Goal: Task Accomplishment & Management: Manage account settings

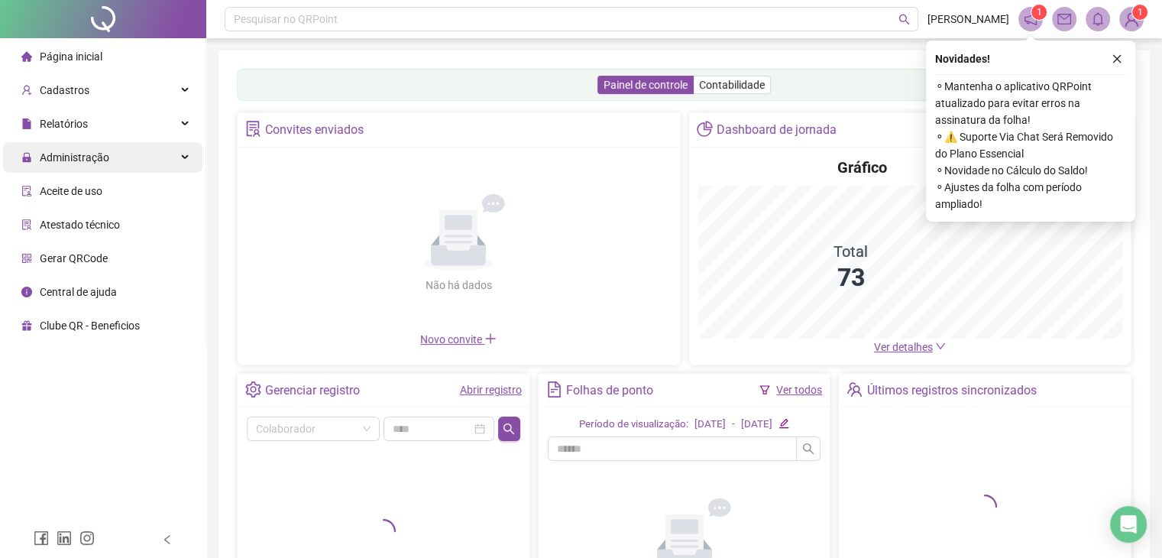
click at [158, 157] on div "Administração" at bounding box center [102, 157] width 199 height 31
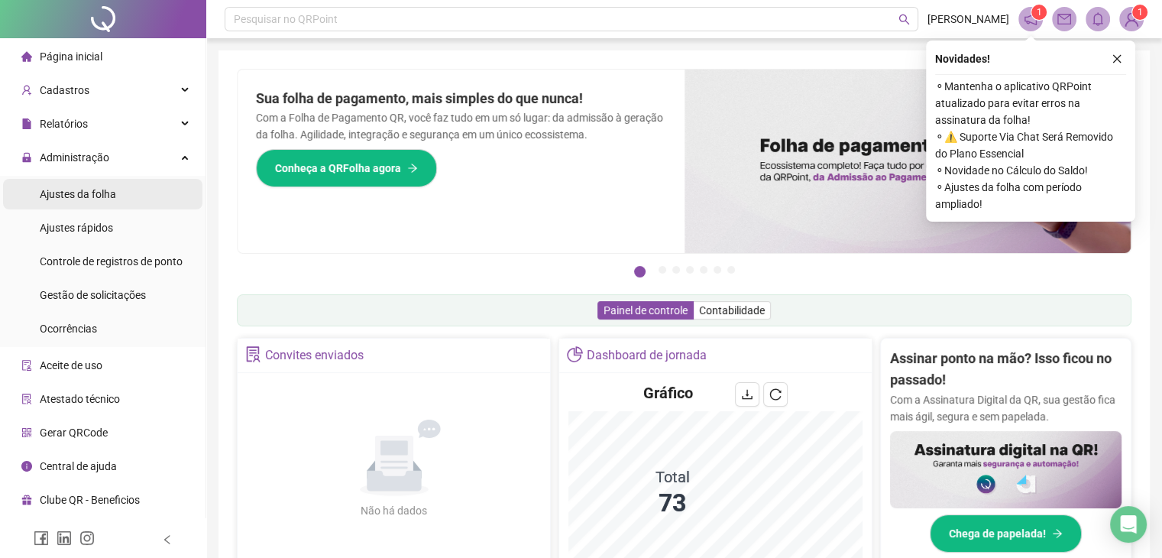
click at [140, 200] on li "Ajustes da folha" at bounding box center [102, 194] width 199 height 31
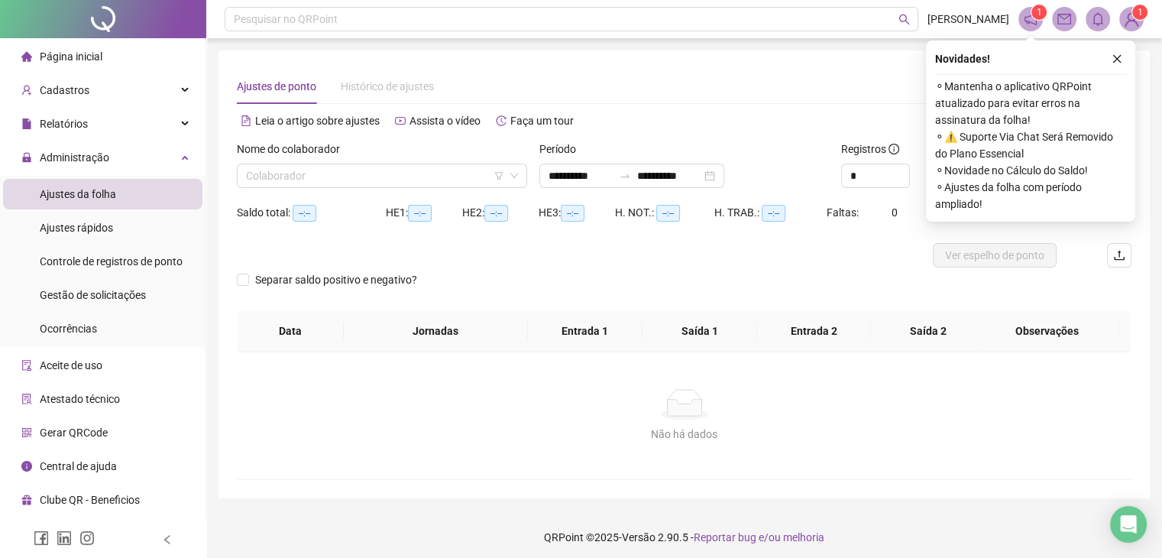
type input "**********"
click at [1118, 58] on icon "close" at bounding box center [1116, 58] width 11 height 11
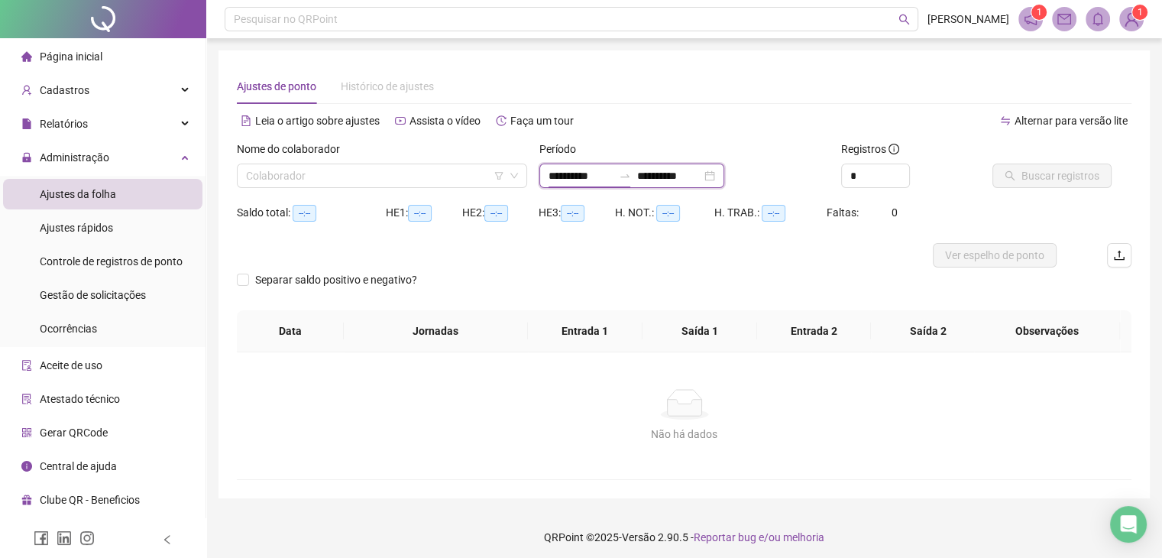
click at [596, 178] on input "**********" at bounding box center [580, 175] width 64 height 17
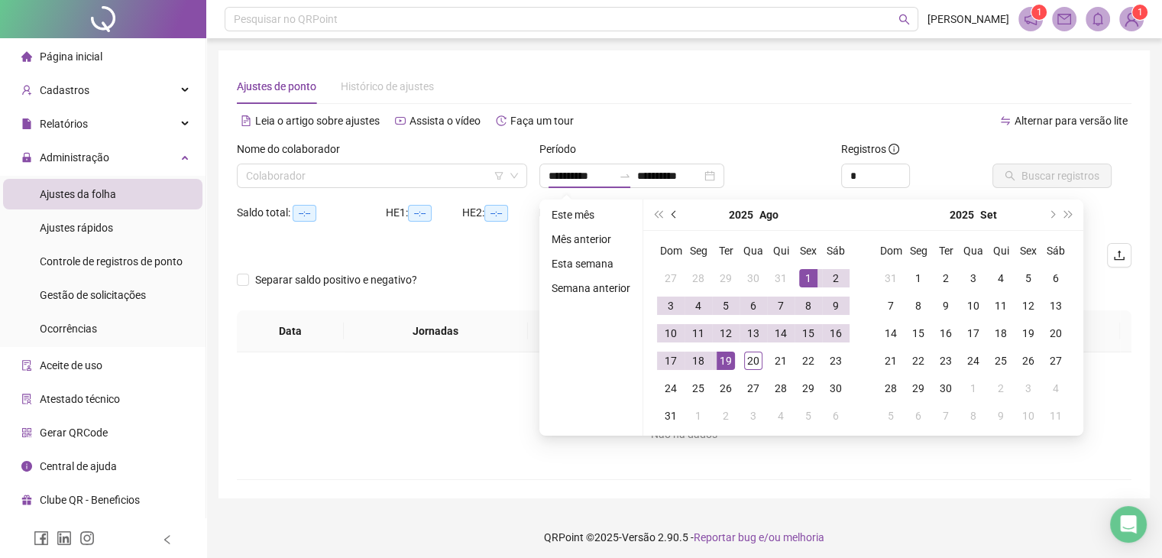
click at [671, 209] on button "prev-year" at bounding box center [674, 214] width 17 height 31
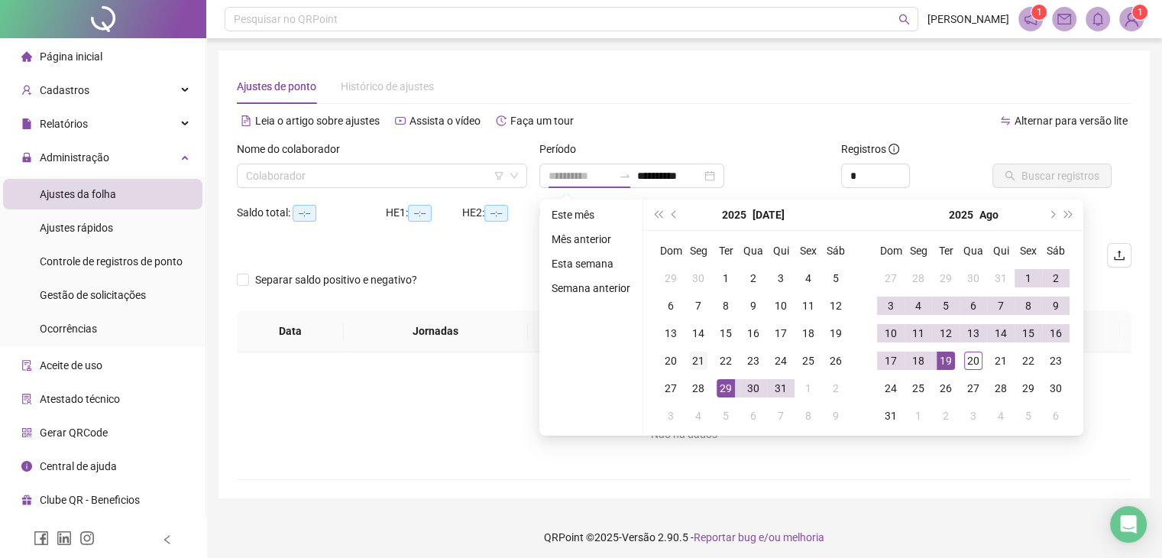
type input "**********"
click at [694, 361] on div "21" at bounding box center [698, 360] width 18 height 18
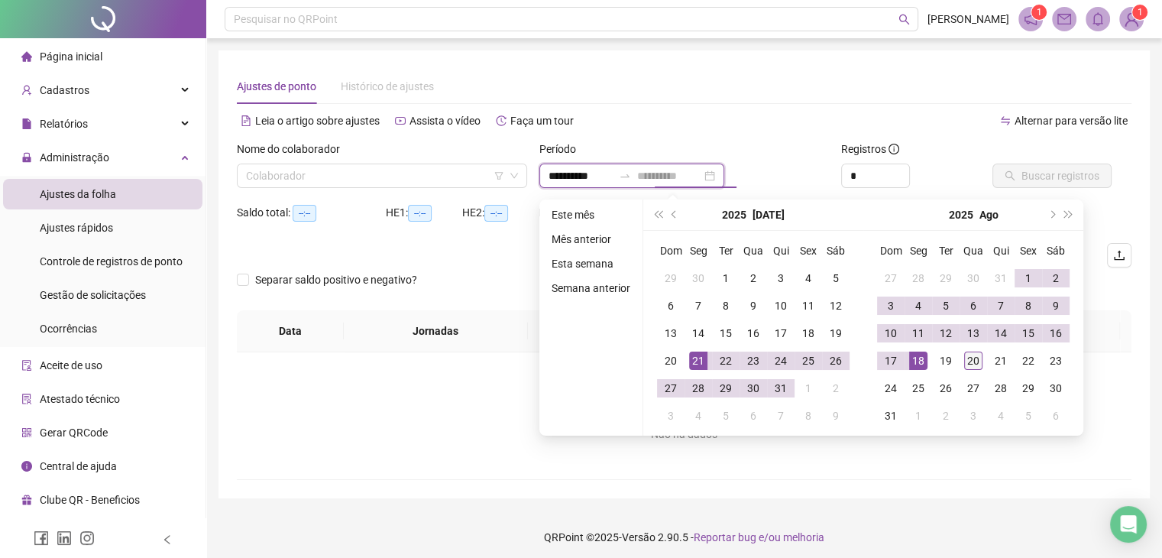
type input "**********"
click at [972, 362] on div "20" at bounding box center [973, 360] width 18 height 18
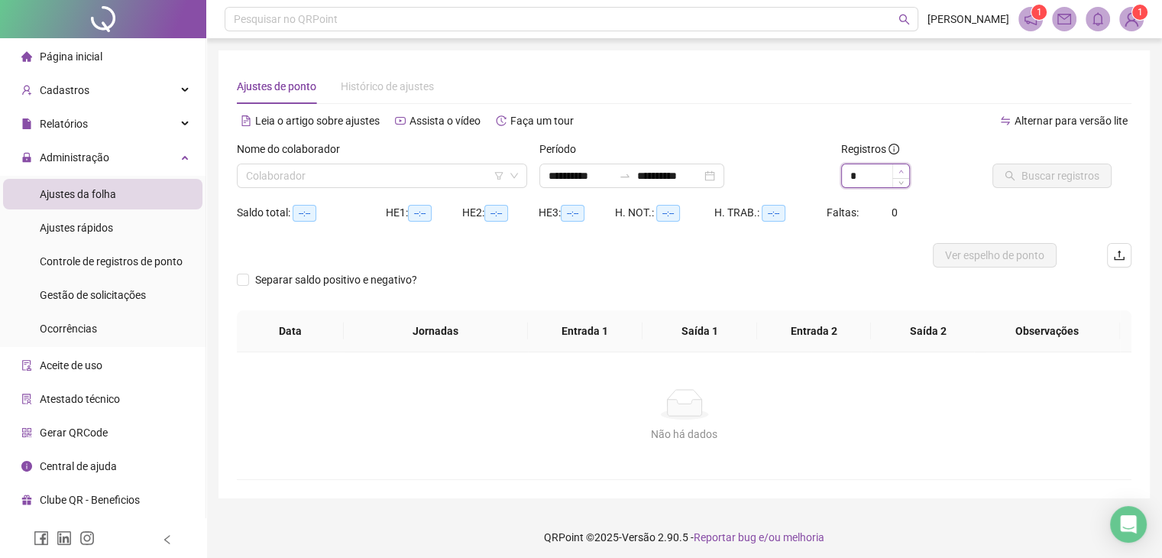
type input "*"
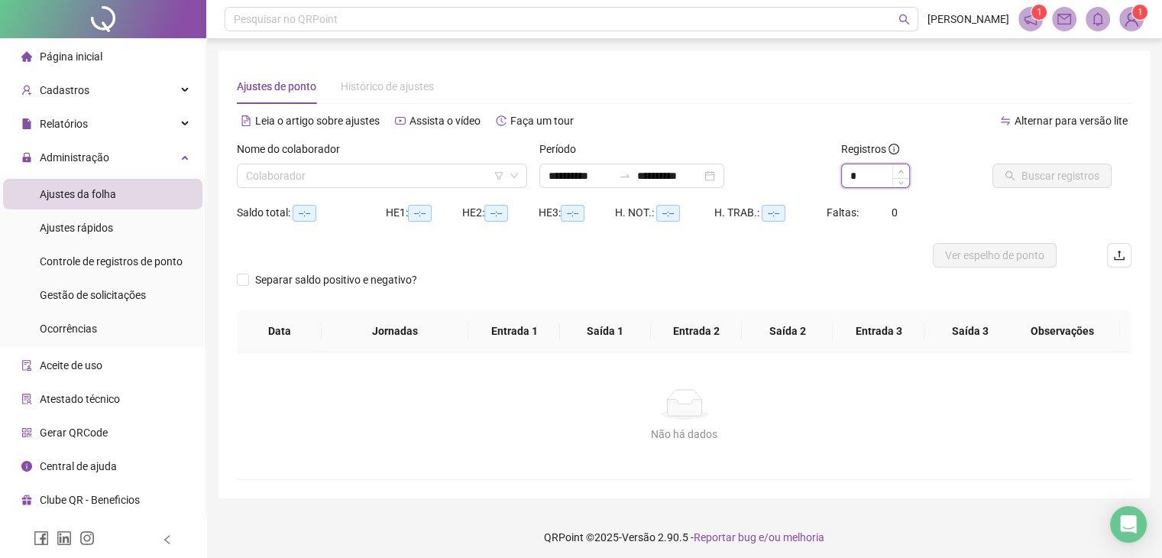
click at [903, 170] on icon "up" at bounding box center [900, 171] width 5 height 5
click at [377, 179] on input "search" at bounding box center [375, 175] width 258 height 23
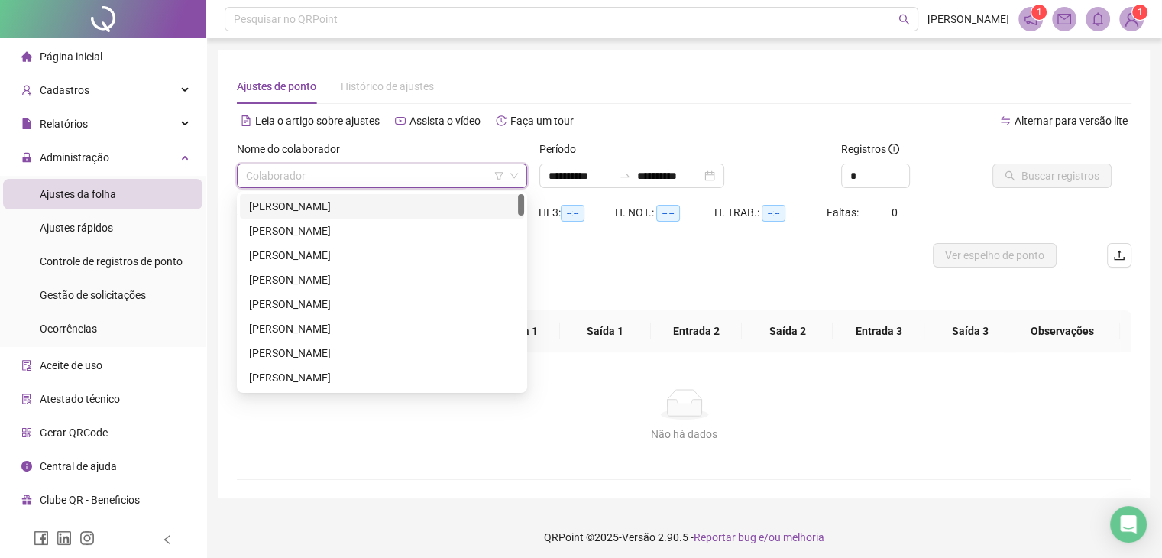
click at [351, 205] on div "[PERSON_NAME]" at bounding box center [382, 206] width 266 height 17
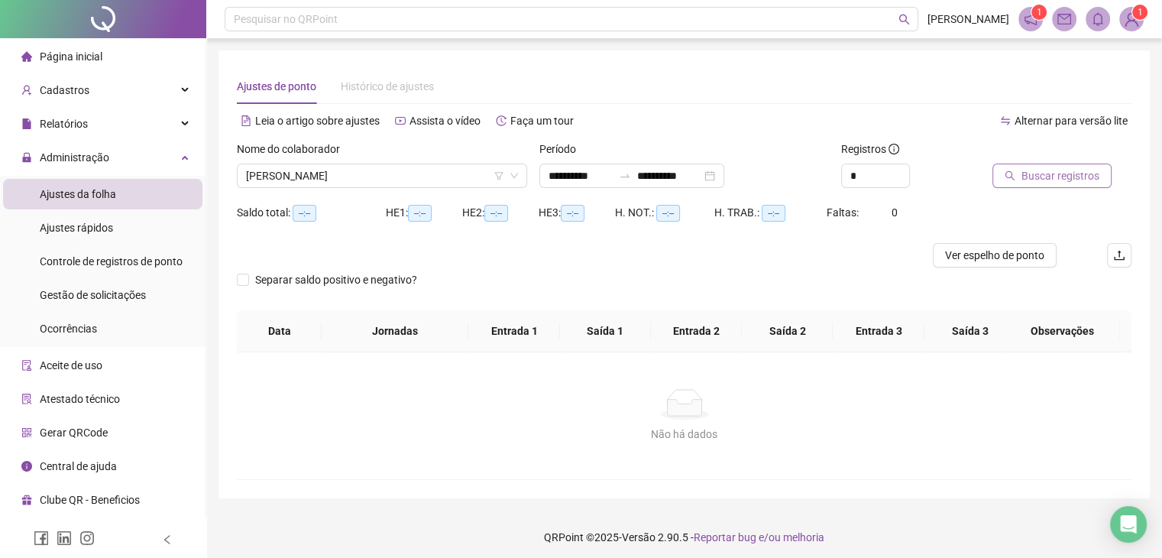
click at [1031, 175] on span "Buscar registros" at bounding box center [1060, 175] width 78 height 17
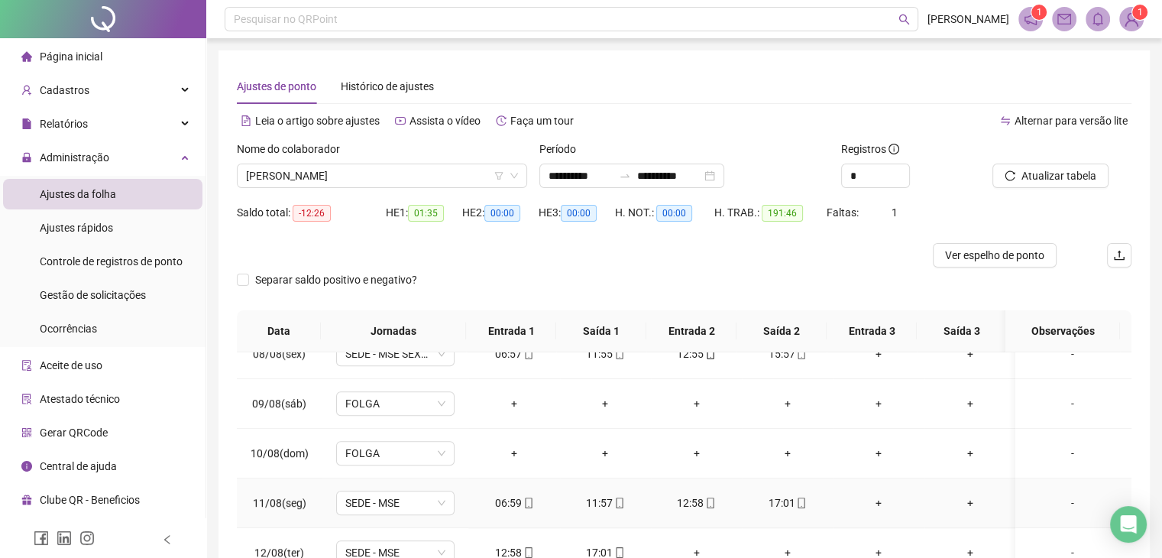
scroll to position [993, 0]
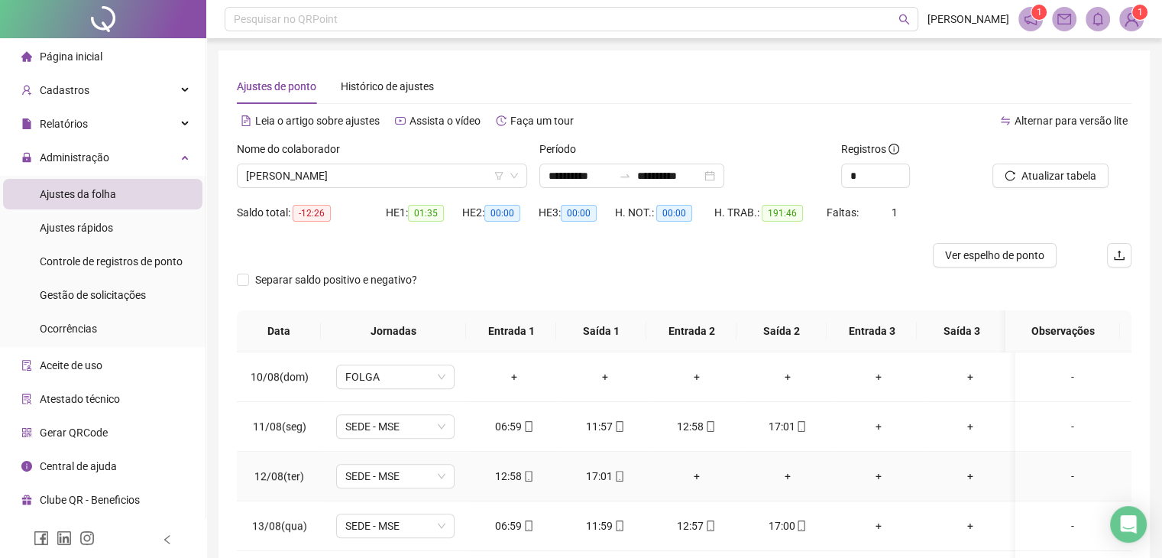
click at [690, 476] on div "+" at bounding box center [696, 475] width 66 height 17
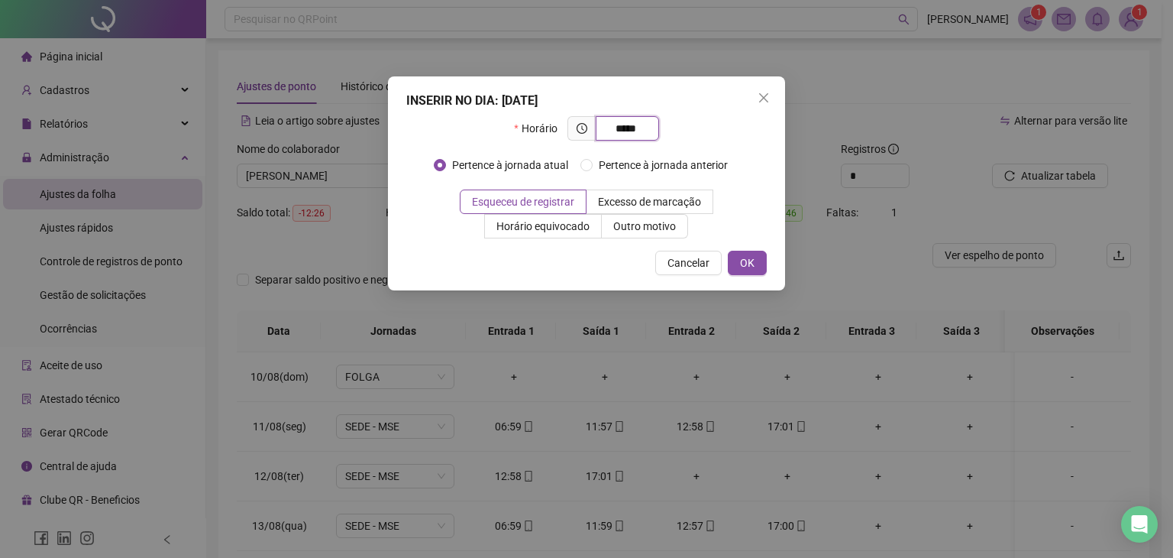
type input "*****"
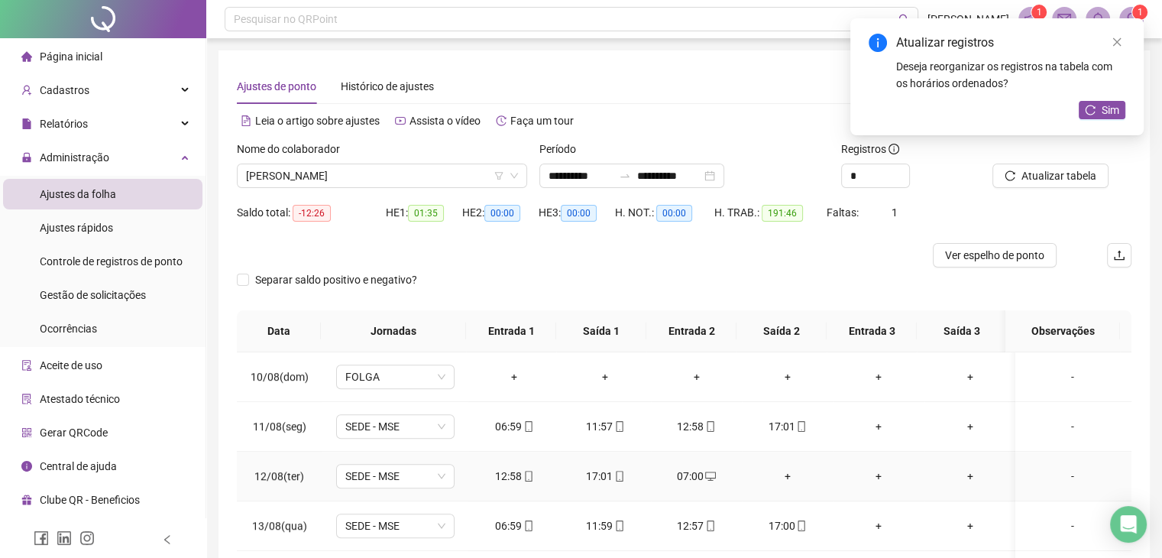
click at [779, 473] on div "+" at bounding box center [787, 475] width 66 height 17
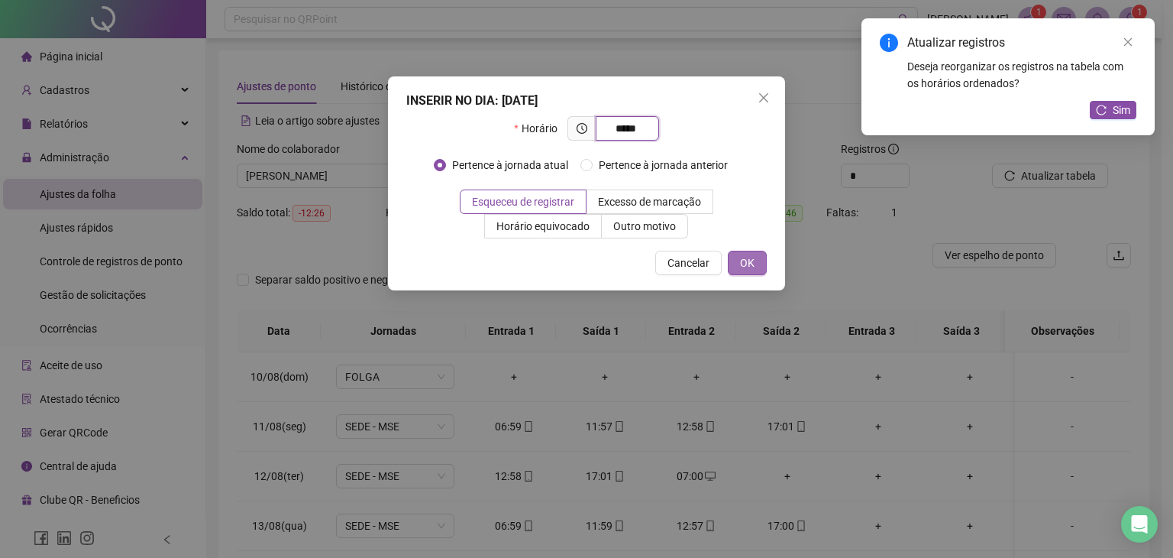
type input "*****"
click at [750, 264] on span "OK" at bounding box center [747, 262] width 15 height 17
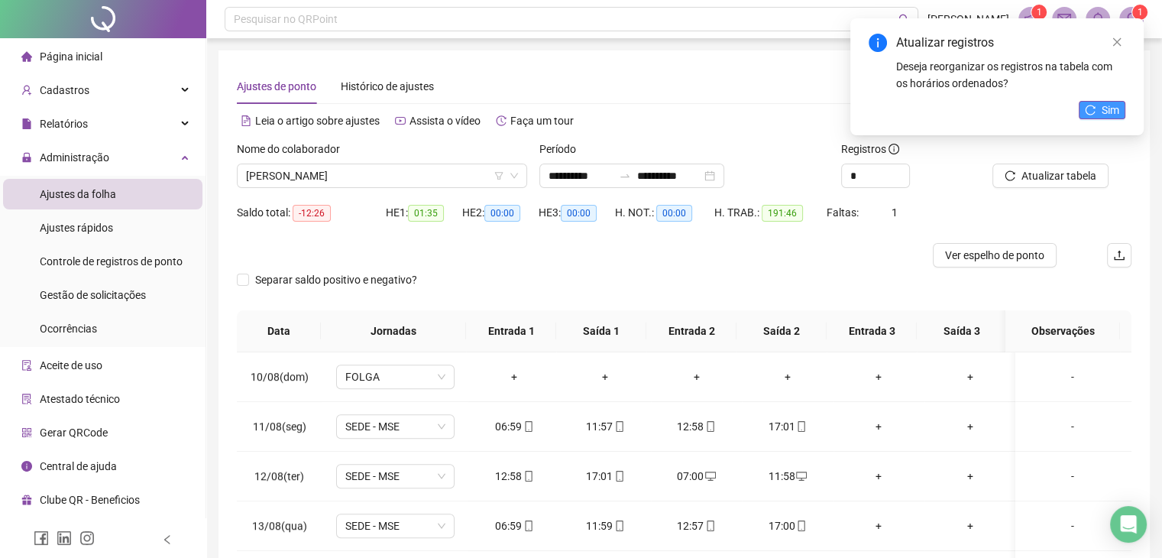
click at [1097, 112] on button "Sim" at bounding box center [1101, 110] width 47 height 18
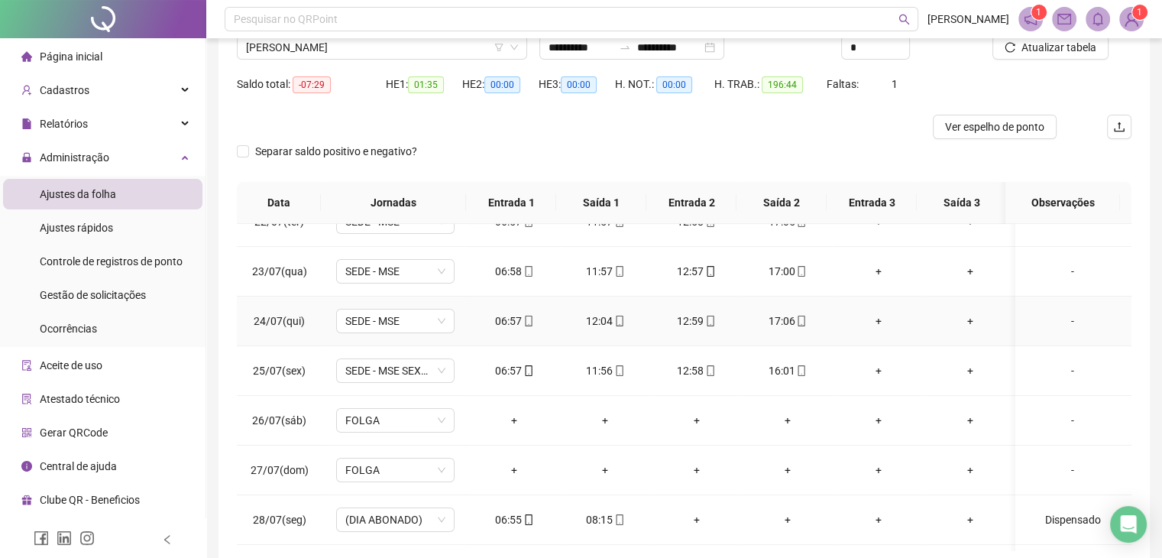
scroll to position [153, 0]
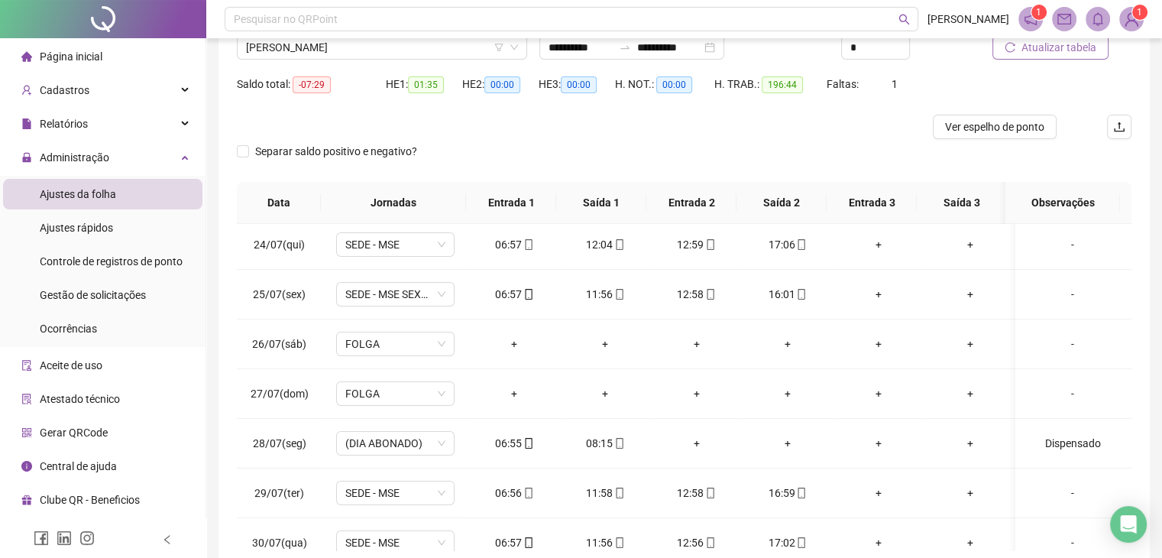
click at [1055, 51] on span "Atualizar tabela" at bounding box center [1058, 47] width 75 height 17
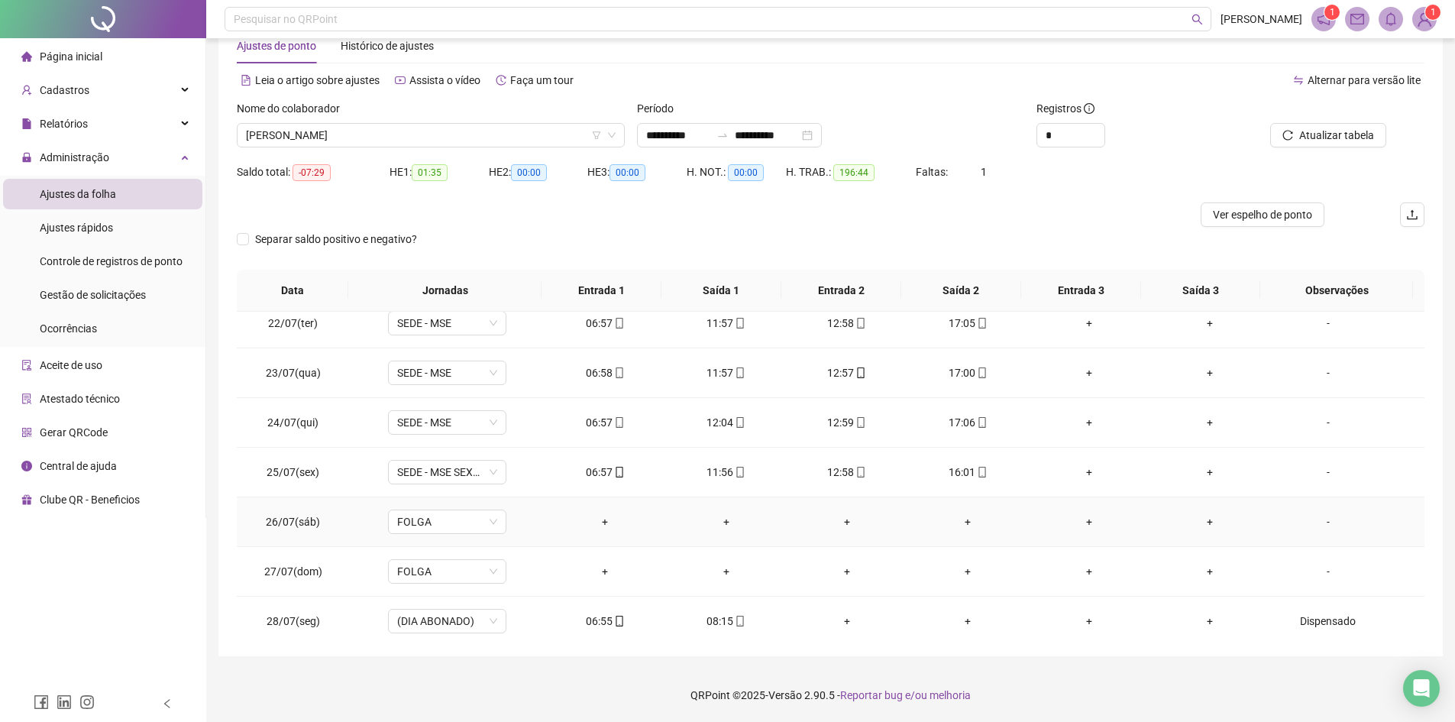
scroll to position [0, 0]
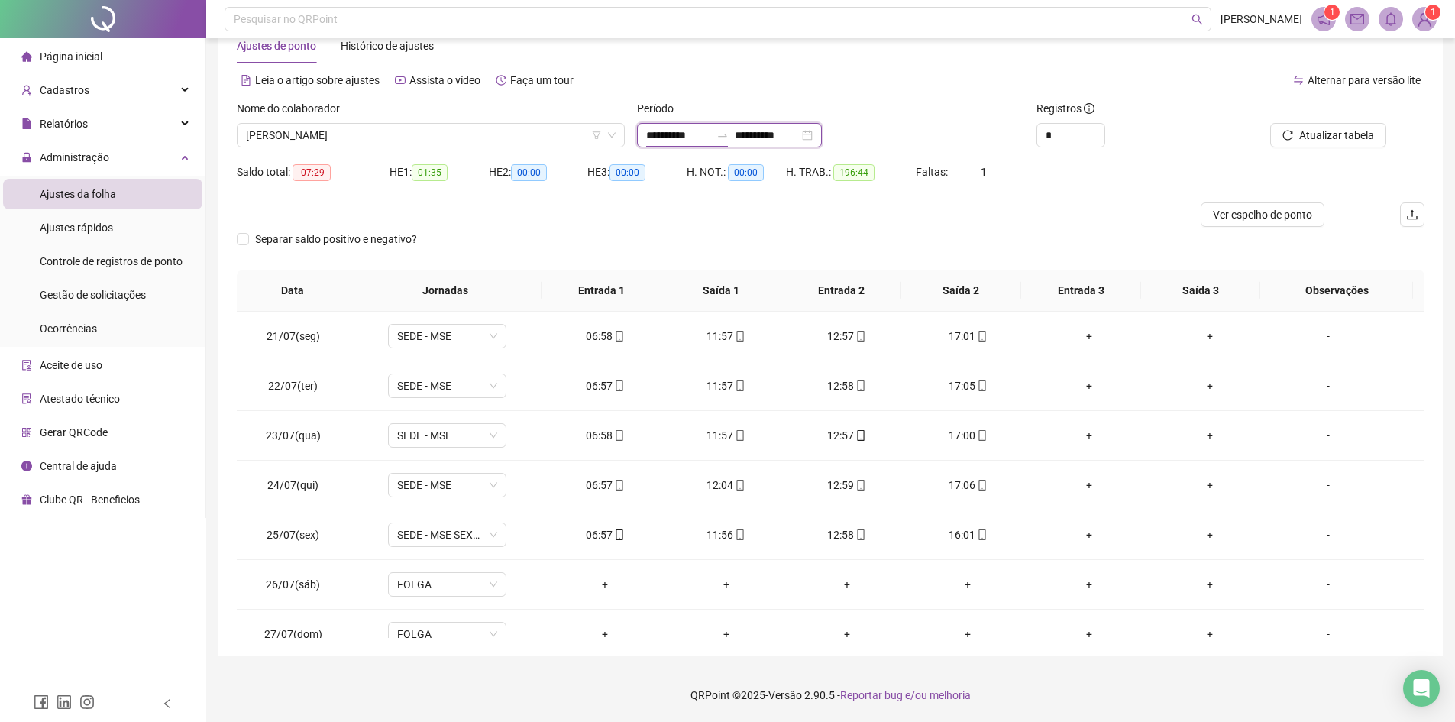
click at [679, 135] on input "**********" at bounding box center [678, 135] width 64 height 17
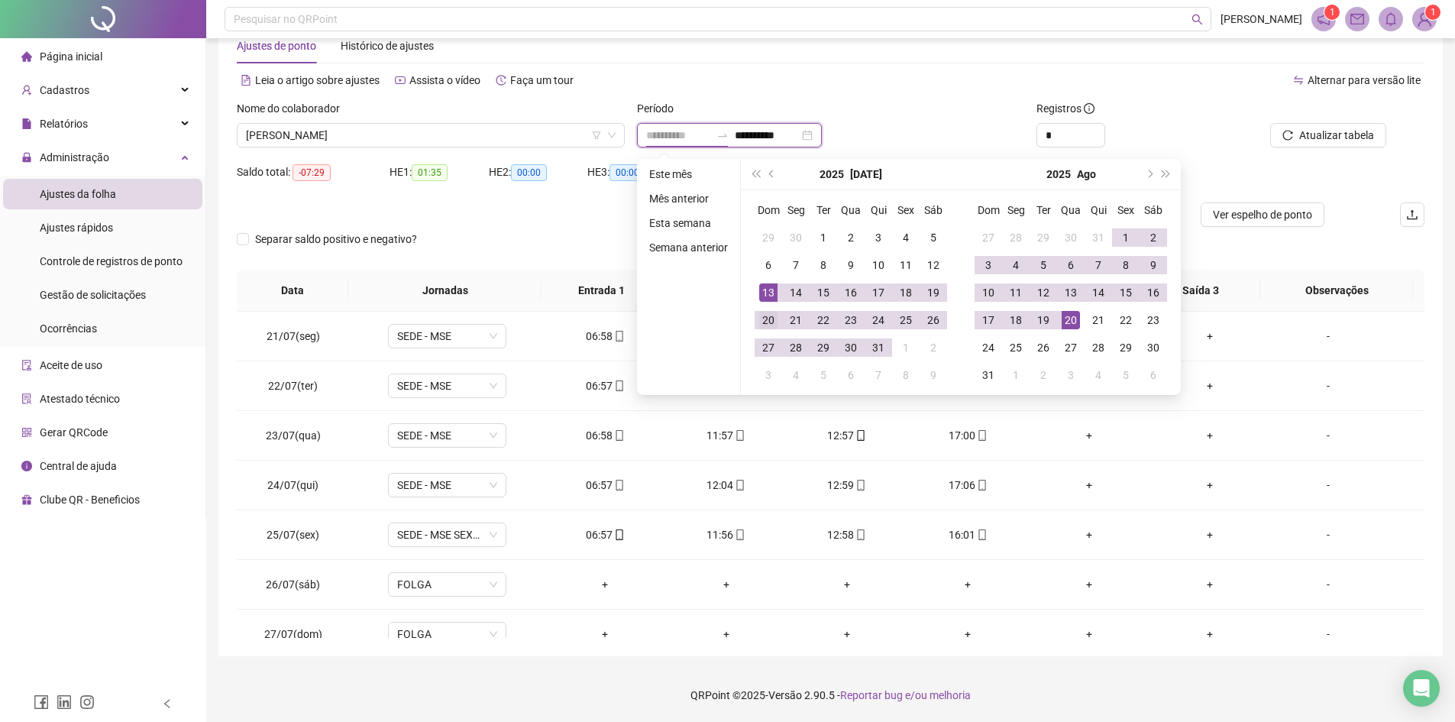
type input "**********"
click at [769, 318] on div "20" at bounding box center [768, 320] width 18 height 18
type input "**********"
click at [1065, 323] on div "20" at bounding box center [1071, 320] width 18 height 18
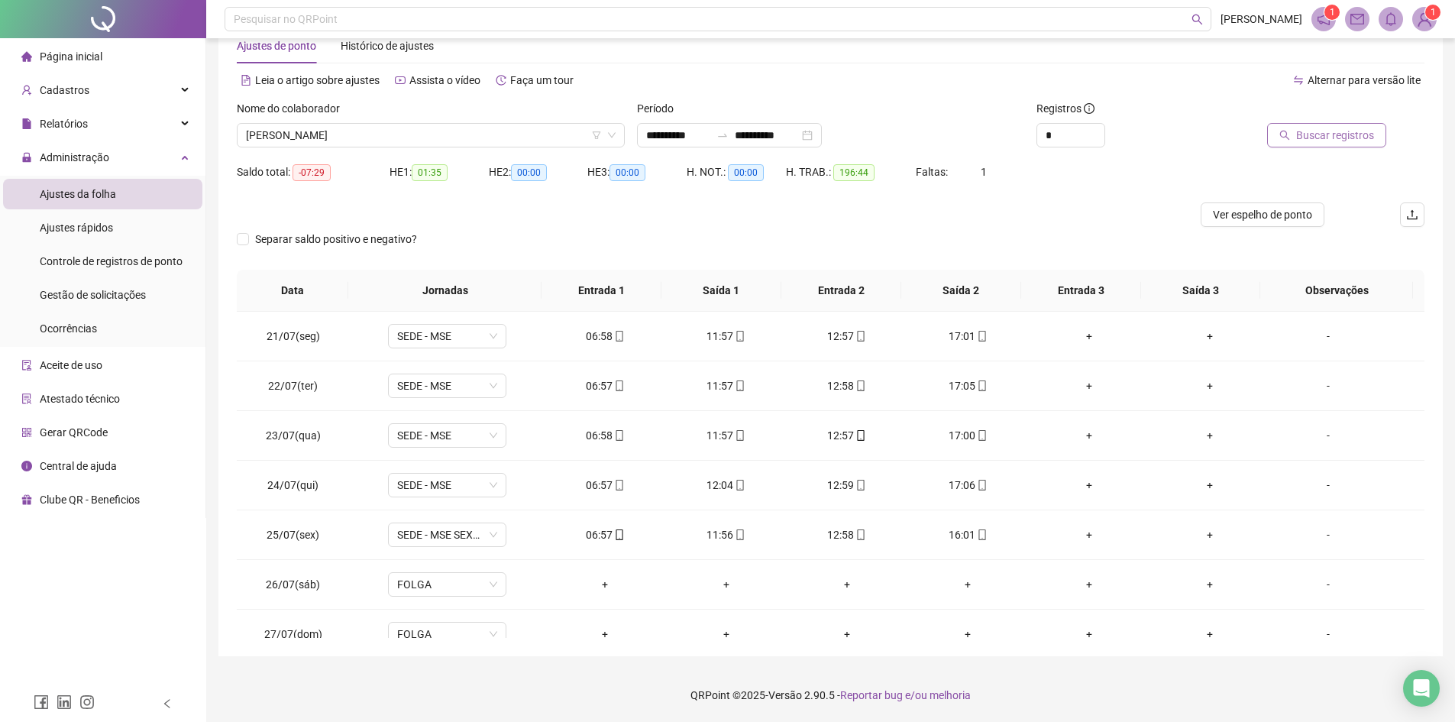
click at [1172, 137] on span "Buscar registros" at bounding box center [1335, 135] width 78 height 17
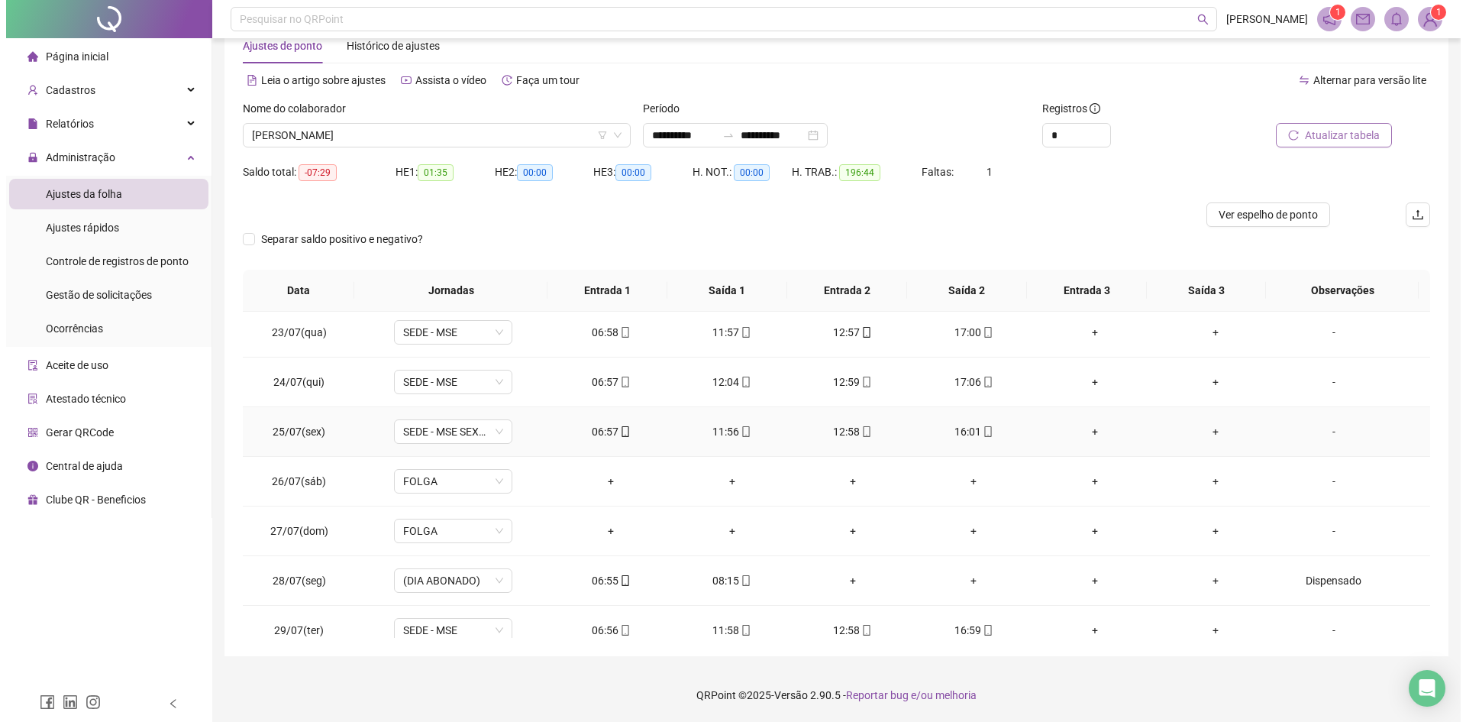
scroll to position [229, 0]
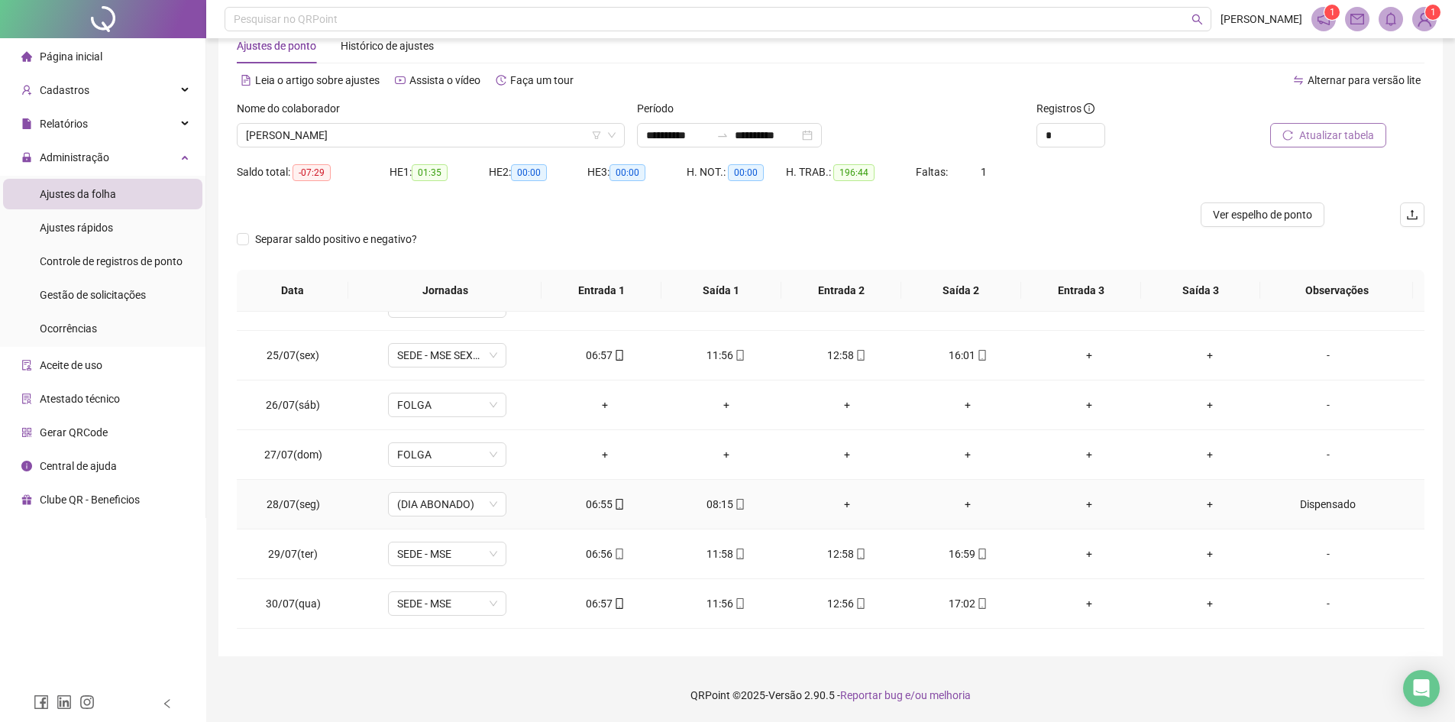
click at [721, 508] on div "08:15" at bounding box center [725, 504] width 96 height 17
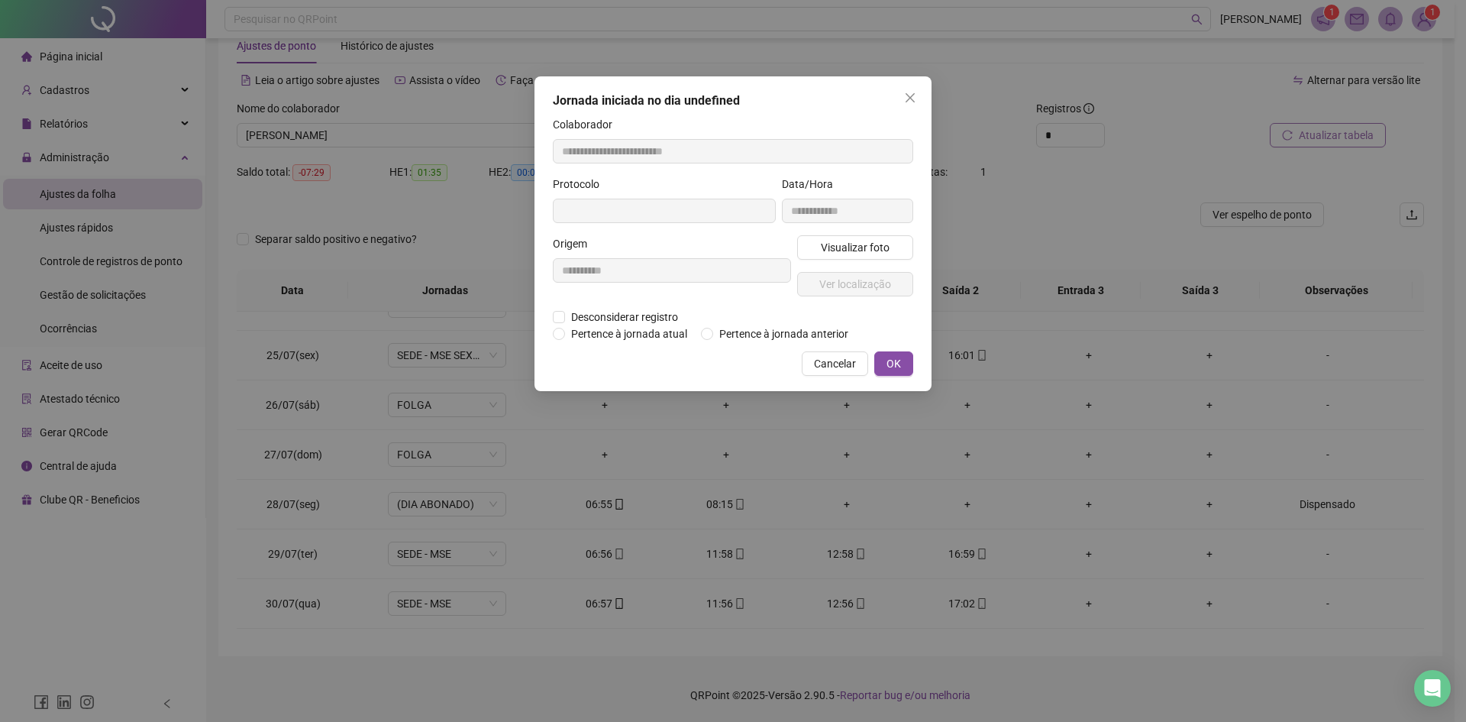
type input "**********"
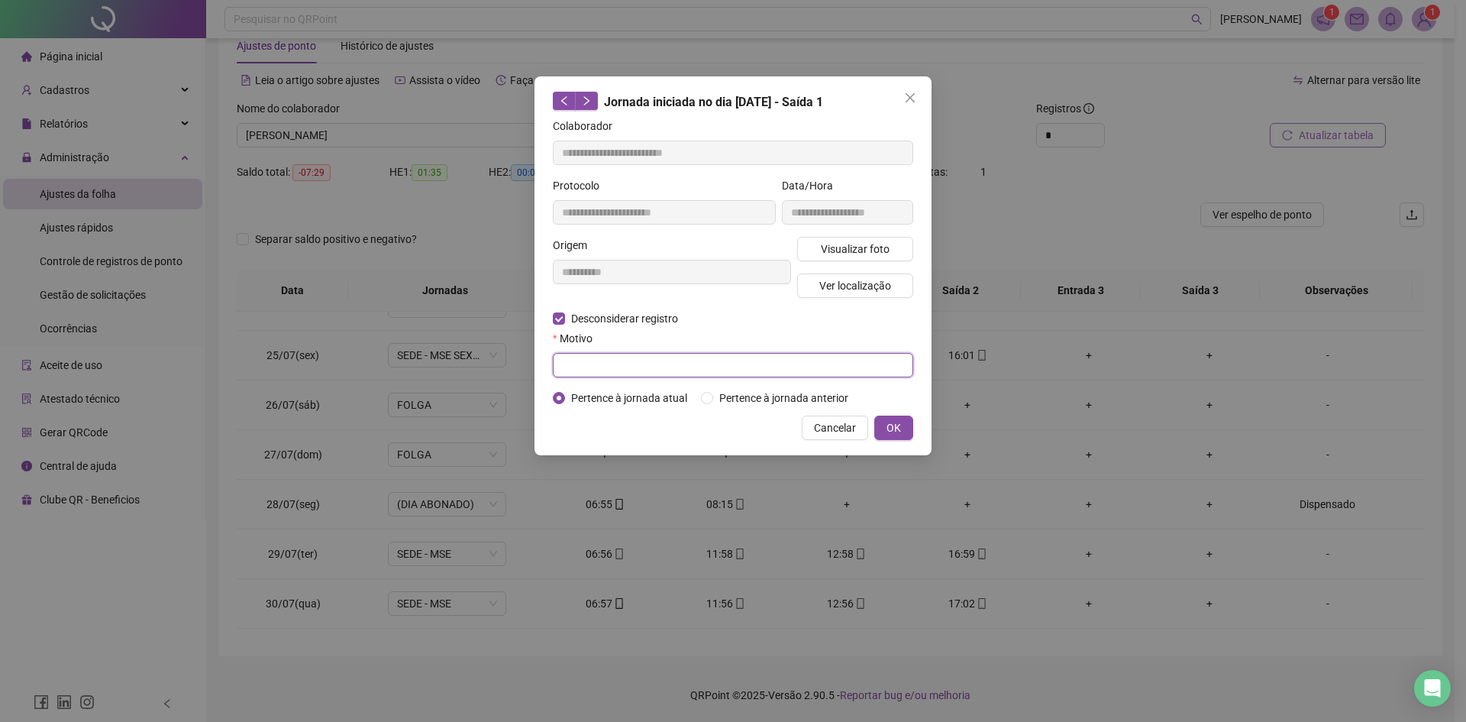
click at [621, 367] on input "text" at bounding box center [733, 365] width 361 height 24
type input "******"
click at [895, 419] on span "OK" at bounding box center [894, 427] width 15 height 17
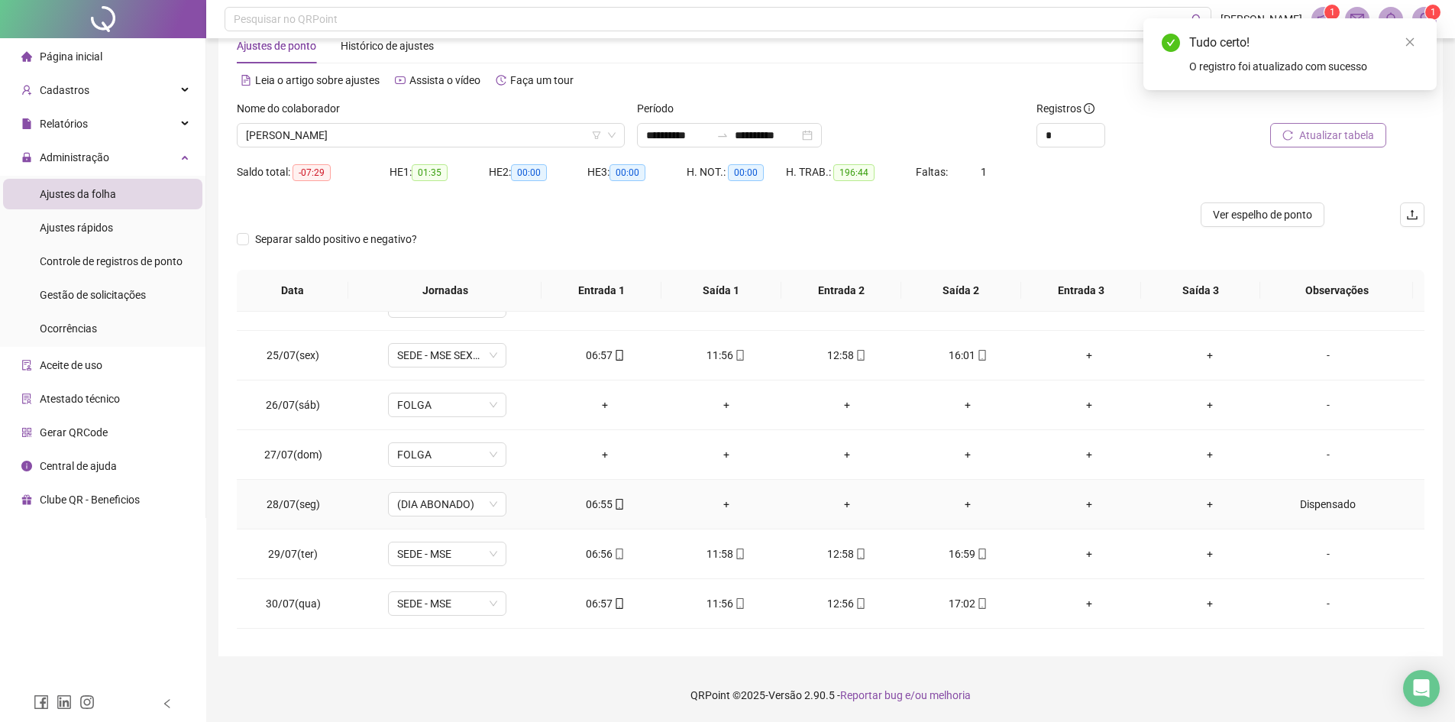
click at [724, 503] on div "+" at bounding box center [725, 504] width 96 height 17
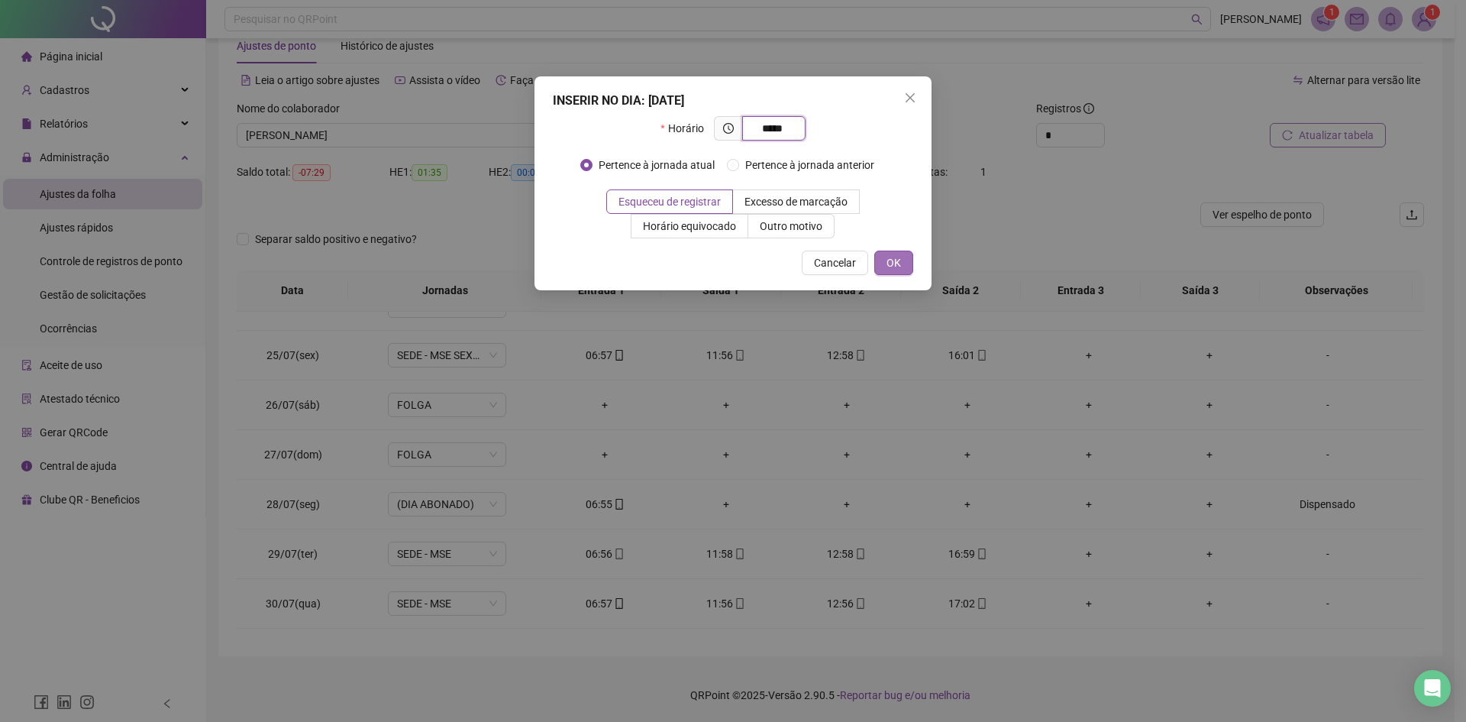
type input "*****"
click at [902, 268] on button "OK" at bounding box center [894, 263] width 39 height 24
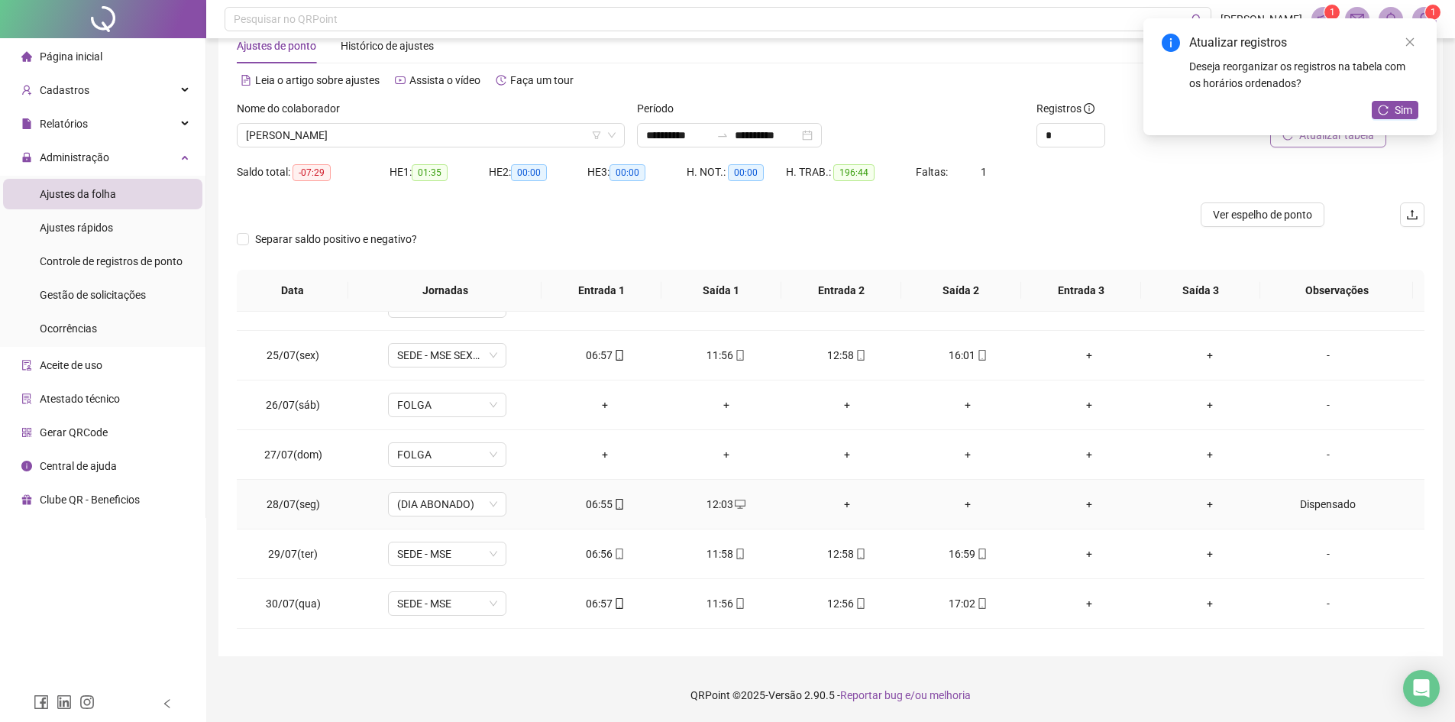
click at [839, 503] on div "+" at bounding box center [847, 504] width 96 height 17
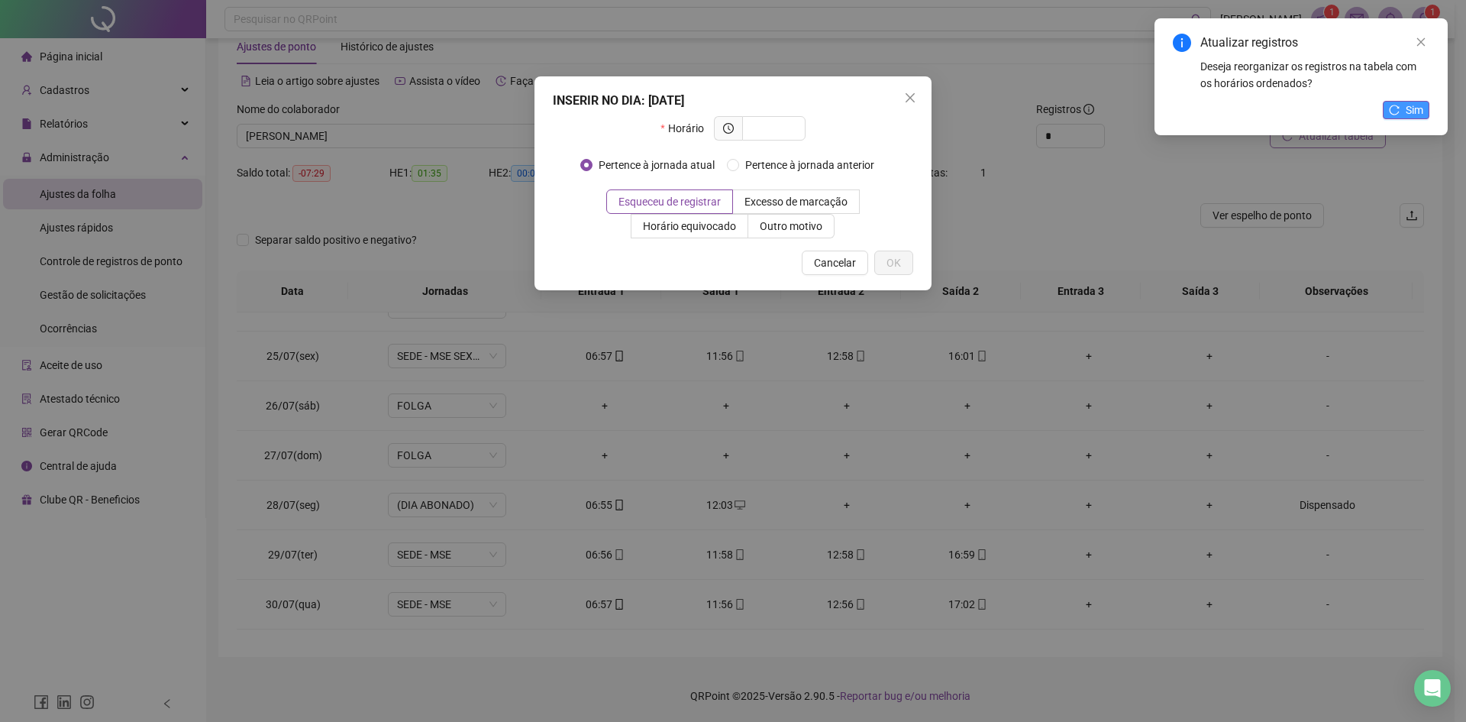
click at [1172, 106] on icon "reload" at bounding box center [1394, 110] width 11 height 11
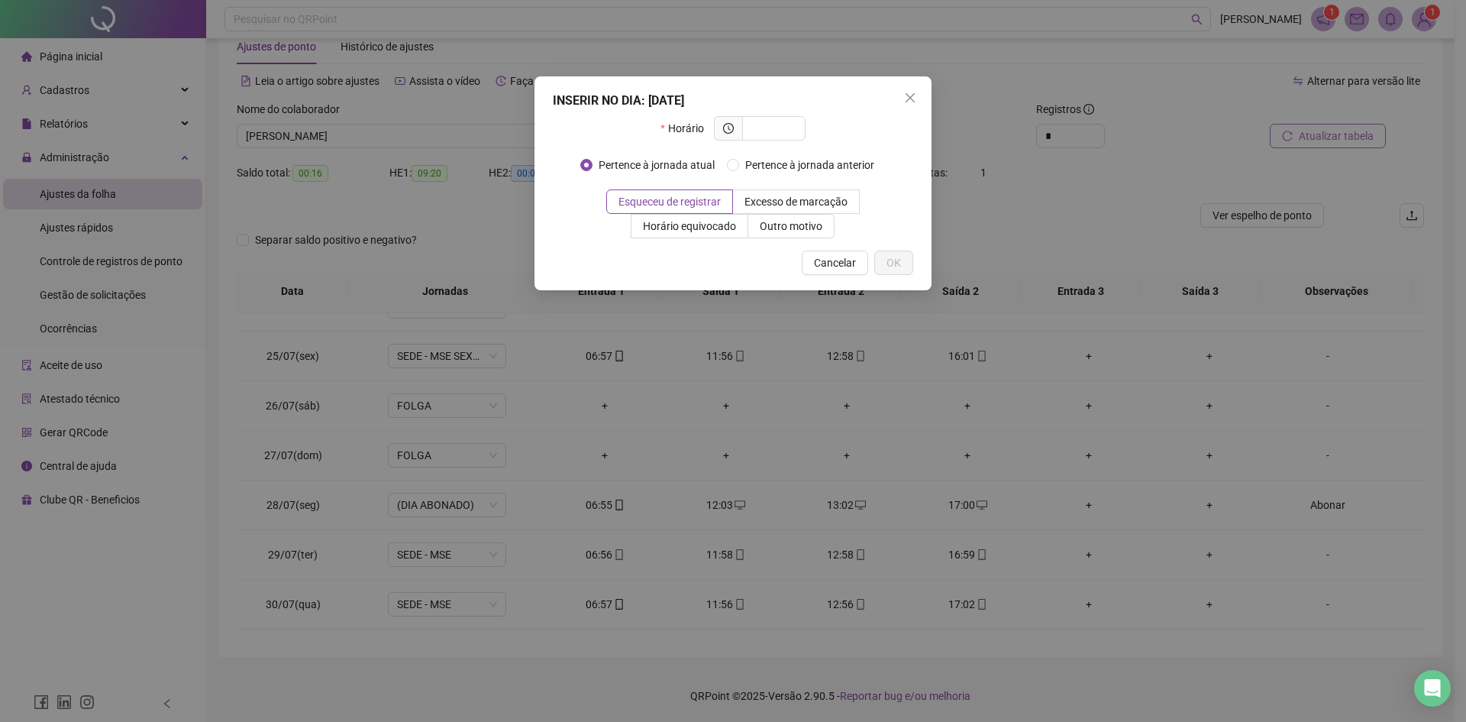
click at [912, 104] on button "Close" at bounding box center [910, 98] width 24 height 24
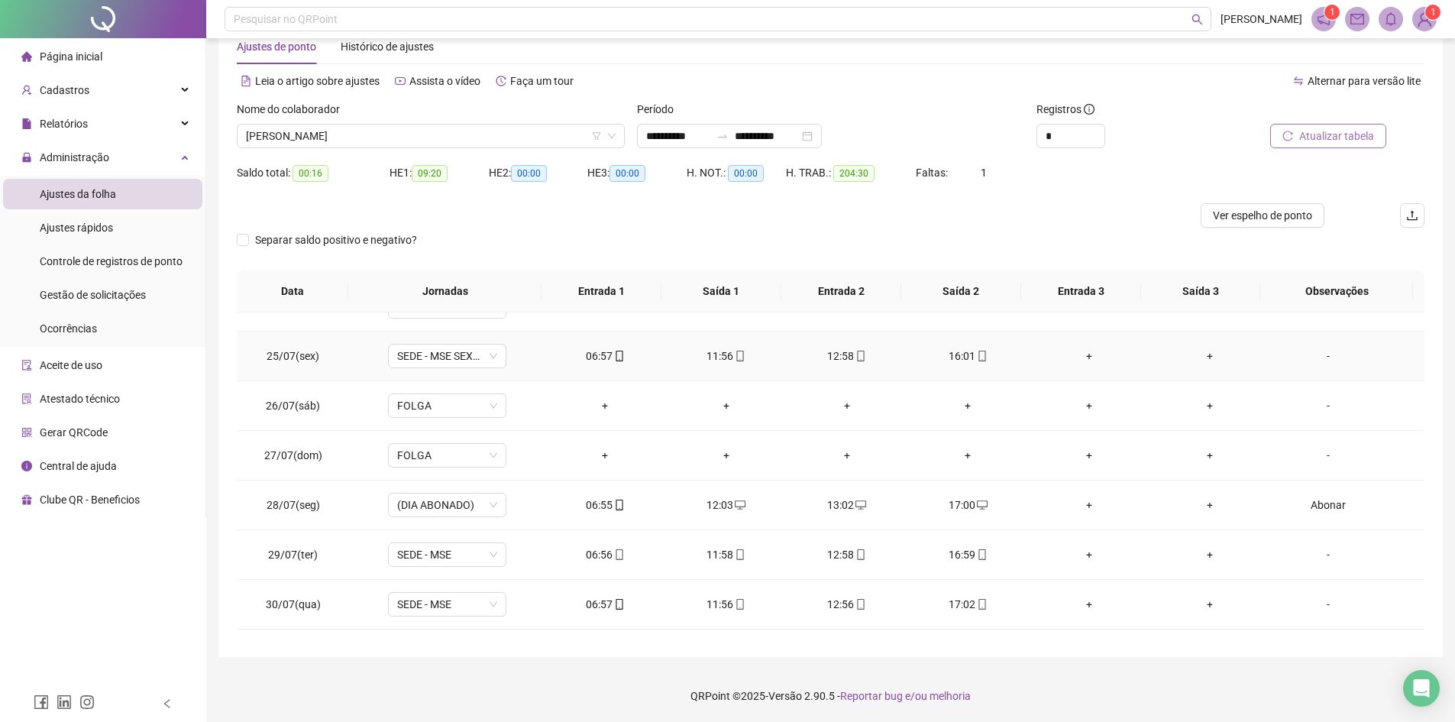
click at [707, 354] on div "11:56" at bounding box center [725, 356] width 96 height 17
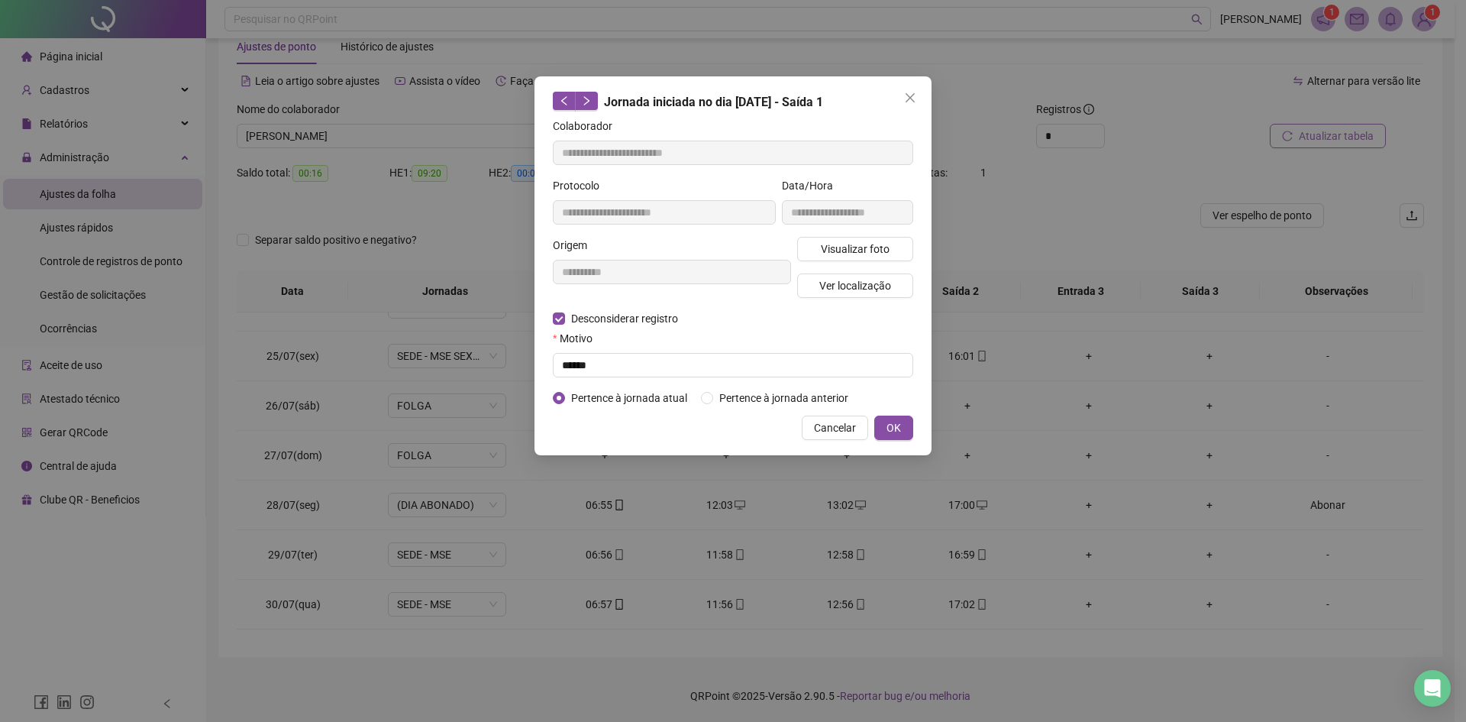
type input "**********"
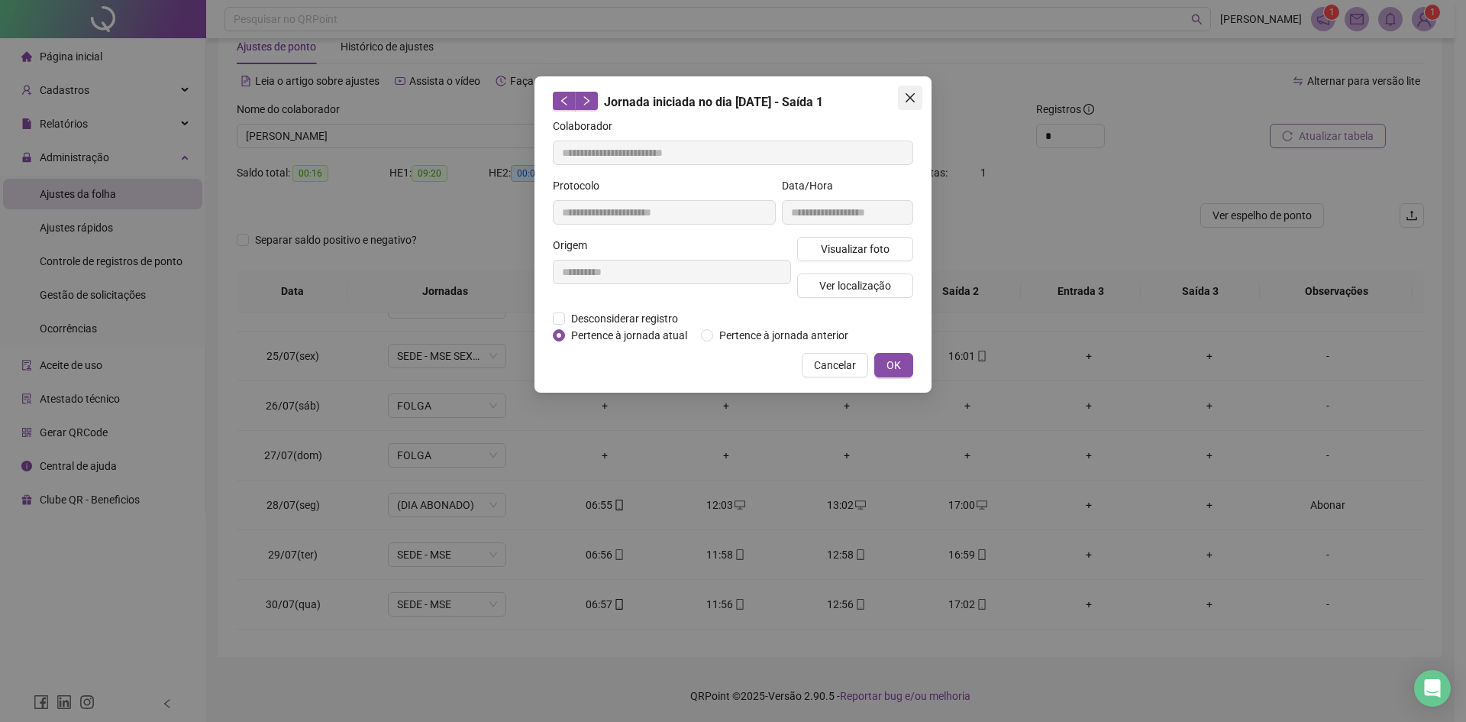
click at [912, 96] on icon "close" at bounding box center [910, 97] width 9 height 9
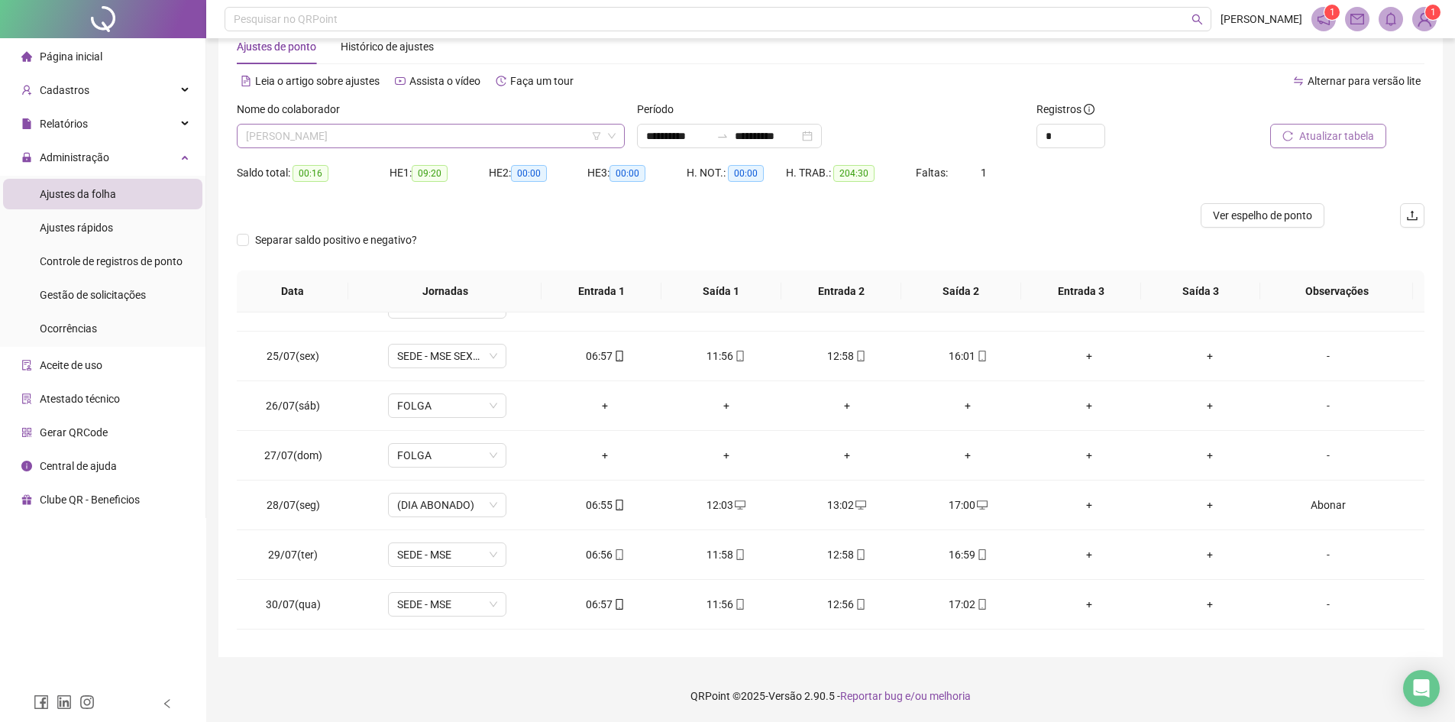
click at [396, 136] on span "[PERSON_NAME]" at bounding box center [431, 135] width 370 height 23
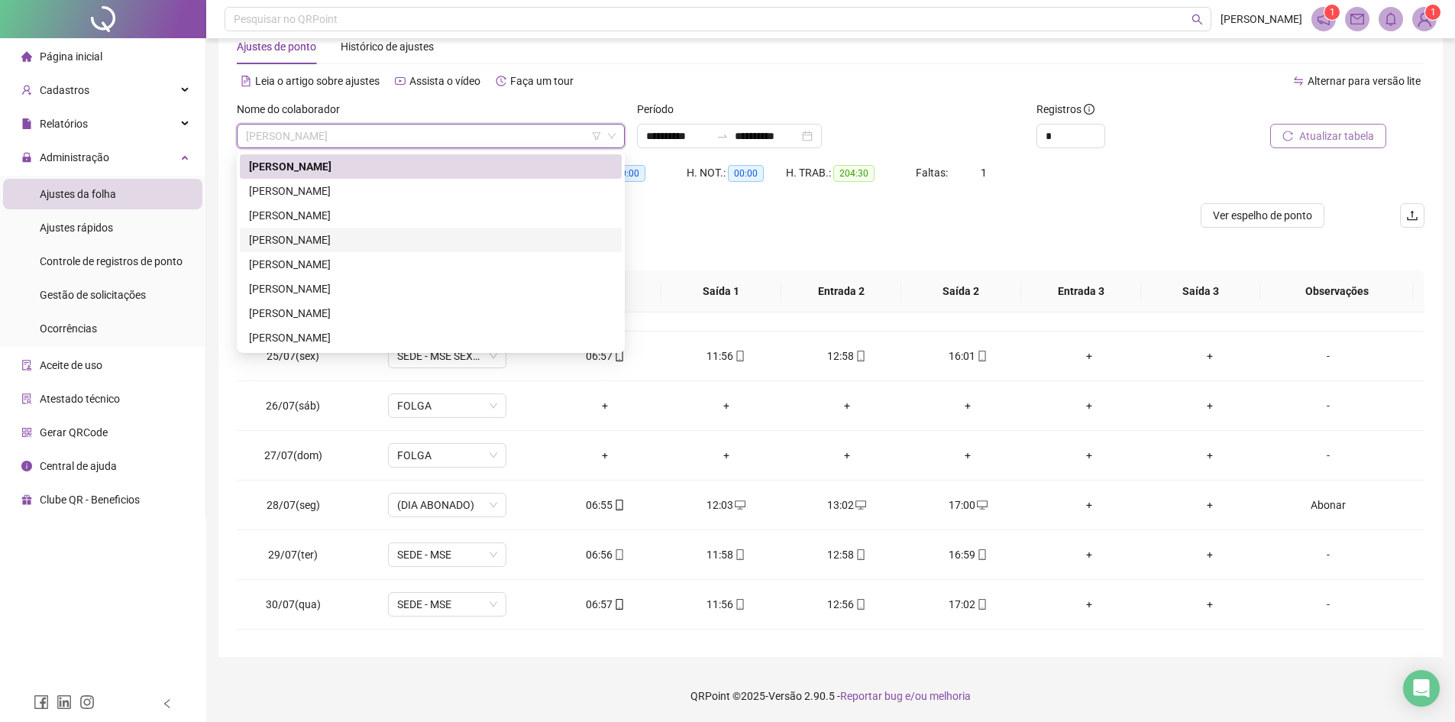
click at [354, 234] on div "[PERSON_NAME]" at bounding box center [431, 239] width 364 height 17
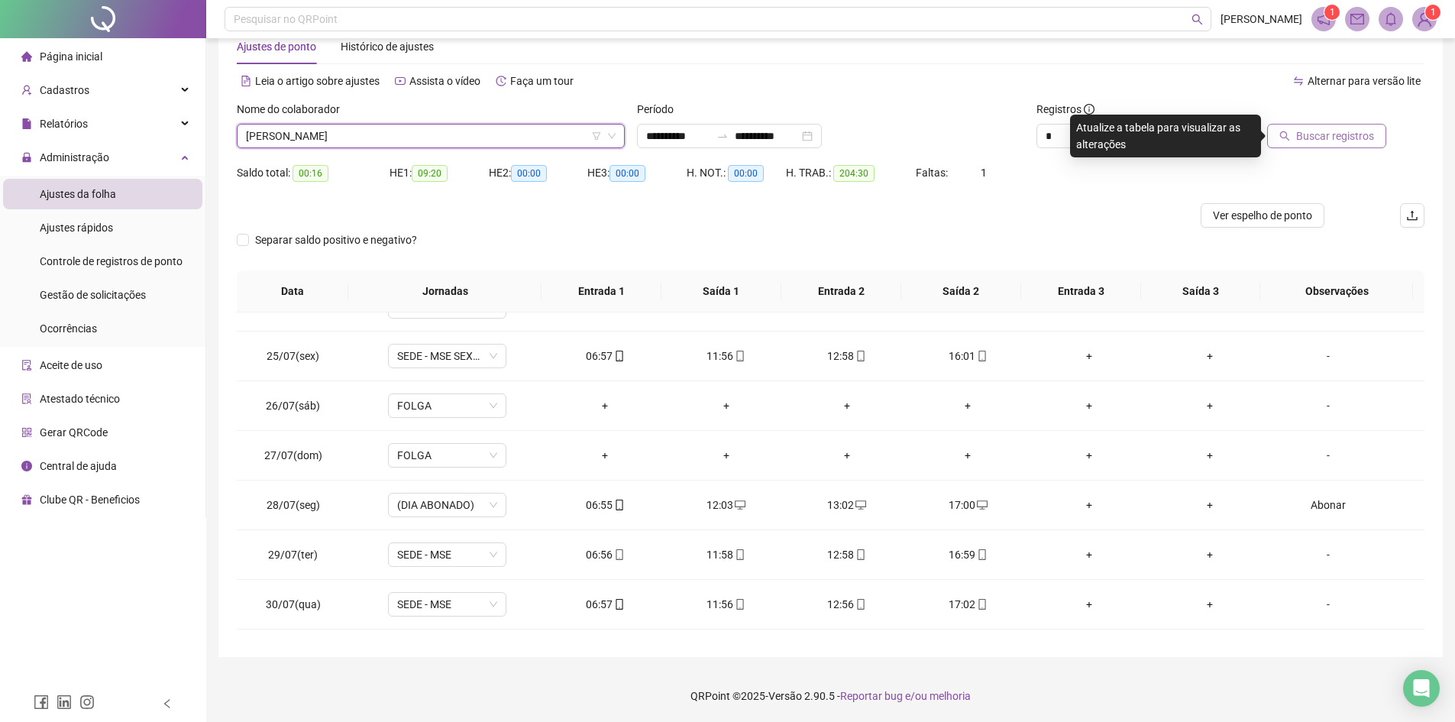
click at [1172, 141] on span "Buscar registros" at bounding box center [1335, 136] width 78 height 17
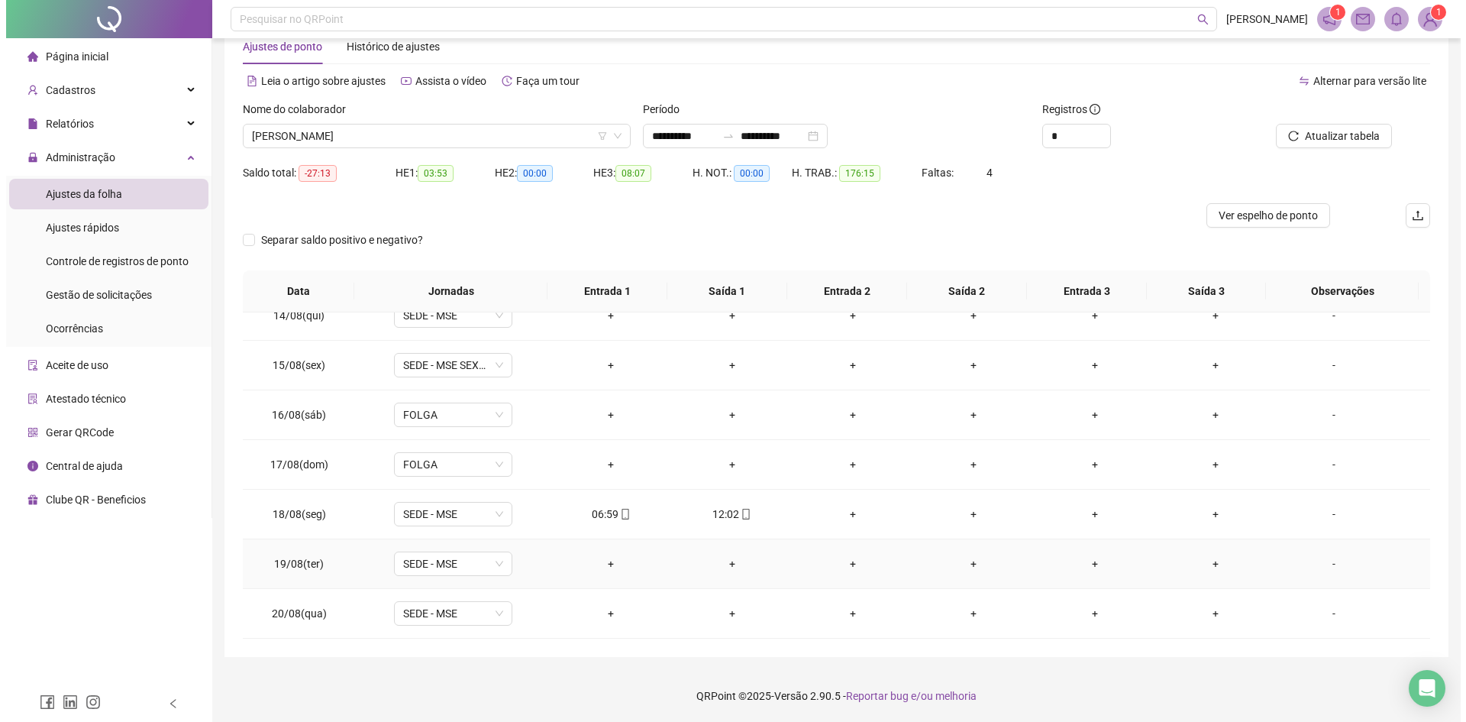
scroll to position [40, 0]
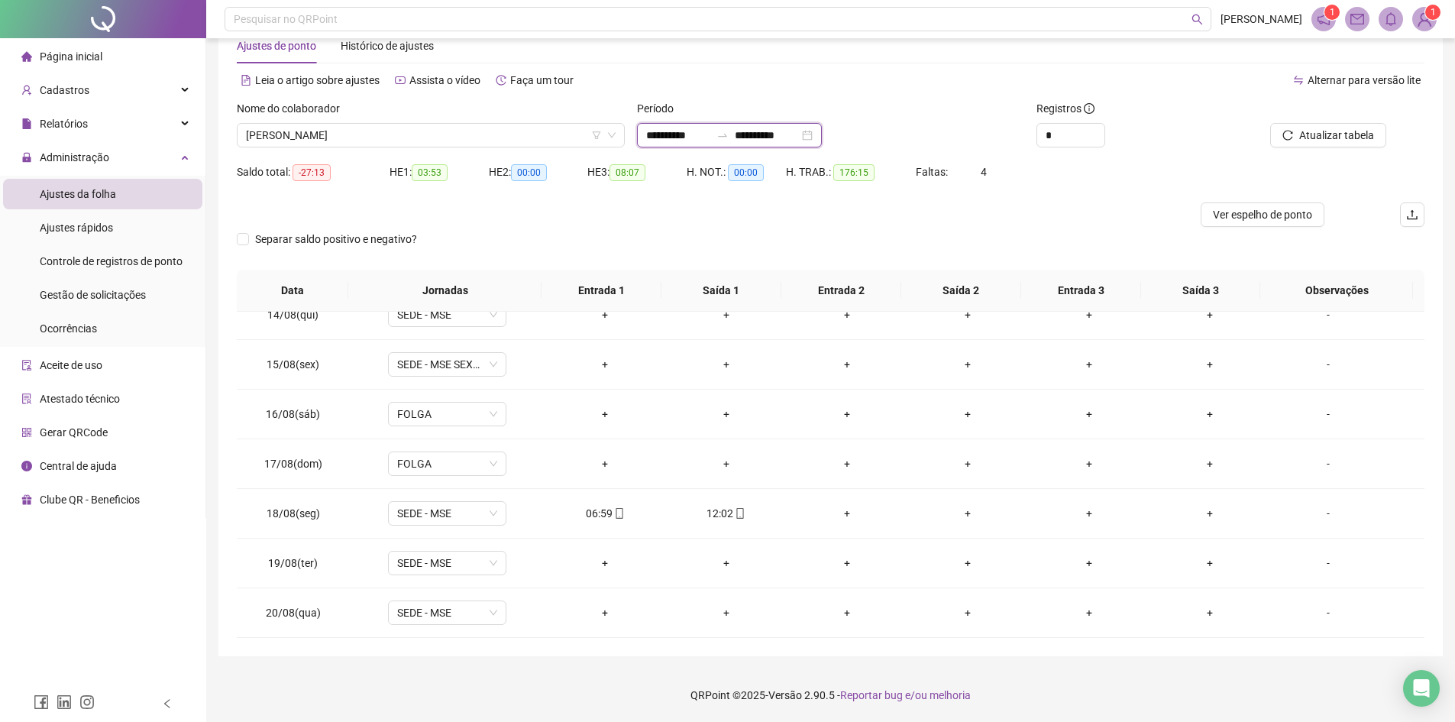
click at [799, 133] on input "**********" at bounding box center [767, 135] width 64 height 17
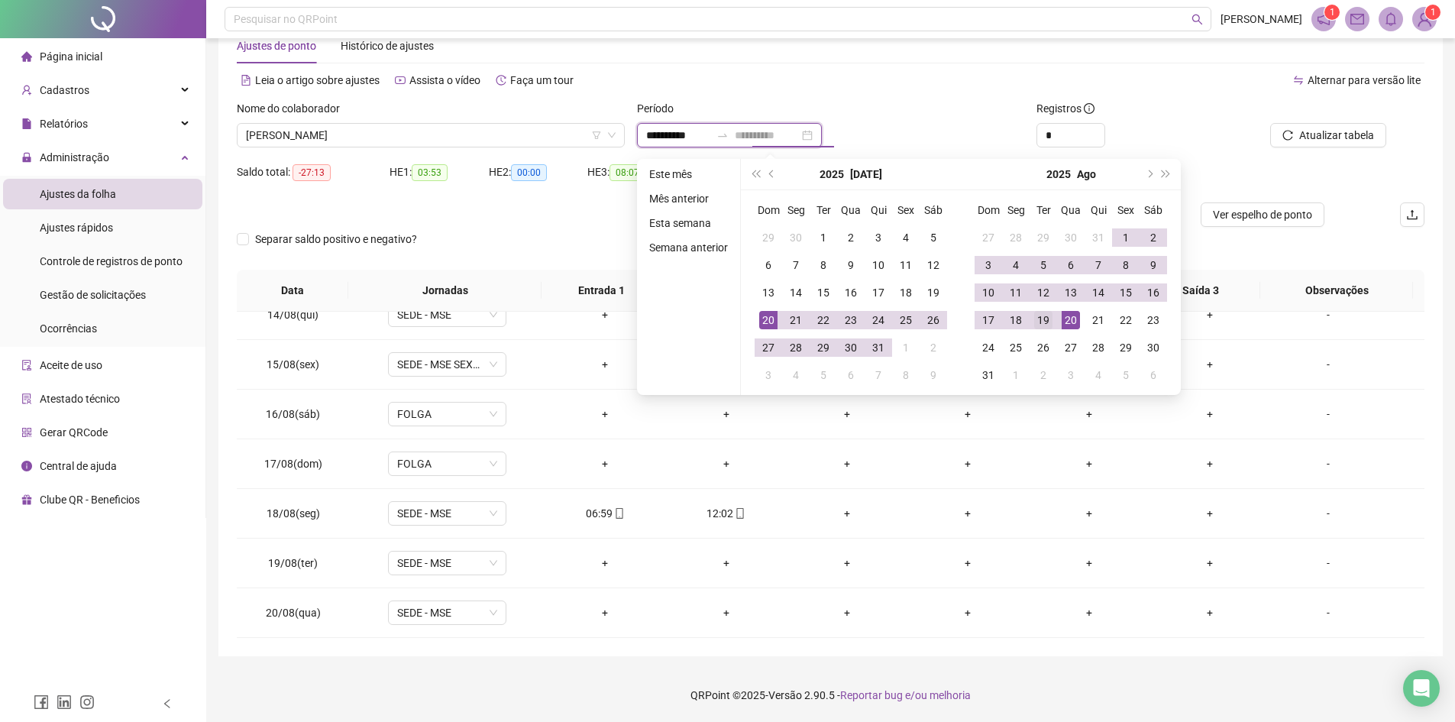
type input "**********"
click at [1048, 318] on div "19" at bounding box center [1043, 320] width 18 height 18
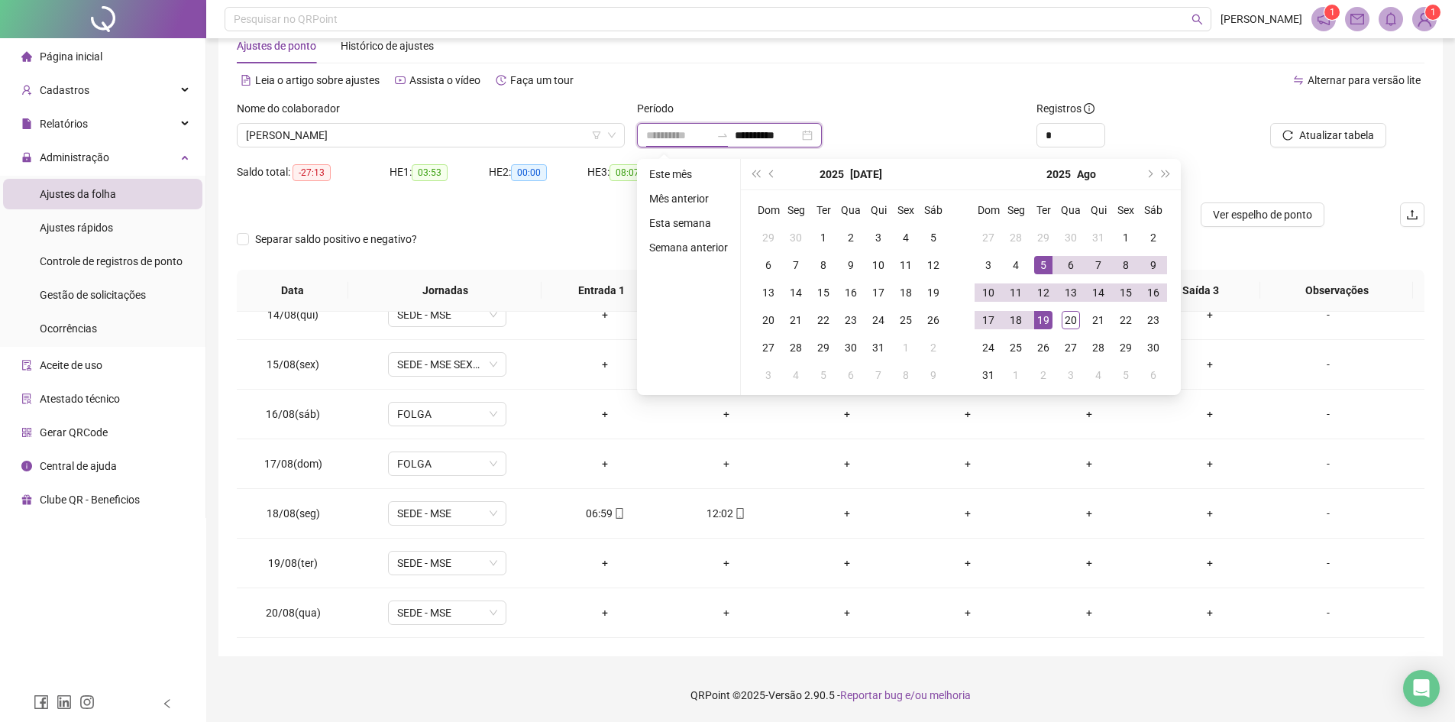
type input "**********"
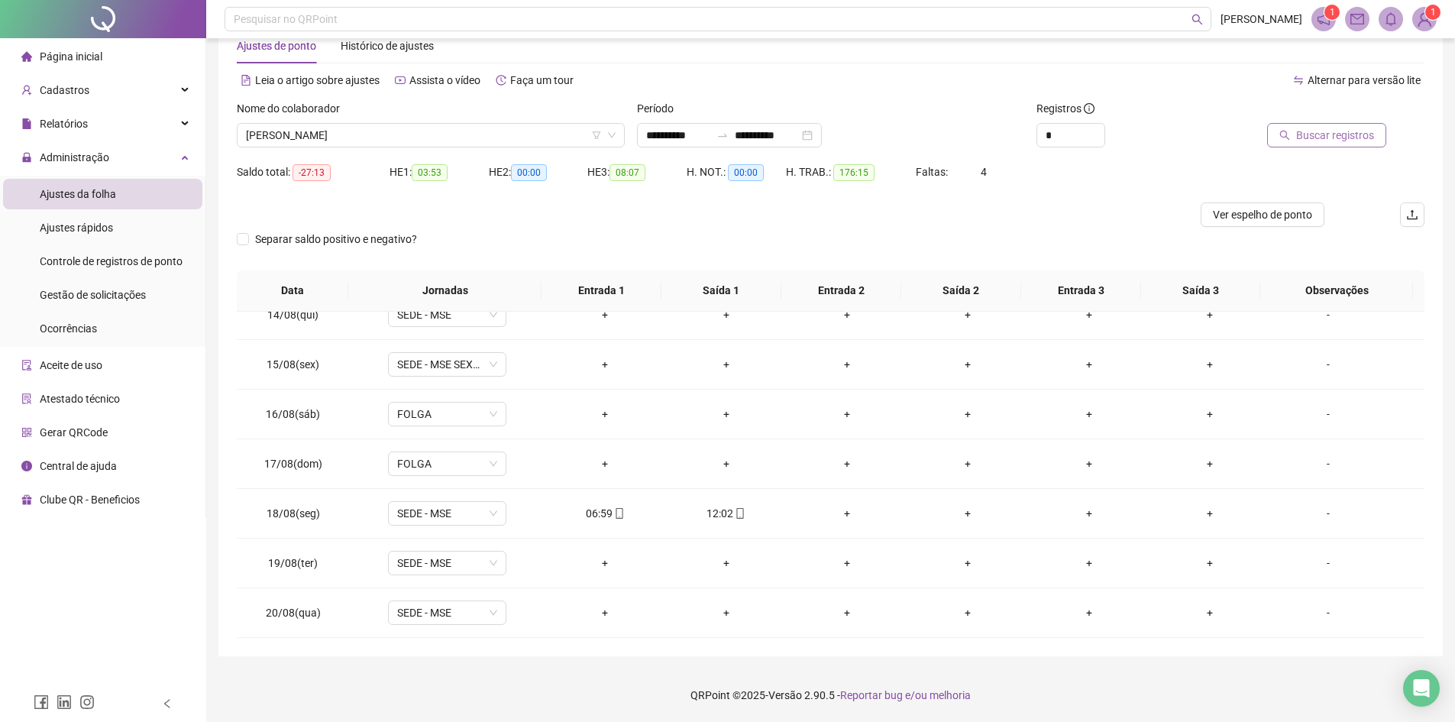
click at [1172, 134] on span "Buscar registros" at bounding box center [1335, 135] width 78 height 17
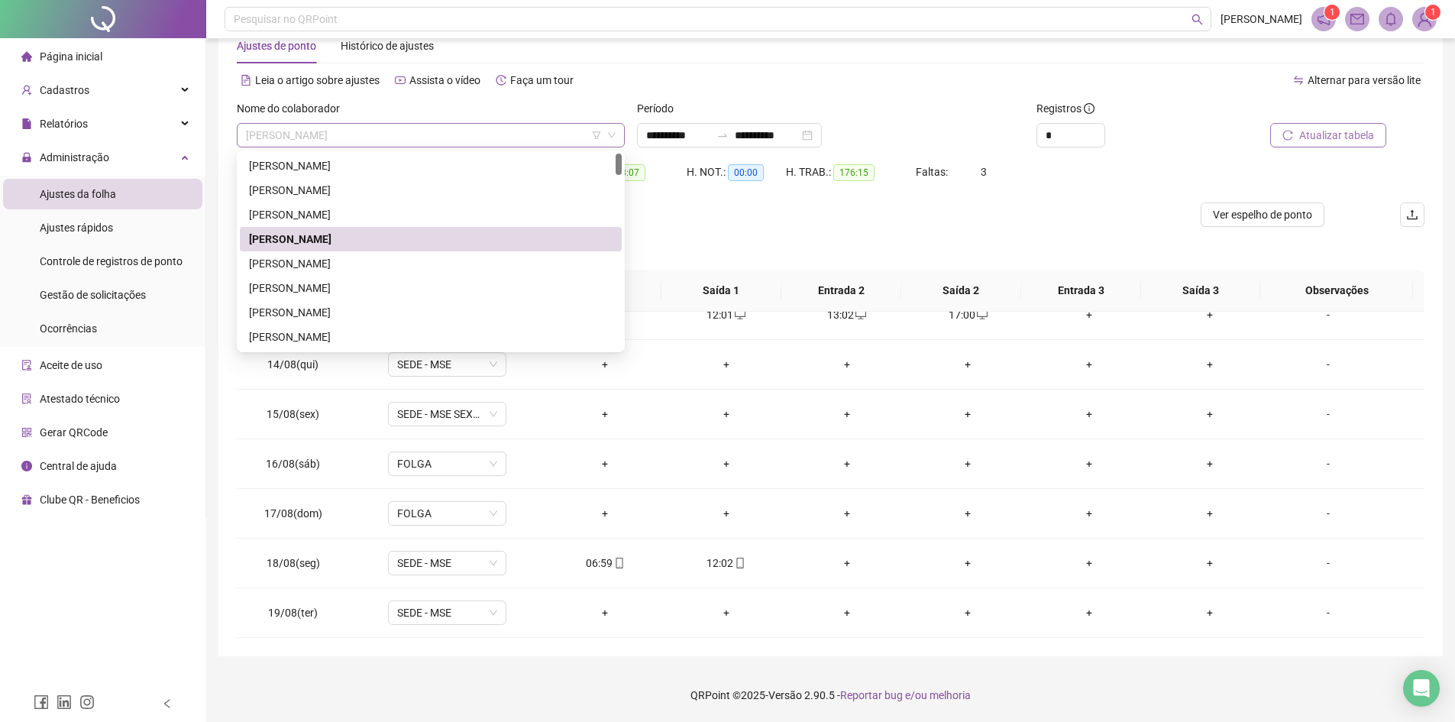
click at [555, 135] on span "[PERSON_NAME]" at bounding box center [431, 135] width 370 height 23
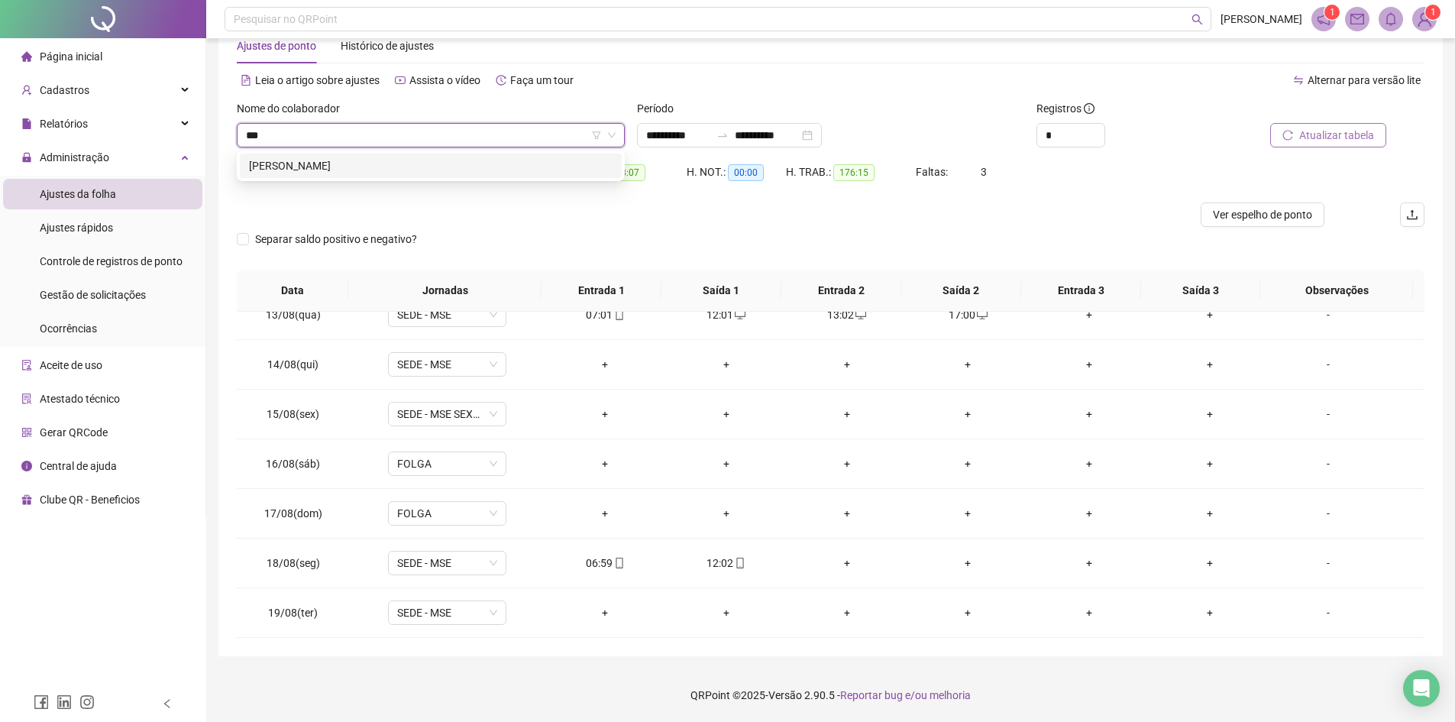
type input "****"
click at [386, 161] on div "[PERSON_NAME]" at bounding box center [431, 165] width 364 height 17
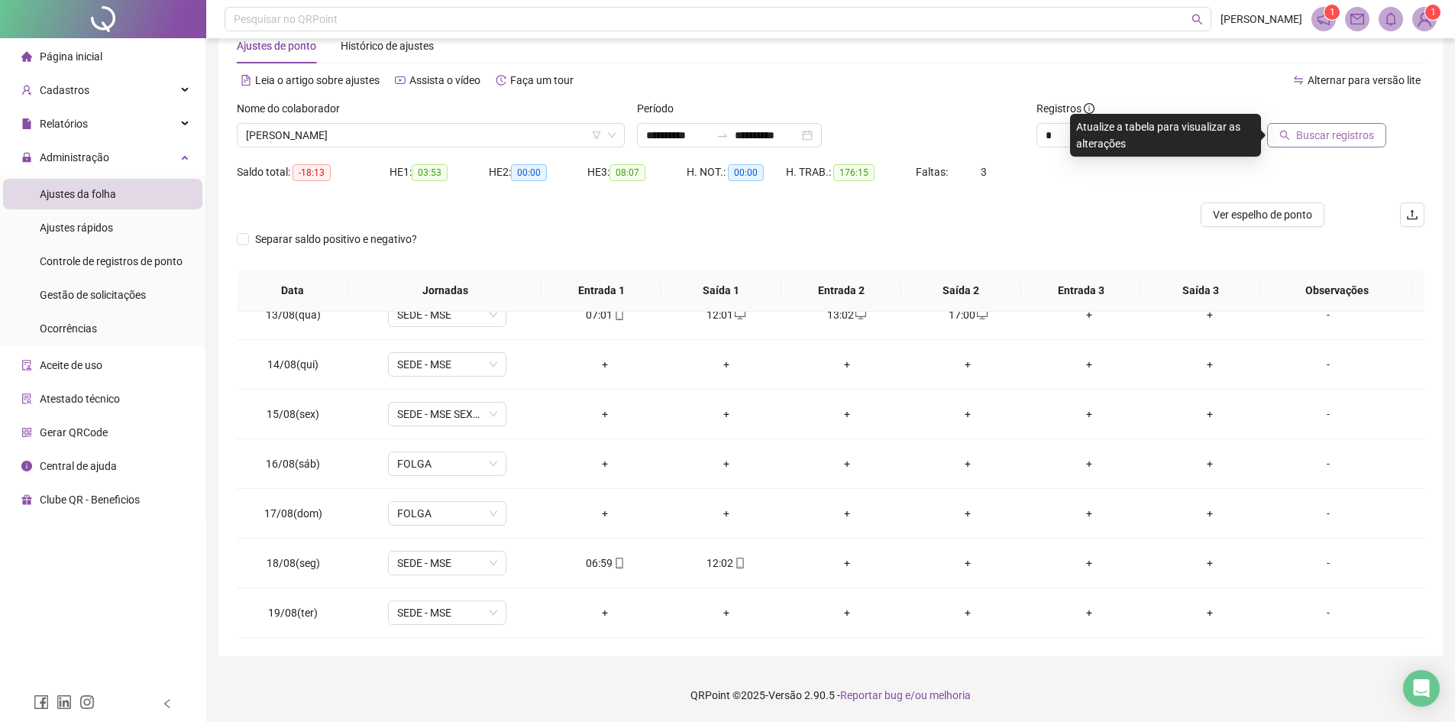
click at [1172, 140] on span "Buscar registros" at bounding box center [1335, 135] width 78 height 17
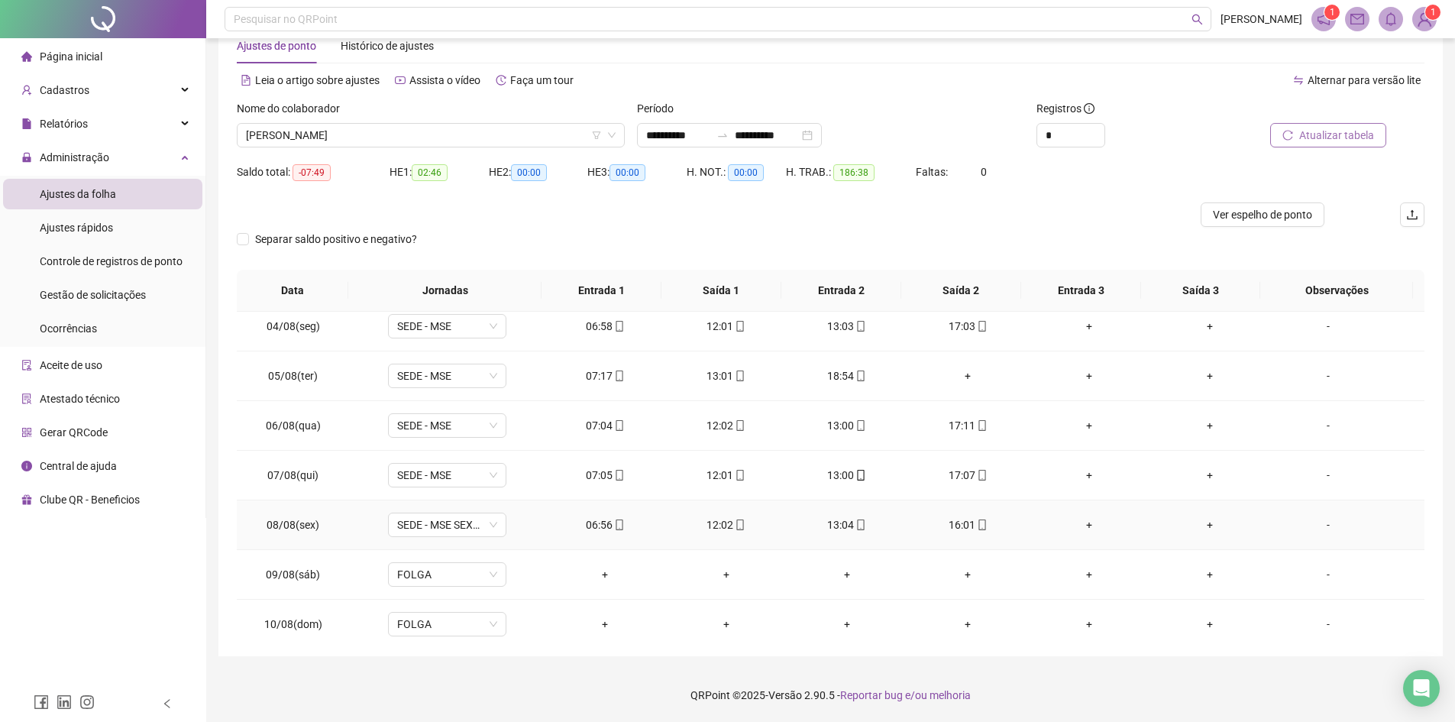
scroll to position [678, 0]
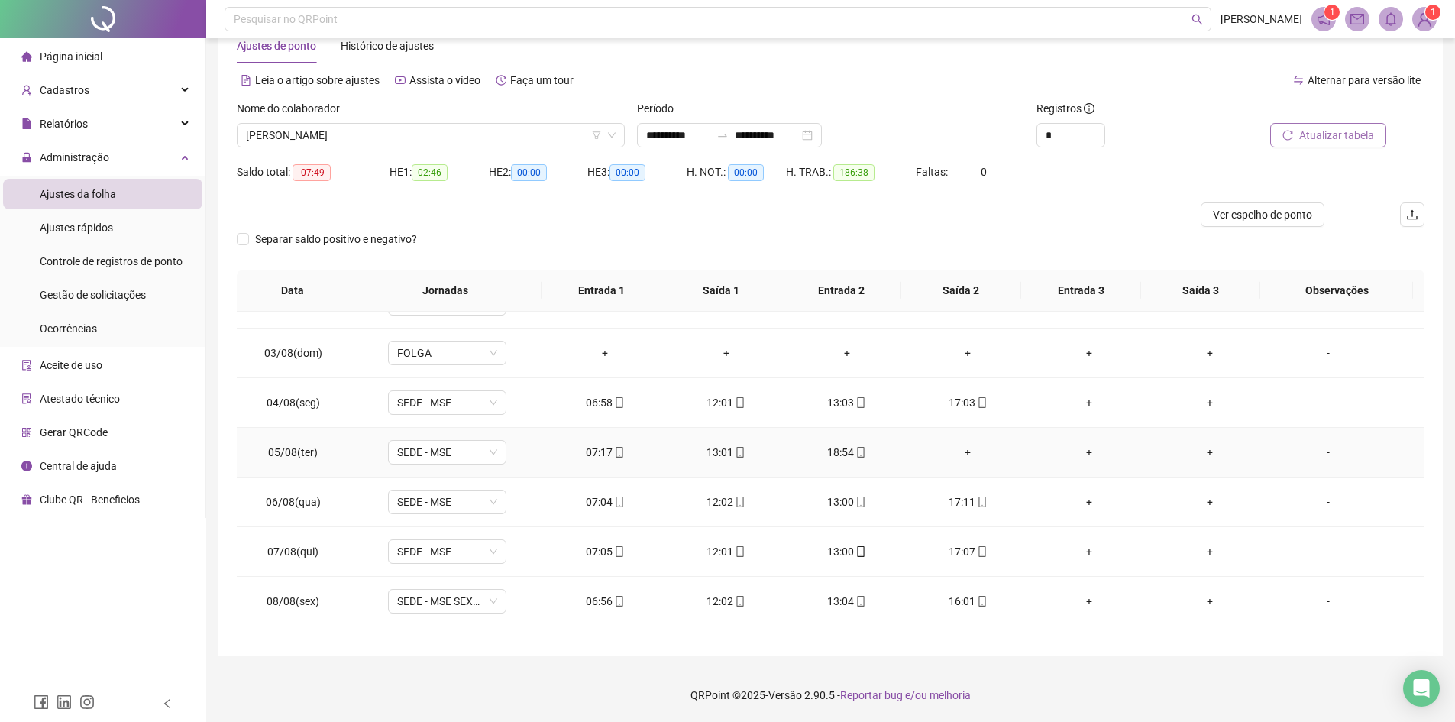
click at [960, 449] on div "+" at bounding box center [968, 452] width 96 height 17
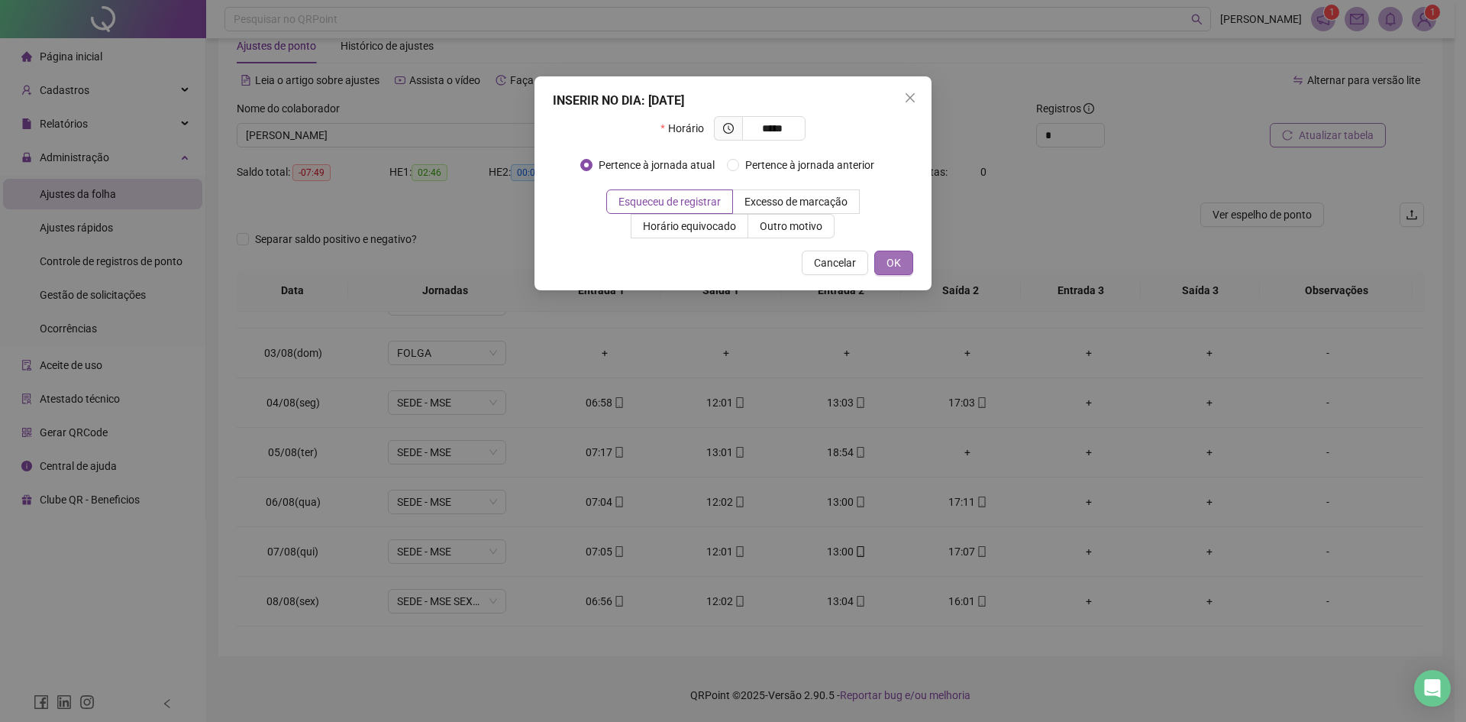
type input "*****"
click at [892, 268] on span "OK" at bounding box center [894, 262] width 15 height 17
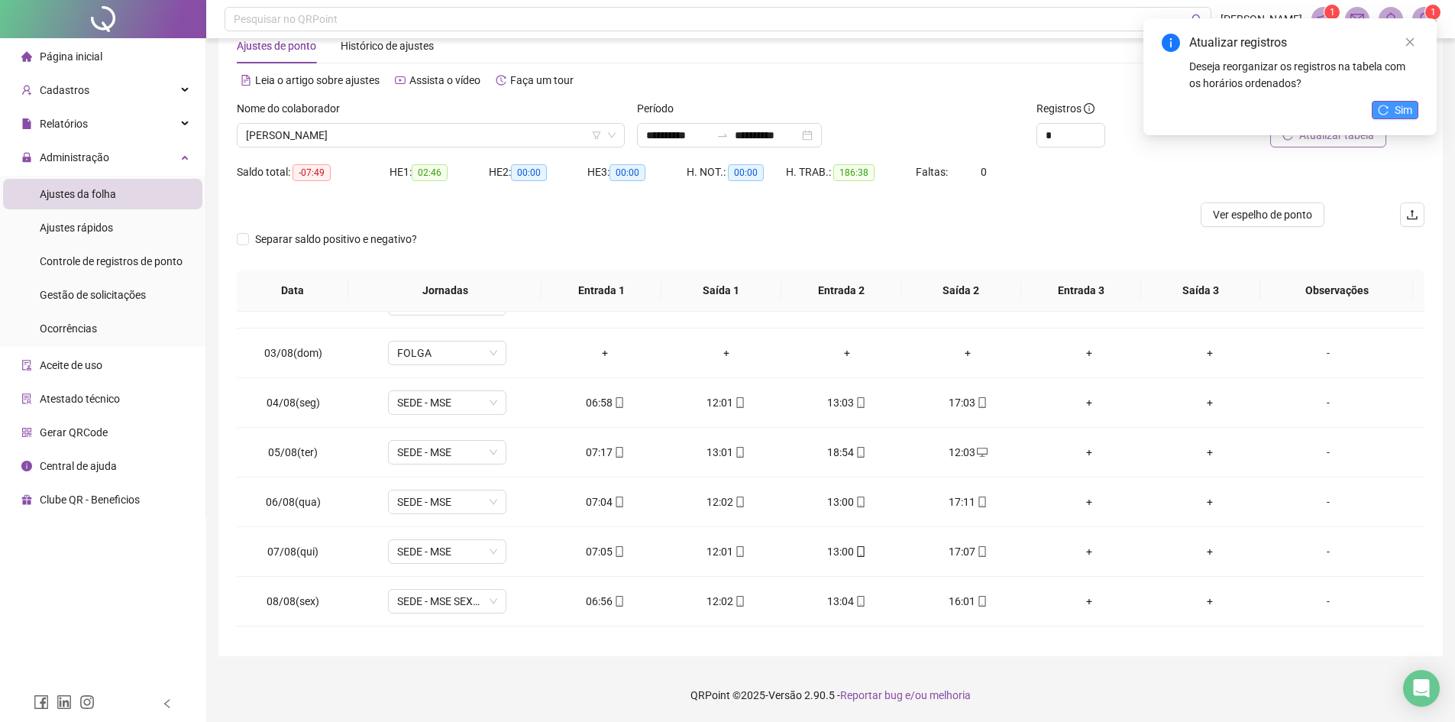
click at [1172, 110] on button "Sim" at bounding box center [1395, 110] width 47 height 18
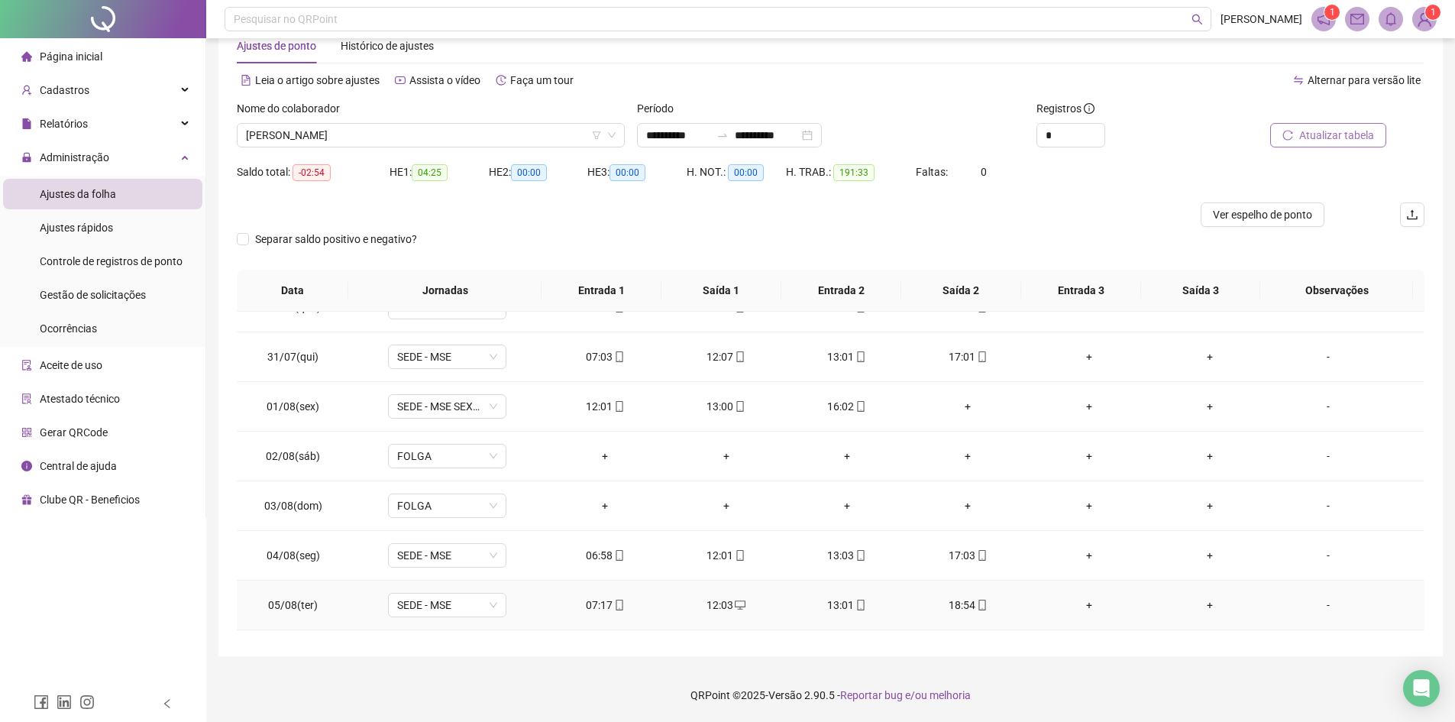
scroll to position [449, 0]
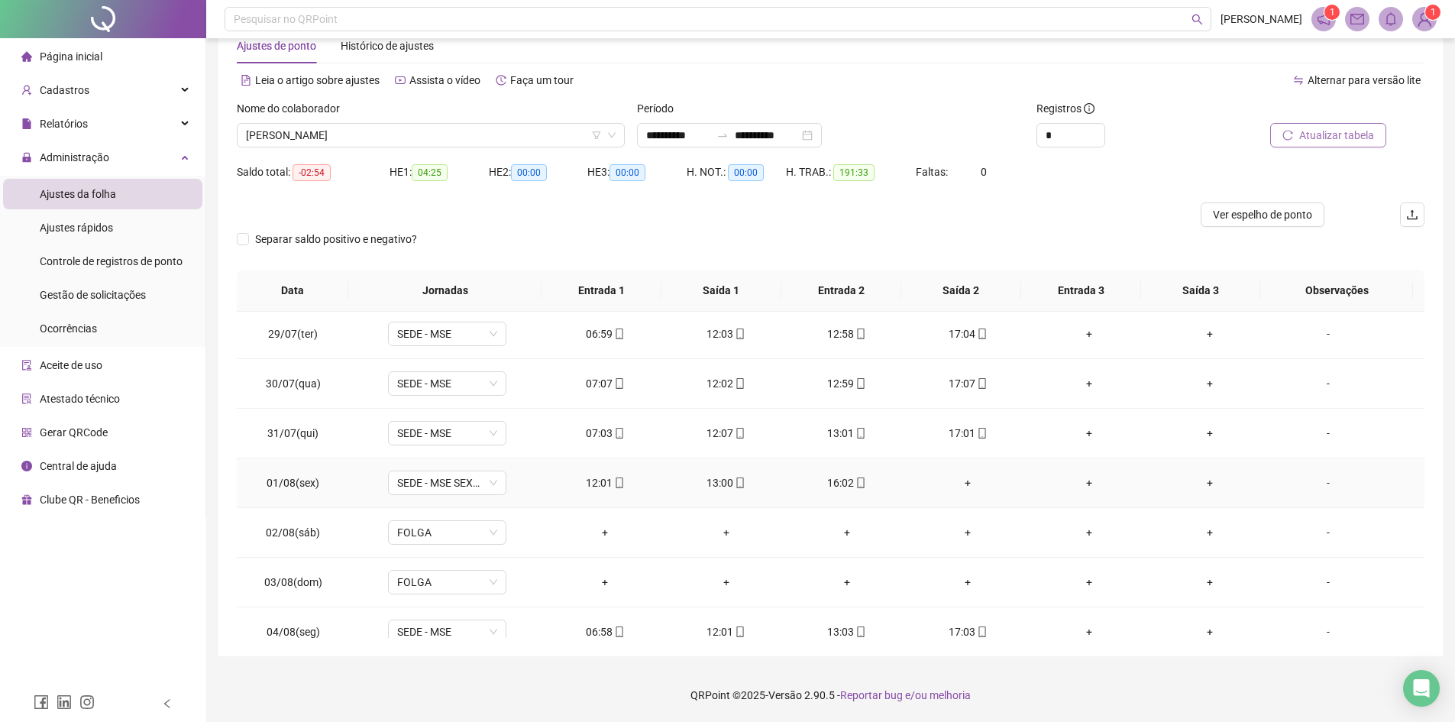
click at [965, 483] on div "+" at bounding box center [968, 482] width 96 height 17
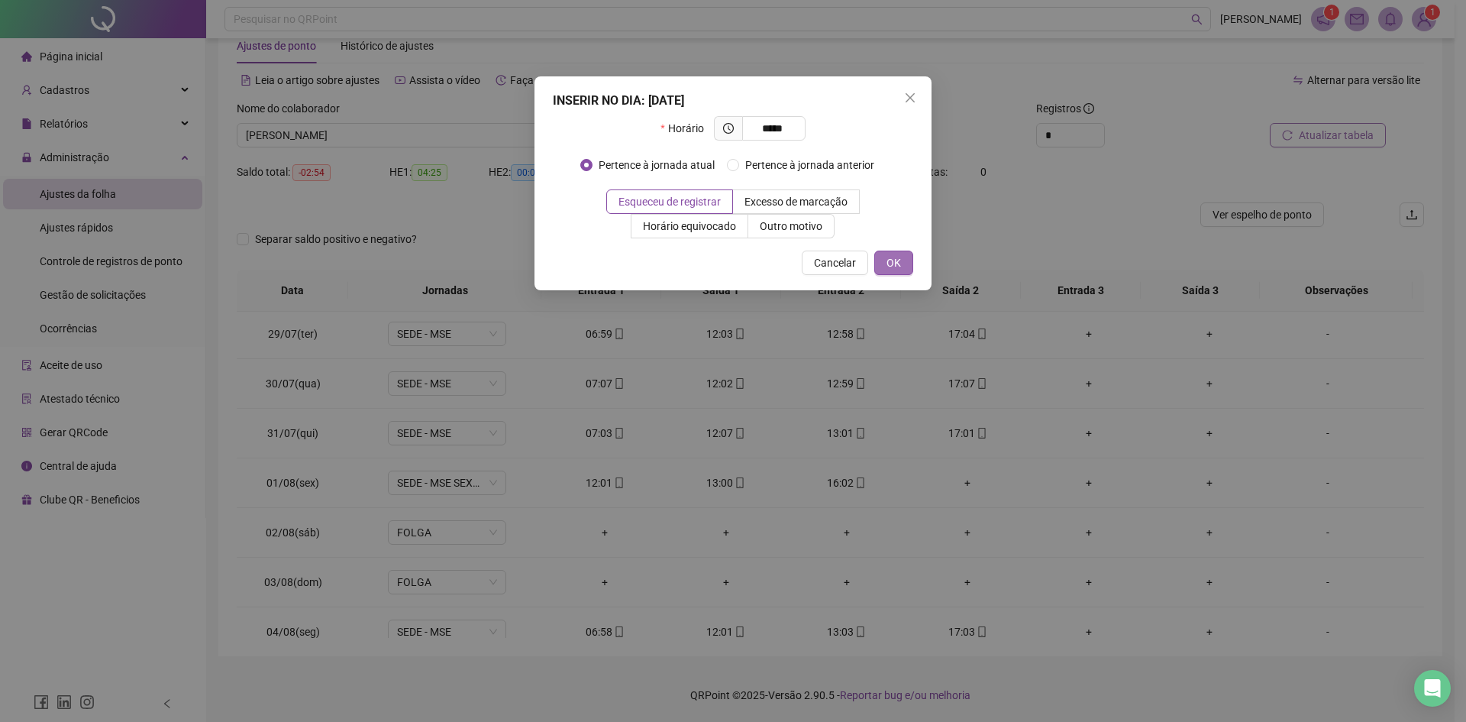
type input "*****"
click at [901, 270] on button "OK" at bounding box center [894, 263] width 39 height 24
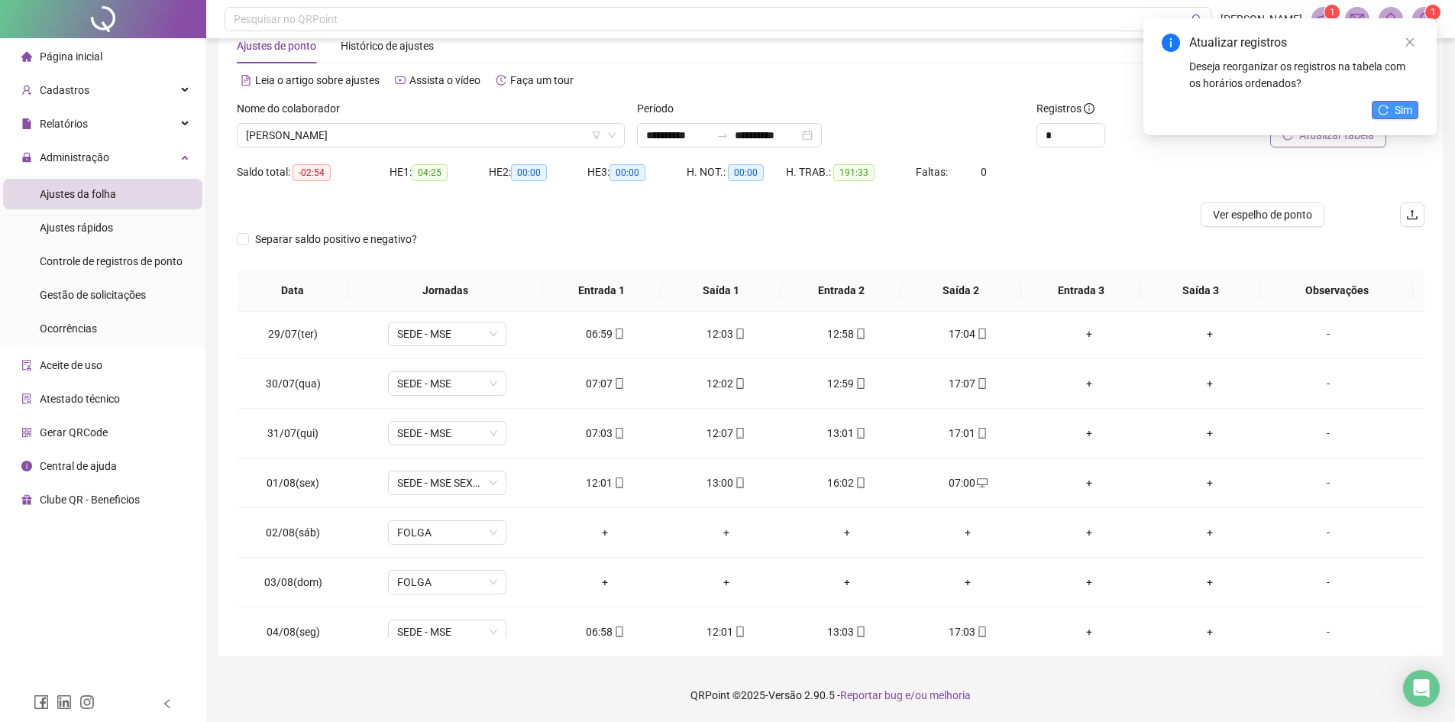
click at [1172, 112] on icon "reload" at bounding box center [1383, 110] width 11 height 11
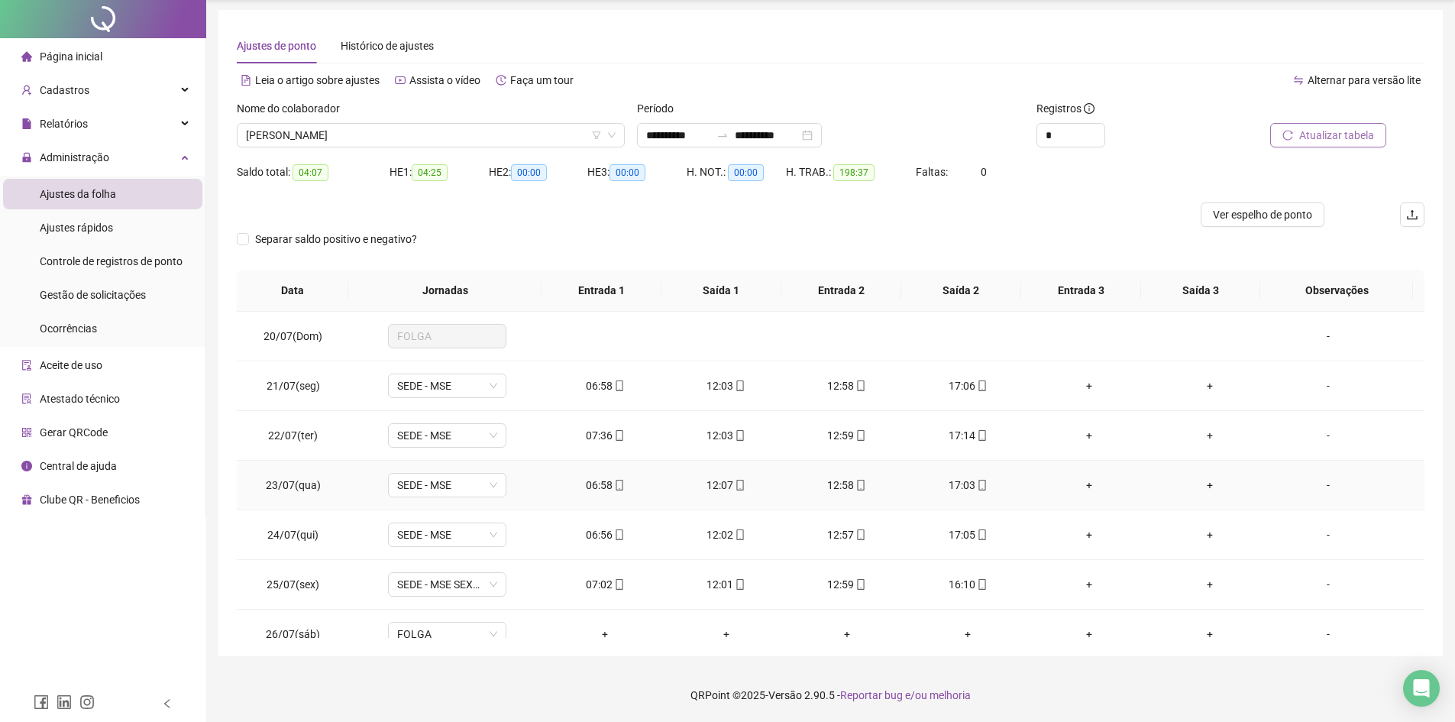
scroll to position [0, 0]
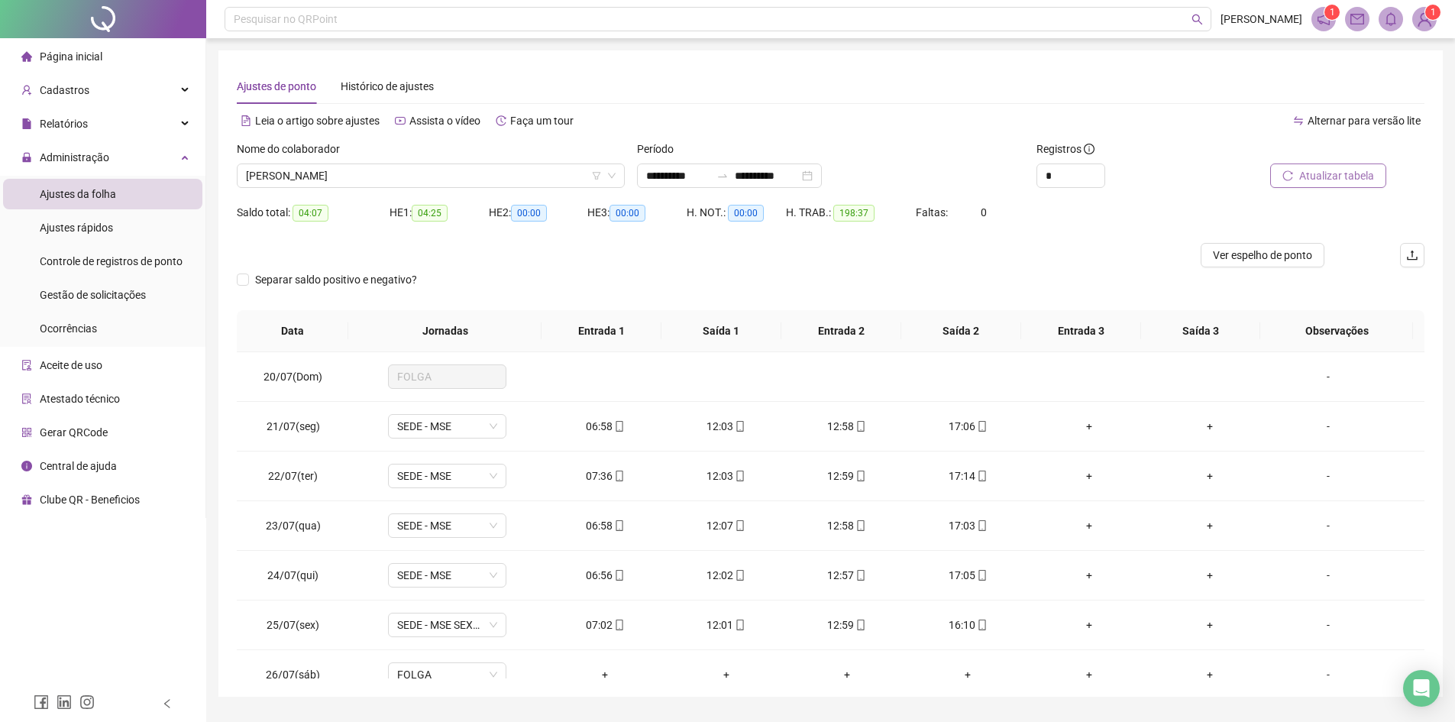
click at [1172, 174] on span "Atualizar tabela" at bounding box center [1336, 175] width 75 height 17
click at [432, 177] on span "[PERSON_NAME]" at bounding box center [431, 175] width 370 height 23
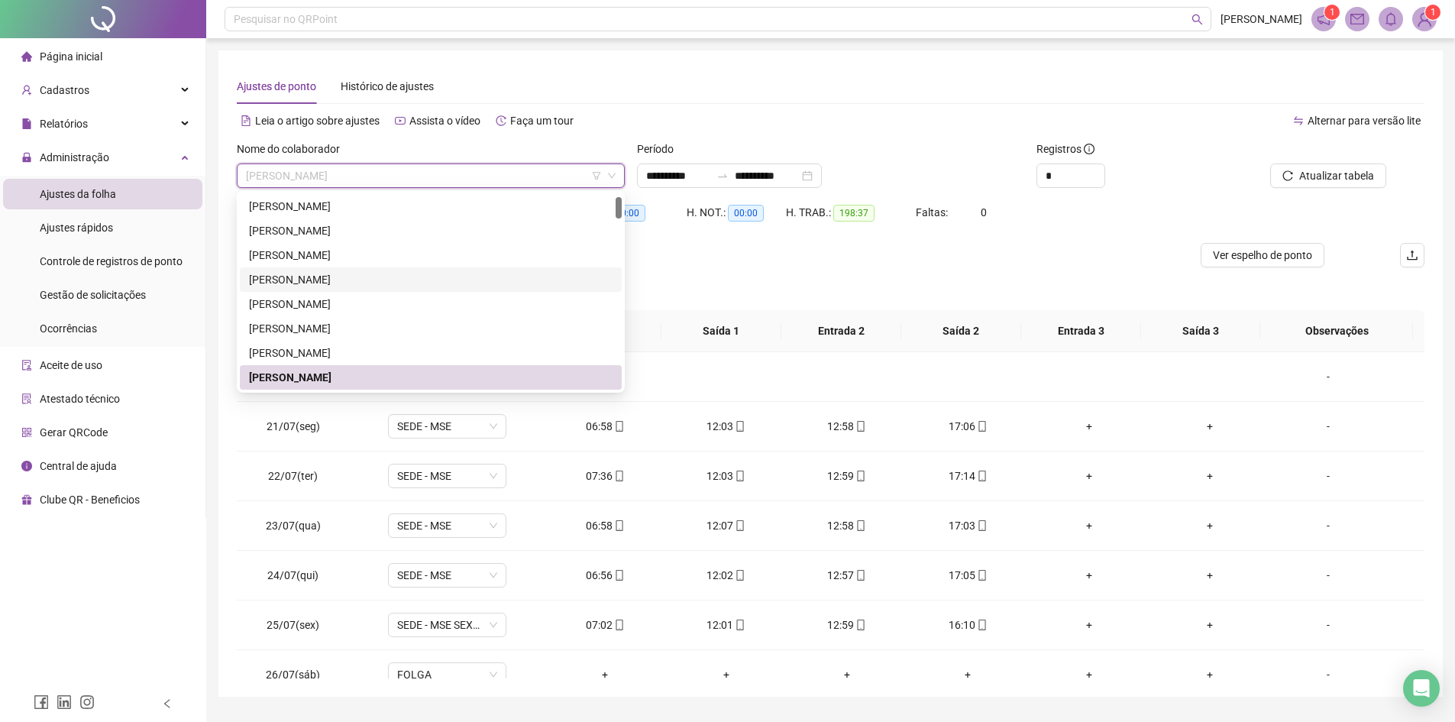
scroll to position [101, 0]
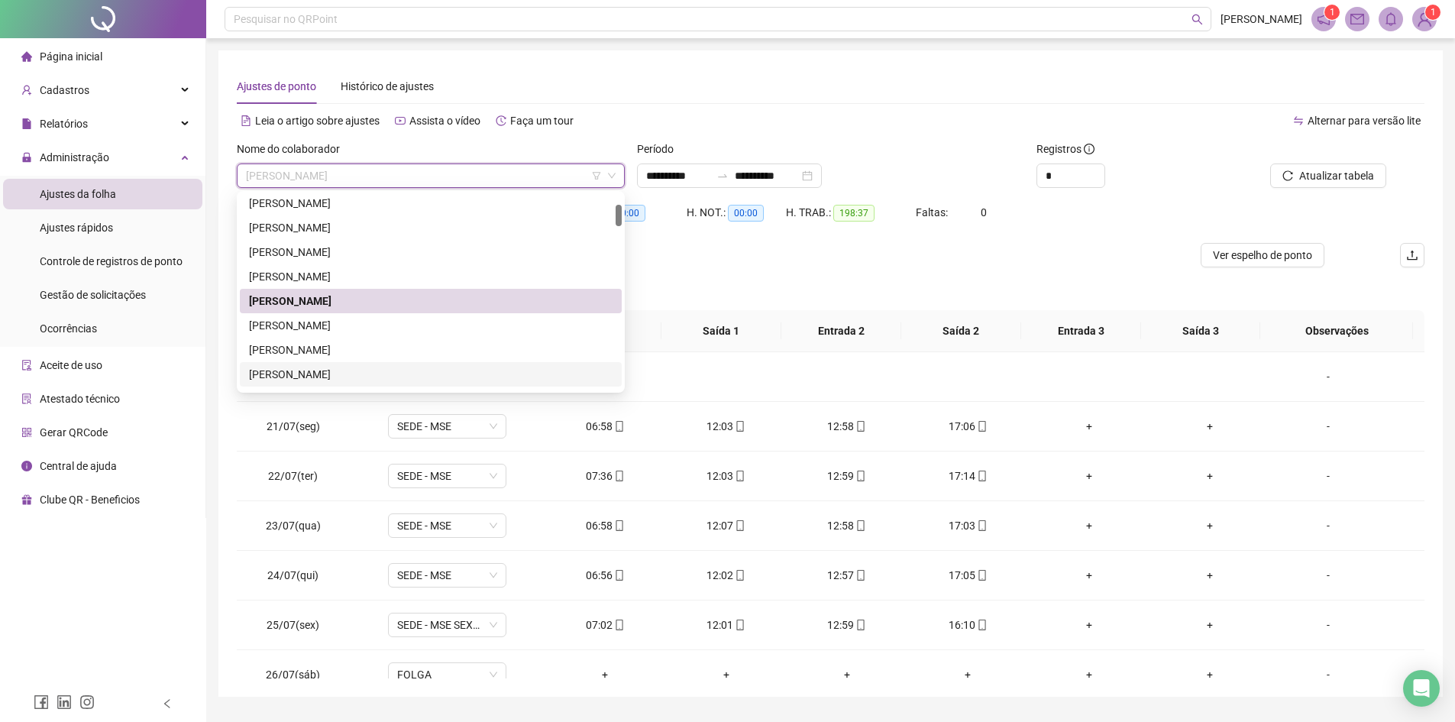
click at [383, 375] on div "[PERSON_NAME]" at bounding box center [431, 374] width 364 height 17
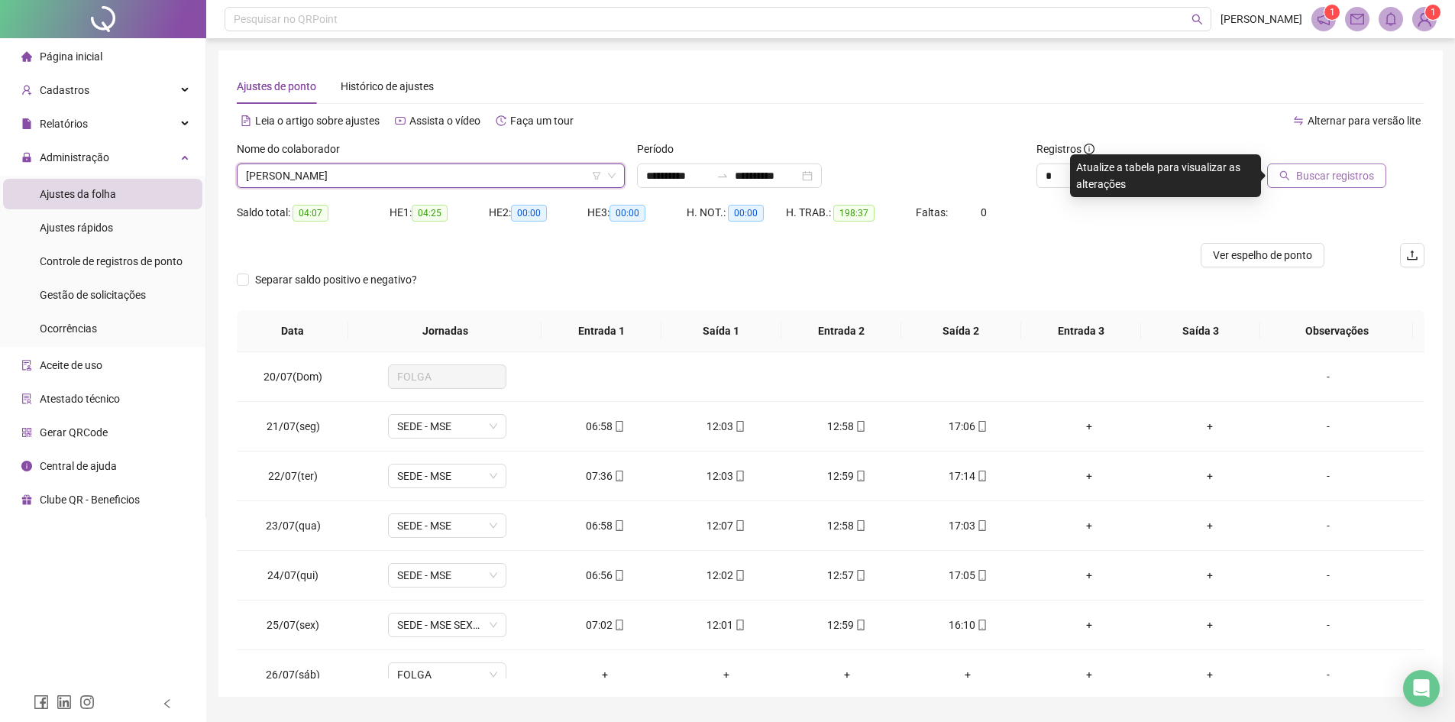
click at [1172, 176] on span "Buscar registros" at bounding box center [1335, 175] width 78 height 17
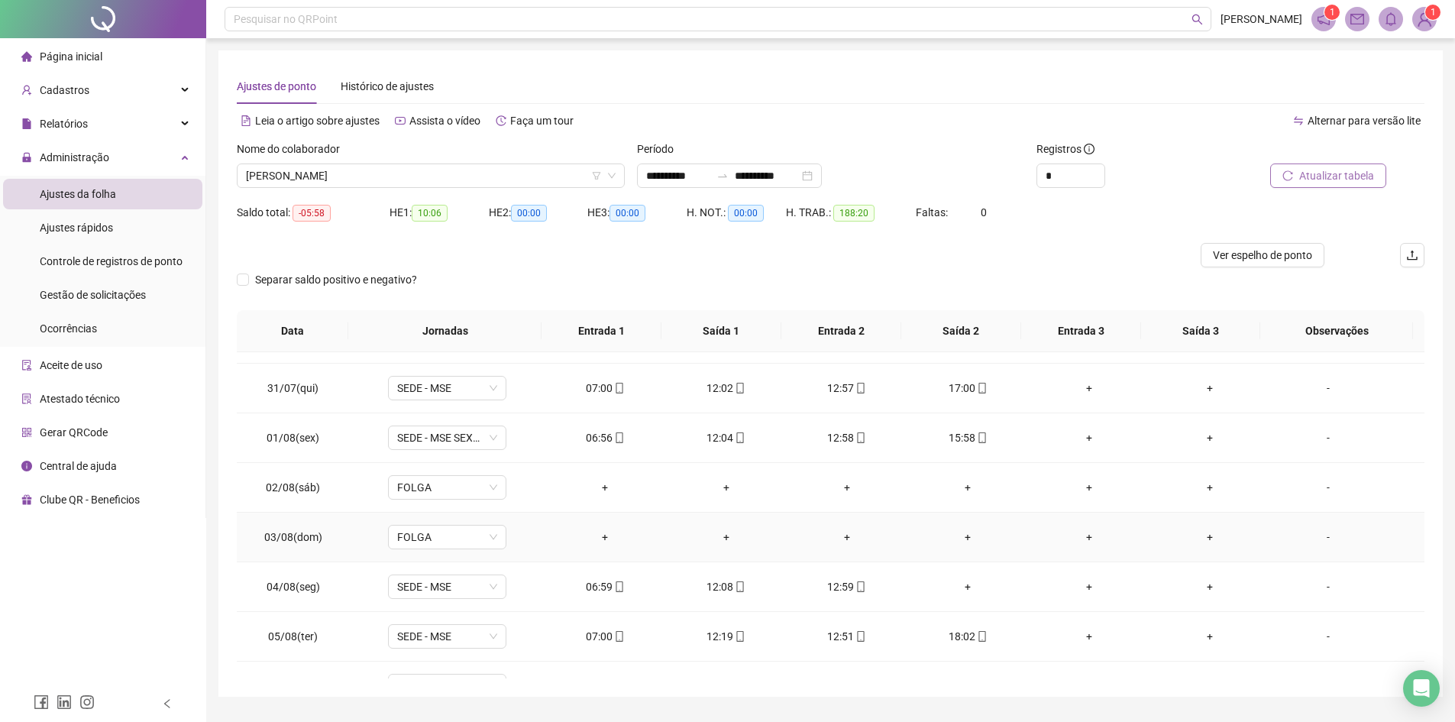
scroll to position [611, 0]
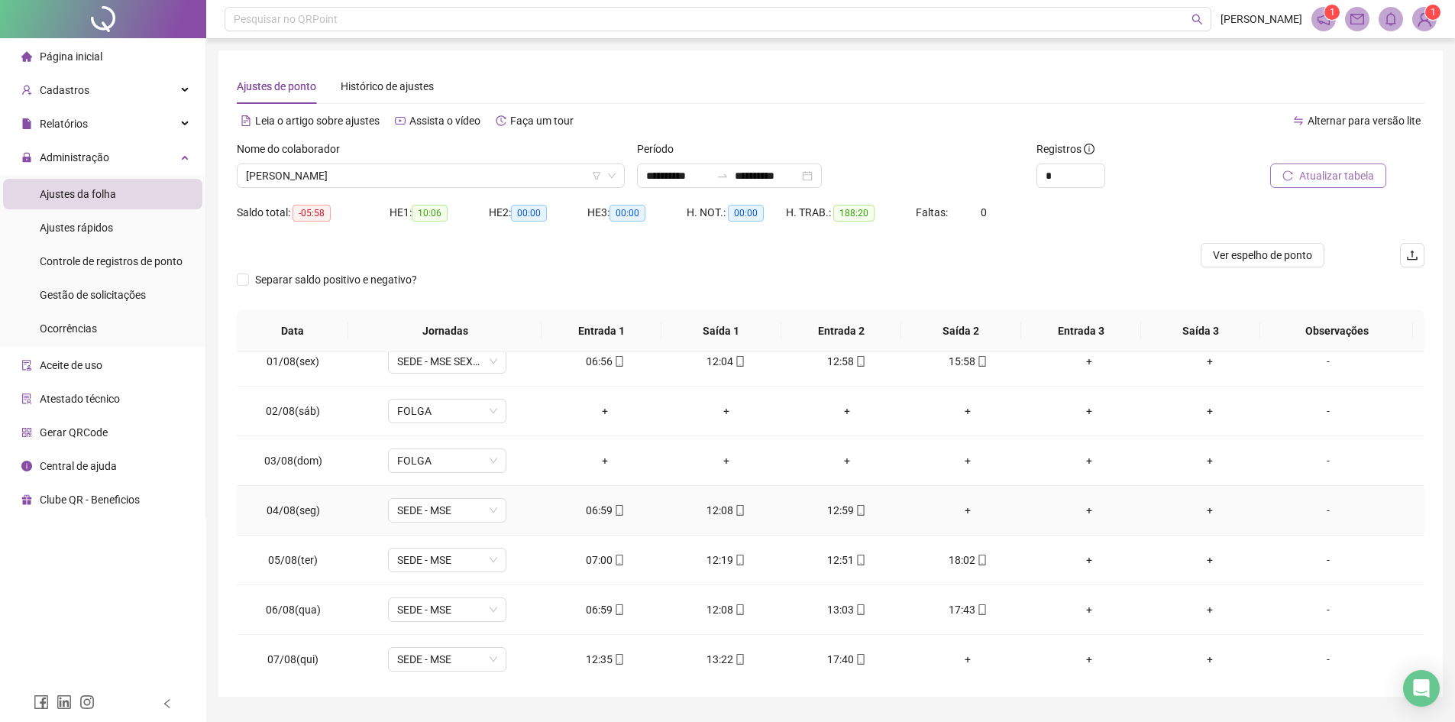
click at [962, 511] on div "+" at bounding box center [968, 510] width 96 height 17
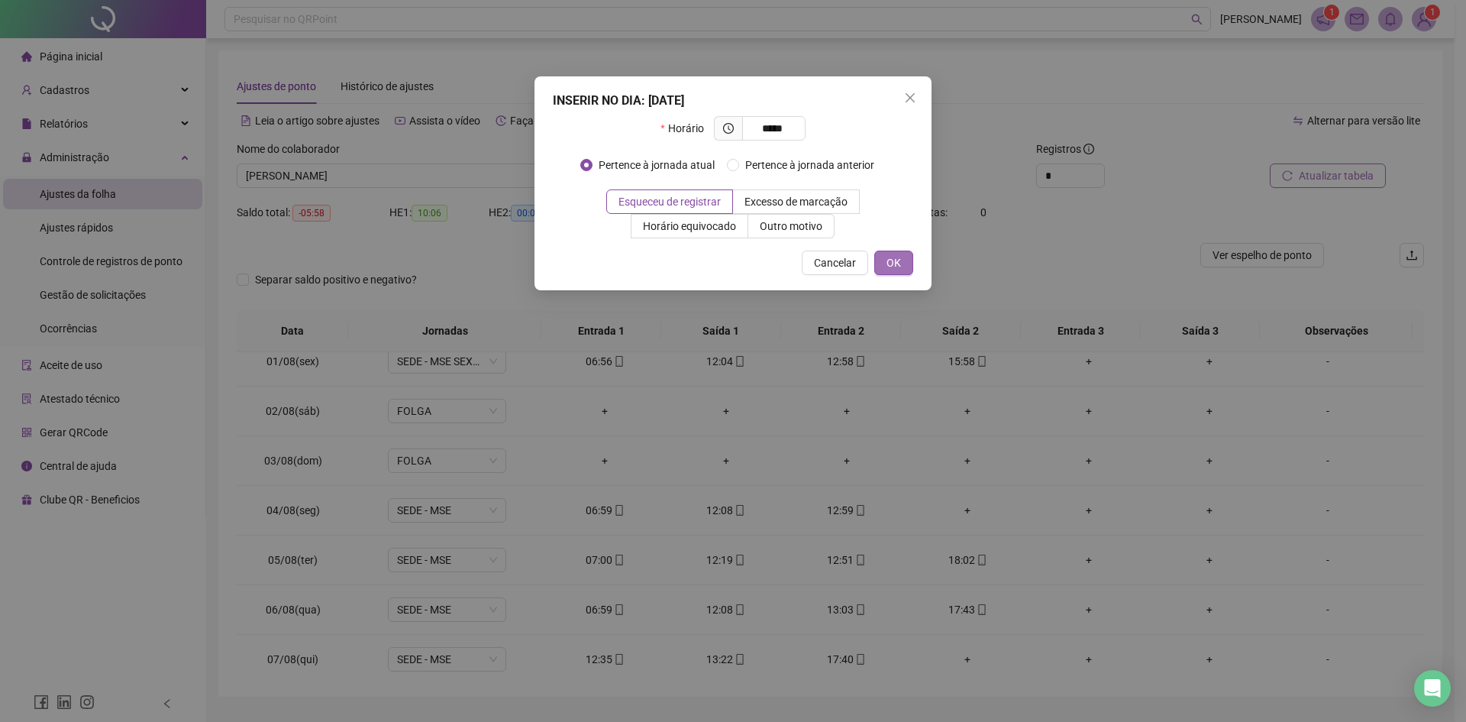
type input "*****"
click at [891, 264] on span "OK" at bounding box center [894, 262] width 15 height 17
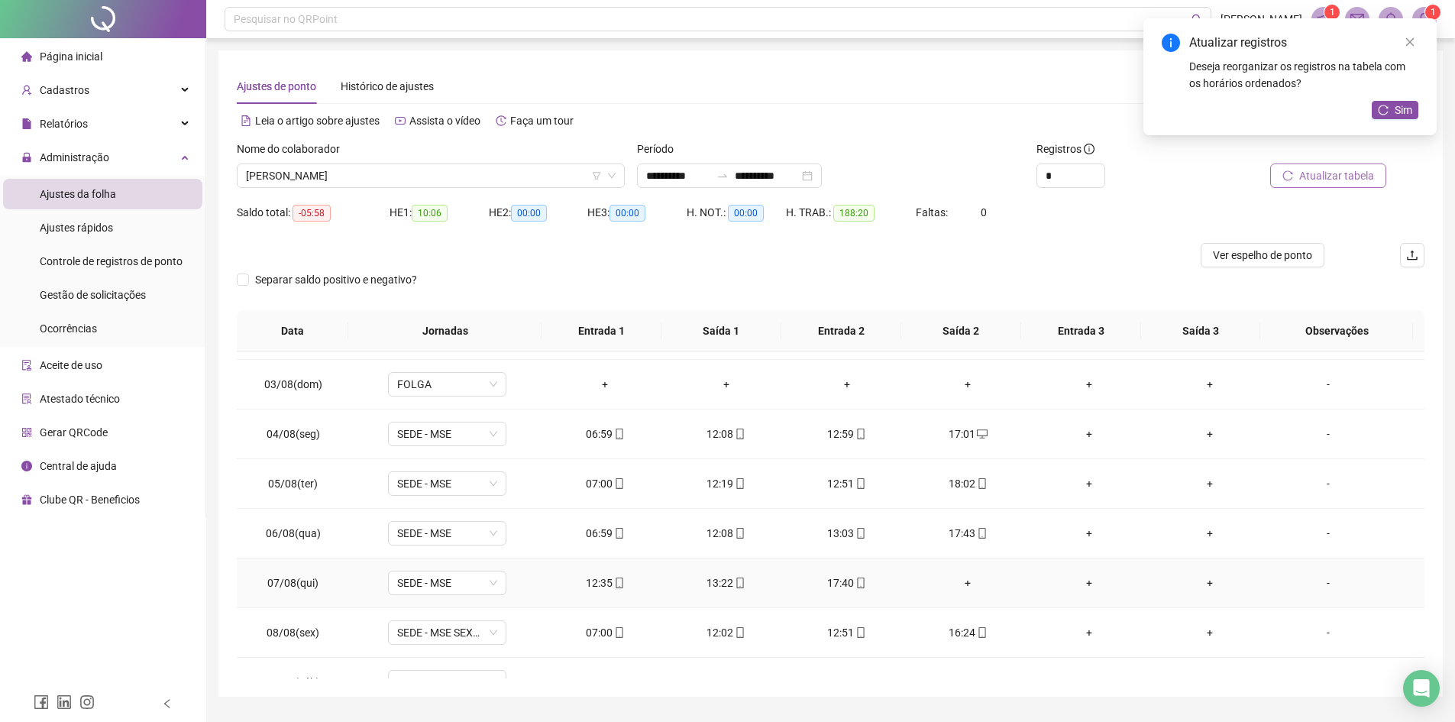
scroll to position [764, 0]
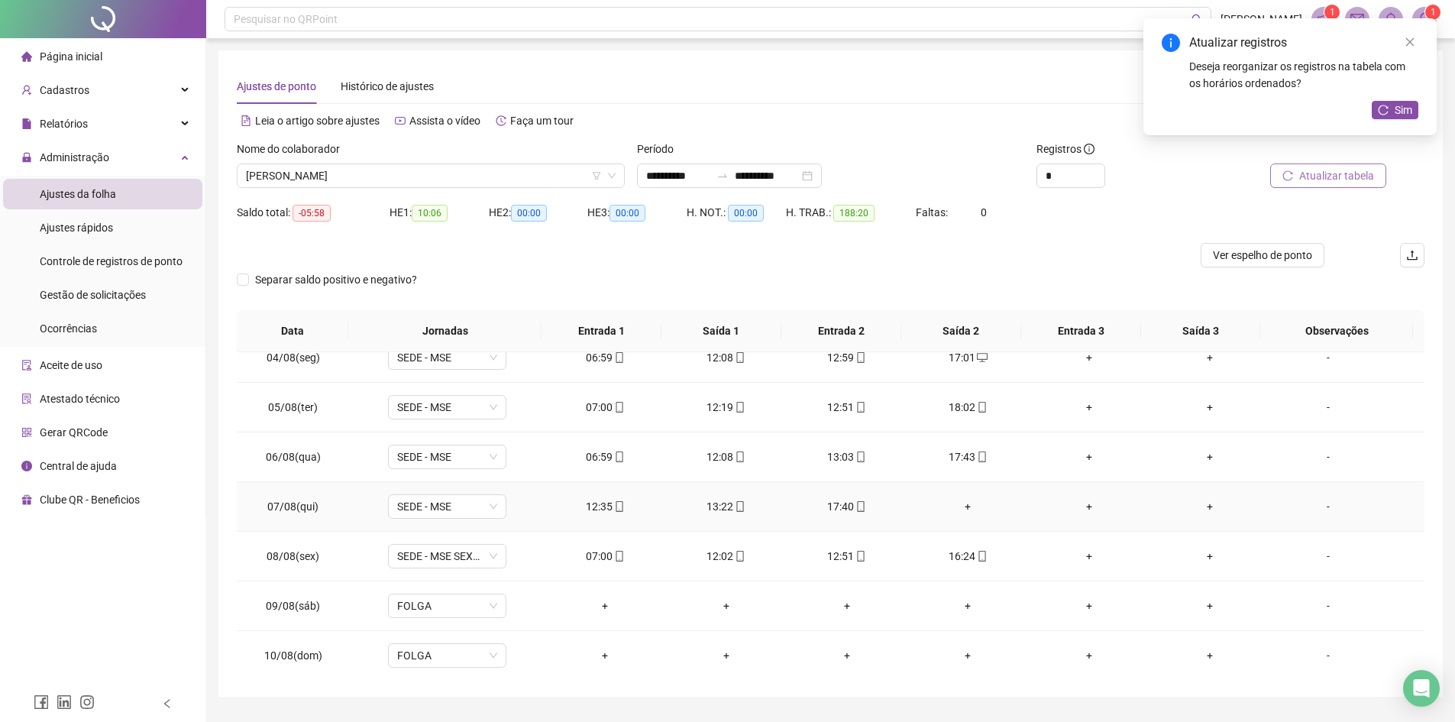
click at [963, 506] on div "+" at bounding box center [968, 506] width 96 height 17
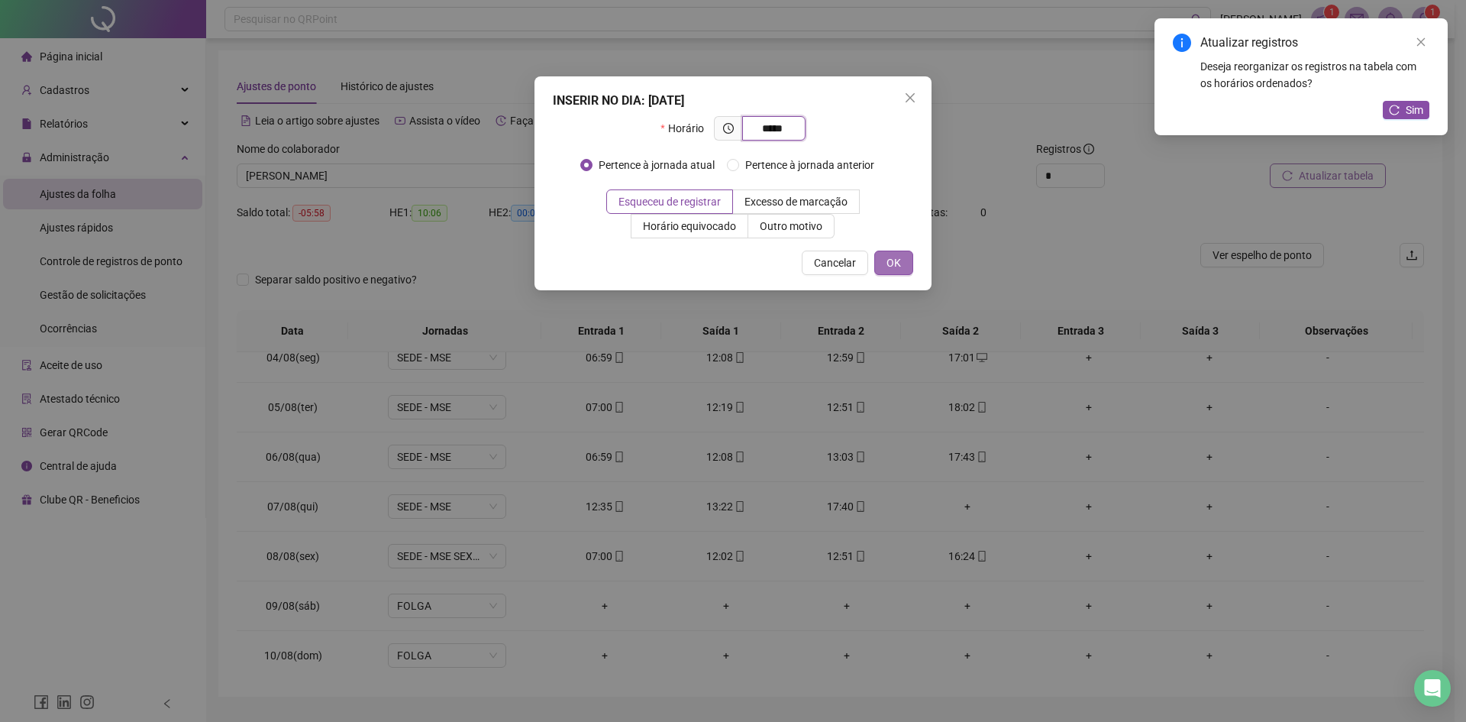
type input "*****"
click at [884, 263] on button "OK" at bounding box center [894, 263] width 39 height 24
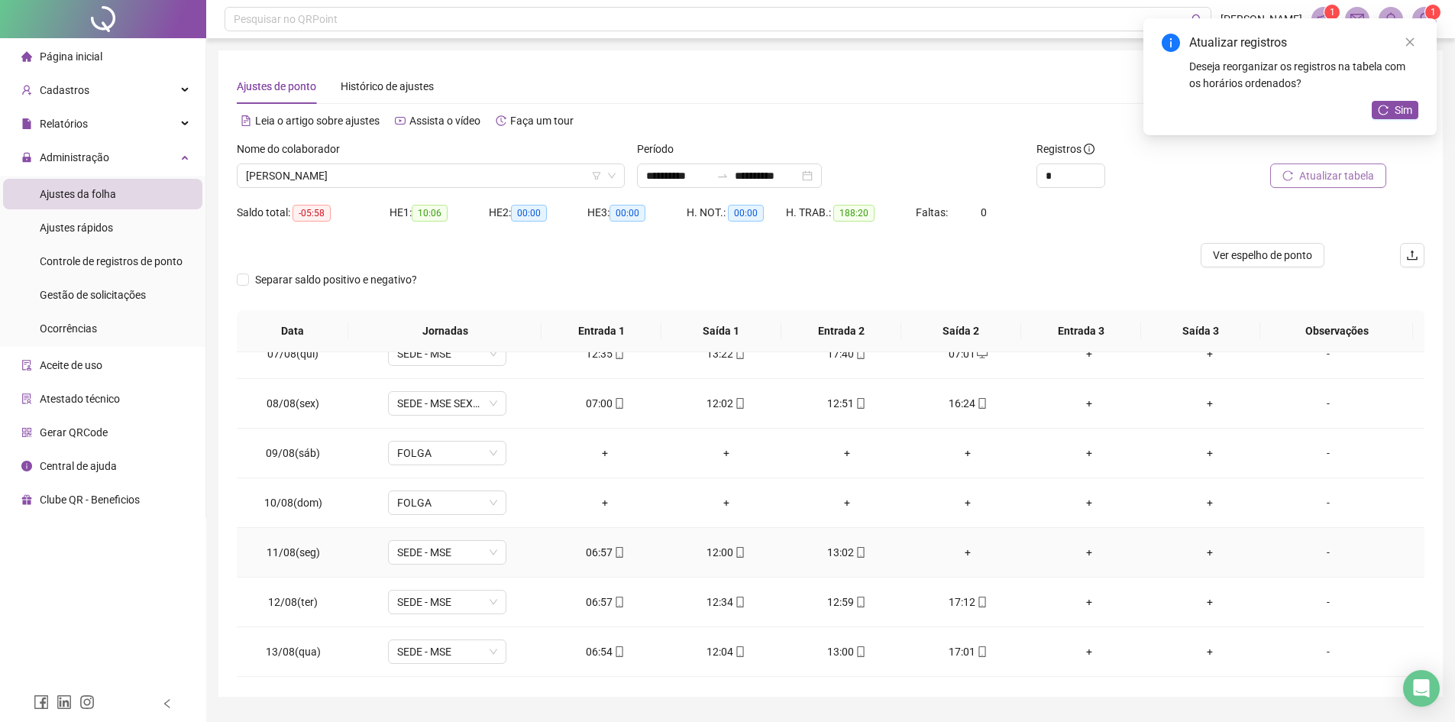
scroll to position [1069, 0]
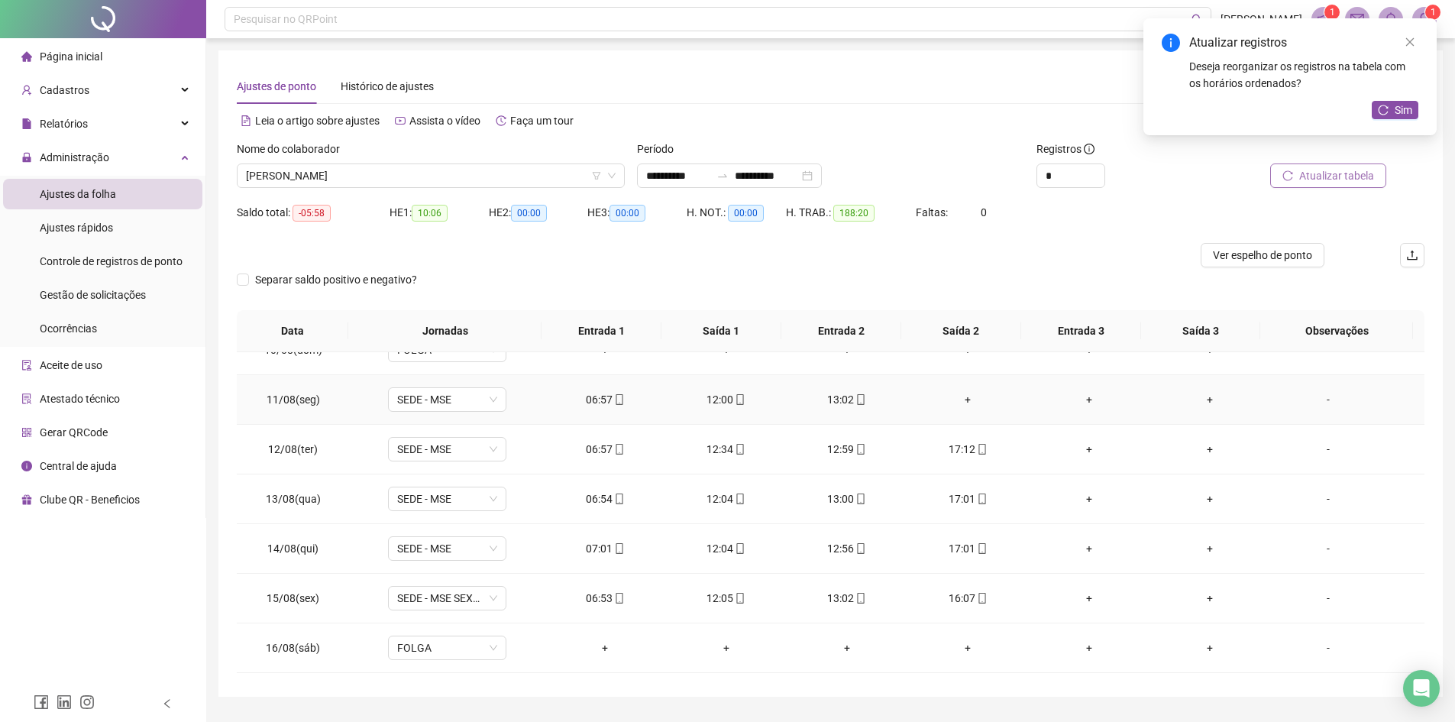
click at [960, 401] on div "+" at bounding box center [968, 399] width 96 height 17
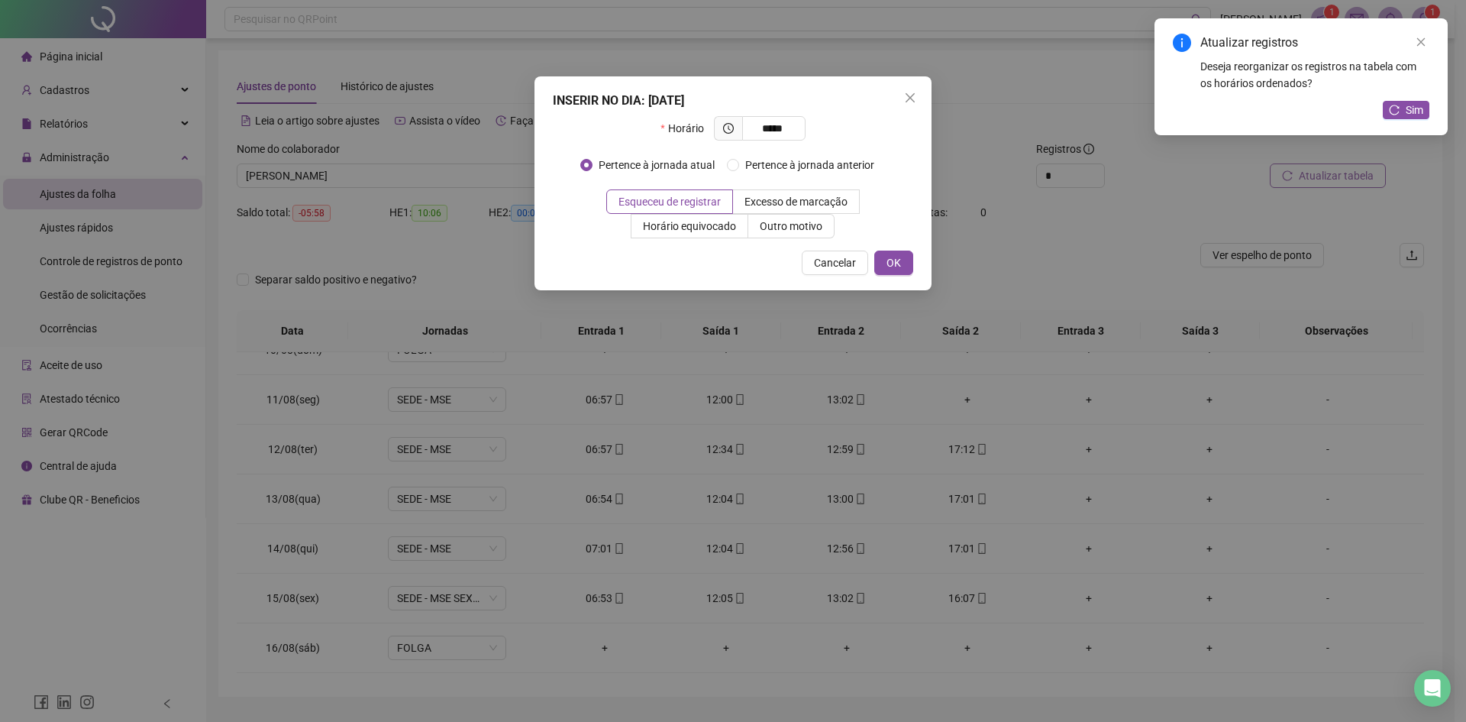
type input "*****"
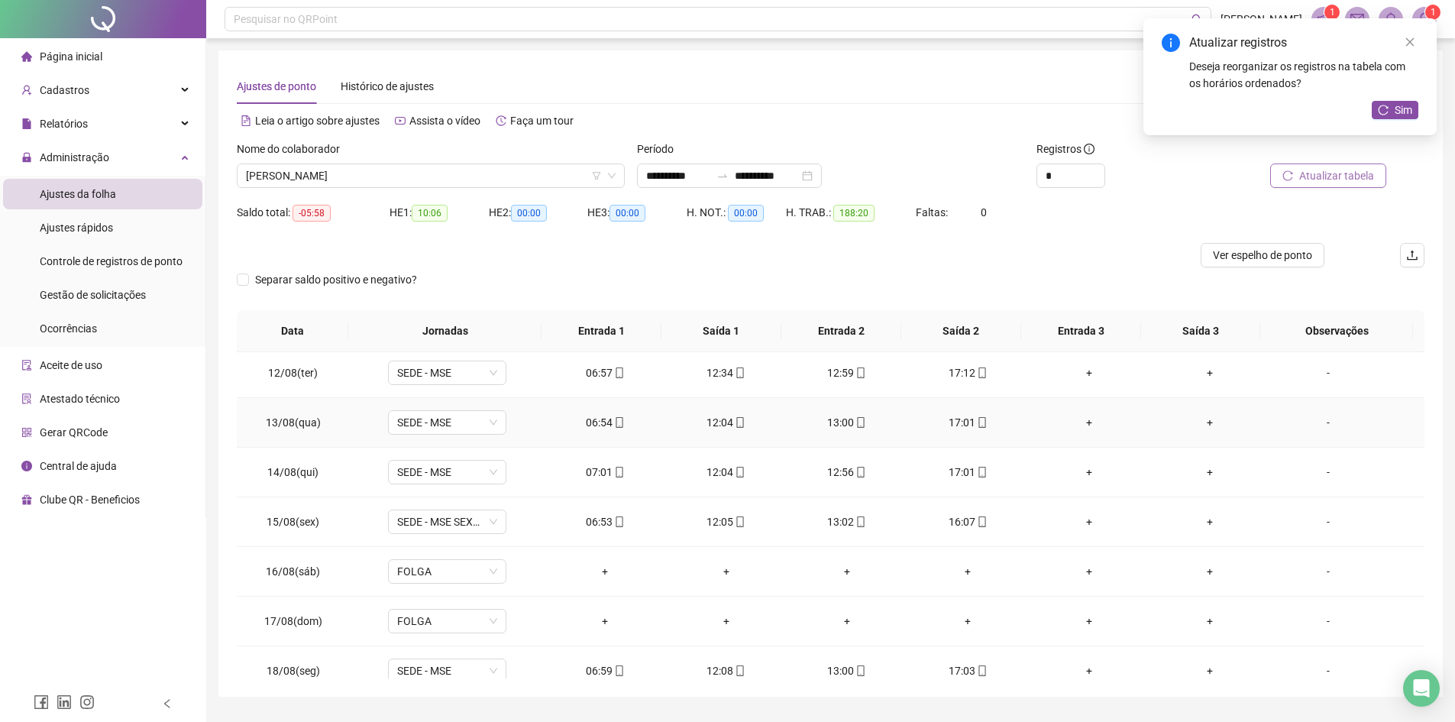
scroll to position [1213, 0]
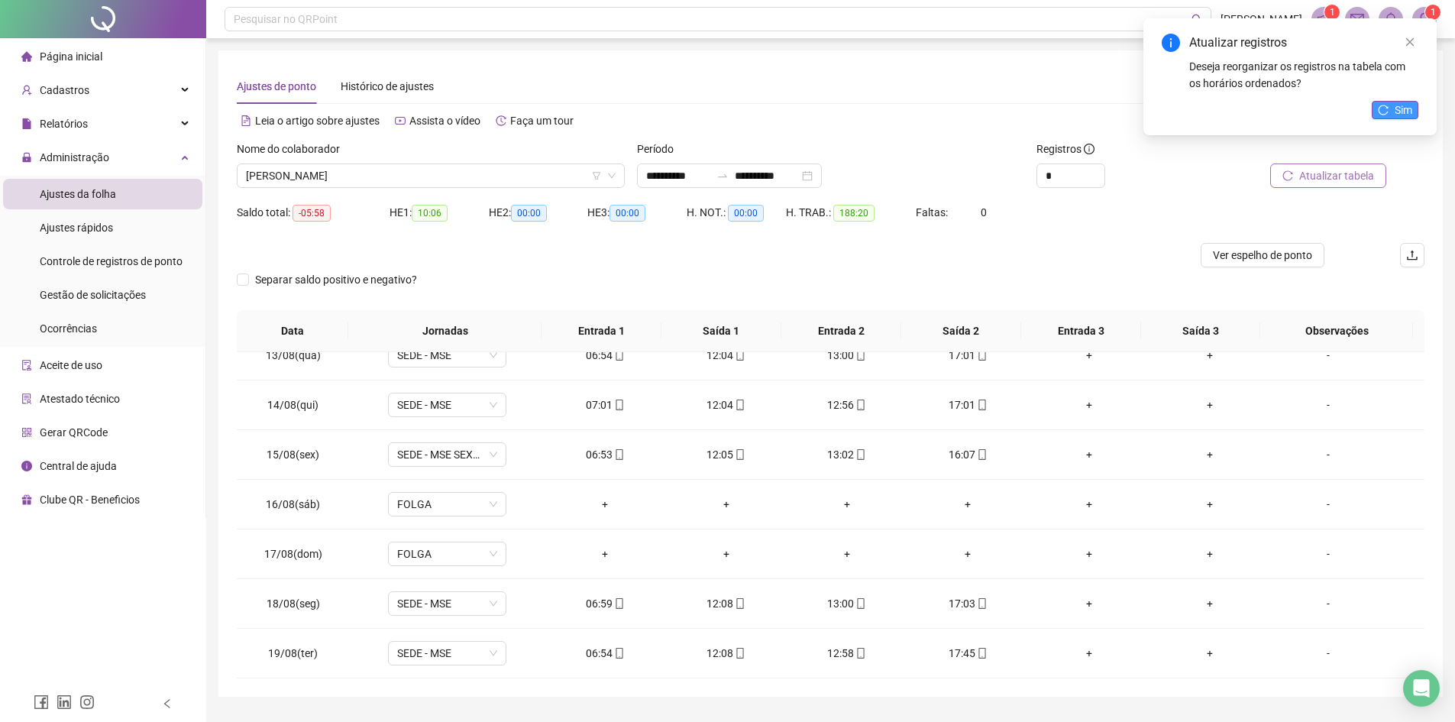
click at [1172, 114] on span "Sim" at bounding box center [1404, 110] width 18 height 17
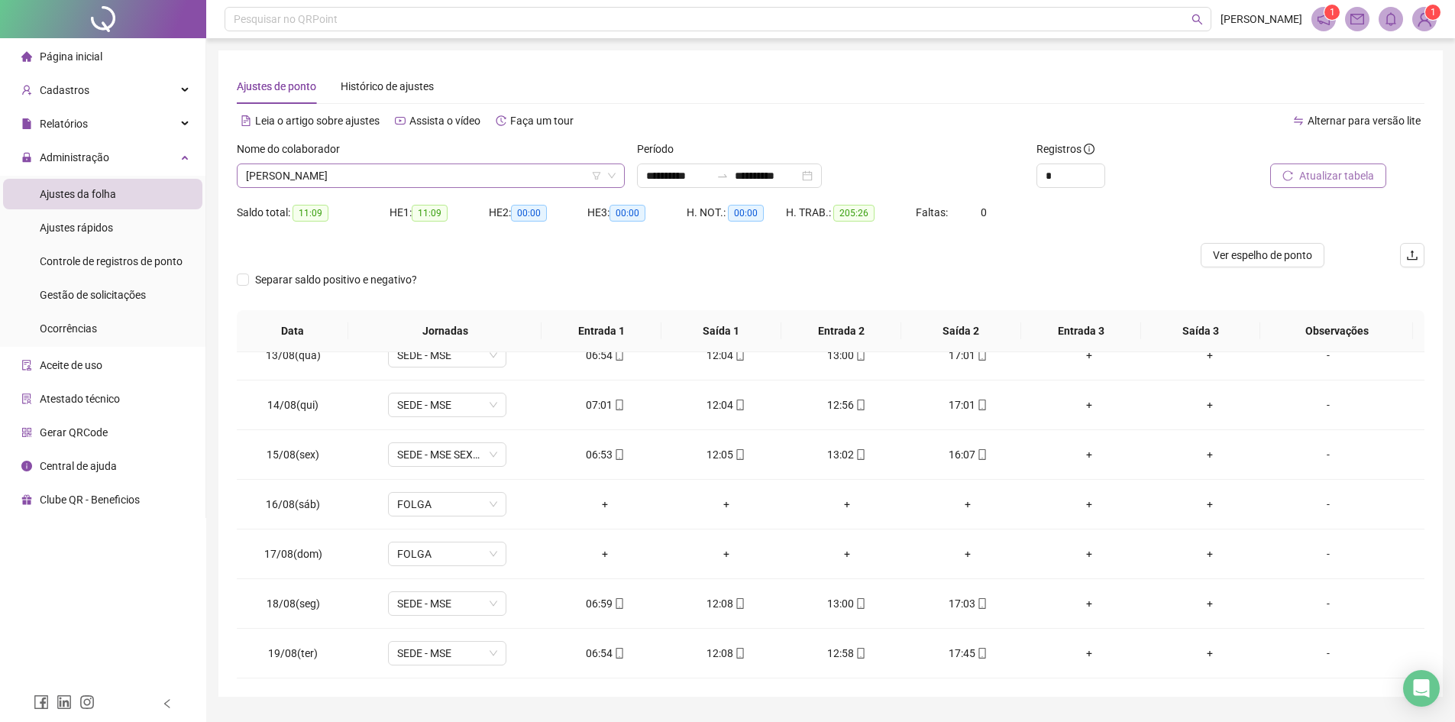
click at [428, 172] on span "[PERSON_NAME]" at bounding box center [431, 175] width 370 height 23
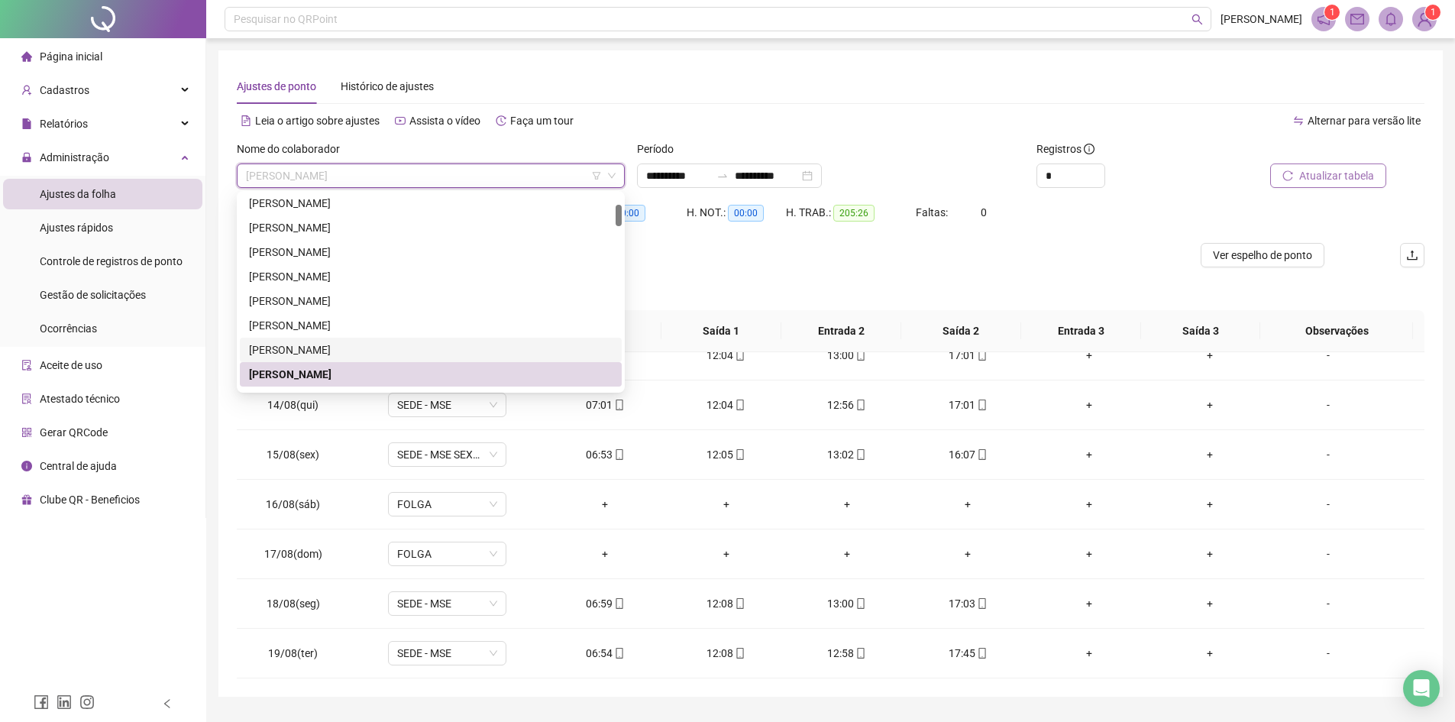
scroll to position [177, 0]
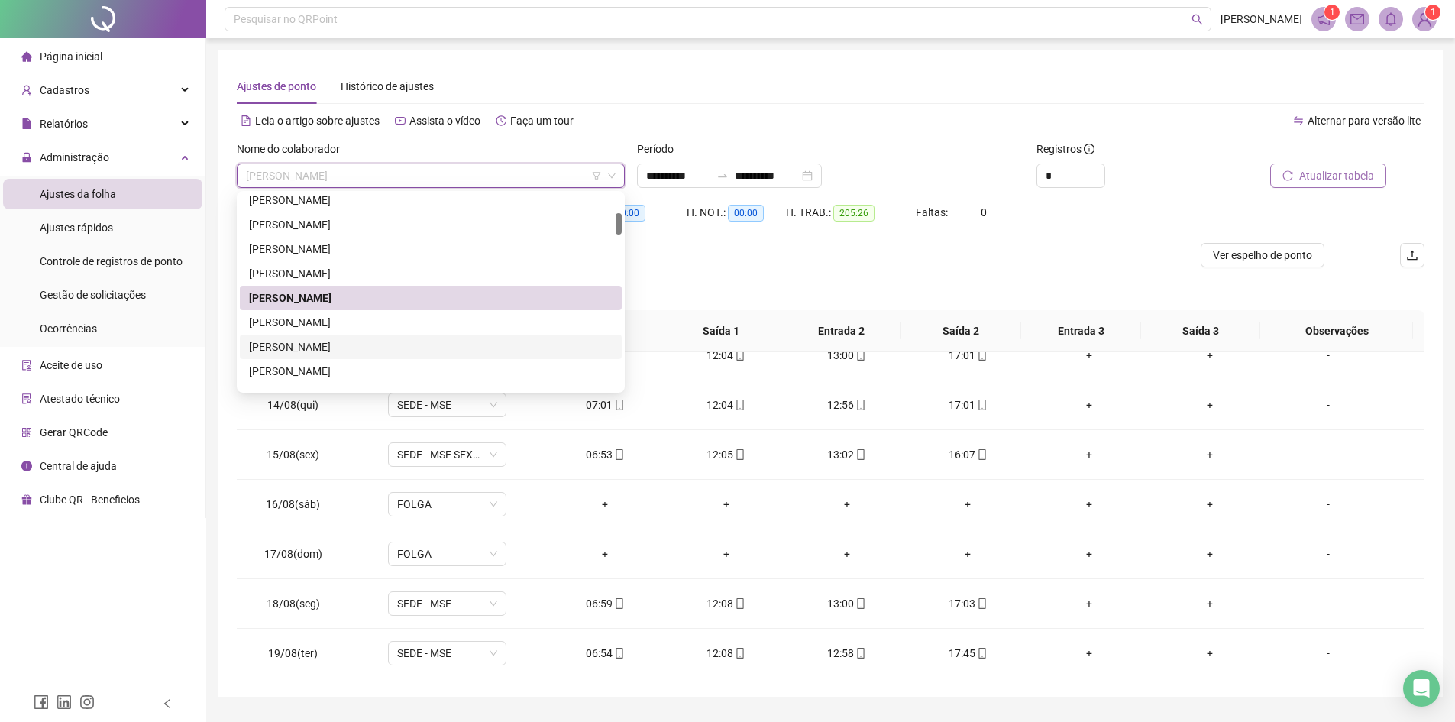
click at [346, 350] on div "[PERSON_NAME]" at bounding box center [431, 346] width 364 height 17
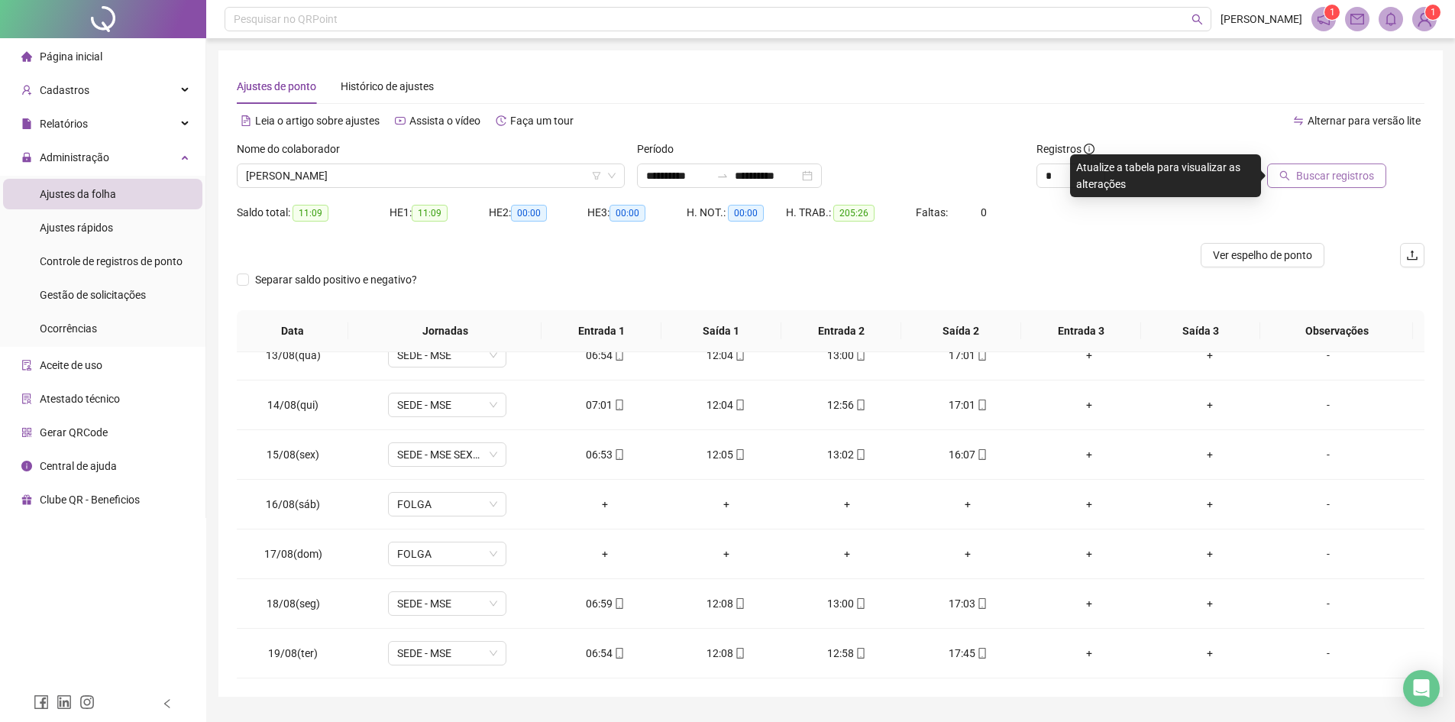
click at [1172, 173] on span "Buscar registros" at bounding box center [1335, 175] width 78 height 17
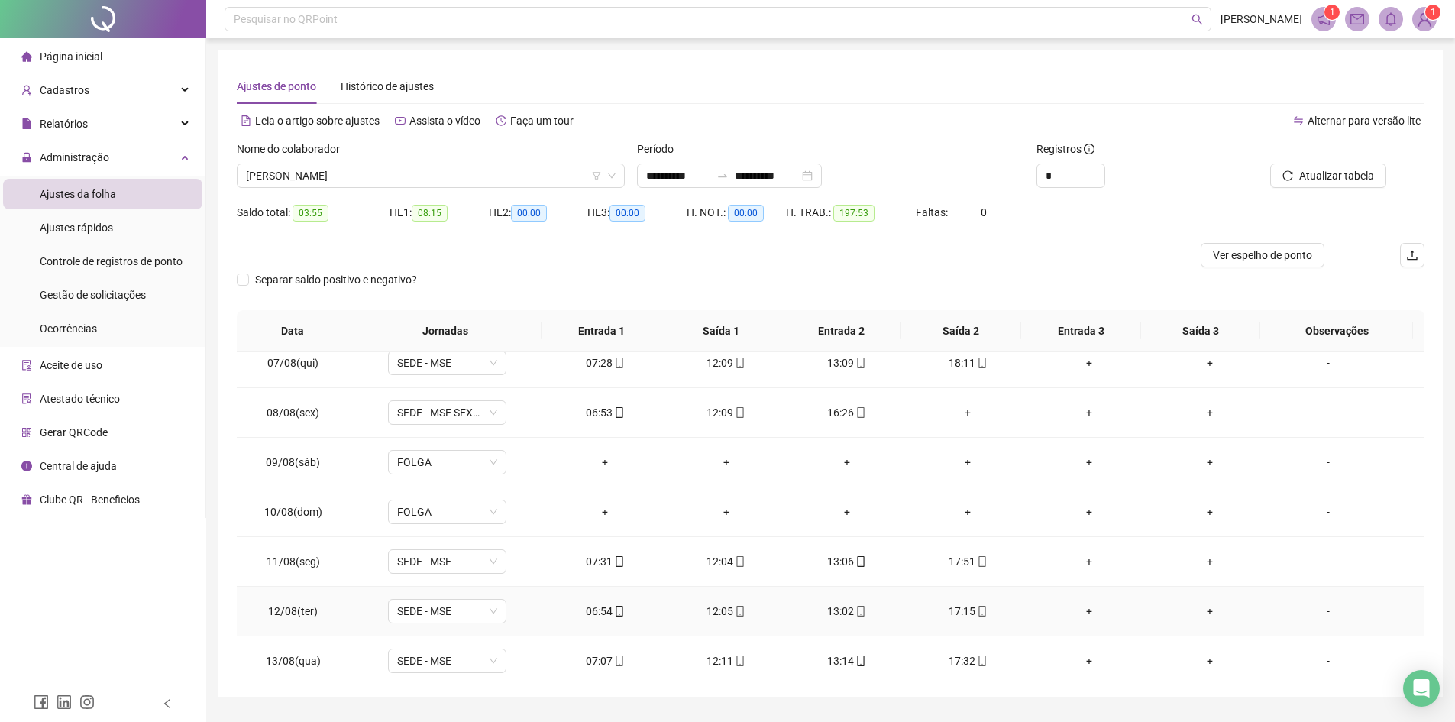
scroll to position [831, 0]
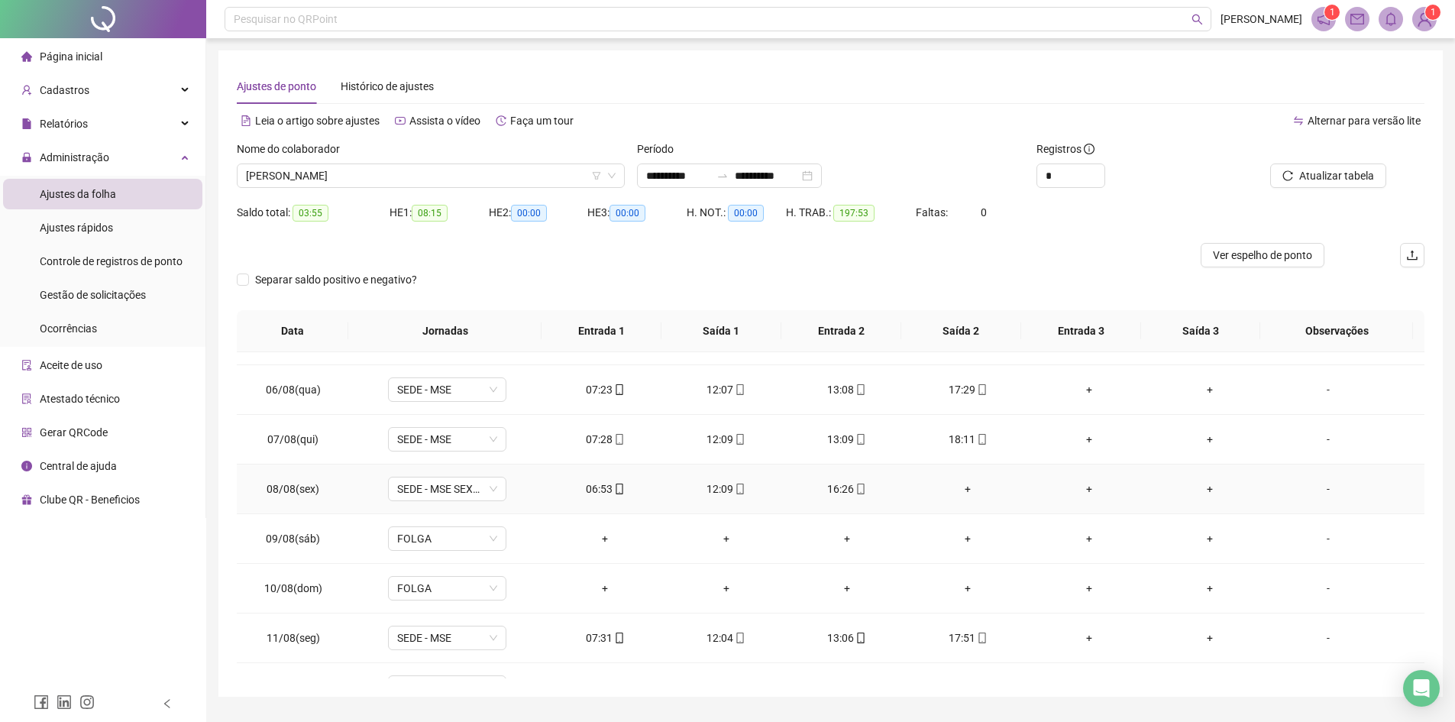
click at [956, 488] on div "+" at bounding box center [968, 488] width 96 height 17
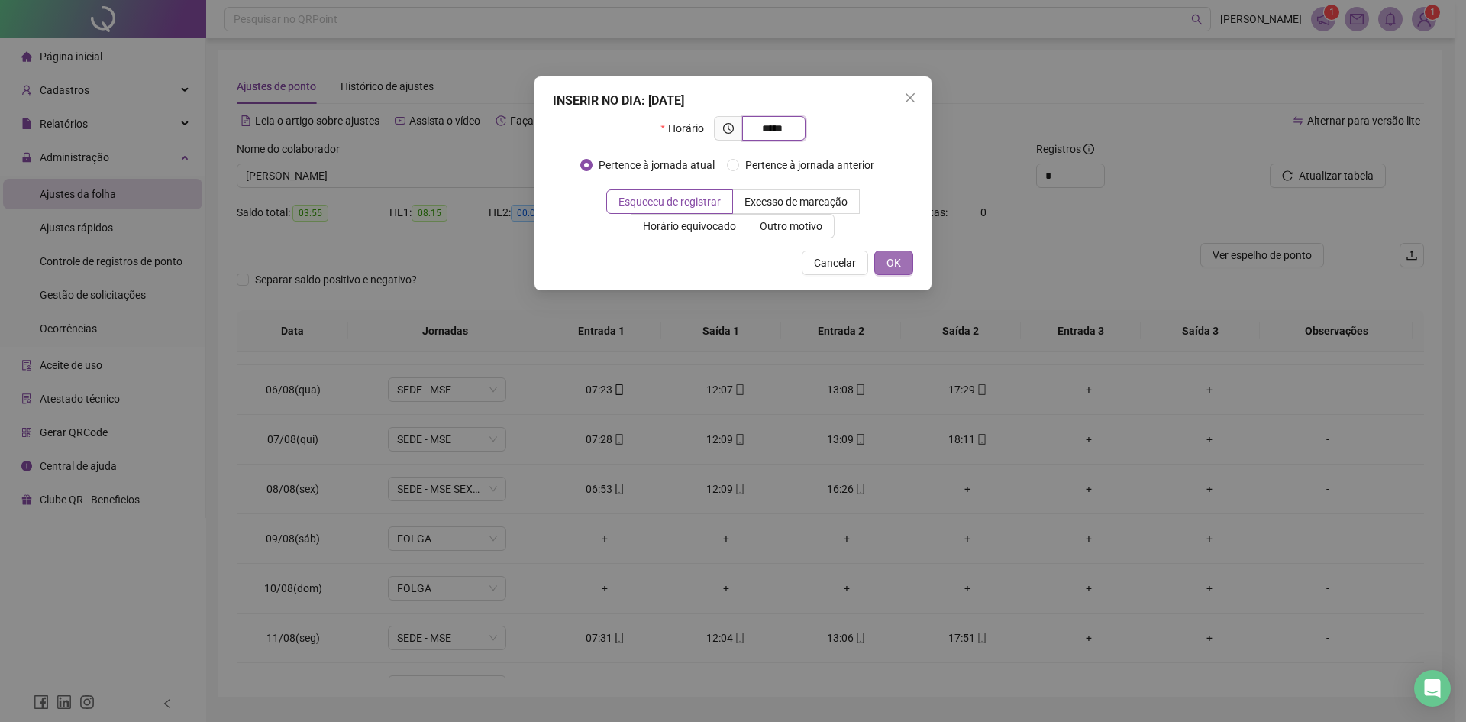
type input "*****"
click at [894, 262] on span "OK" at bounding box center [894, 262] width 15 height 17
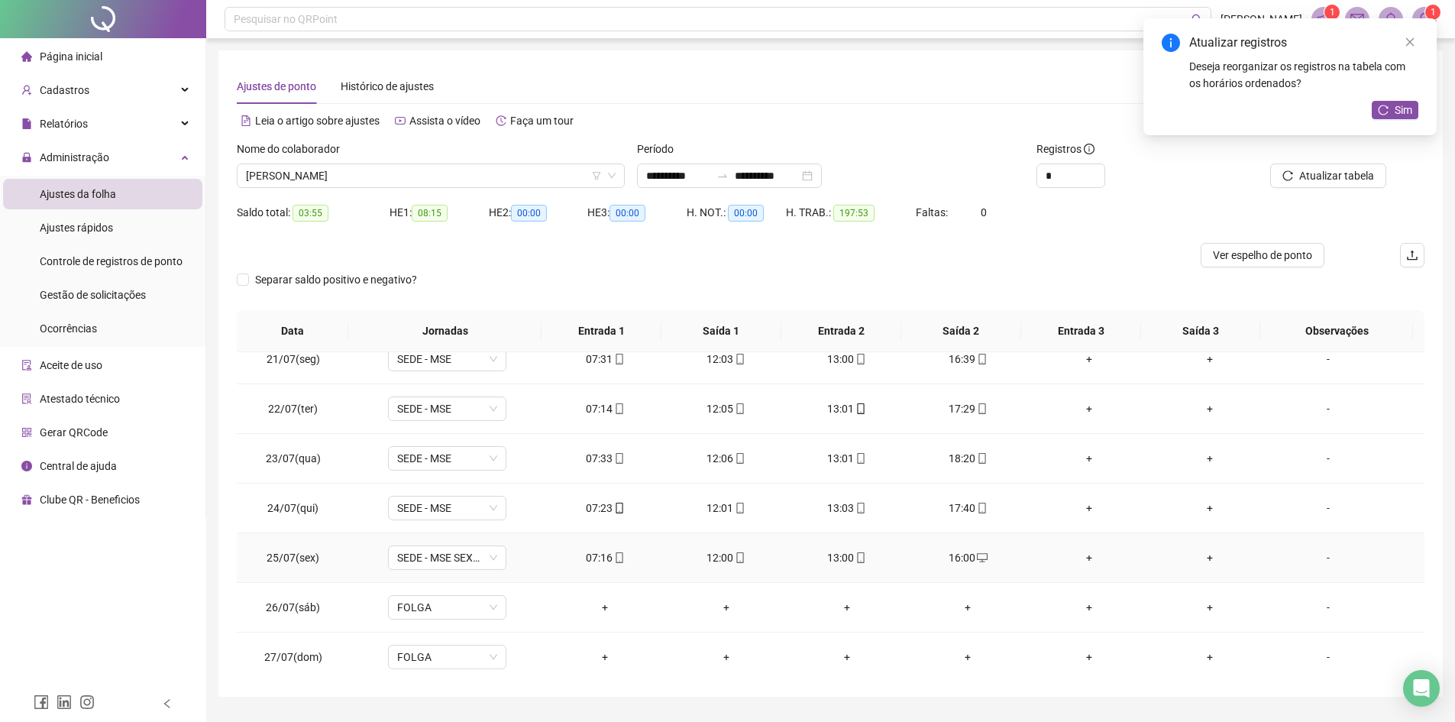
scroll to position [0, 0]
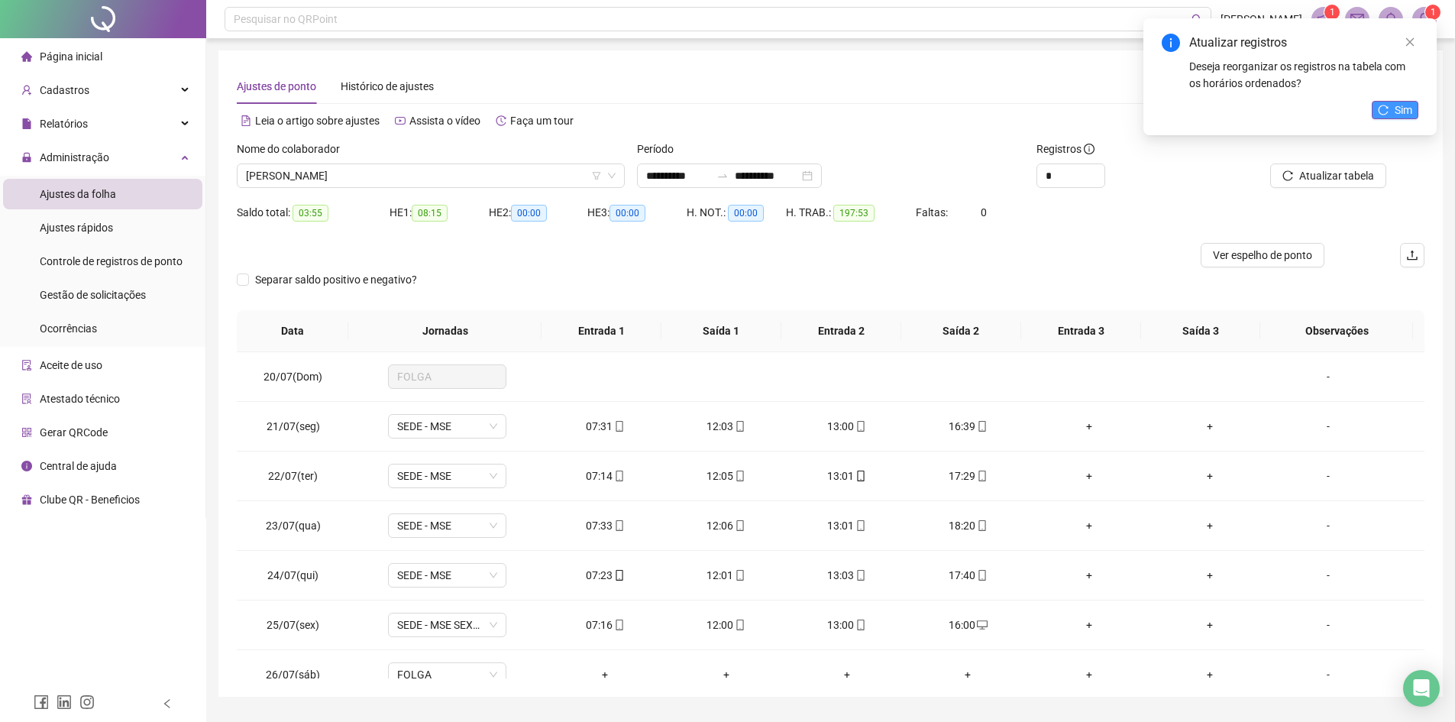
click at [1172, 111] on span "Sim" at bounding box center [1404, 110] width 18 height 17
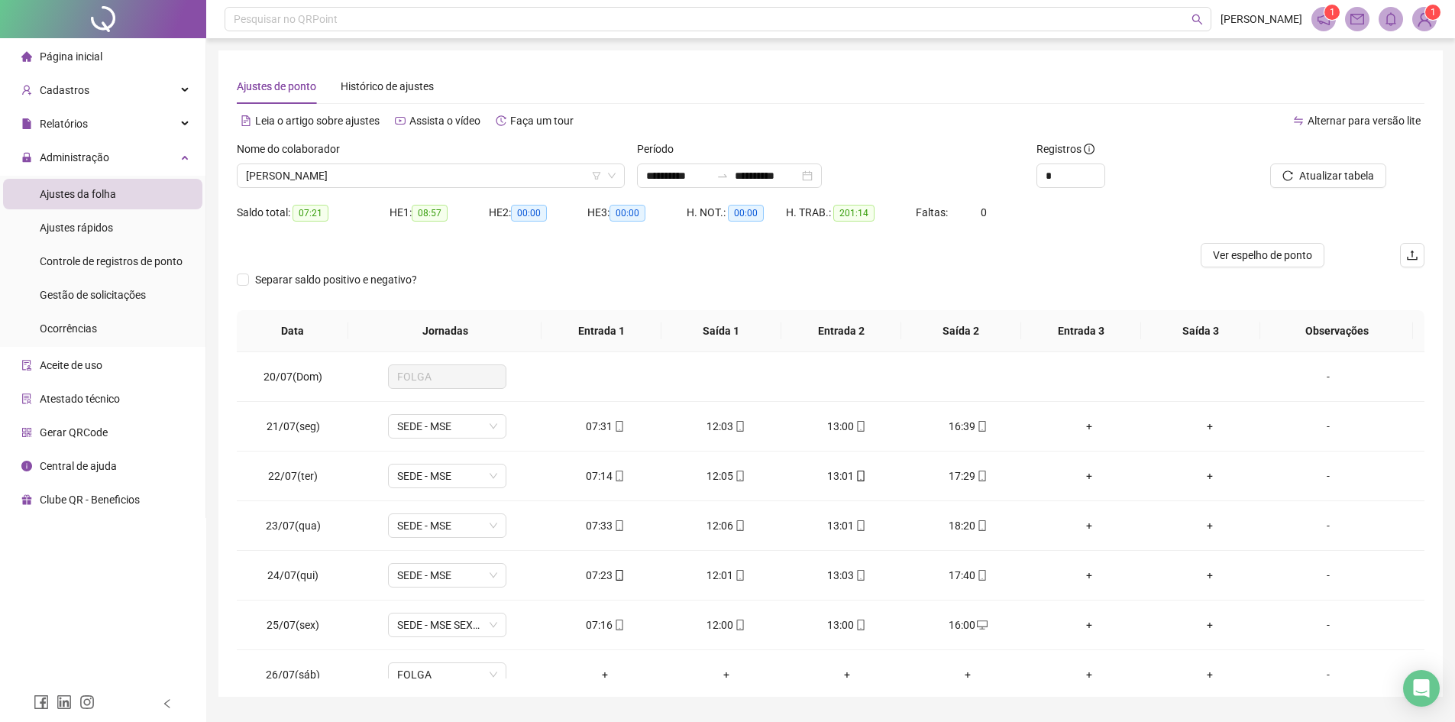
click at [1172, 179] on span "Atualizar tabela" at bounding box center [1336, 175] width 75 height 17
click at [439, 182] on span "[PERSON_NAME]" at bounding box center [431, 175] width 370 height 23
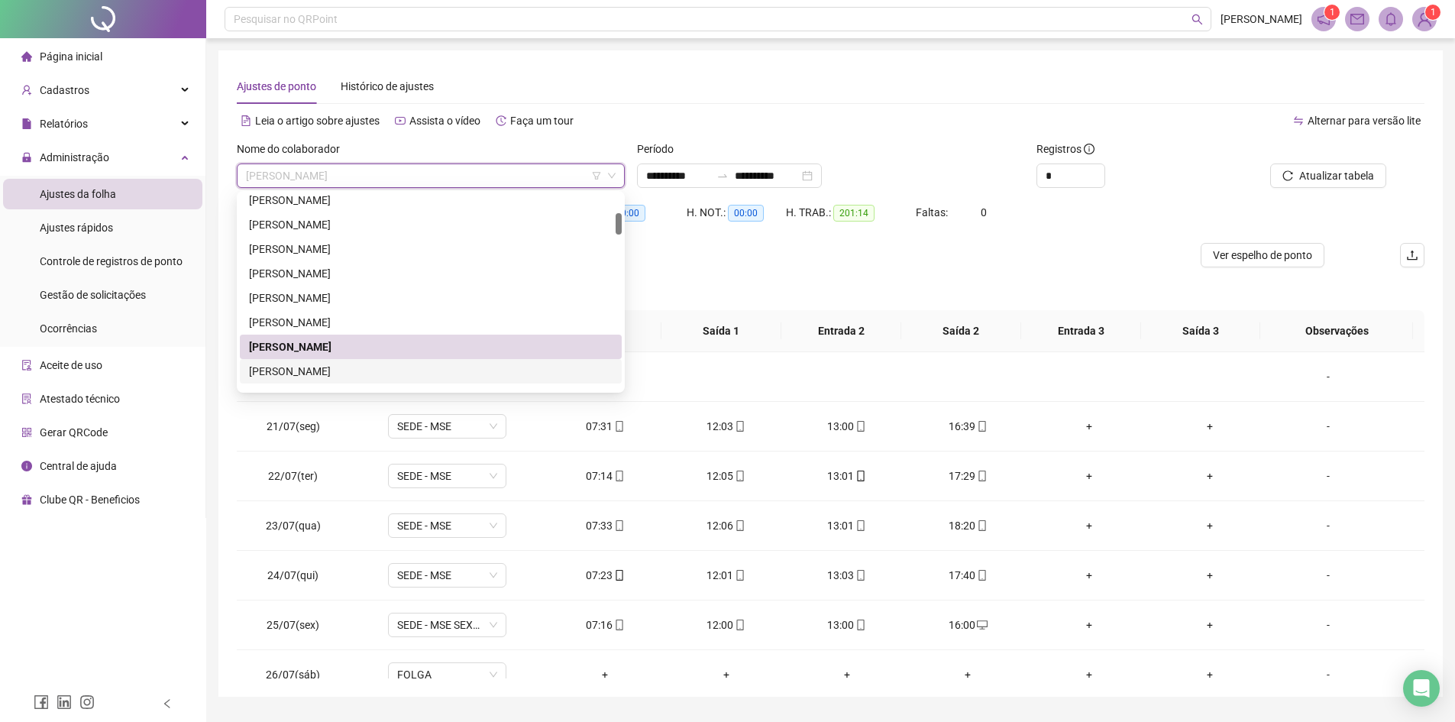
click at [373, 373] on div "[PERSON_NAME]" at bounding box center [431, 371] width 364 height 17
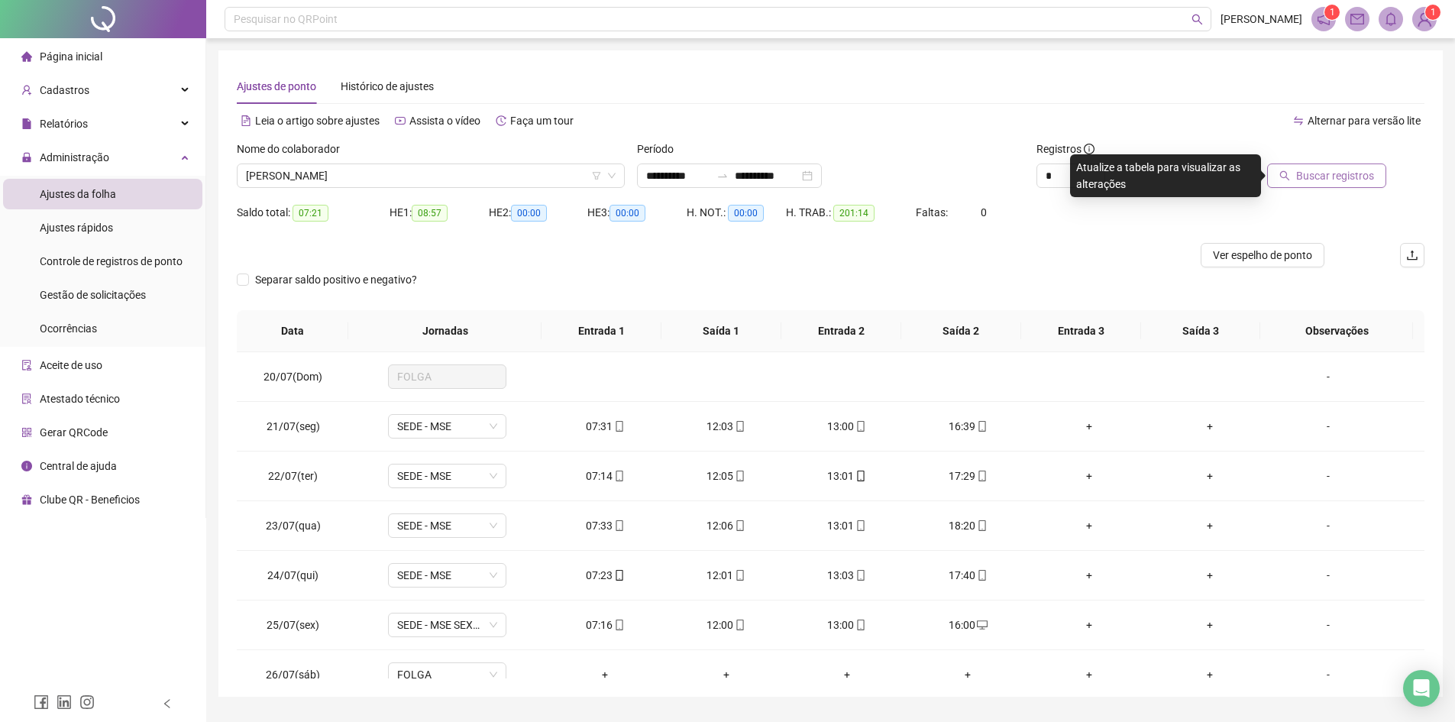
click at [1172, 175] on span "Buscar registros" at bounding box center [1335, 175] width 78 height 17
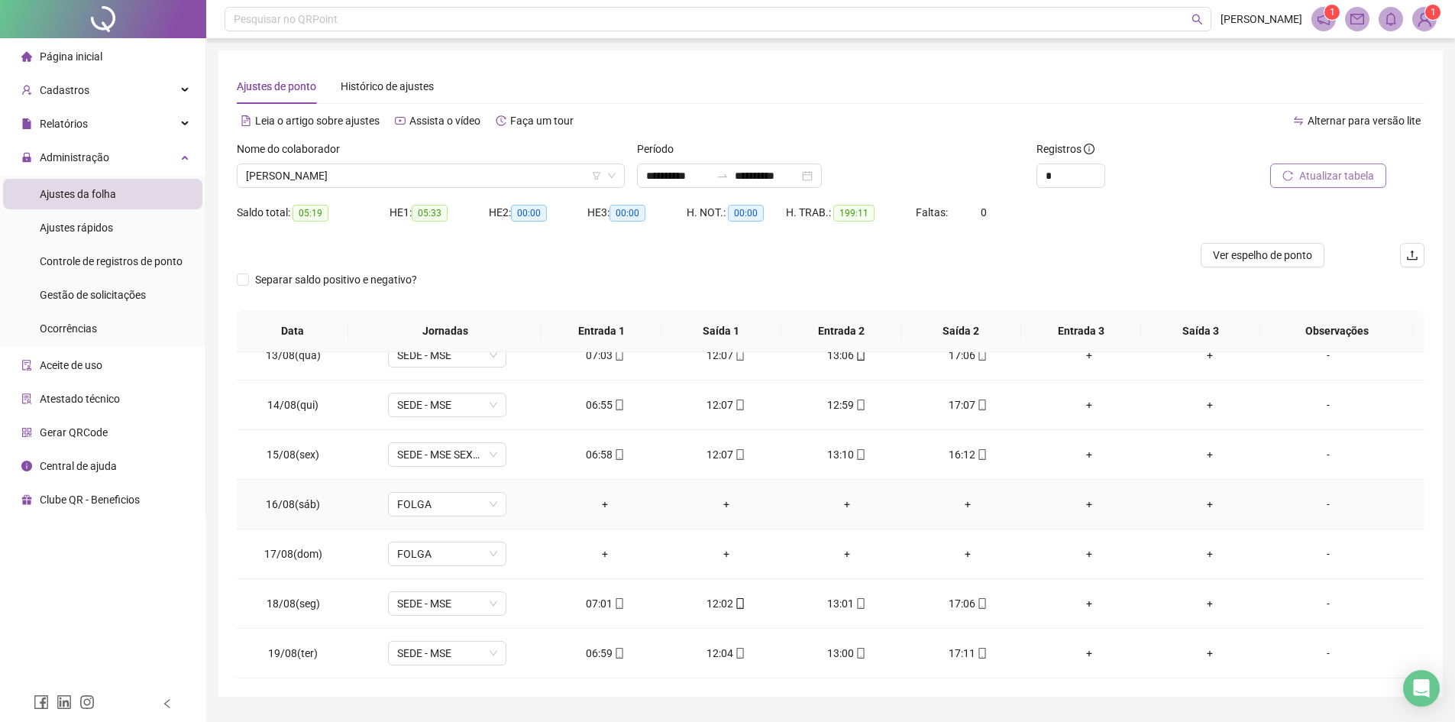
scroll to position [40, 0]
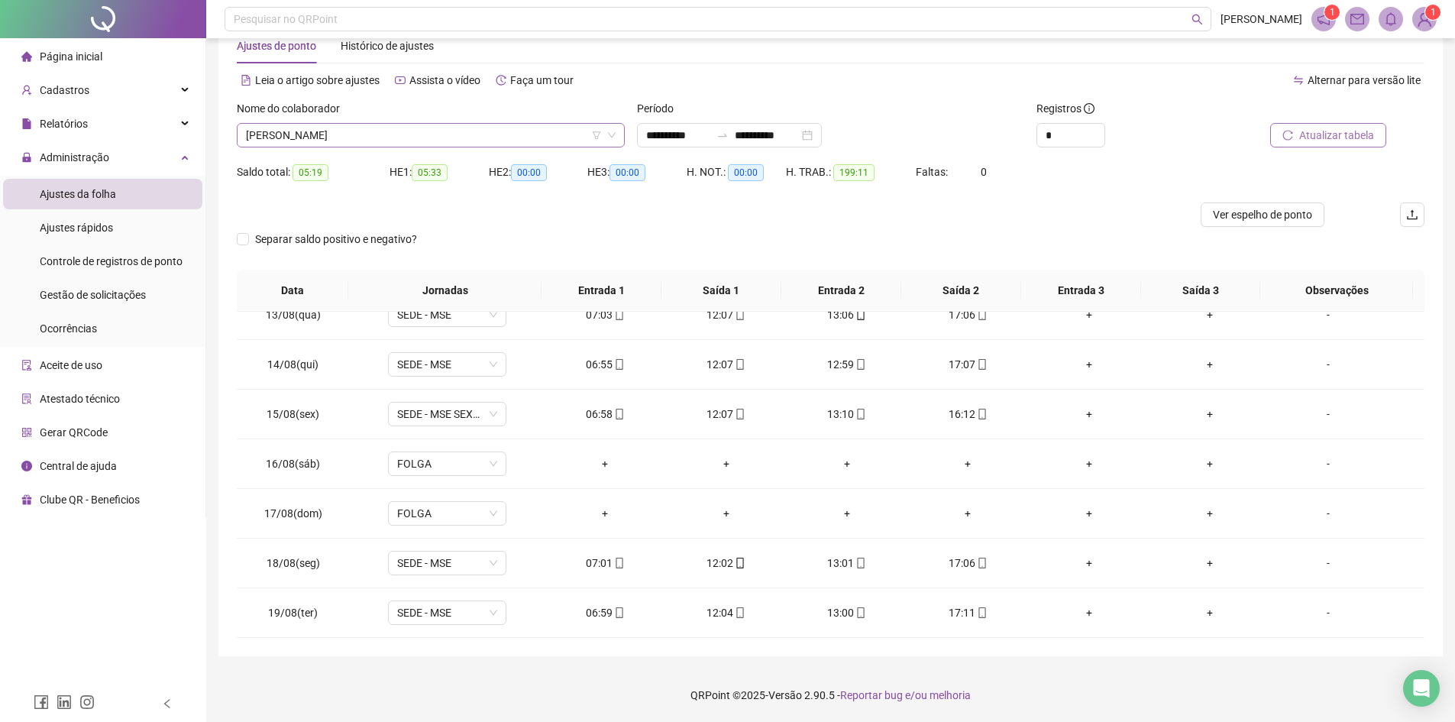
click at [396, 129] on span "[PERSON_NAME]" at bounding box center [431, 135] width 370 height 23
click at [397, 134] on span "[PERSON_NAME]" at bounding box center [431, 135] width 370 height 23
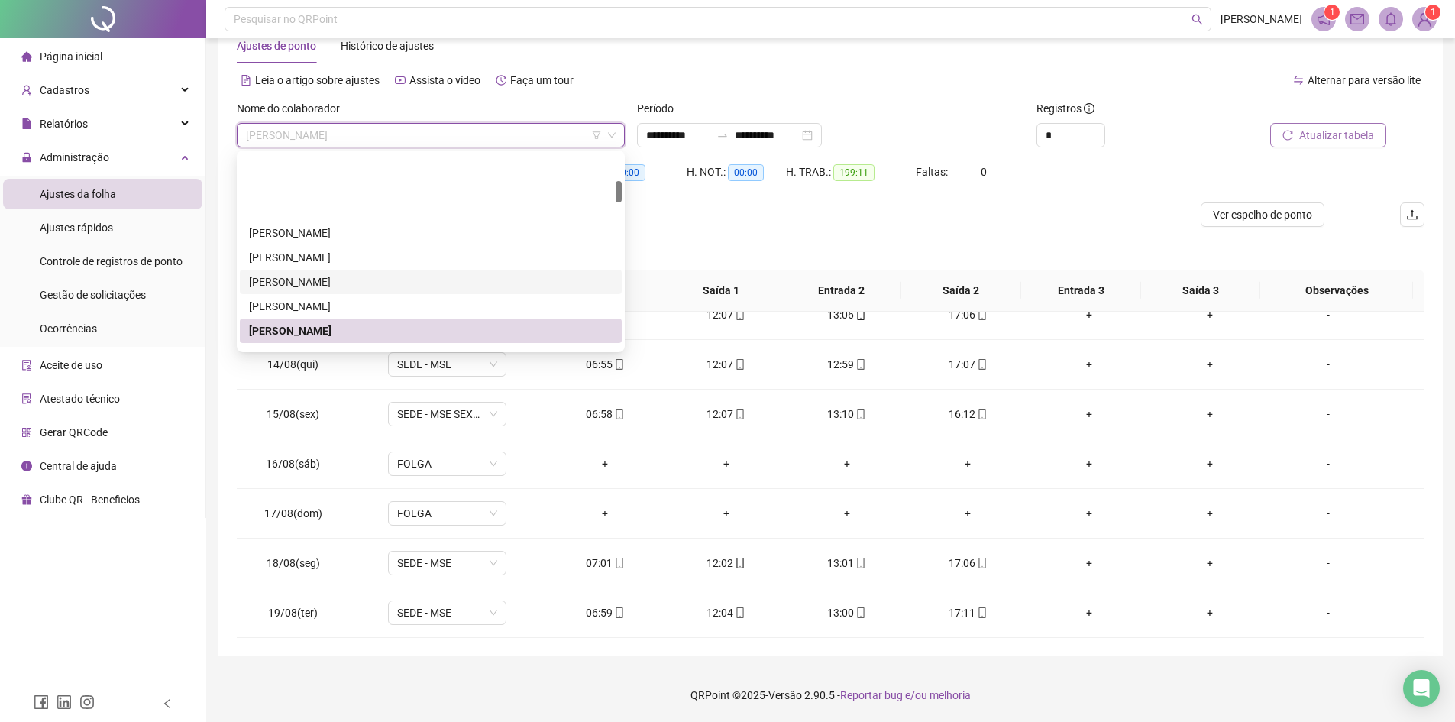
scroll to position [254, 0]
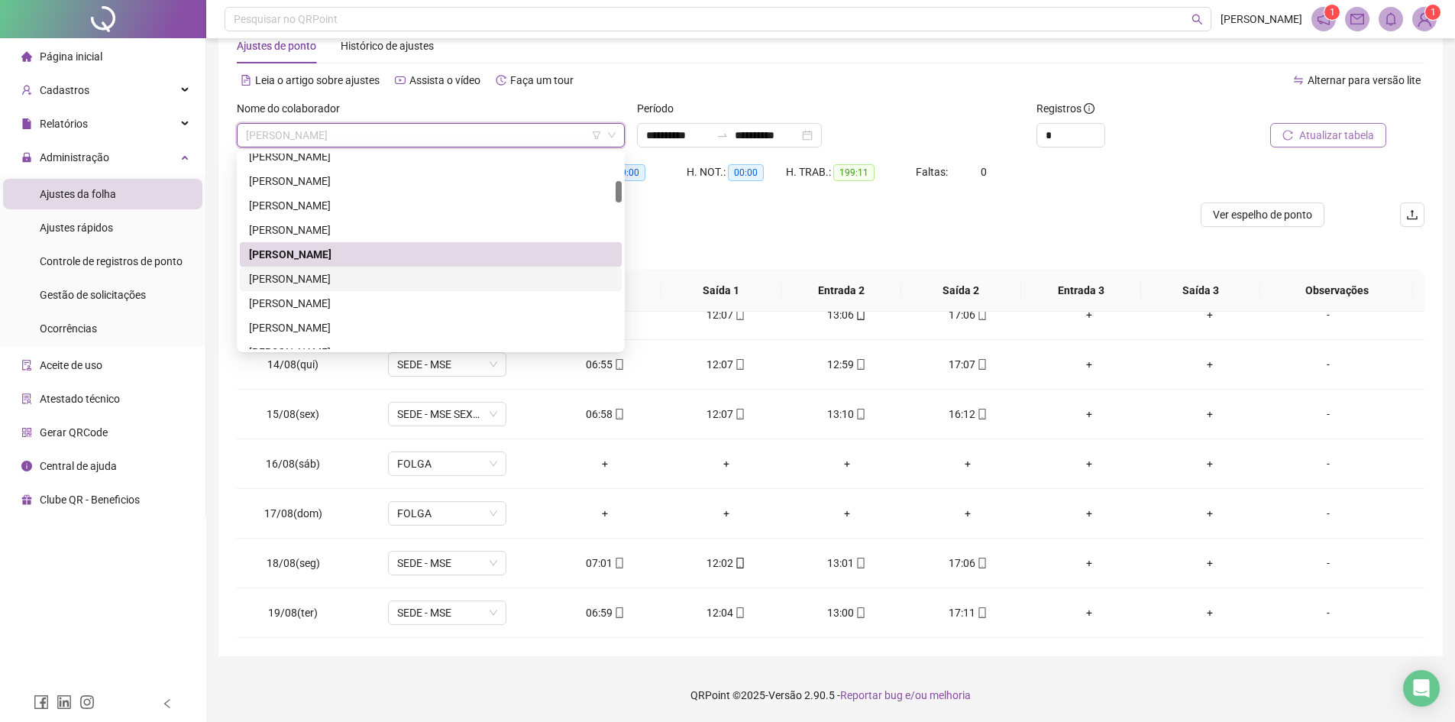
click at [355, 274] on div "[PERSON_NAME]" at bounding box center [431, 278] width 364 height 17
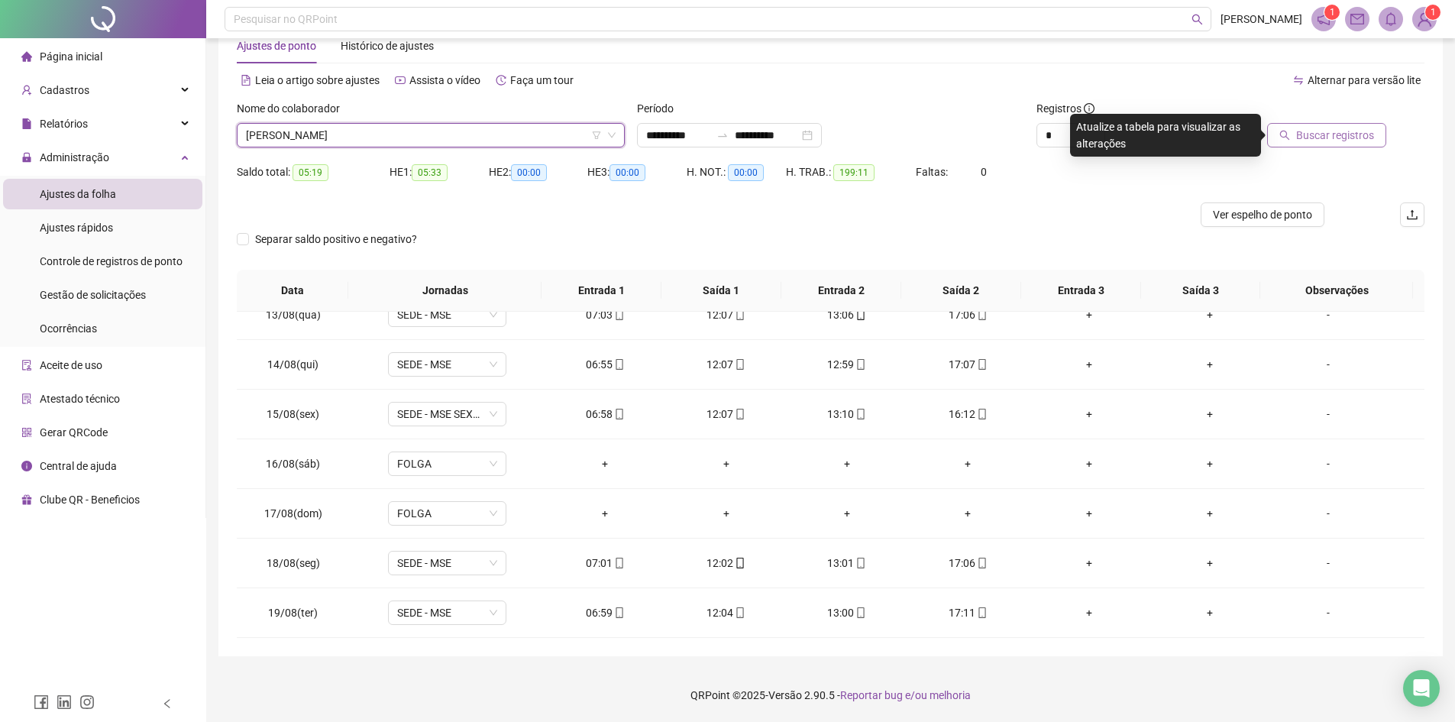
click at [1172, 134] on span "Buscar registros" at bounding box center [1335, 135] width 78 height 17
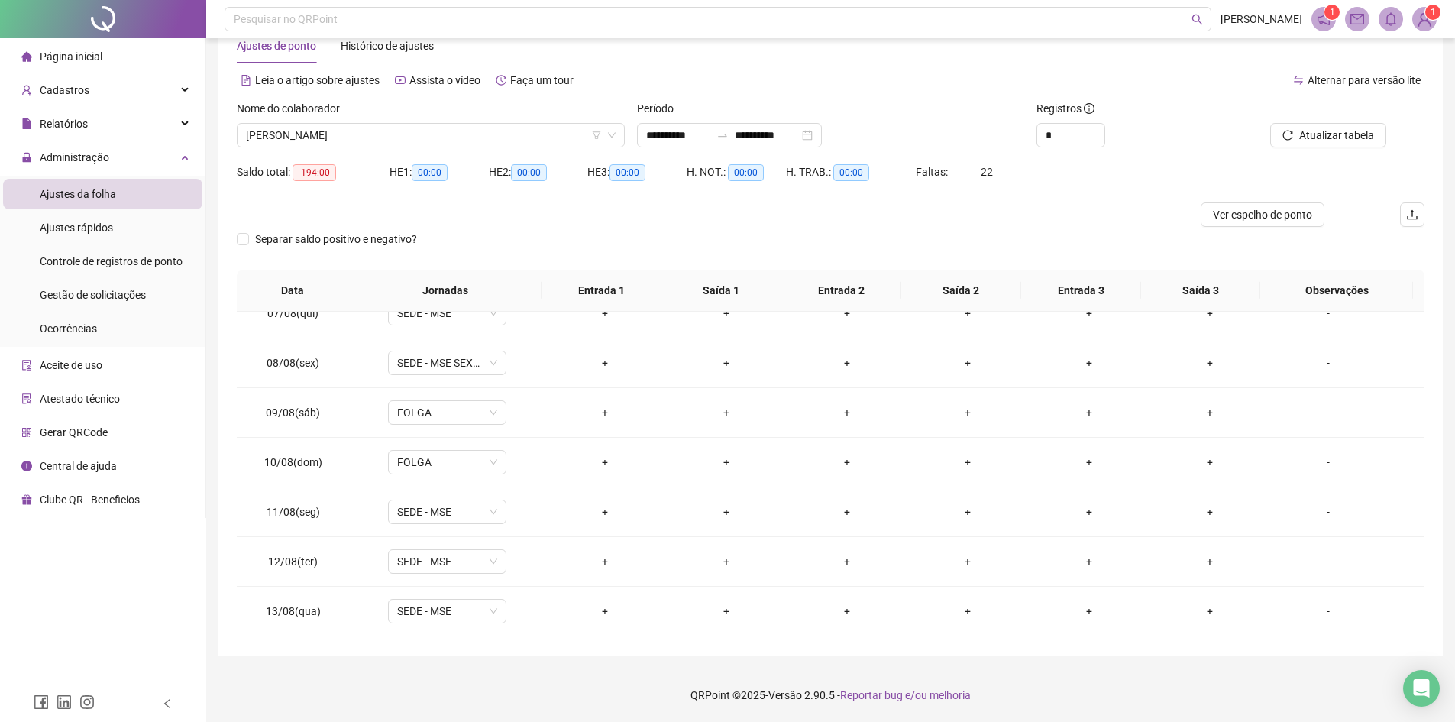
scroll to position [1213, 0]
click at [411, 136] on span "[PERSON_NAME]" at bounding box center [431, 135] width 370 height 23
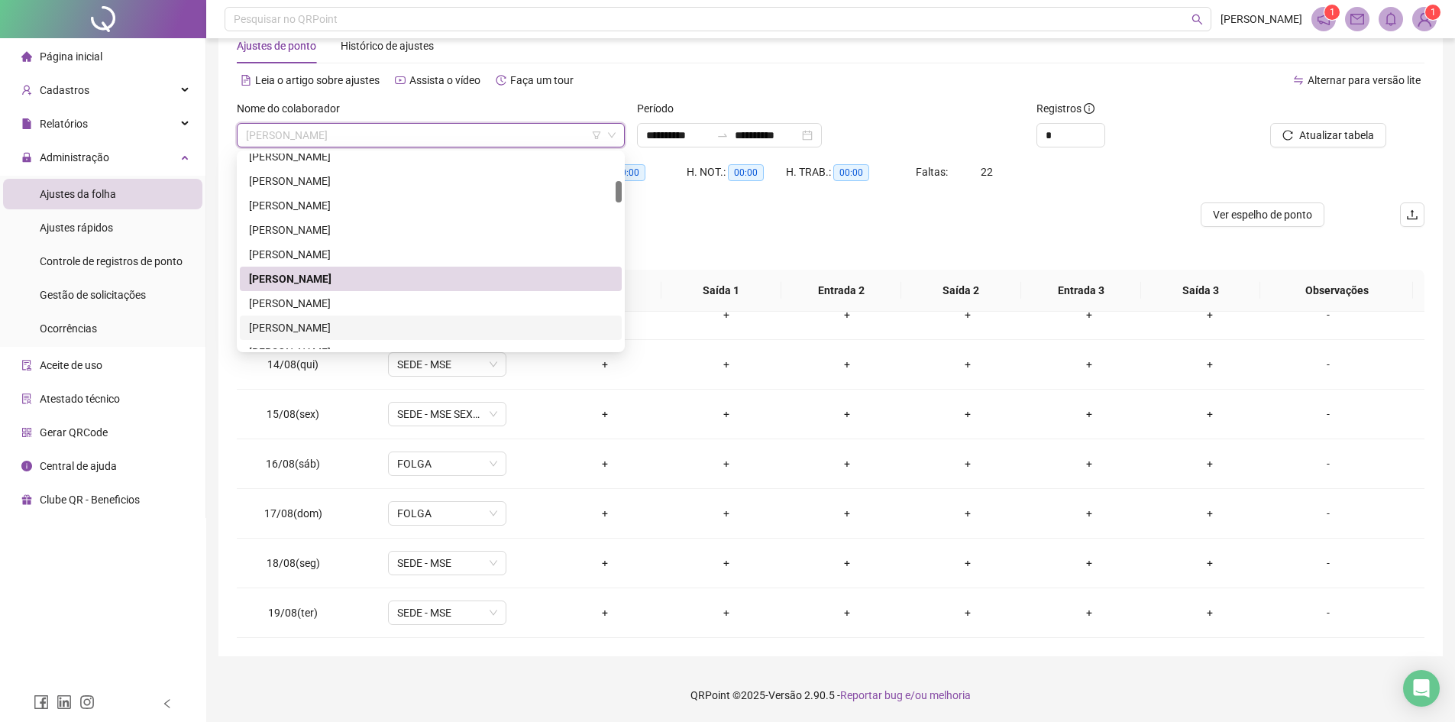
click at [339, 331] on div "[PERSON_NAME]" at bounding box center [431, 327] width 364 height 17
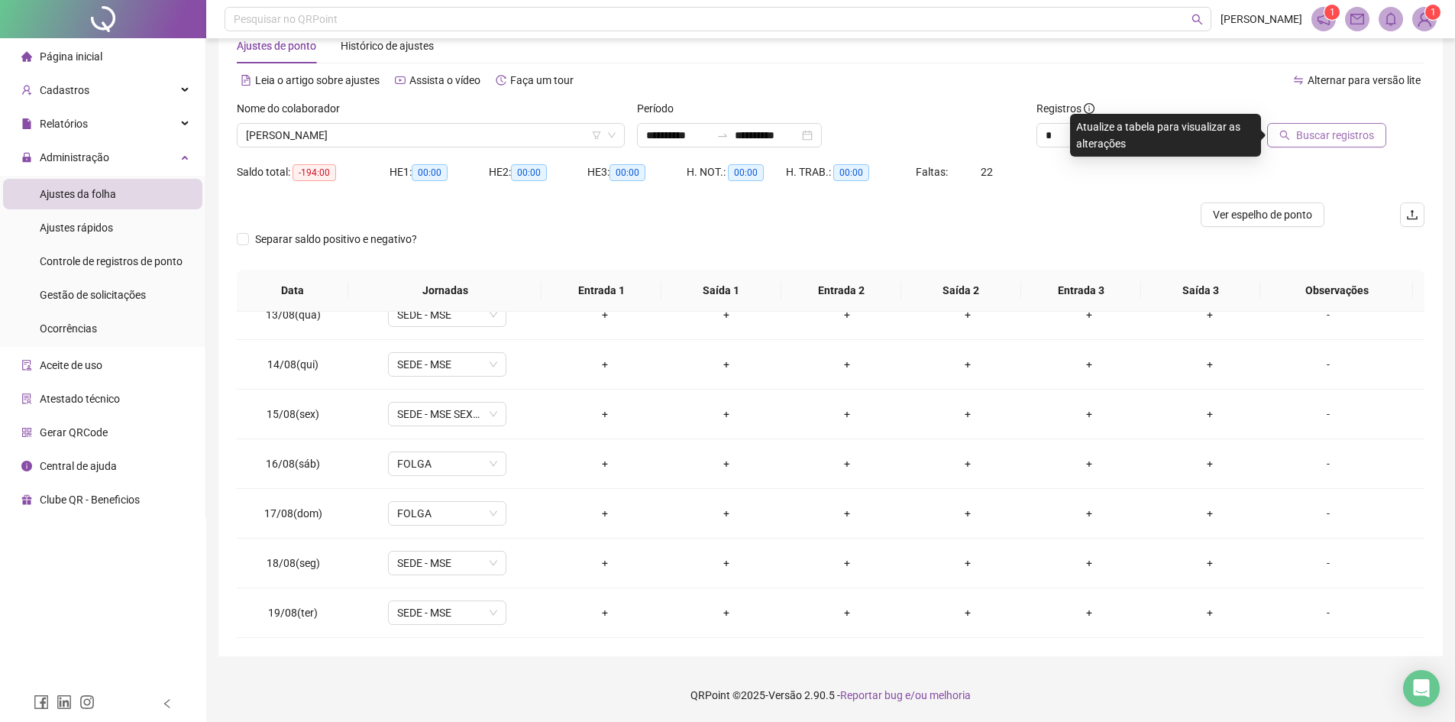
click at [1172, 131] on span "Buscar registros" at bounding box center [1335, 135] width 78 height 17
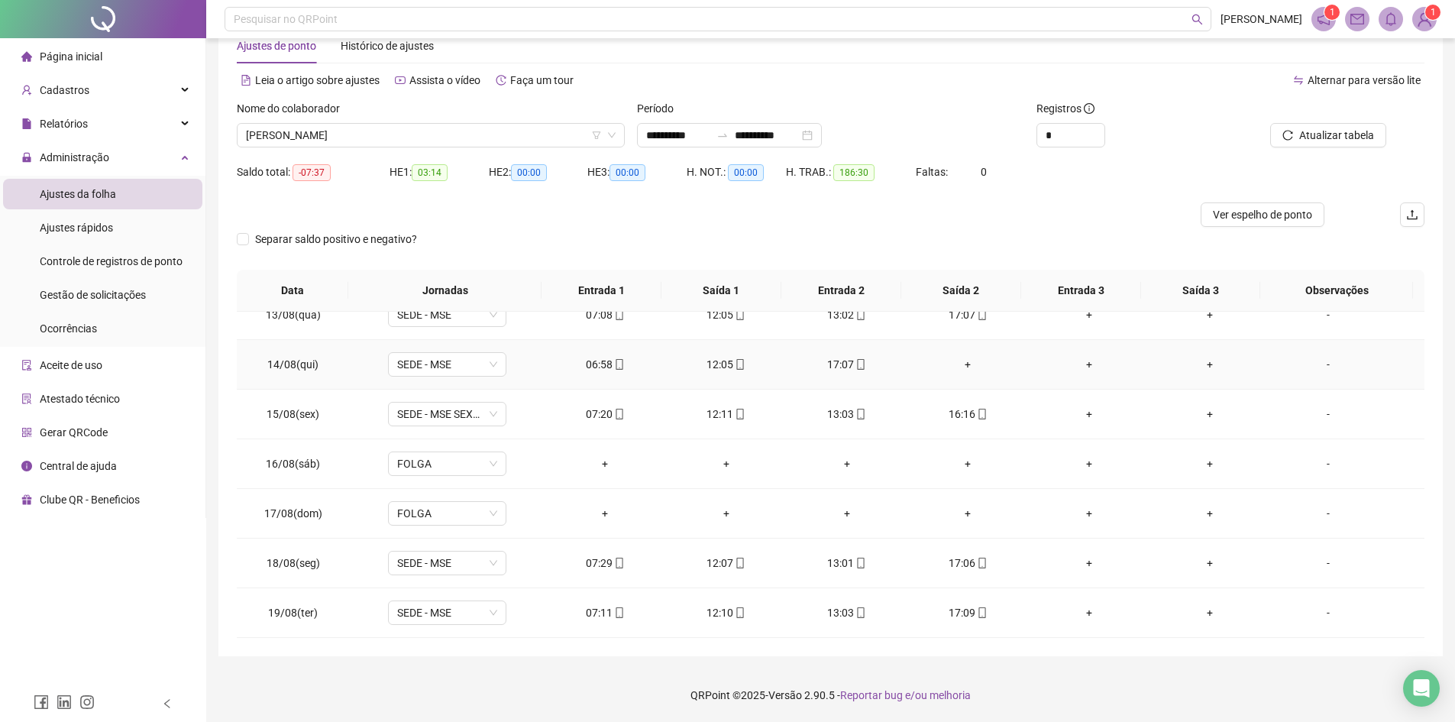
click at [961, 366] on div "+" at bounding box center [968, 364] width 96 height 17
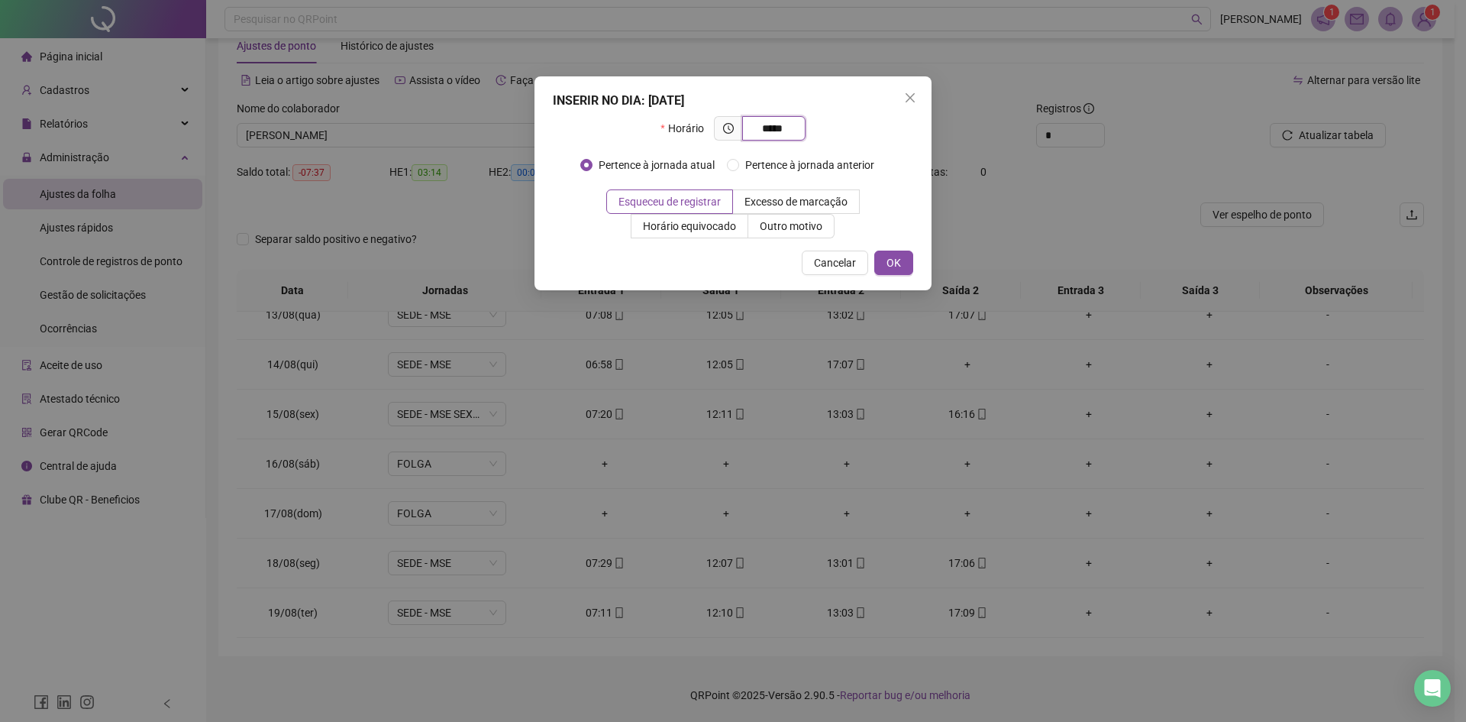
type input "*****"
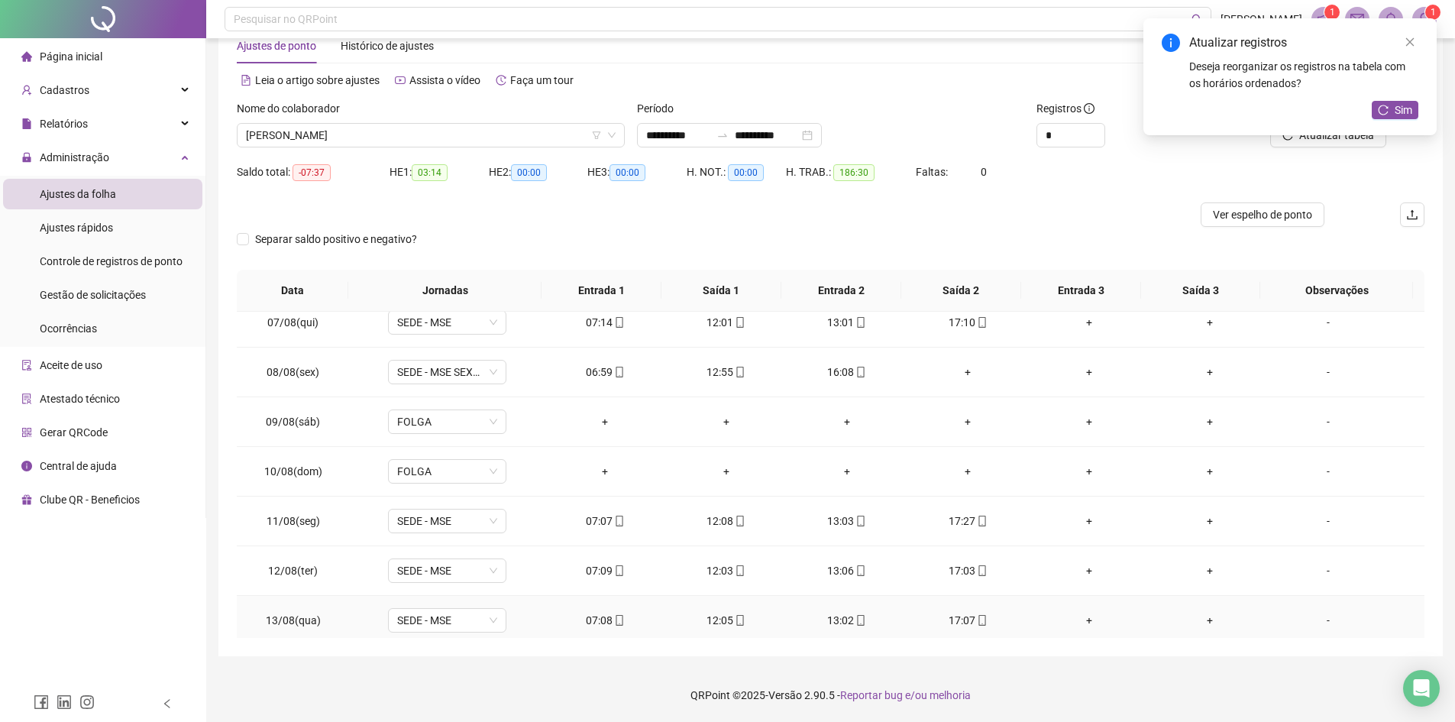
scroll to position [831, 0]
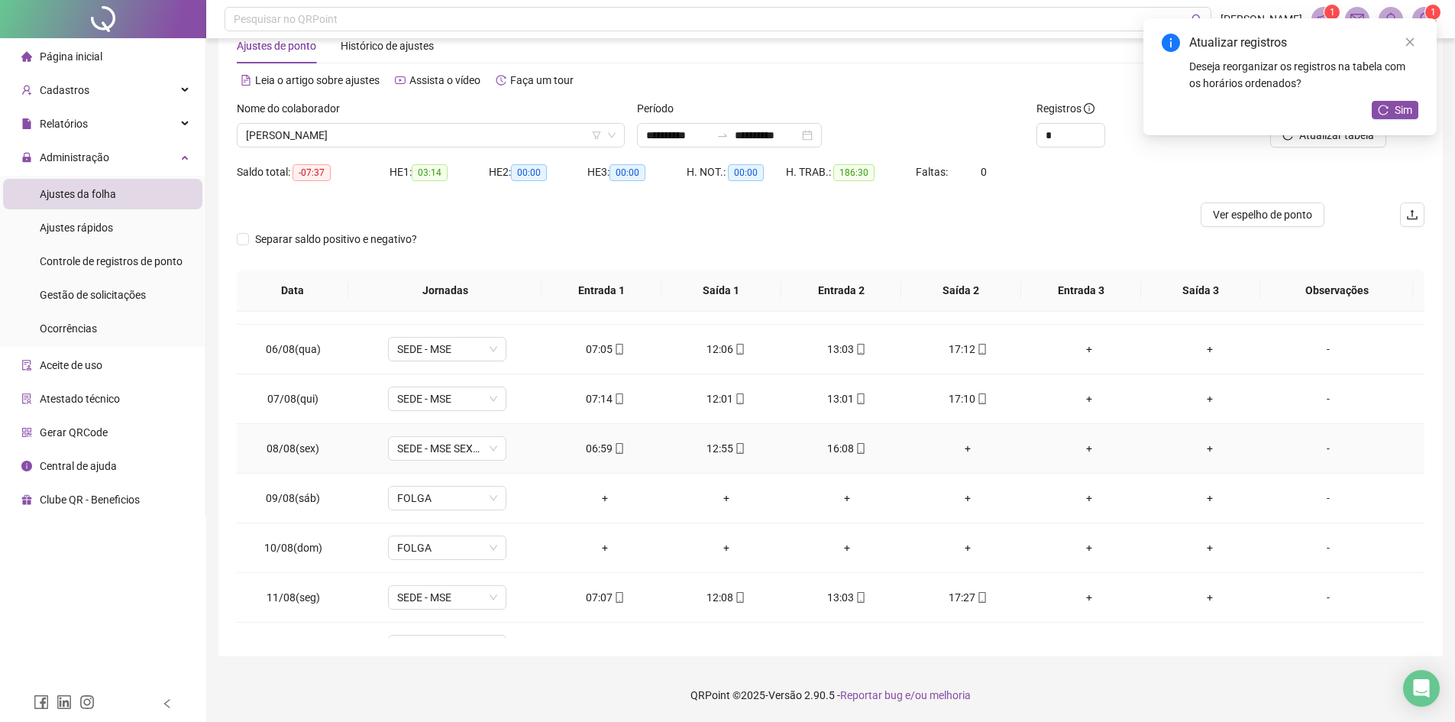
click at [963, 447] on div "+" at bounding box center [968, 448] width 96 height 17
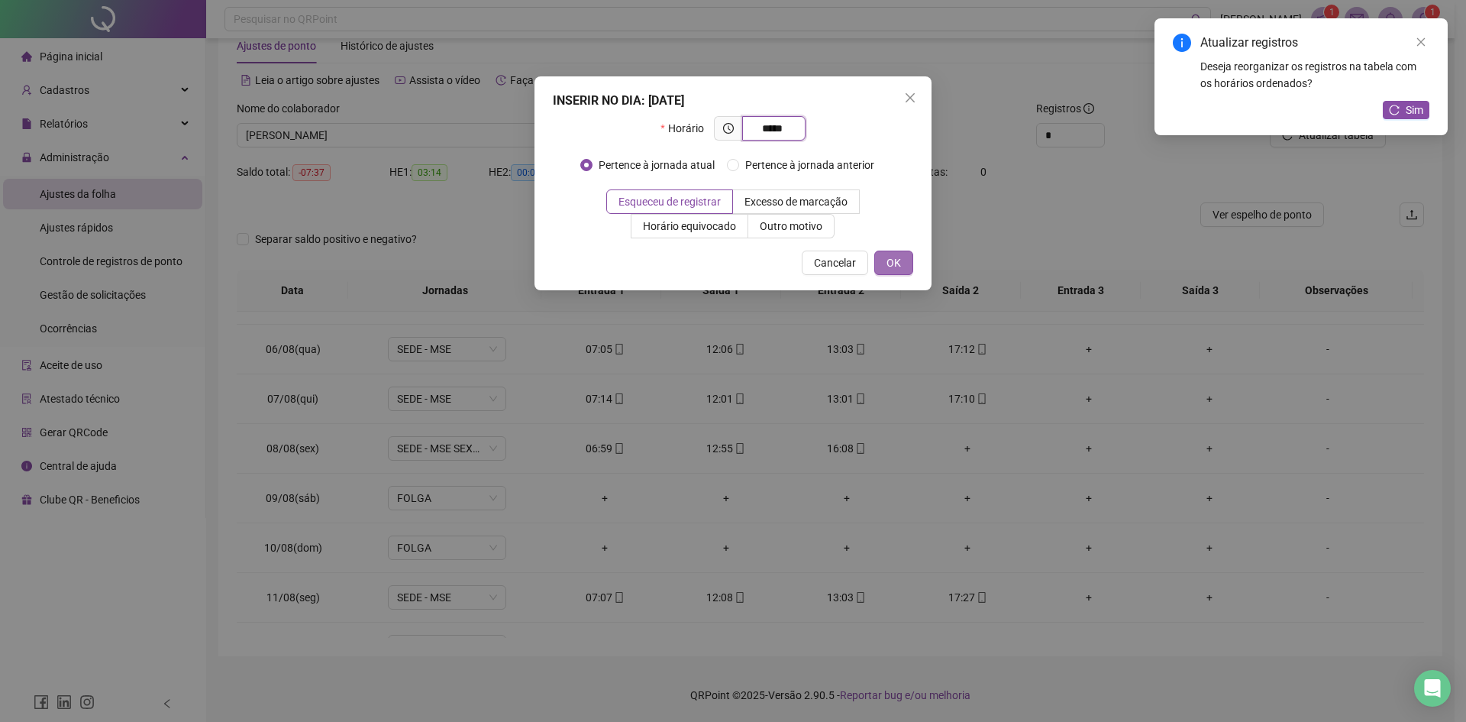
type input "*****"
click at [904, 267] on button "OK" at bounding box center [894, 263] width 39 height 24
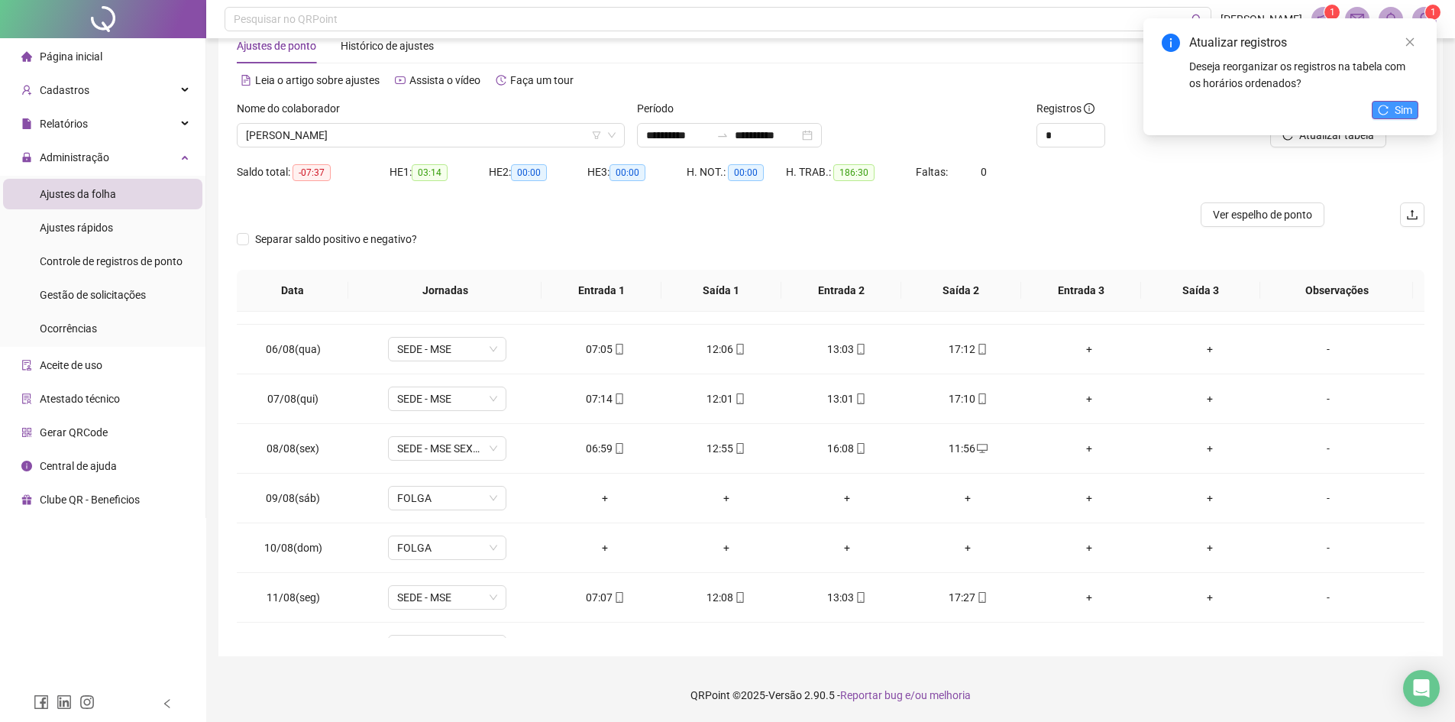
click at [1172, 108] on span "Sim" at bounding box center [1404, 110] width 18 height 17
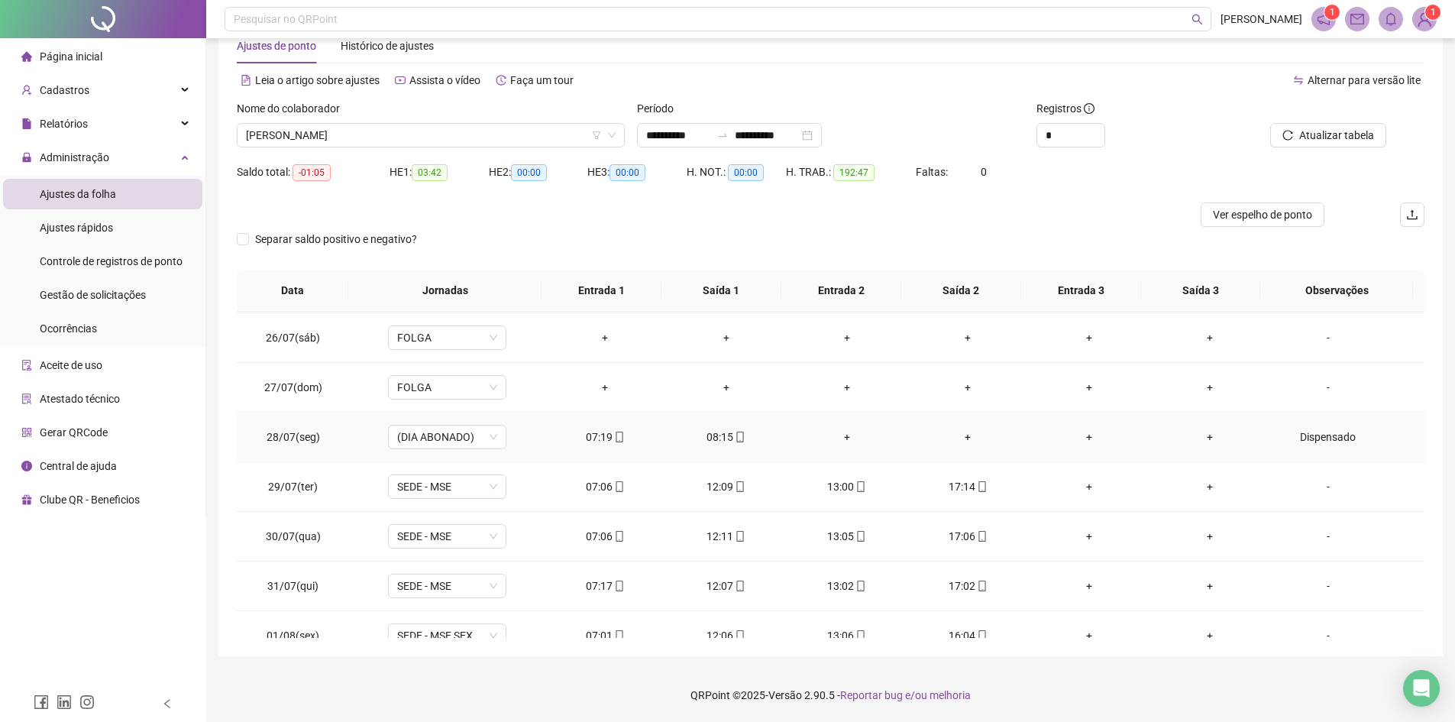
scroll to position [144, 0]
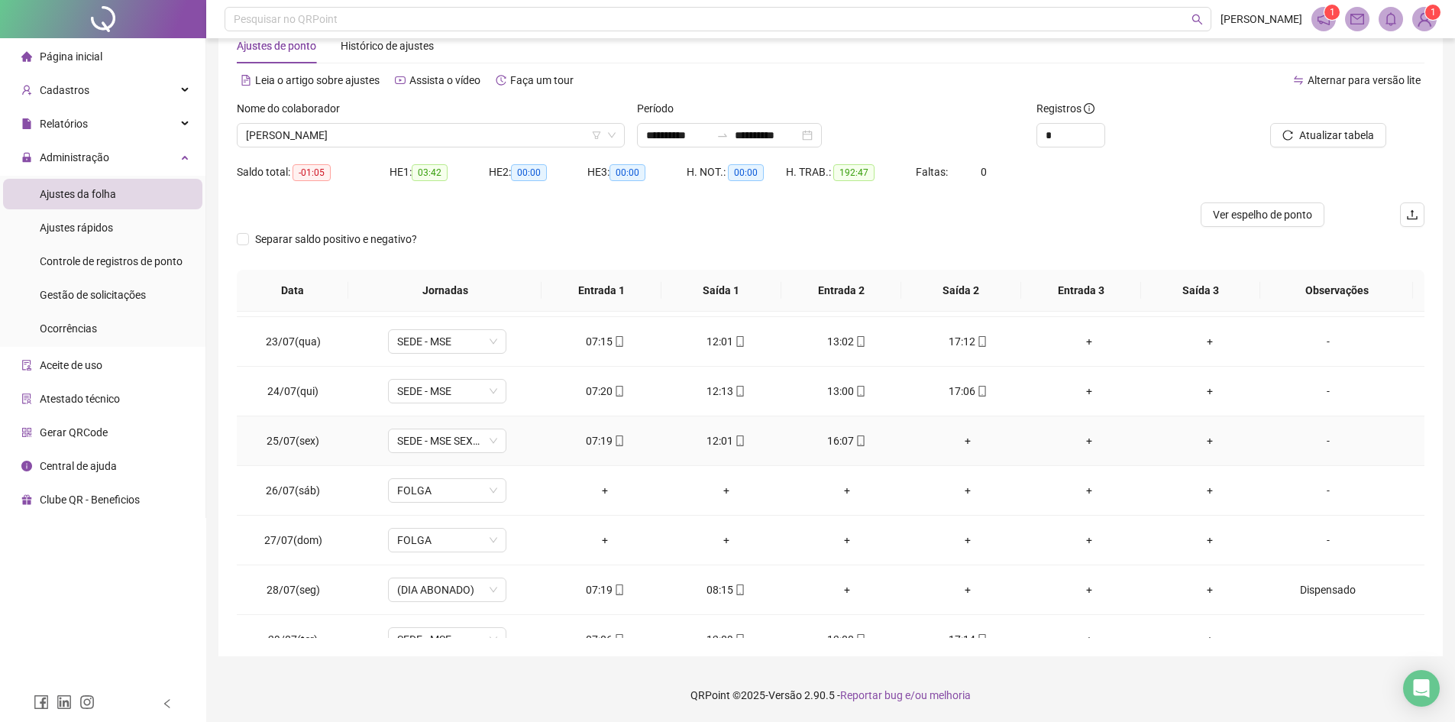
click at [959, 440] on div "+" at bounding box center [968, 440] width 96 height 17
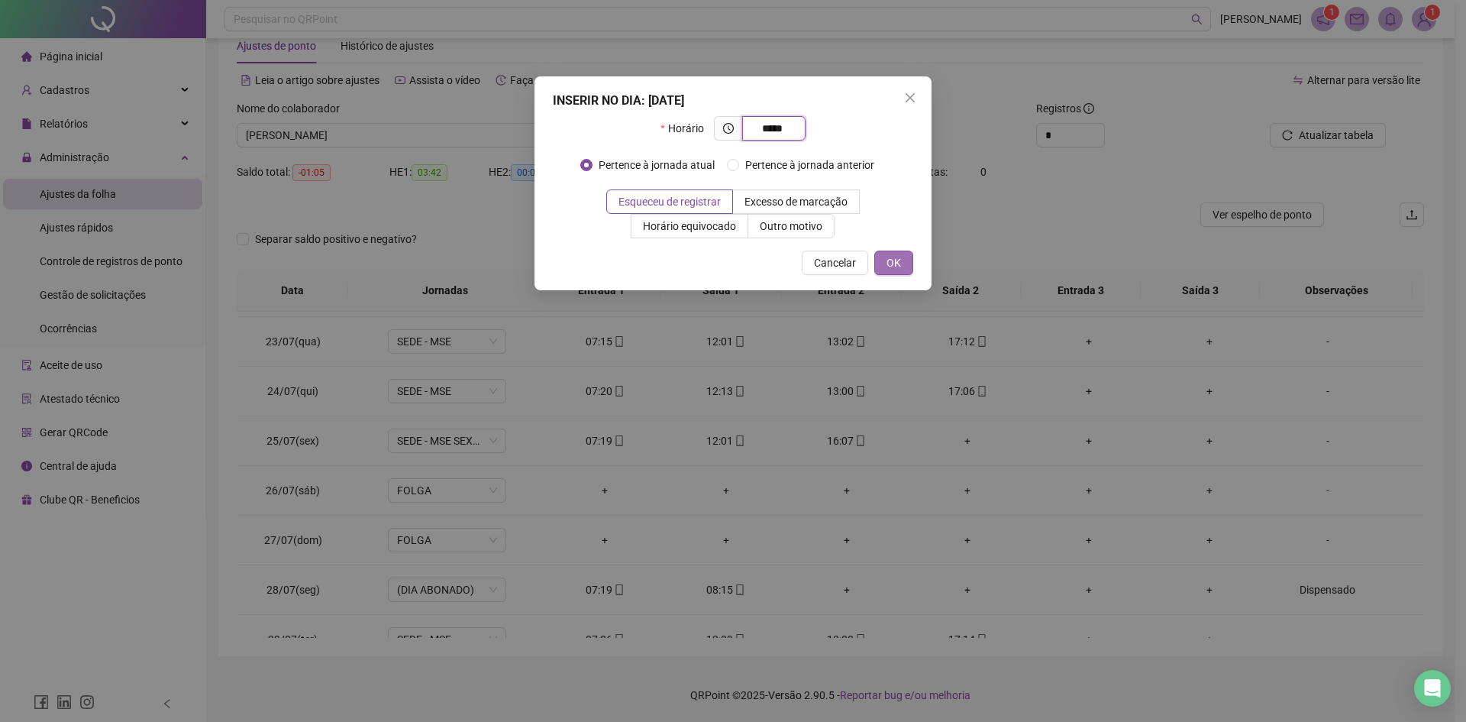
type input "*****"
click at [904, 270] on button "OK" at bounding box center [894, 263] width 39 height 24
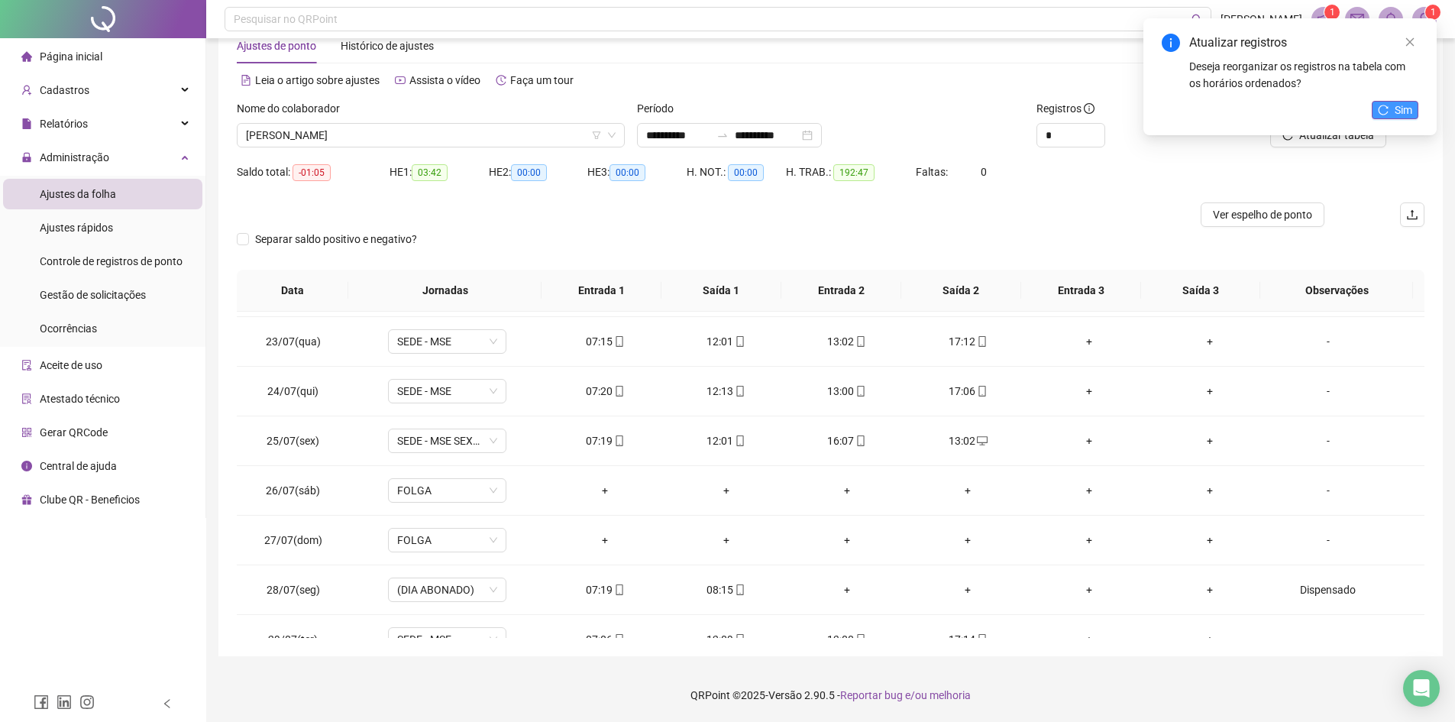
click at [1172, 105] on icon "reload" at bounding box center [1383, 110] width 11 height 11
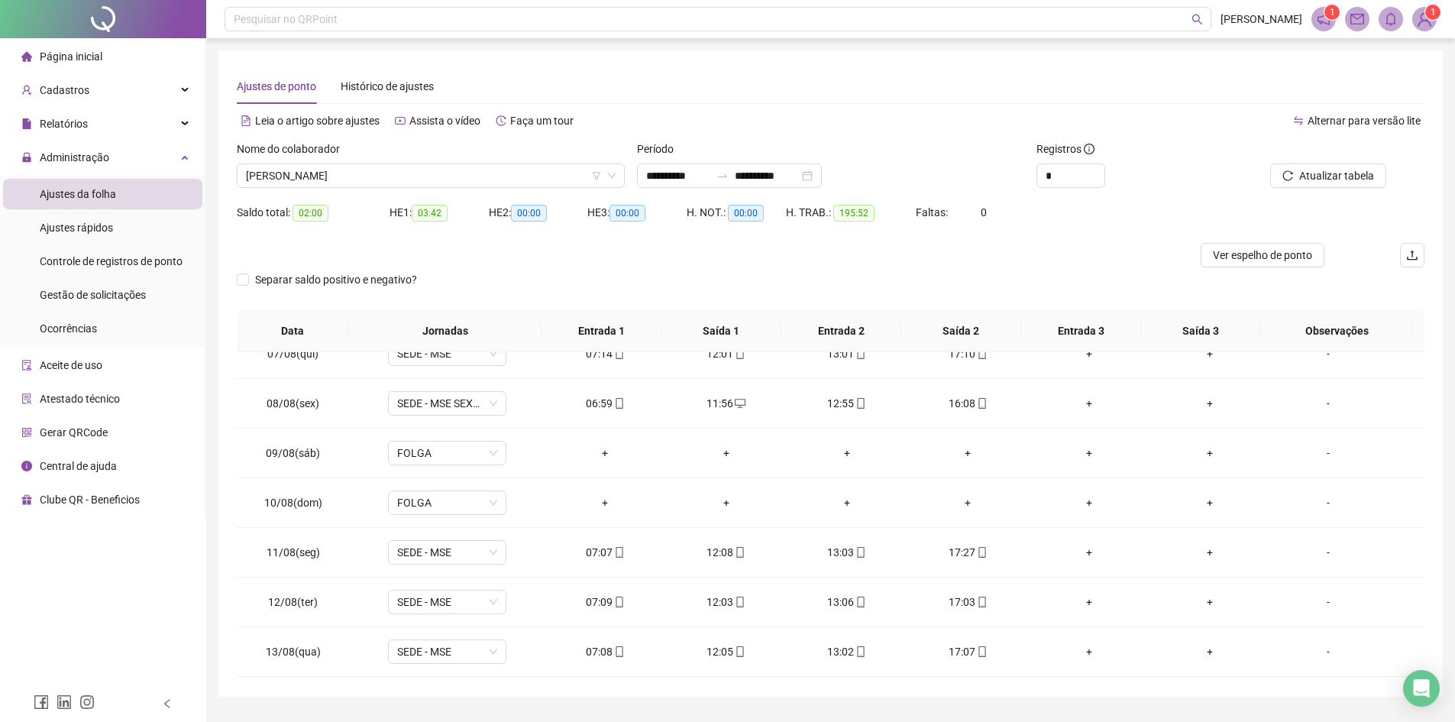
scroll to position [1069, 0]
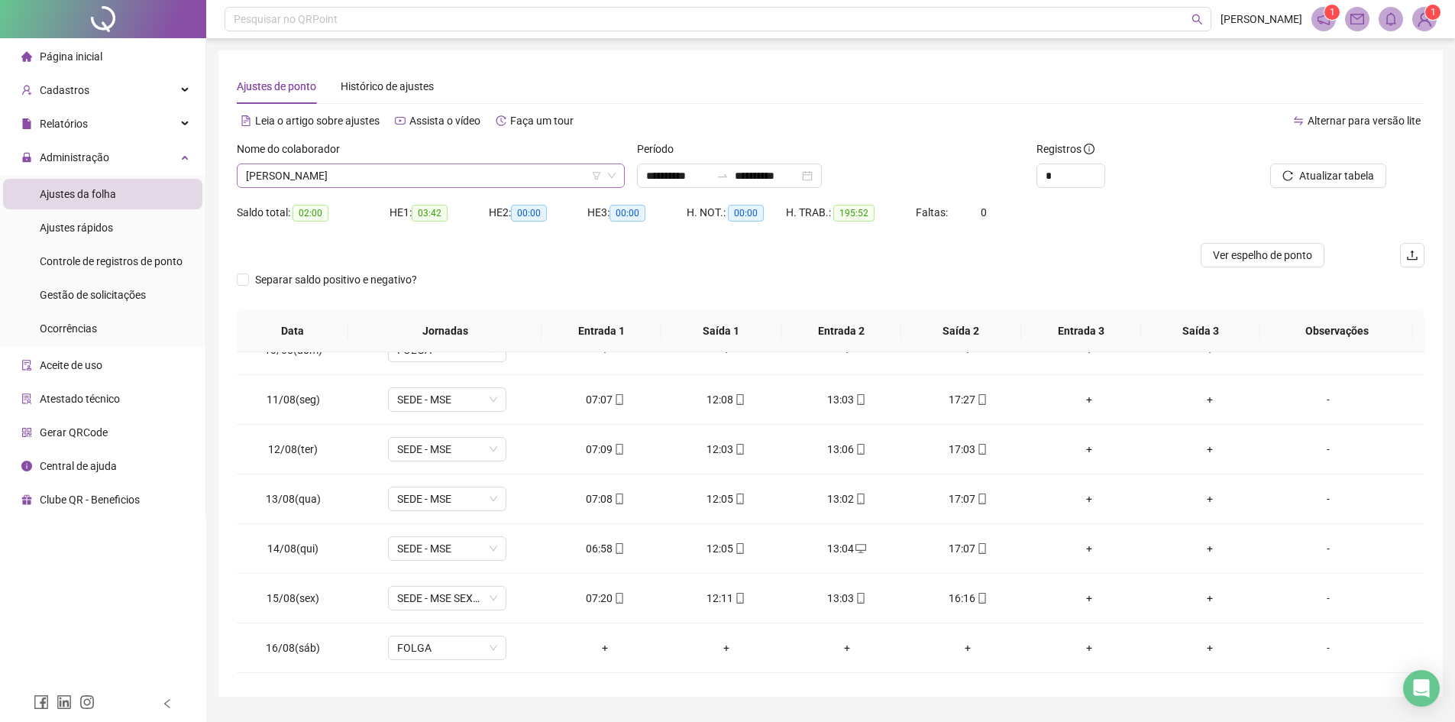
click at [383, 173] on span "[PERSON_NAME]" at bounding box center [431, 175] width 370 height 23
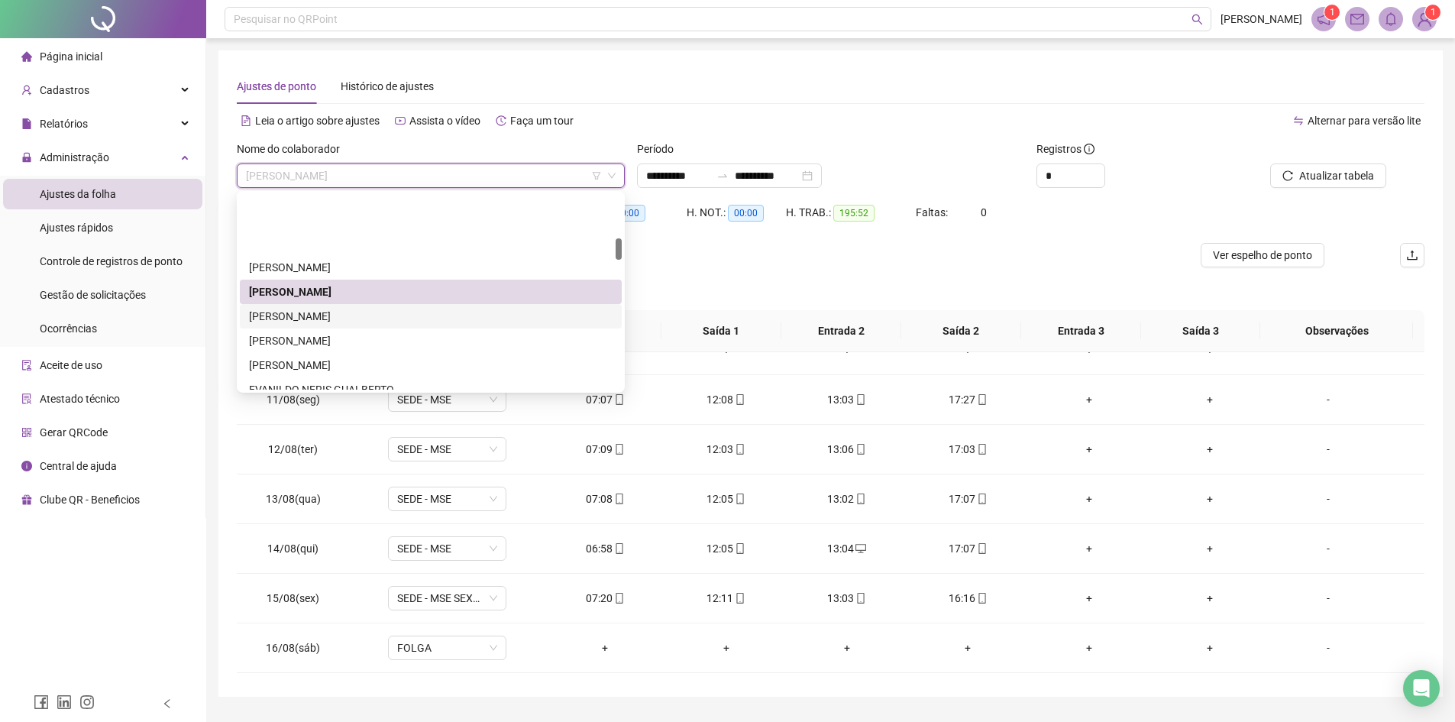
scroll to position [406, 0]
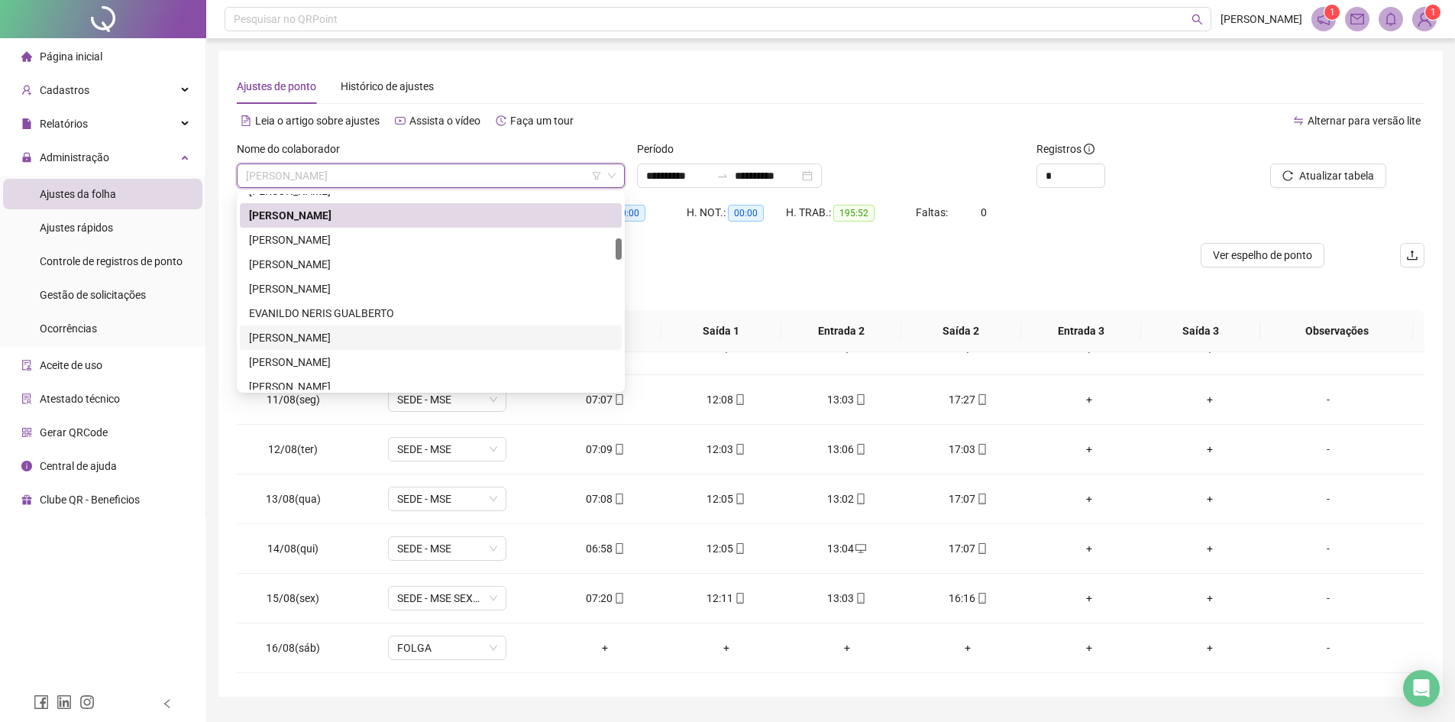
click at [354, 339] on div "[PERSON_NAME] [PERSON_NAME] [PERSON_NAME] [PERSON_NAME] BEZERRA [PERSON_NAME]" at bounding box center [431, 301] width 382 height 244
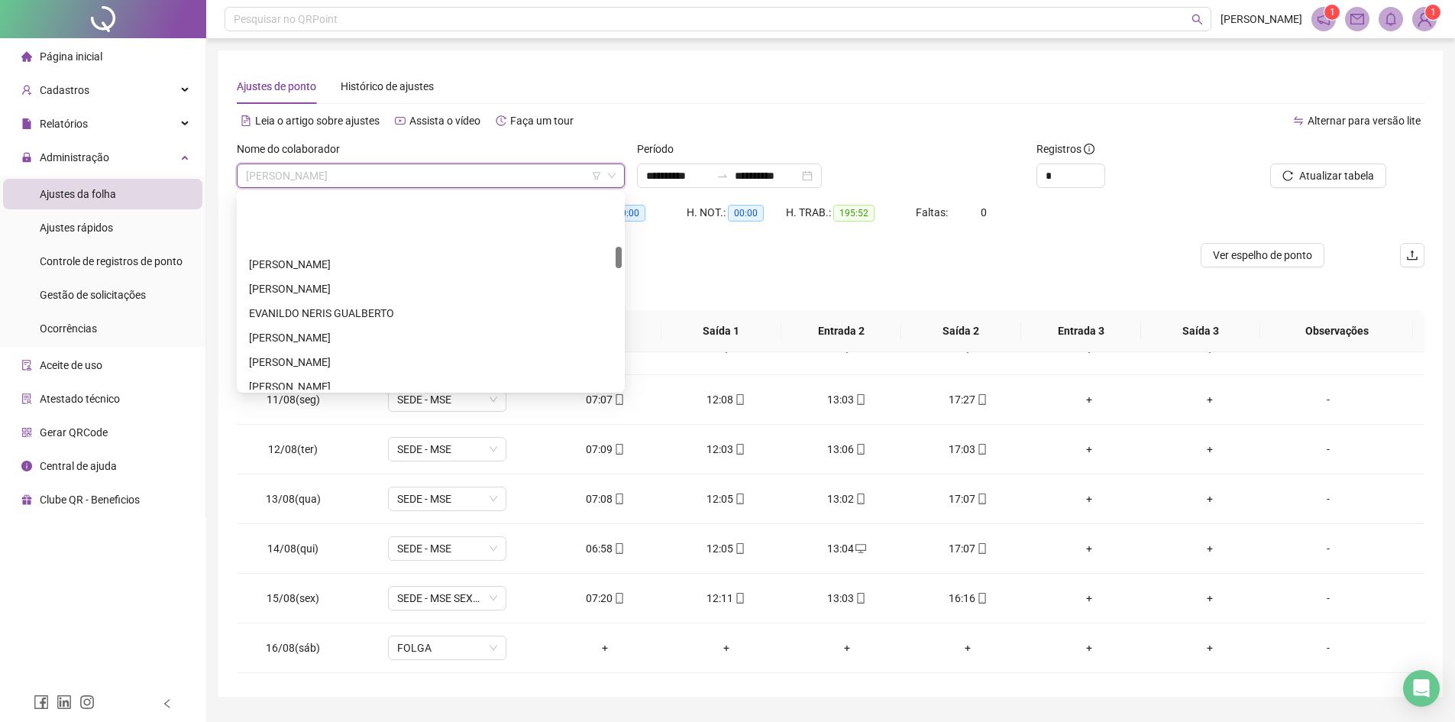
scroll to position [483, 0]
click at [331, 263] on div "[PERSON_NAME]" at bounding box center [431, 261] width 364 height 17
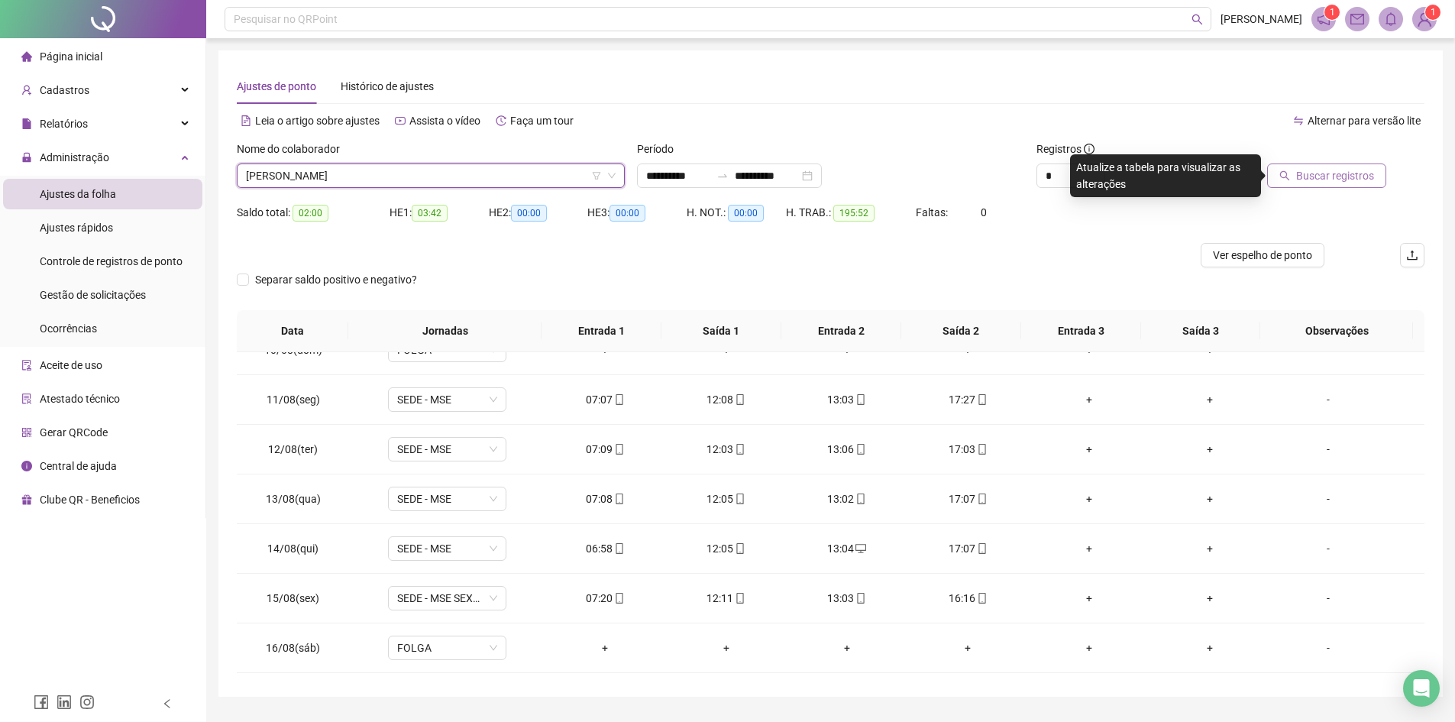
click at [1172, 180] on span "Buscar registros" at bounding box center [1335, 175] width 78 height 17
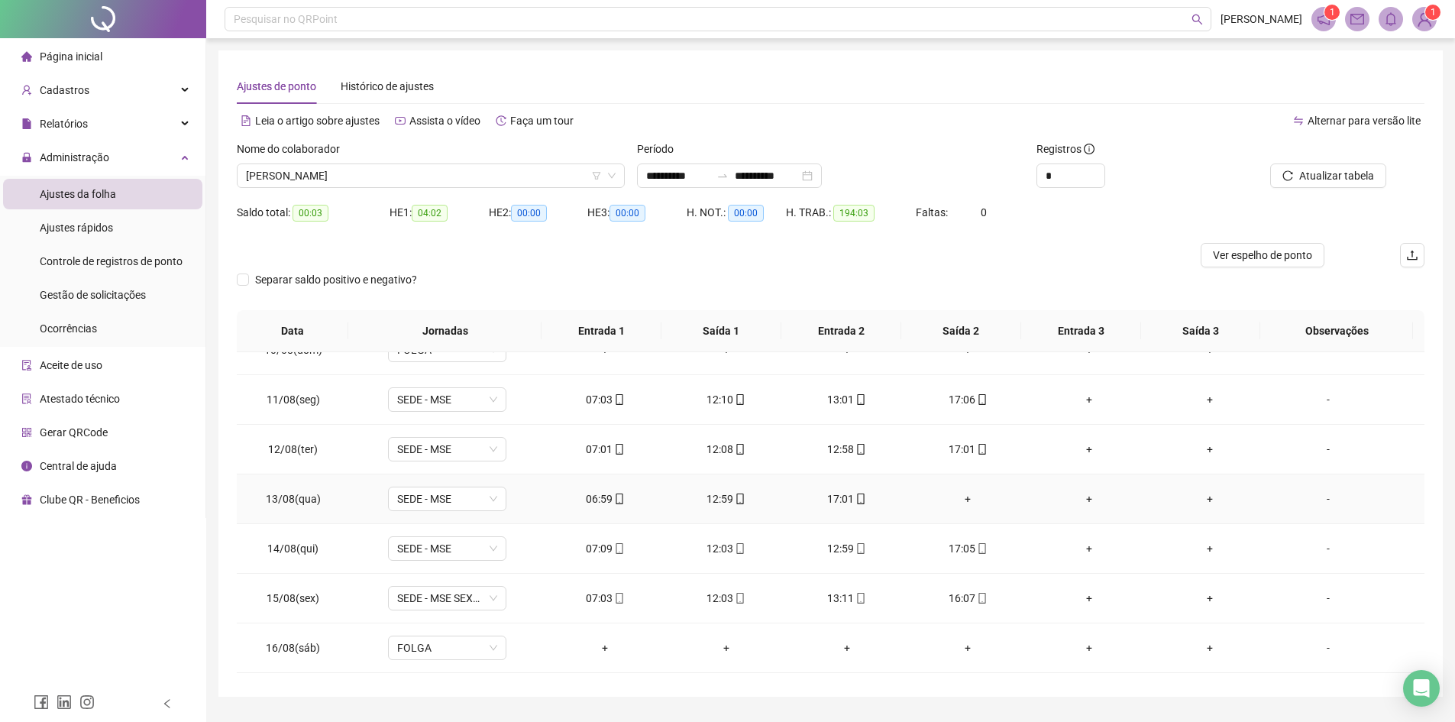
click at [959, 500] on div "+" at bounding box center [968, 498] width 96 height 17
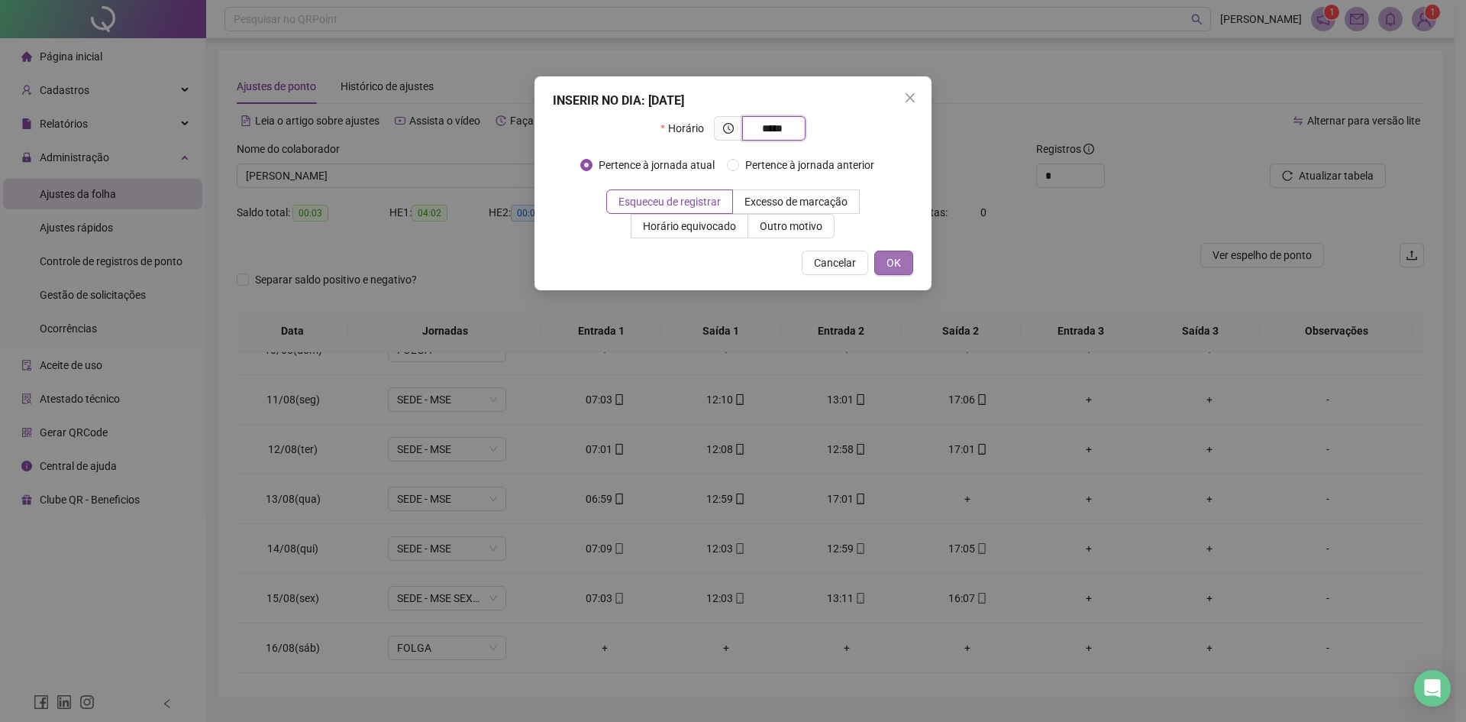
type input "*****"
click at [894, 269] on span "OK" at bounding box center [894, 262] width 15 height 17
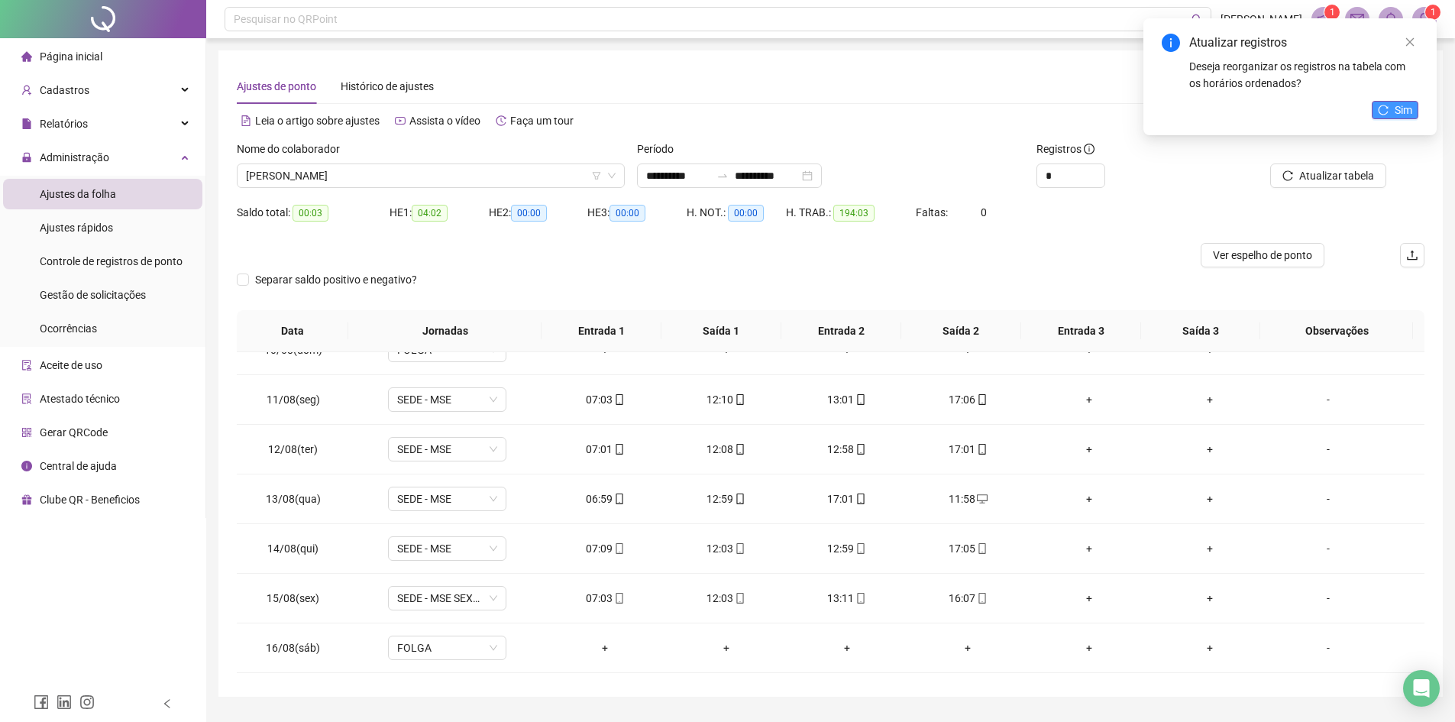
click at [1172, 110] on icon "reload" at bounding box center [1383, 110] width 11 height 11
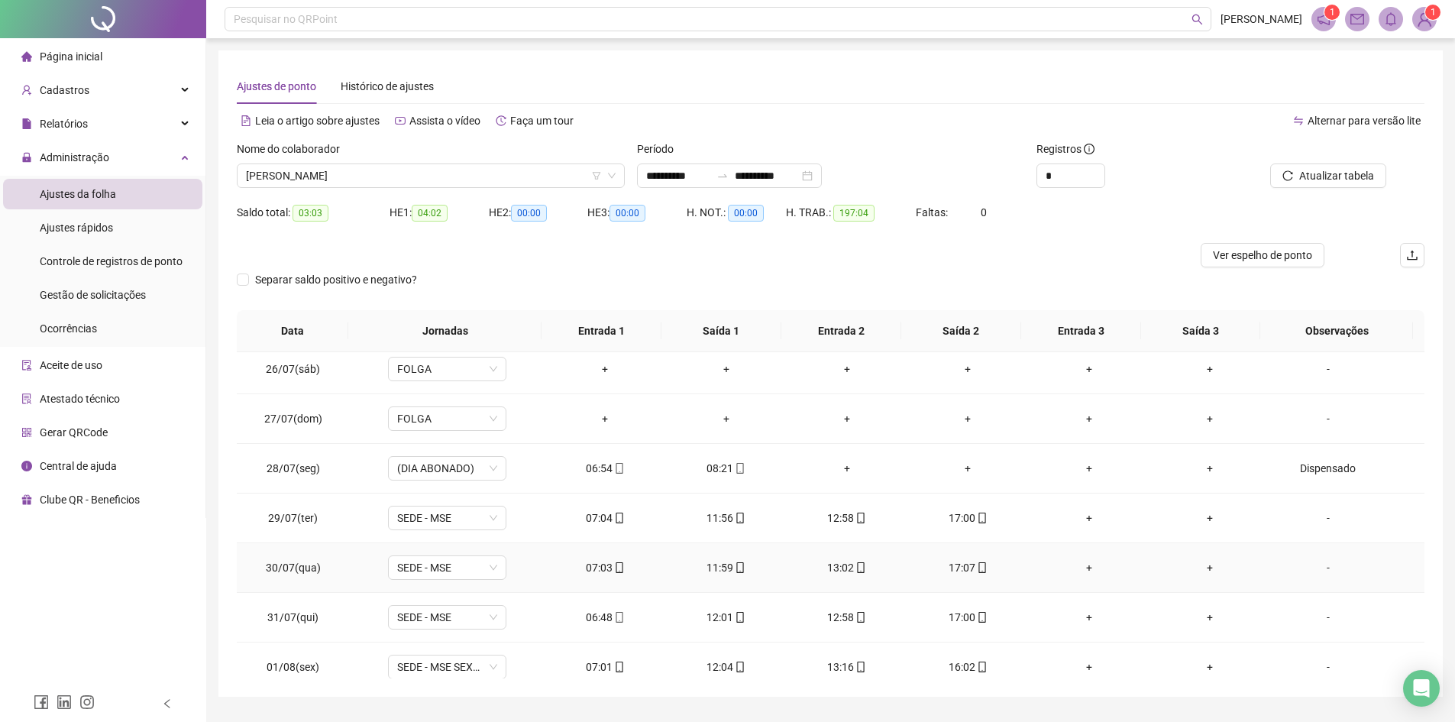
scroll to position [153, 0]
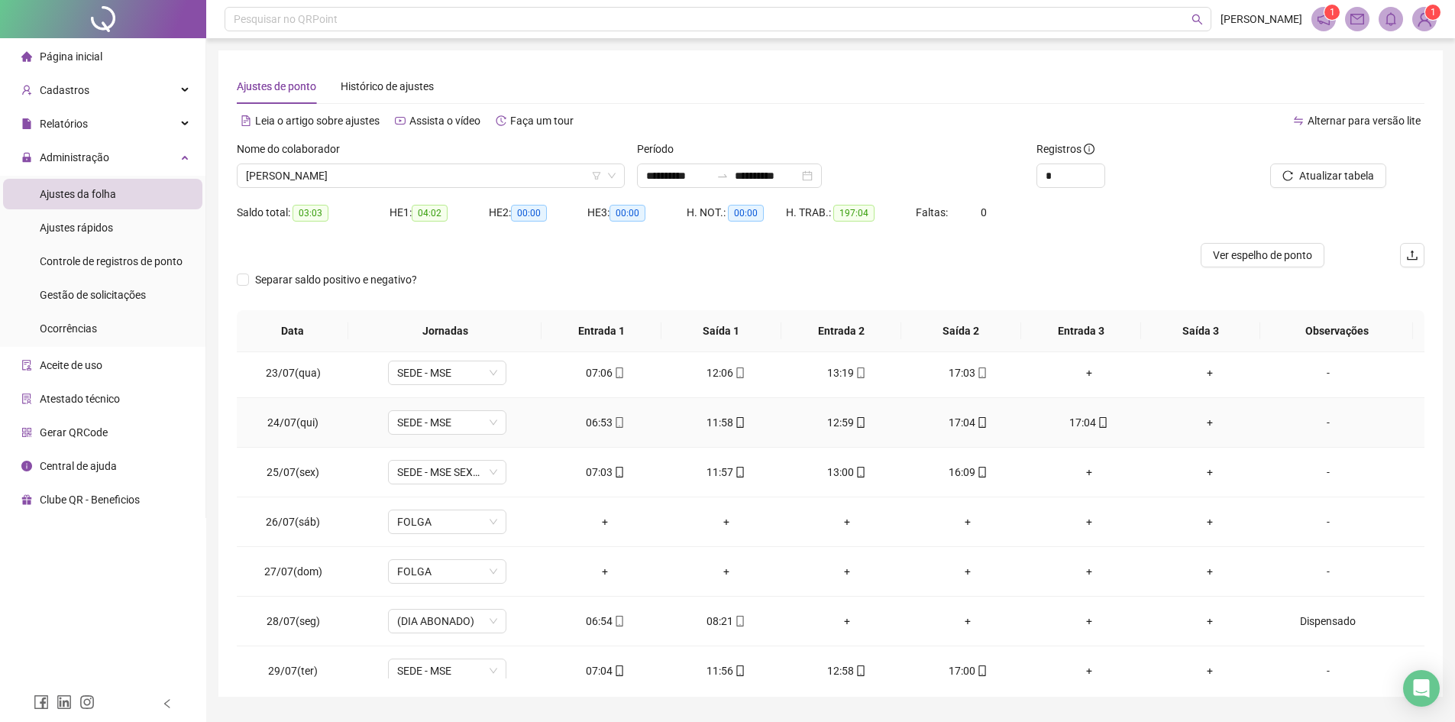
click at [1082, 425] on div "17:04" at bounding box center [1089, 422] width 96 height 17
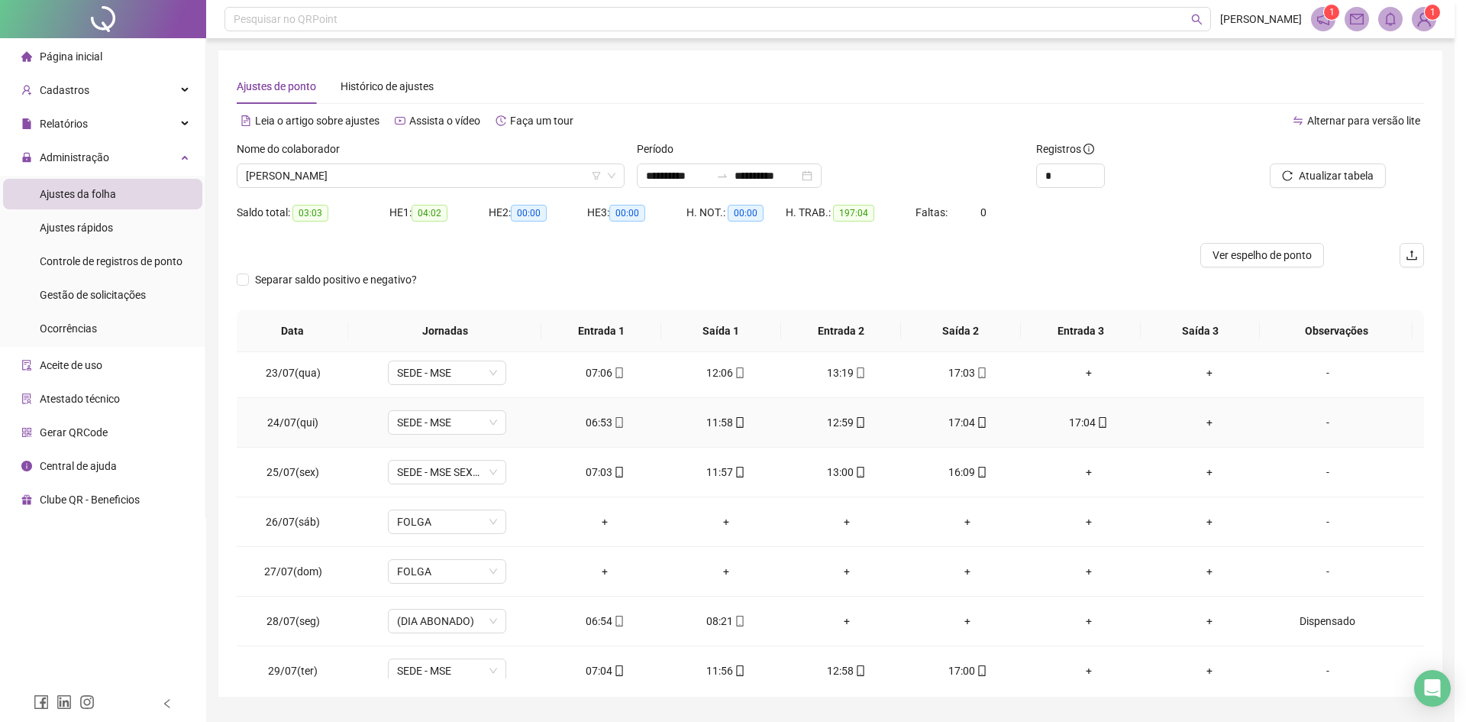
type input "**********"
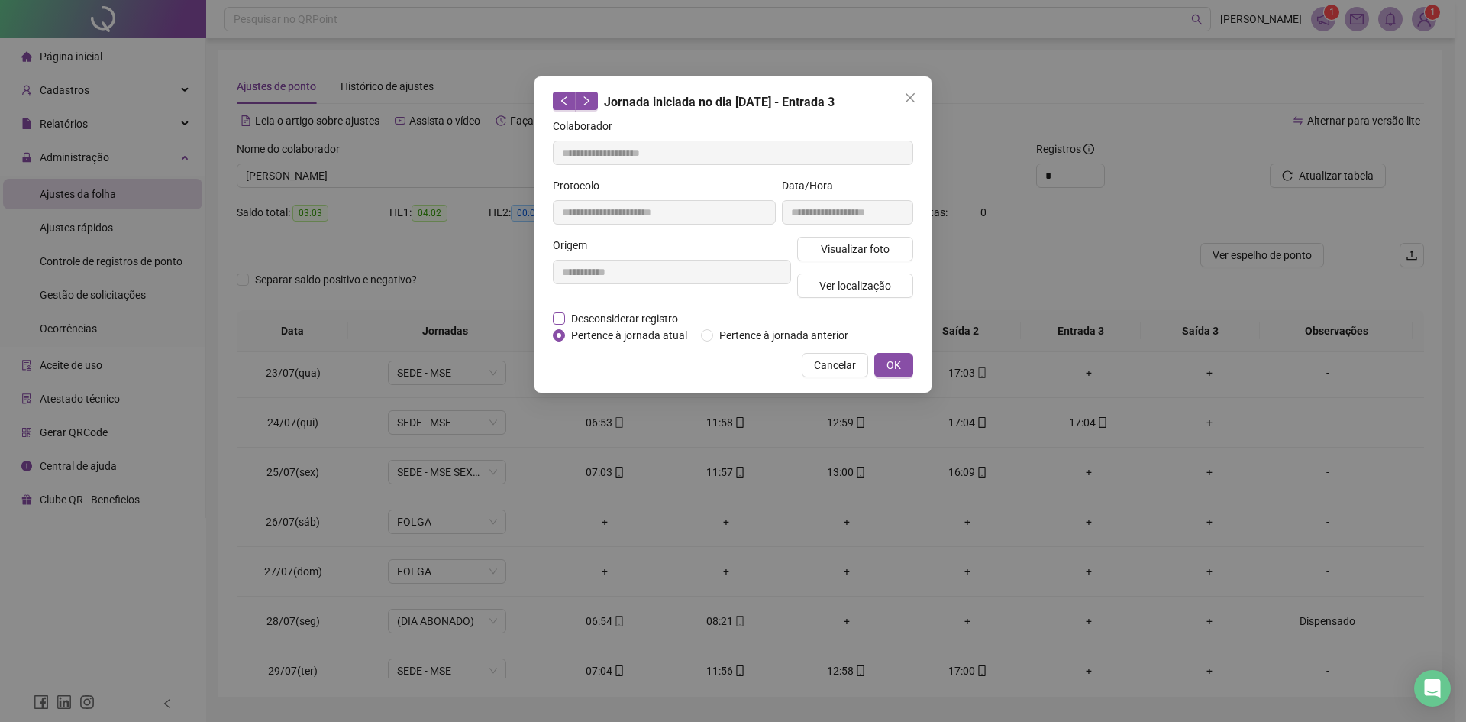
click at [568, 316] on span "Desconsiderar registro" at bounding box center [624, 318] width 119 height 17
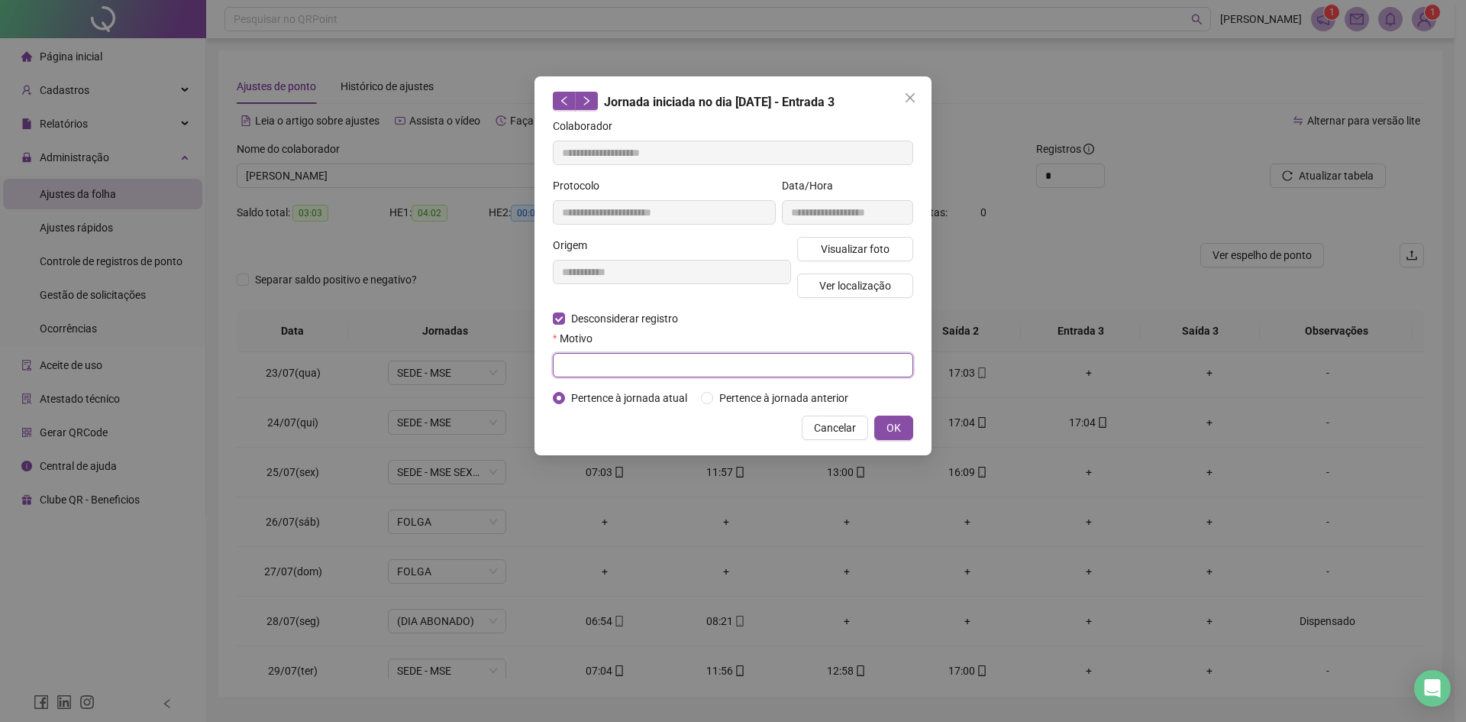
click at [606, 361] on input "text" at bounding box center [733, 365] width 361 height 24
type input "*"
type input "*********"
click at [890, 429] on span "OK" at bounding box center [894, 427] width 15 height 17
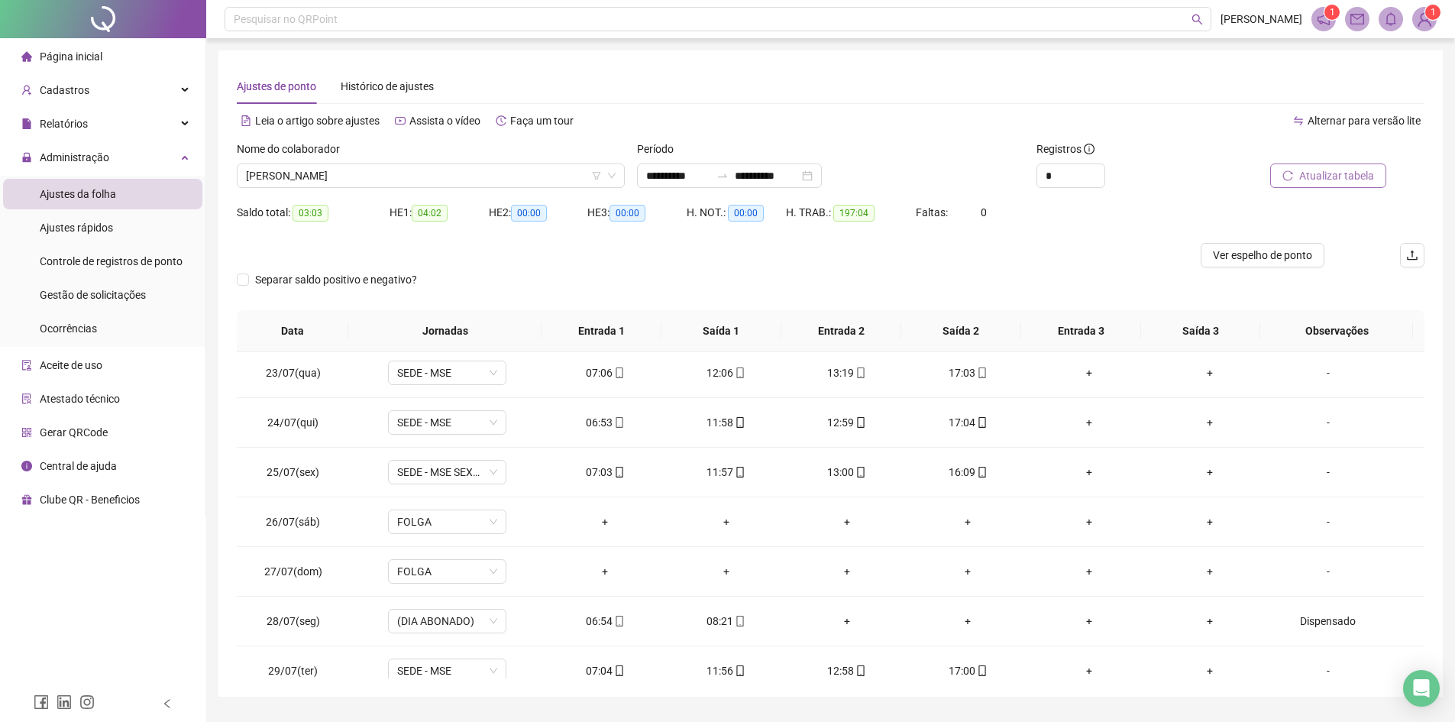
click at [1172, 176] on span "Atualizar tabela" at bounding box center [1336, 175] width 75 height 17
click at [401, 172] on span "[PERSON_NAME]" at bounding box center [431, 175] width 370 height 23
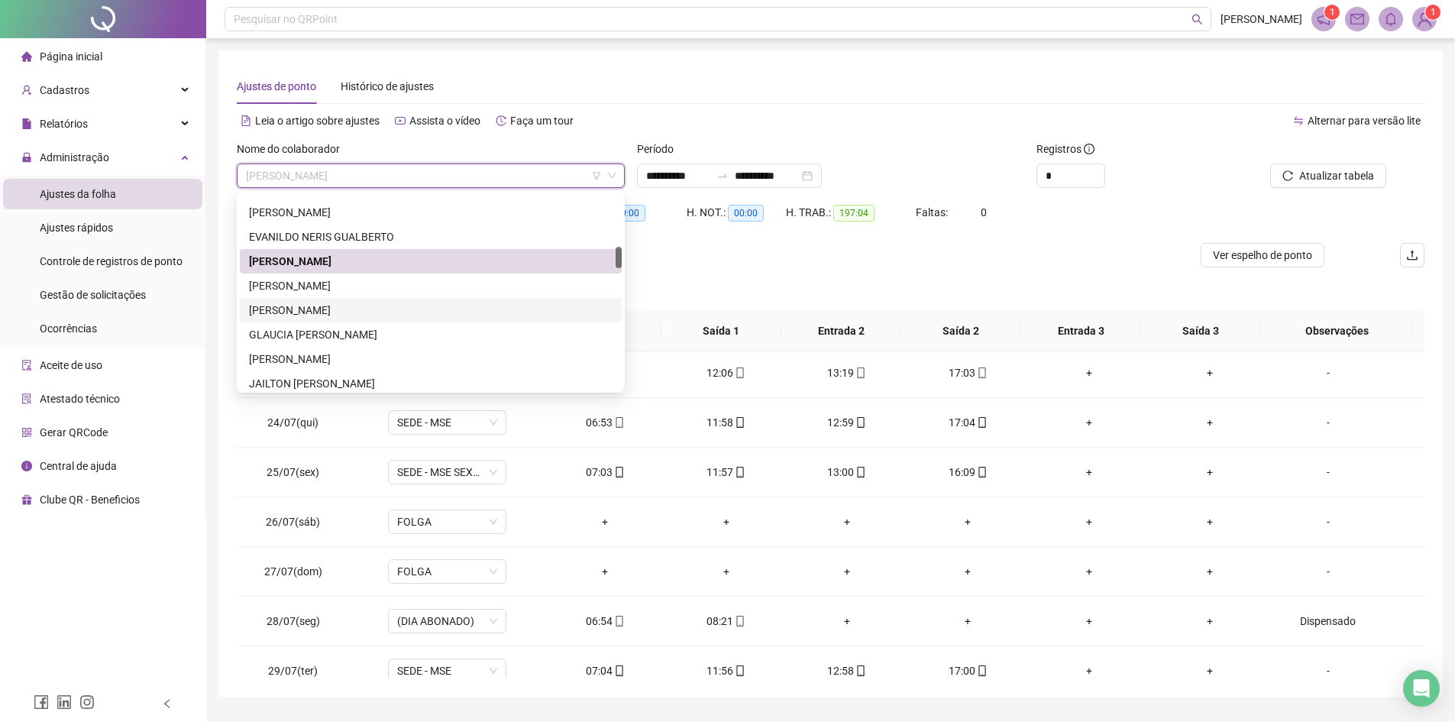
click at [356, 312] on div "[PERSON_NAME]" at bounding box center [431, 310] width 364 height 17
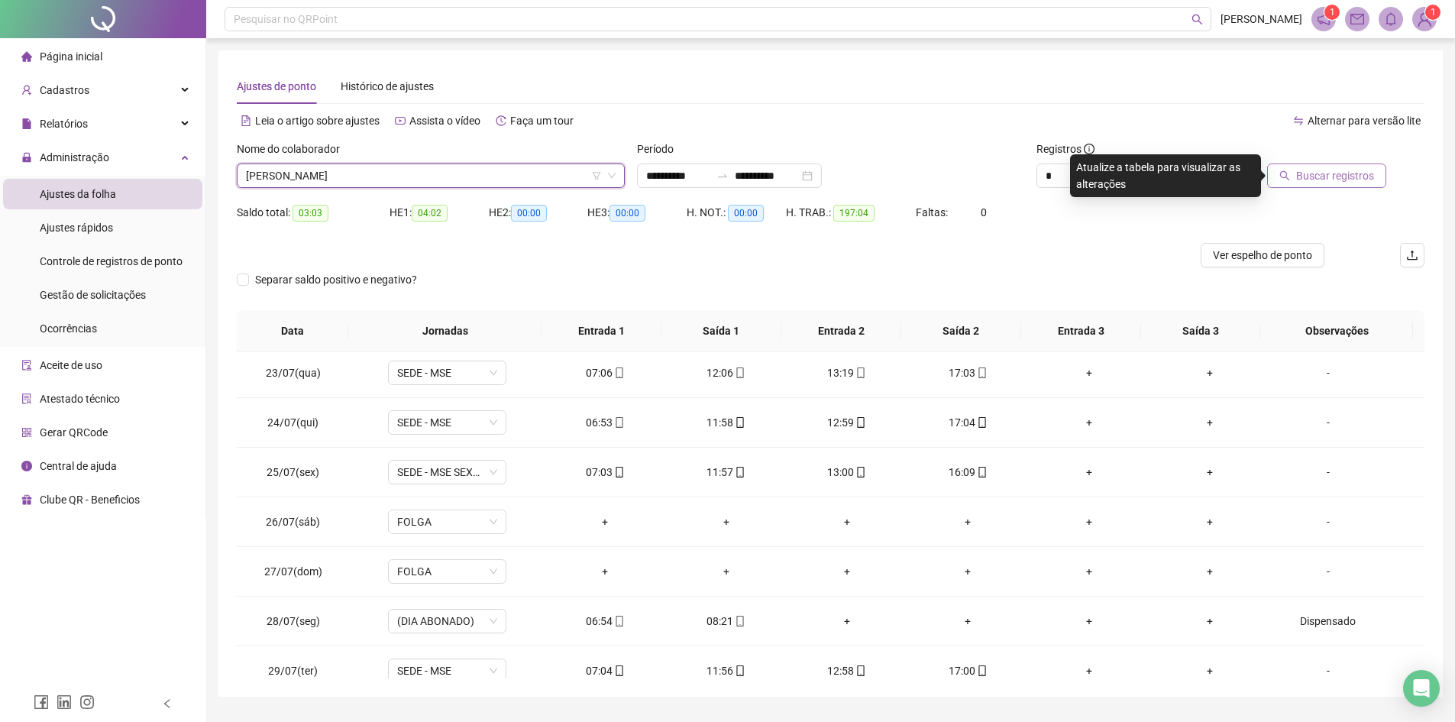
click at [1172, 177] on span "Buscar registros" at bounding box center [1335, 175] width 78 height 17
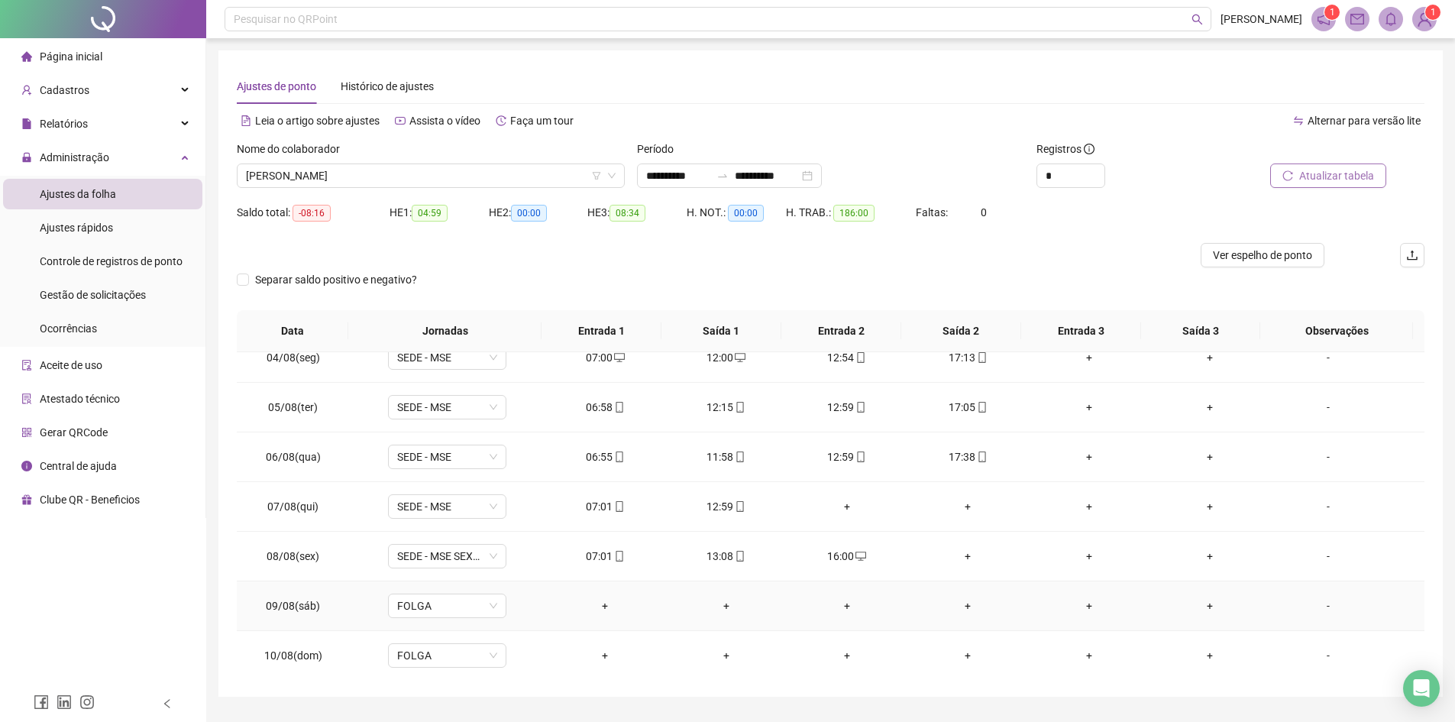
scroll to position [840, 0]
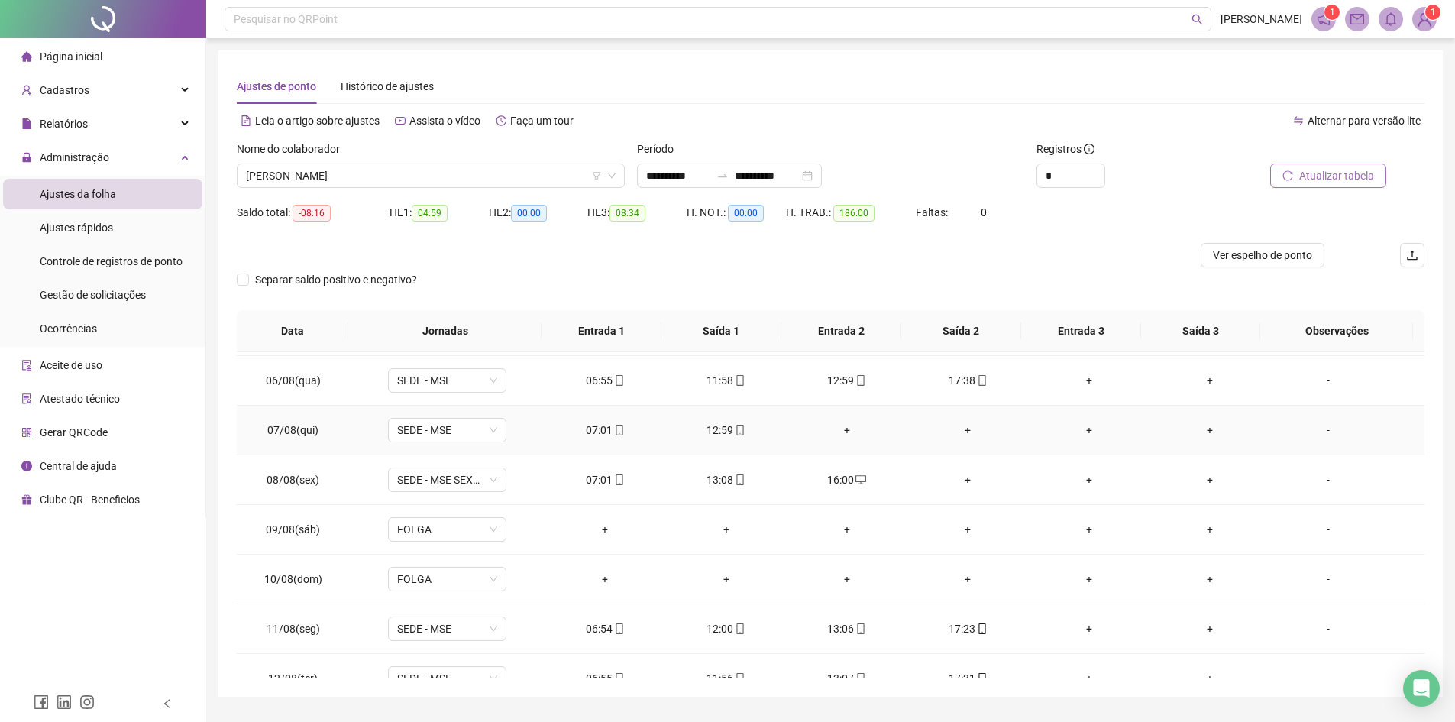
click at [842, 429] on div "+" at bounding box center [847, 430] width 96 height 17
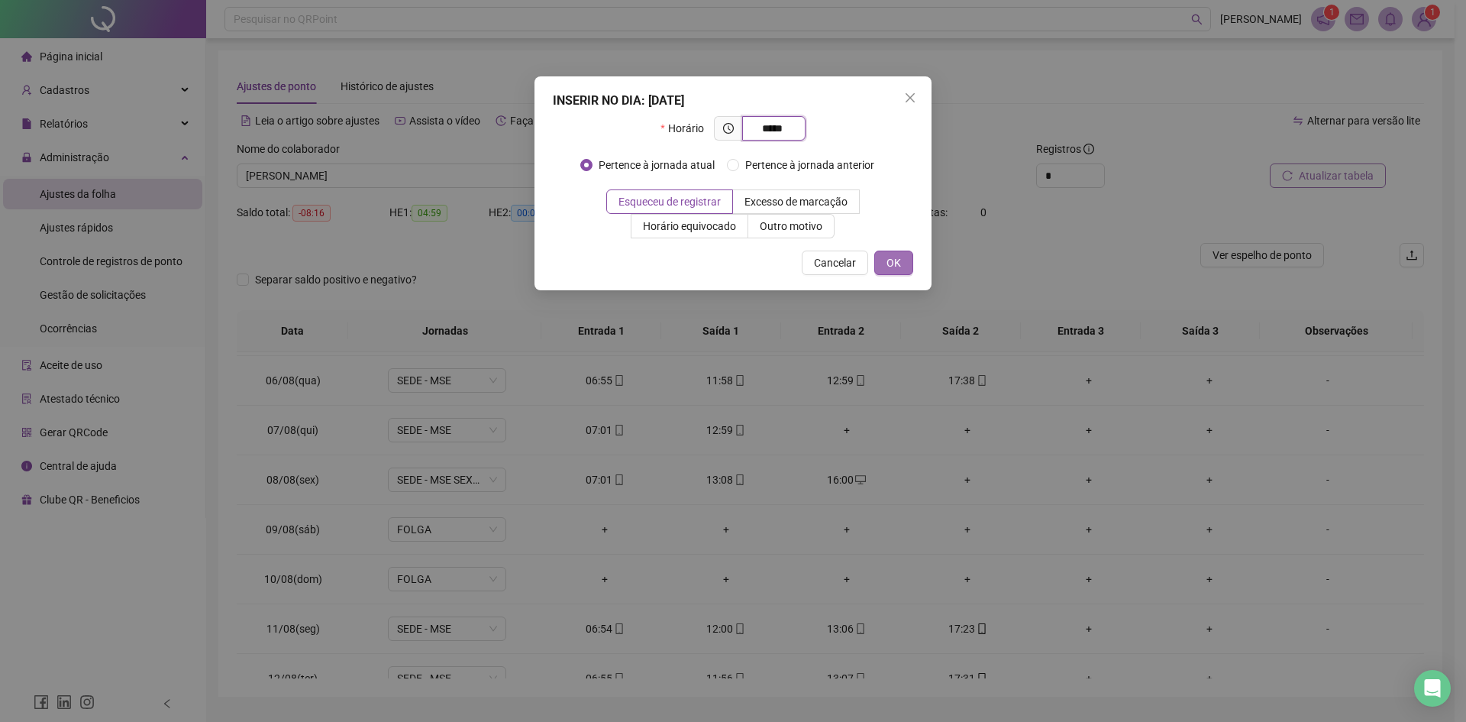
type input "*****"
drag, startPoint x: 901, startPoint y: 262, endPoint x: 927, endPoint y: 332, distance: 75.2
click at [900, 264] on span "OK" at bounding box center [894, 262] width 15 height 17
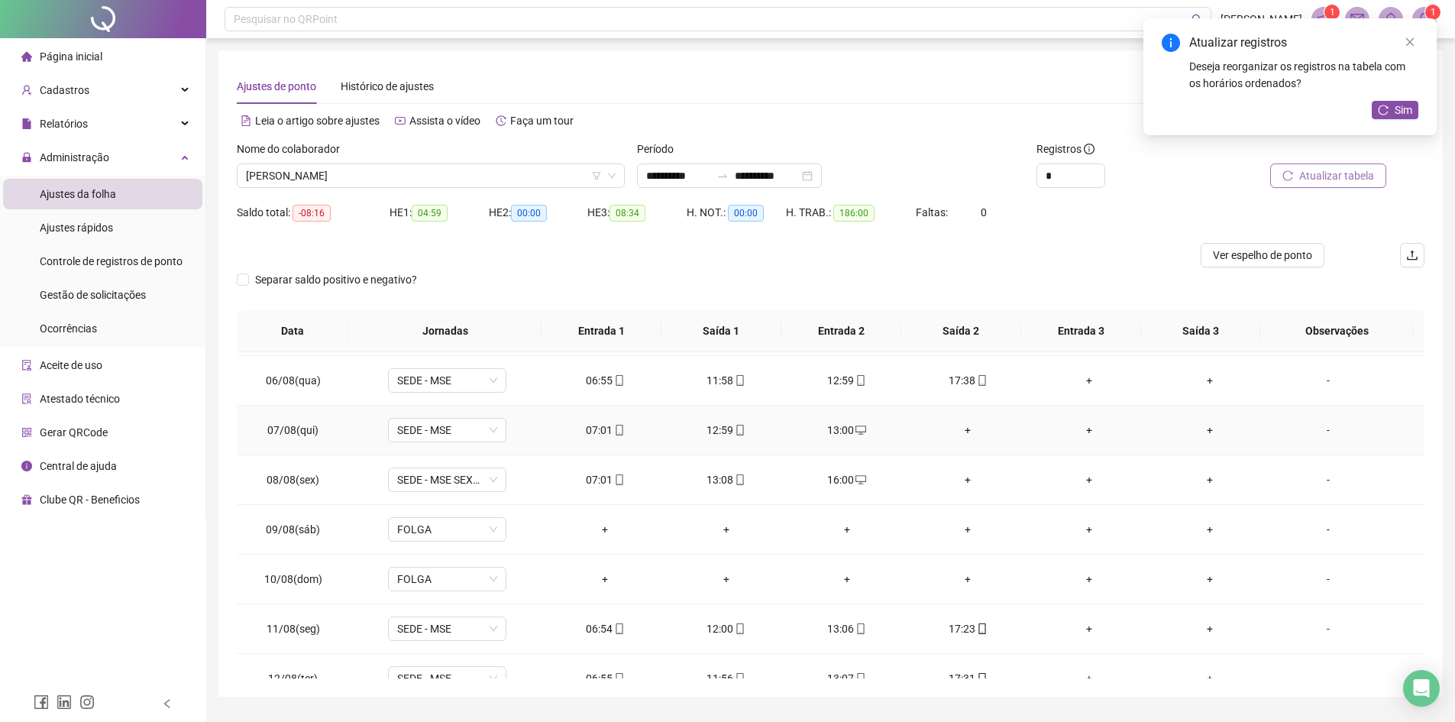
click at [959, 432] on div "+" at bounding box center [968, 430] width 96 height 17
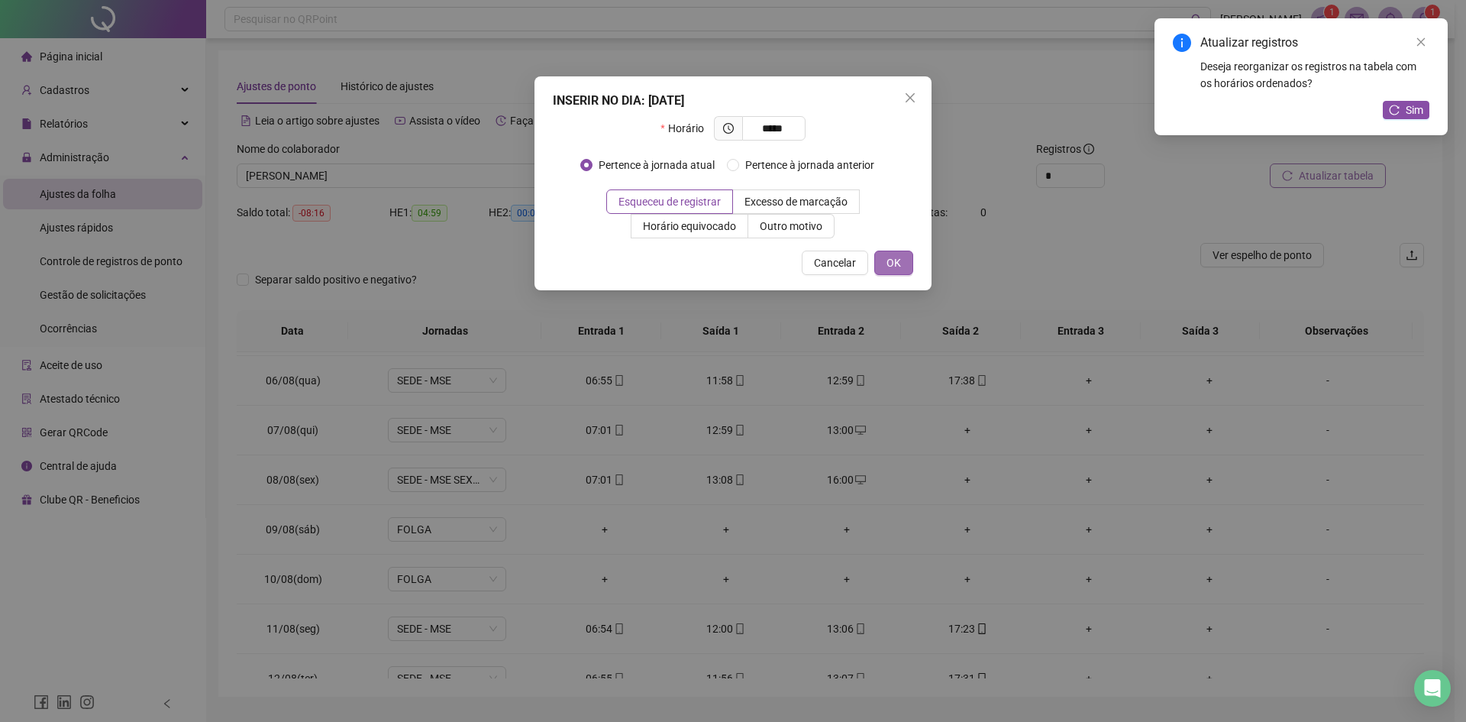
type input "*****"
click at [899, 267] on span "OK" at bounding box center [894, 262] width 15 height 17
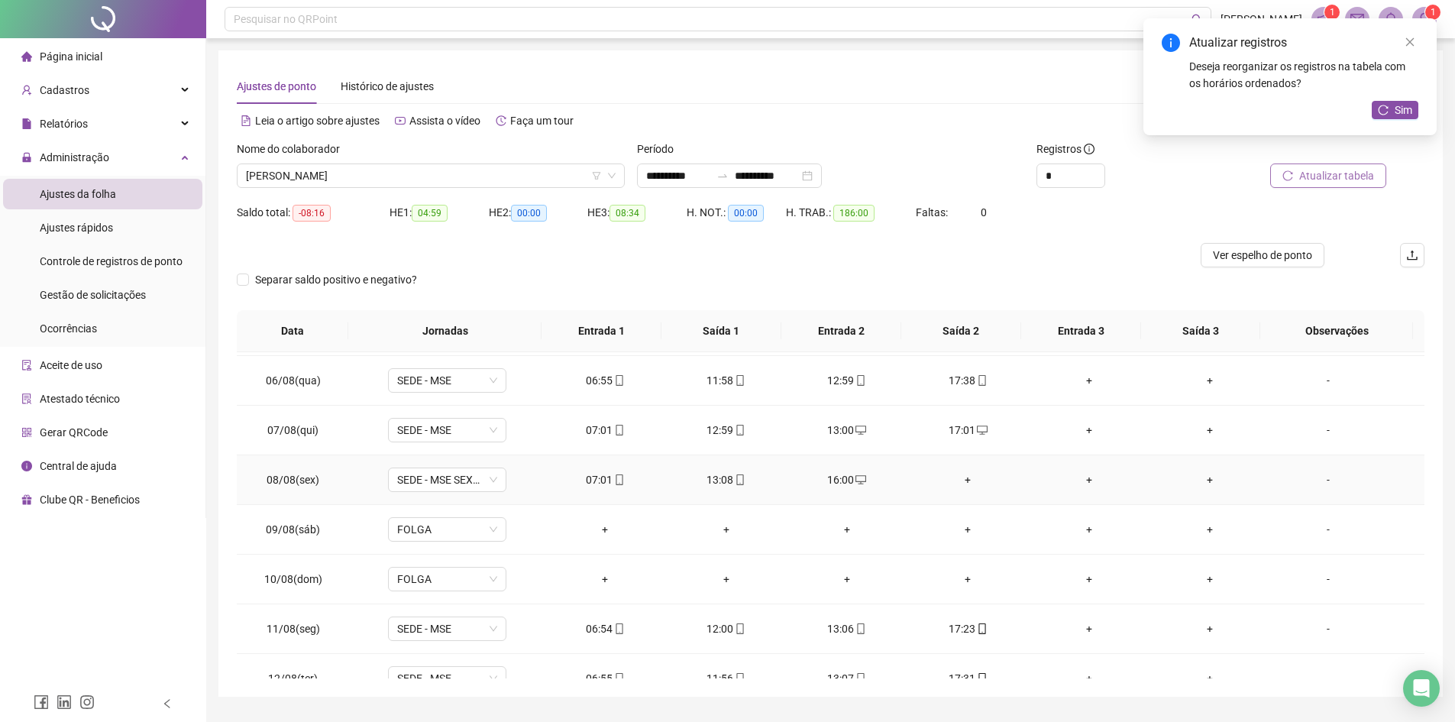
click at [962, 482] on div "+" at bounding box center [968, 479] width 96 height 17
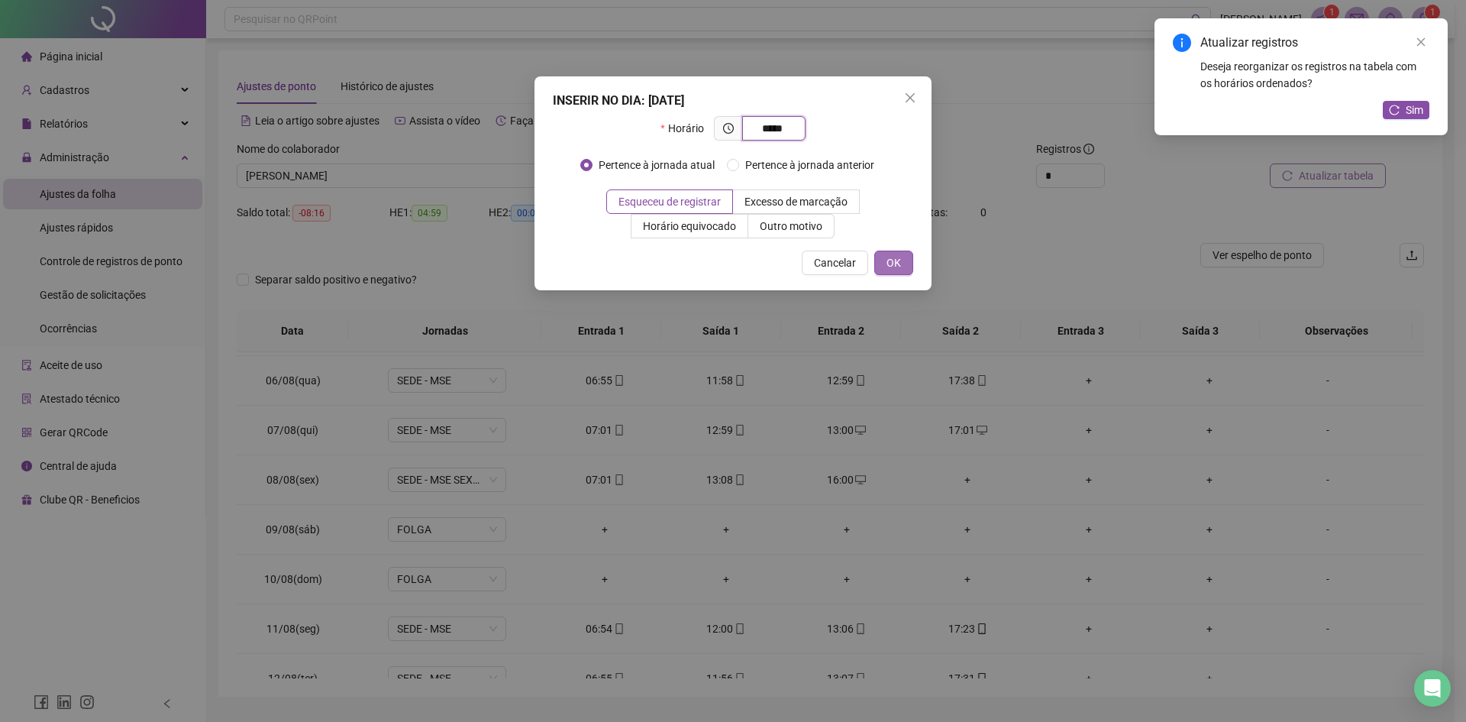
type input "*****"
click at [891, 263] on span "OK" at bounding box center [894, 262] width 15 height 17
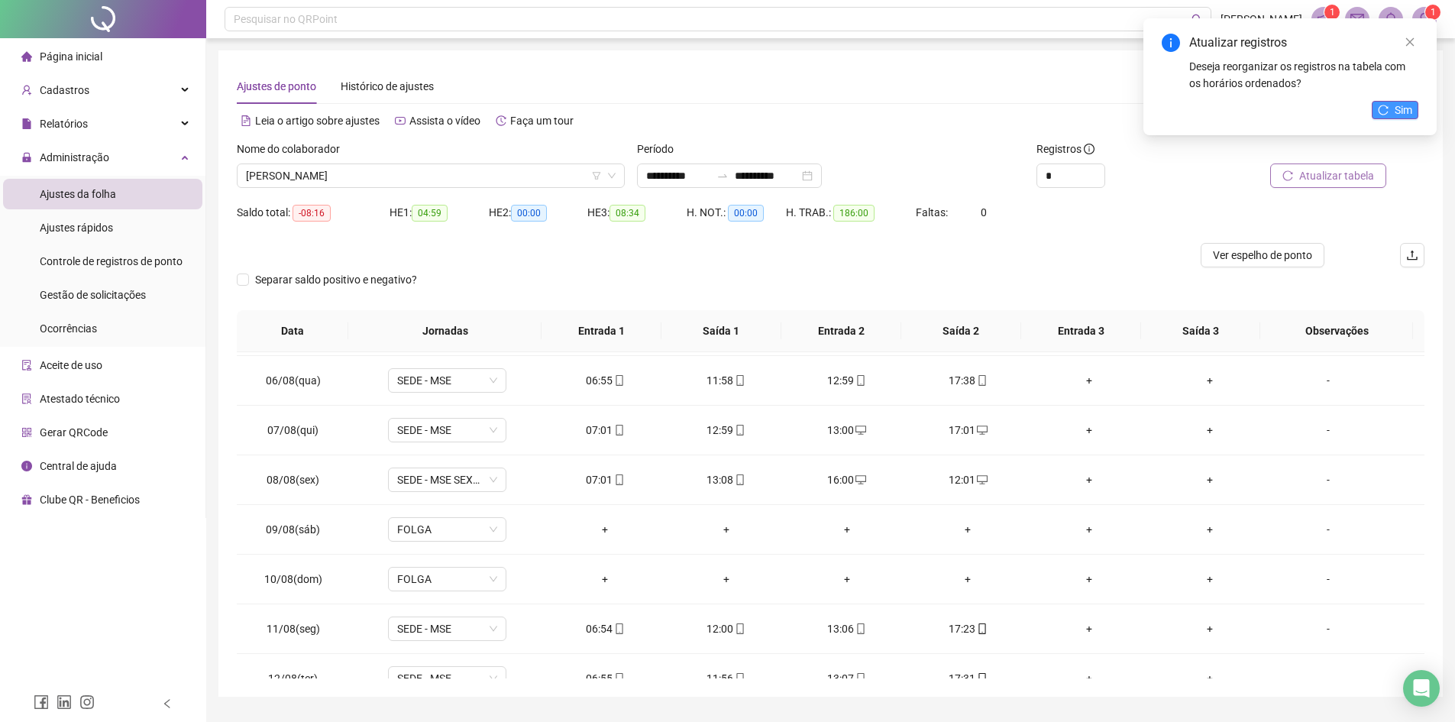
click at [1172, 114] on span "Sim" at bounding box center [1404, 110] width 18 height 17
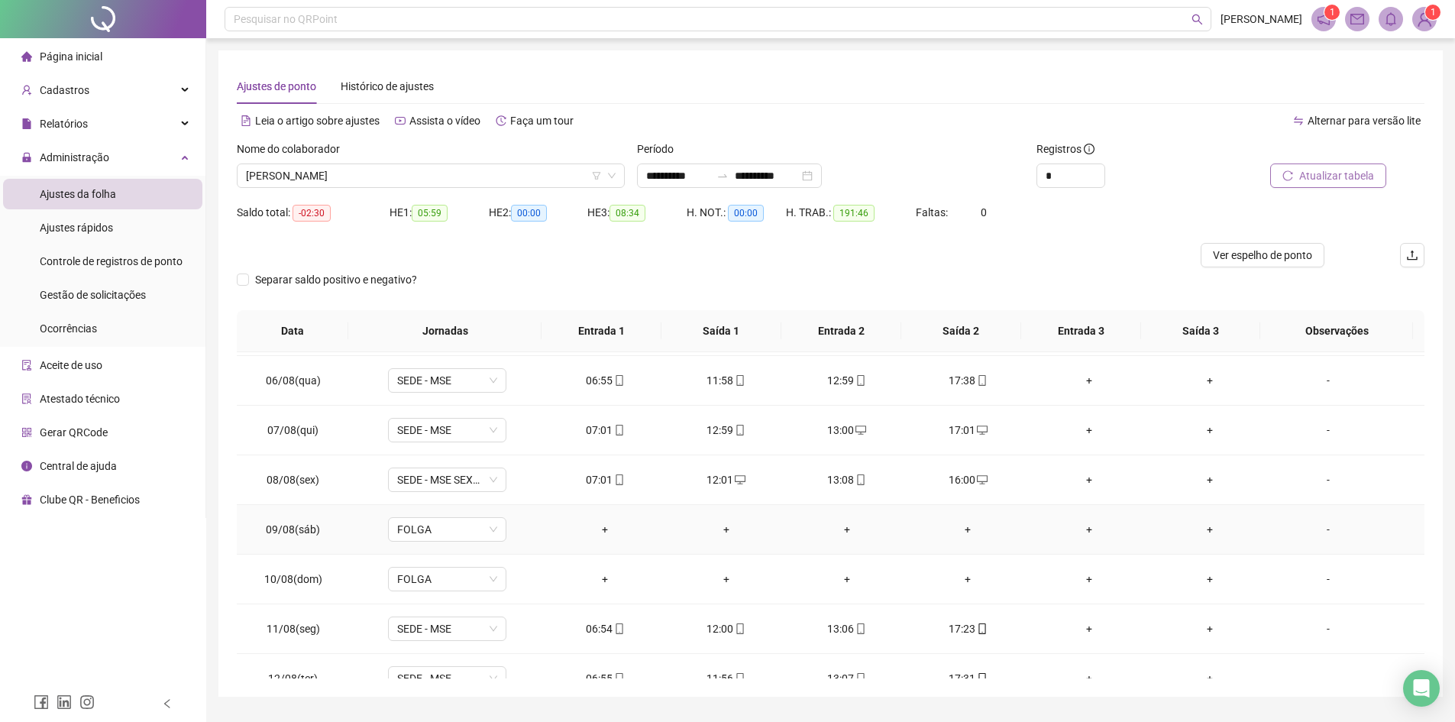
scroll to position [993, 0]
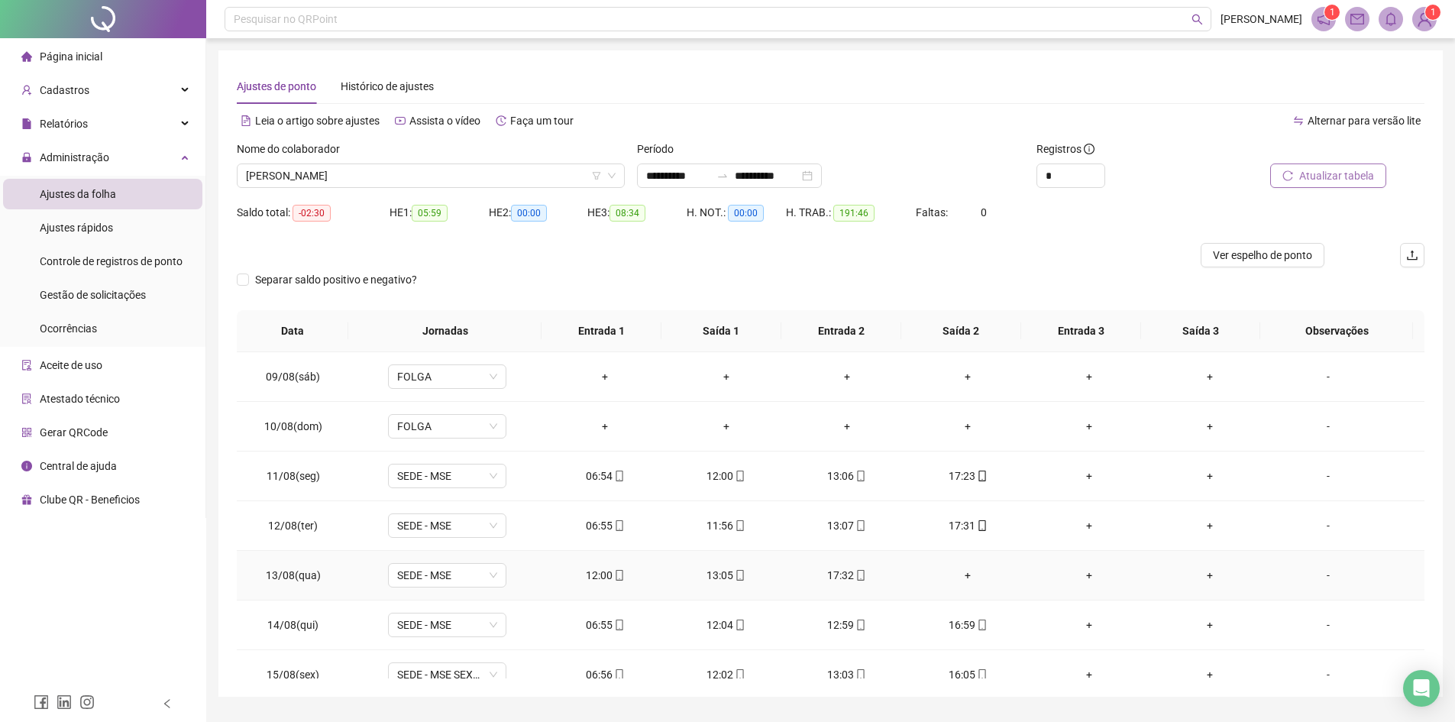
click at [963, 557] on div "+" at bounding box center [968, 575] width 96 height 17
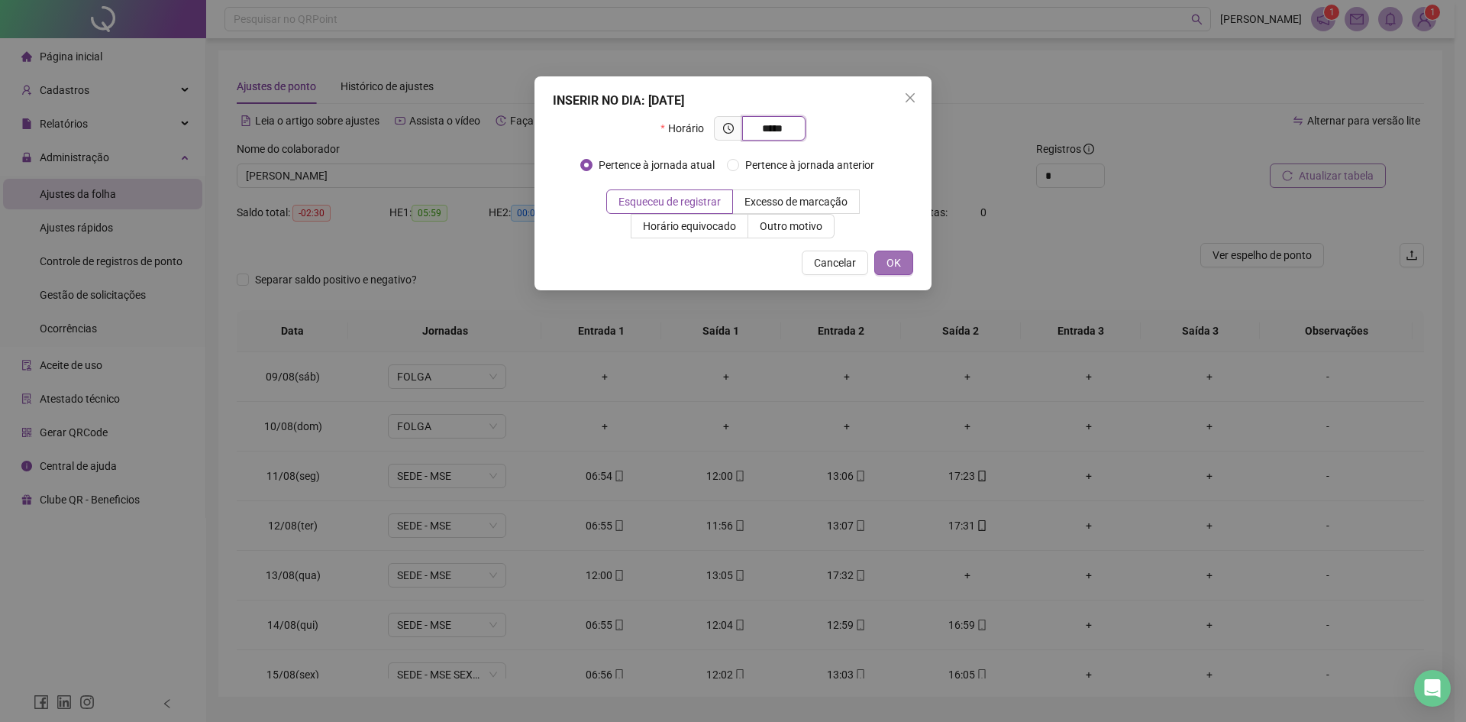
type input "*****"
click at [900, 259] on span "OK" at bounding box center [894, 262] width 15 height 17
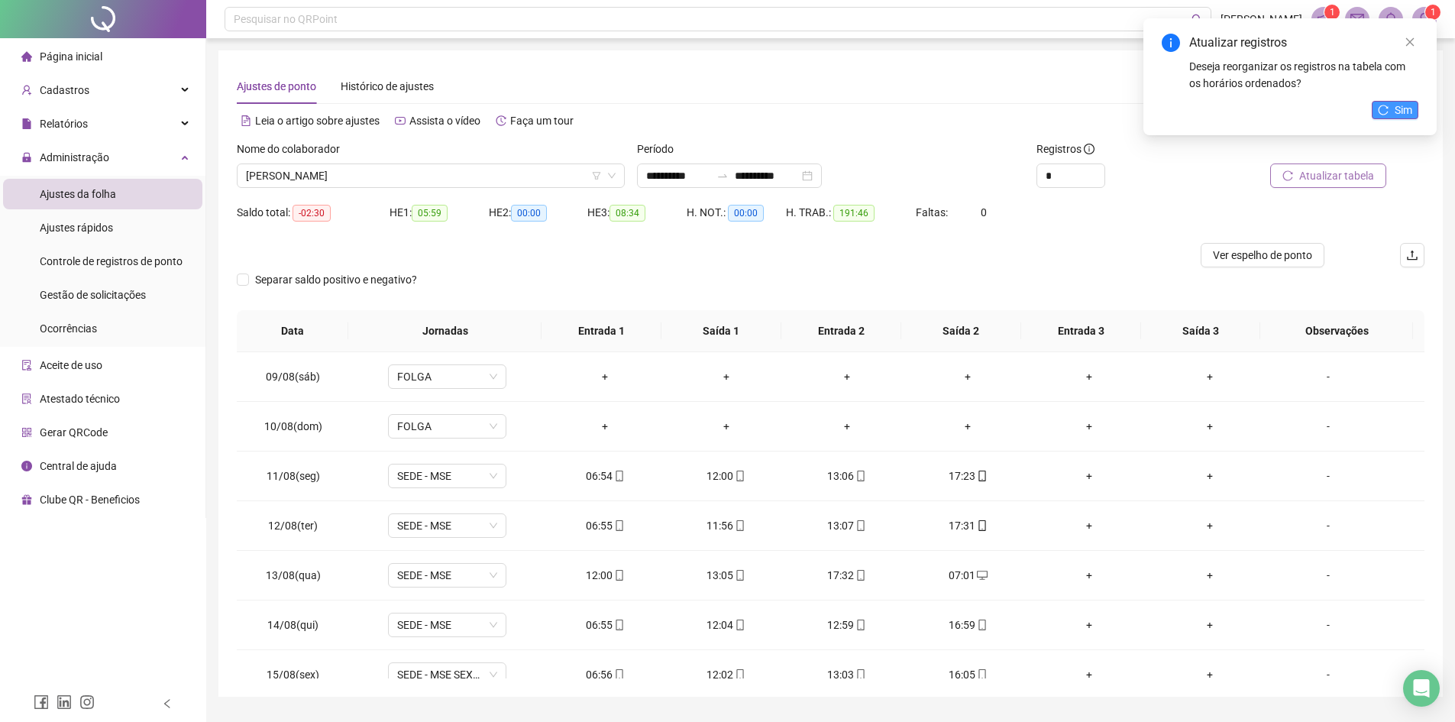
click at [1172, 114] on span "Sim" at bounding box center [1404, 110] width 18 height 17
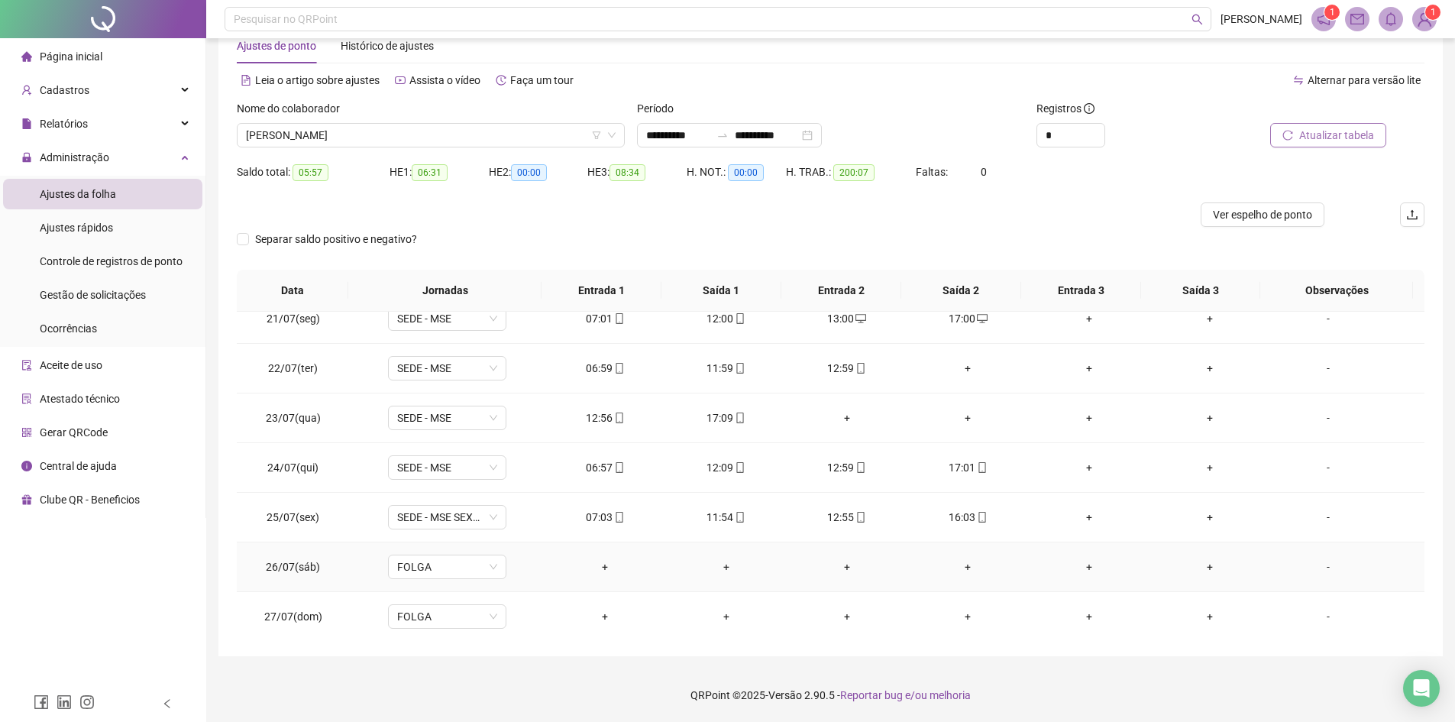
scroll to position [0, 0]
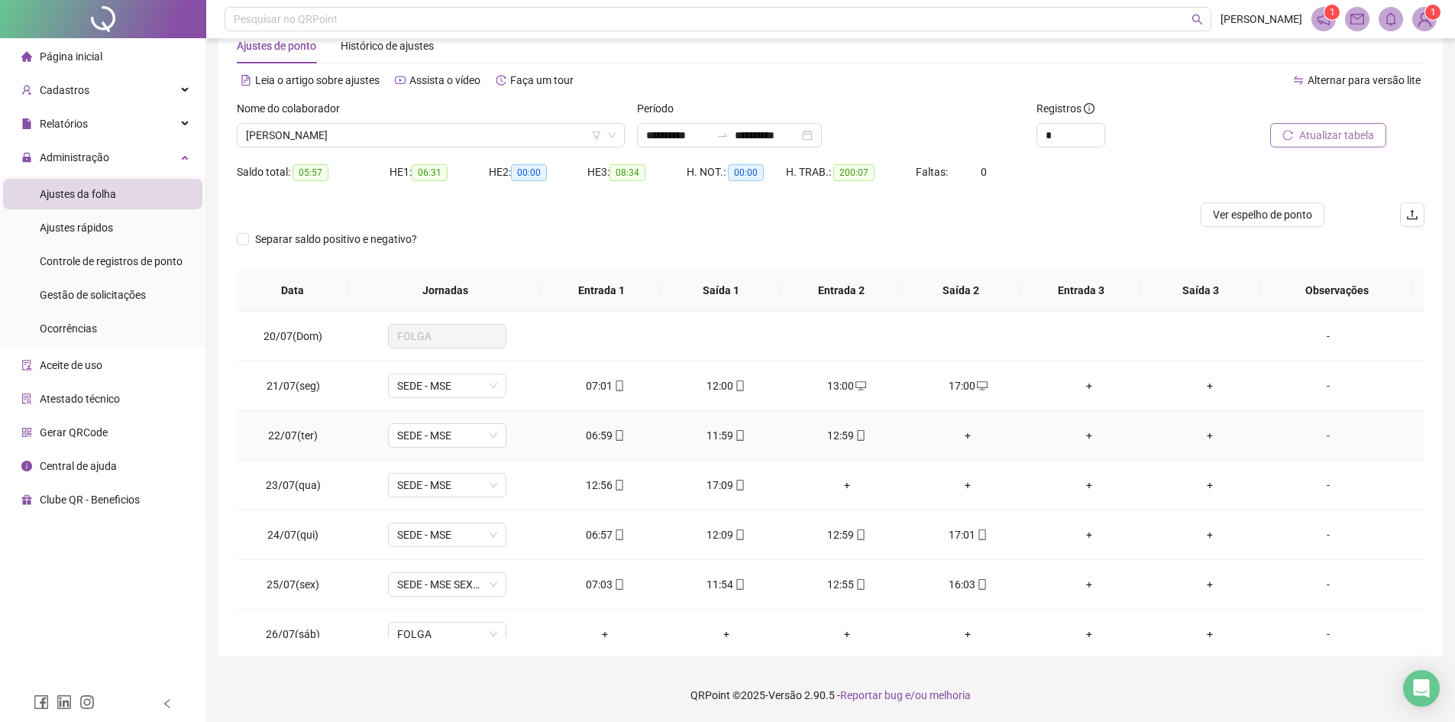
click at [959, 434] on div "+" at bounding box center [968, 435] width 96 height 17
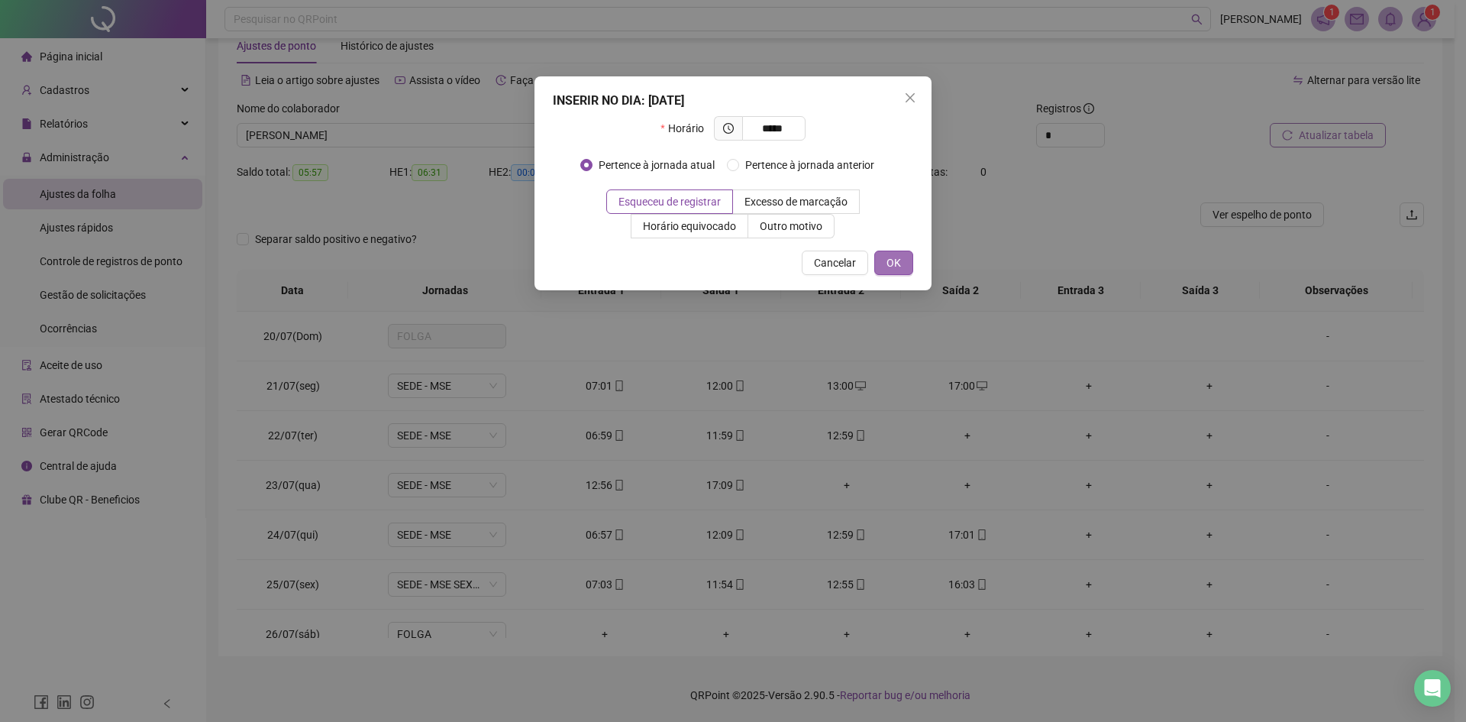
type input "*****"
click at [892, 263] on span "OK" at bounding box center [894, 262] width 15 height 17
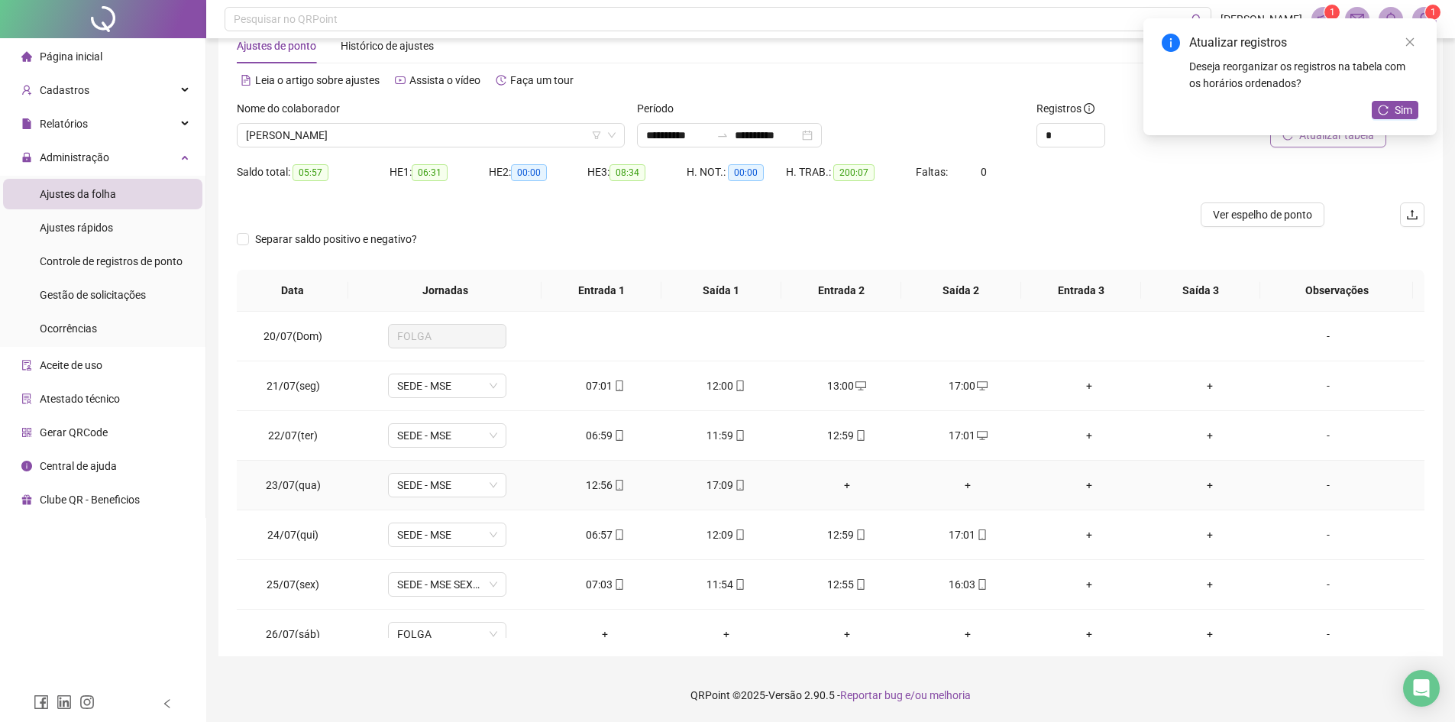
click at [838, 484] on div "+" at bounding box center [847, 485] width 96 height 17
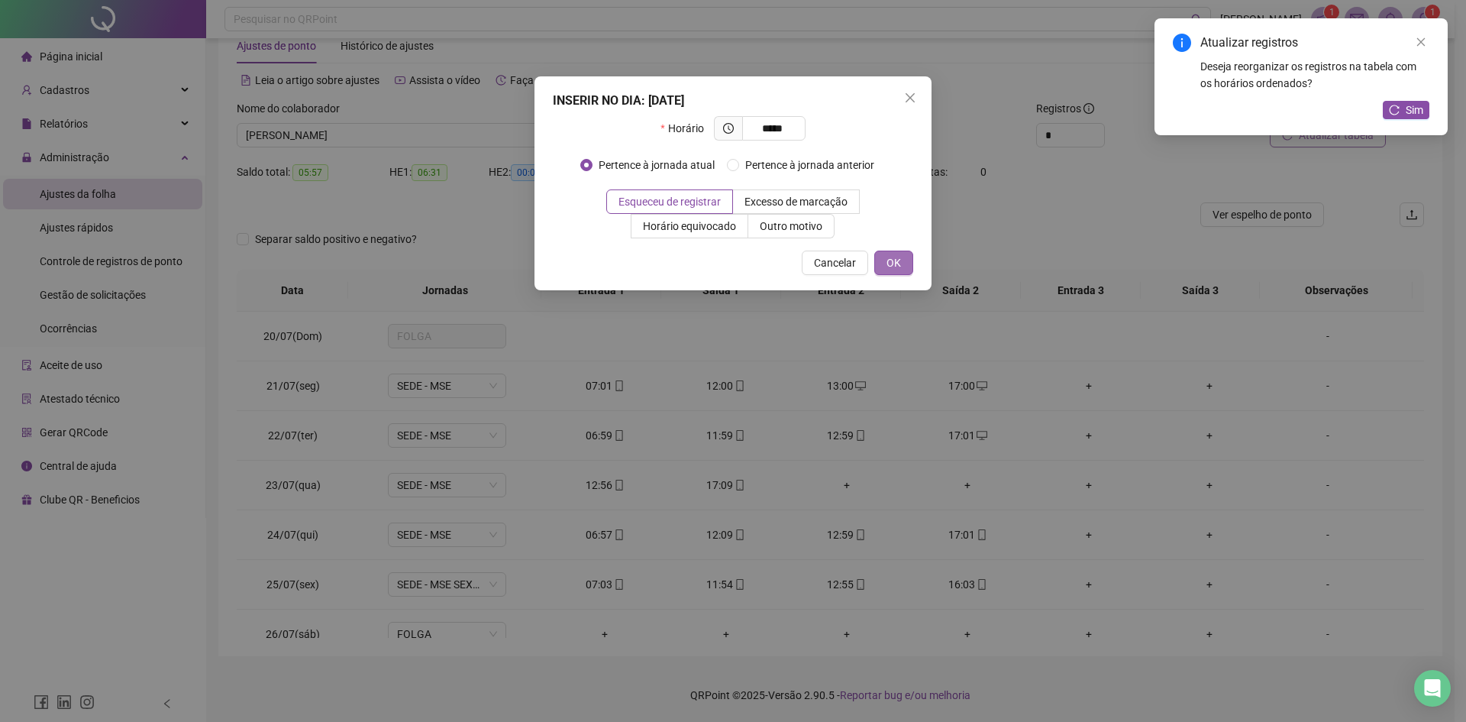
type input "*****"
click at [891, 265] on span "OK" at bounding box center [894, 262] width 15 height 17
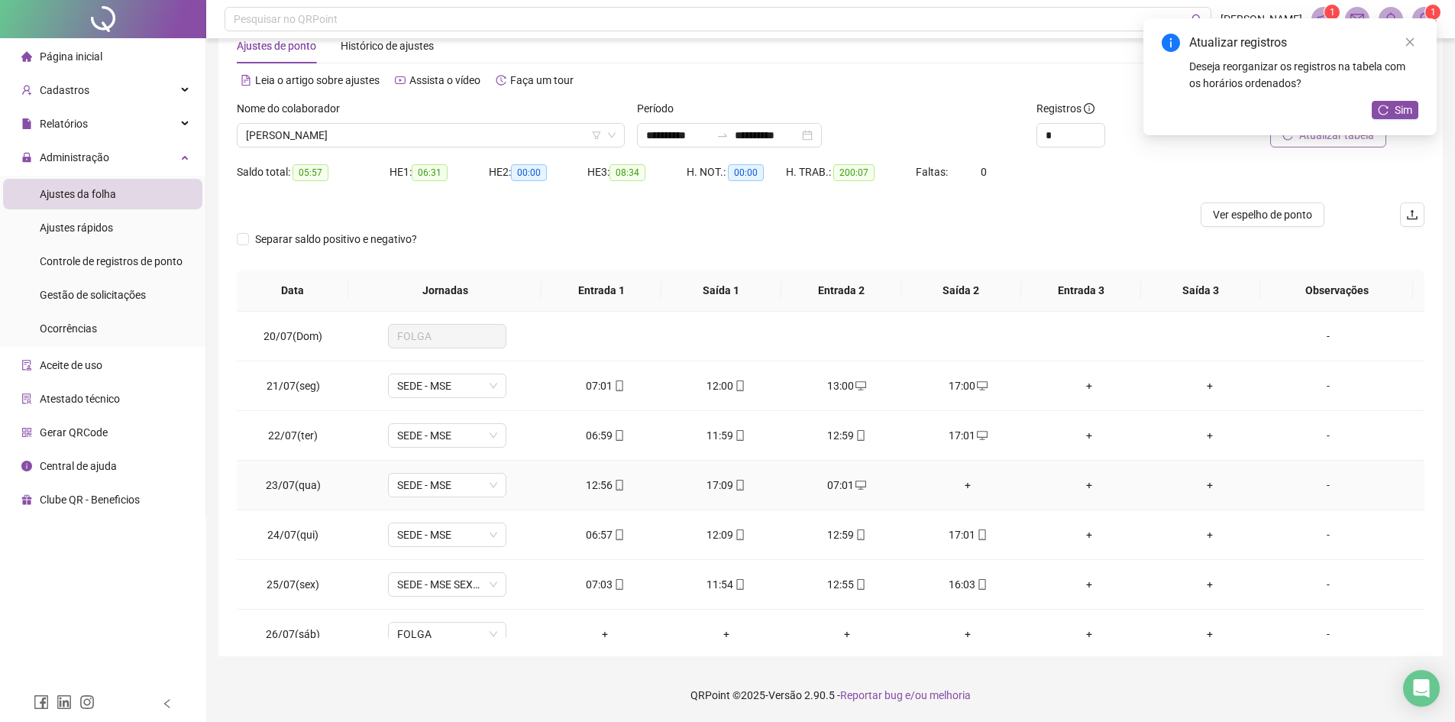
click at [962, 483] on div "+" at bounding box center [968, 485] width 96 height 17
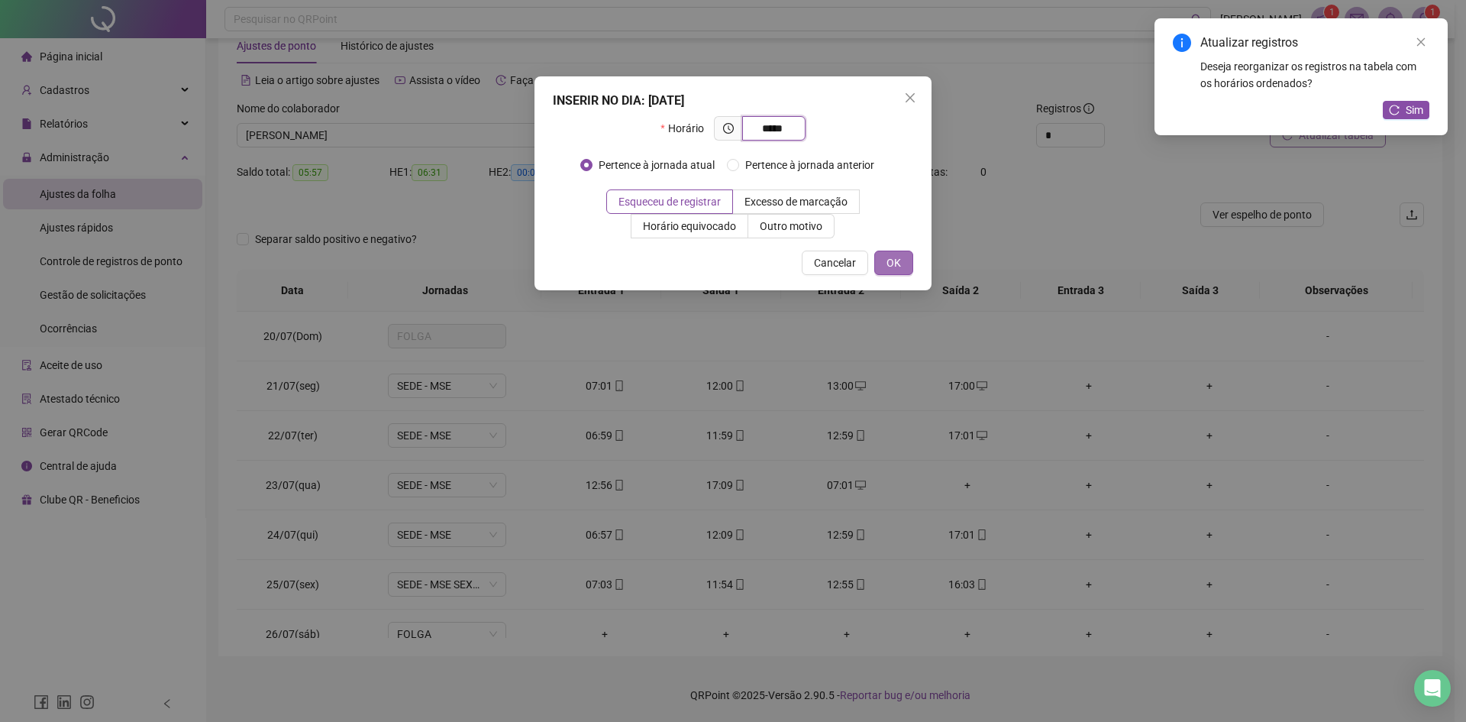
type input "*****"
click at [894, 267] on span "OK" at bounding box center [894, 262] width 15 height 17
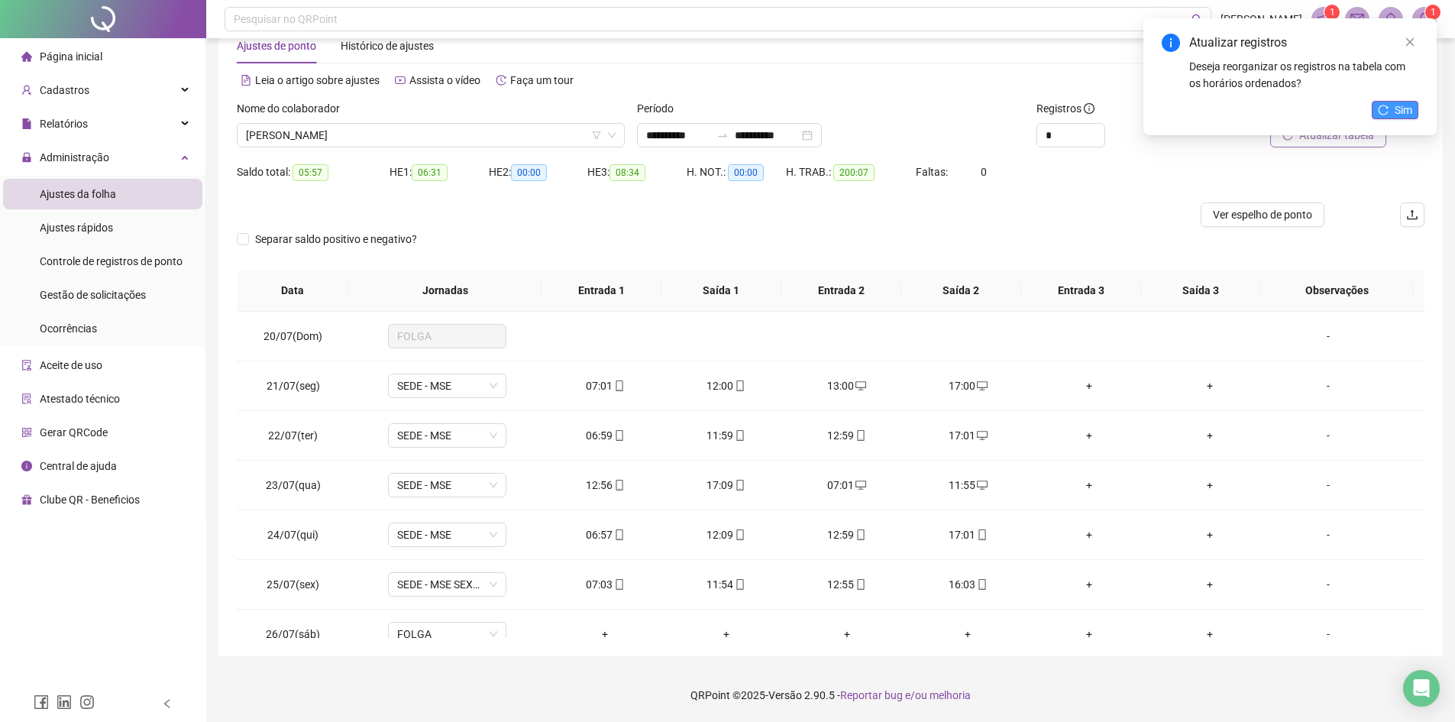
click at [1172, 109] on span "Sim" at bounding box center [1404, 110] width 18 height 17
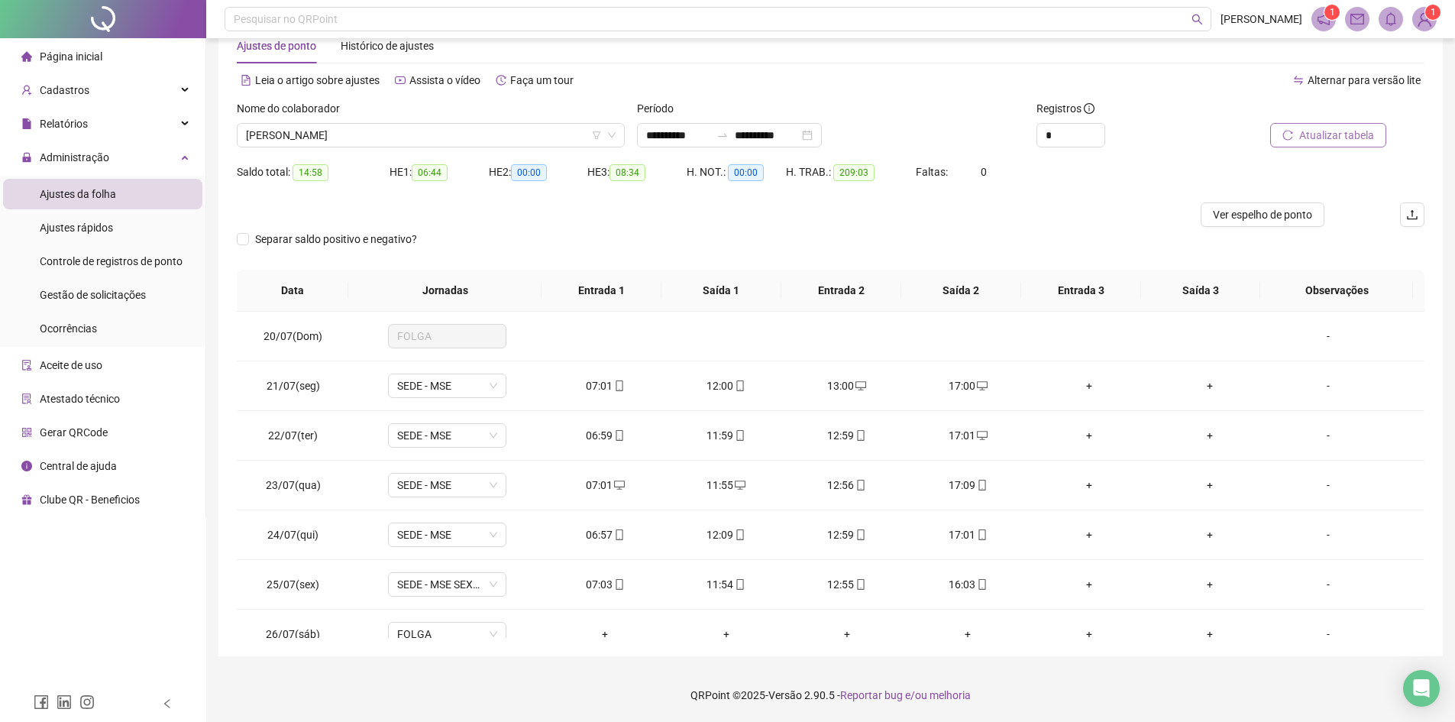
click at [1172, 133] on span "Atualizar tabela" at bounding box center [1336, 135] width 75 height 17
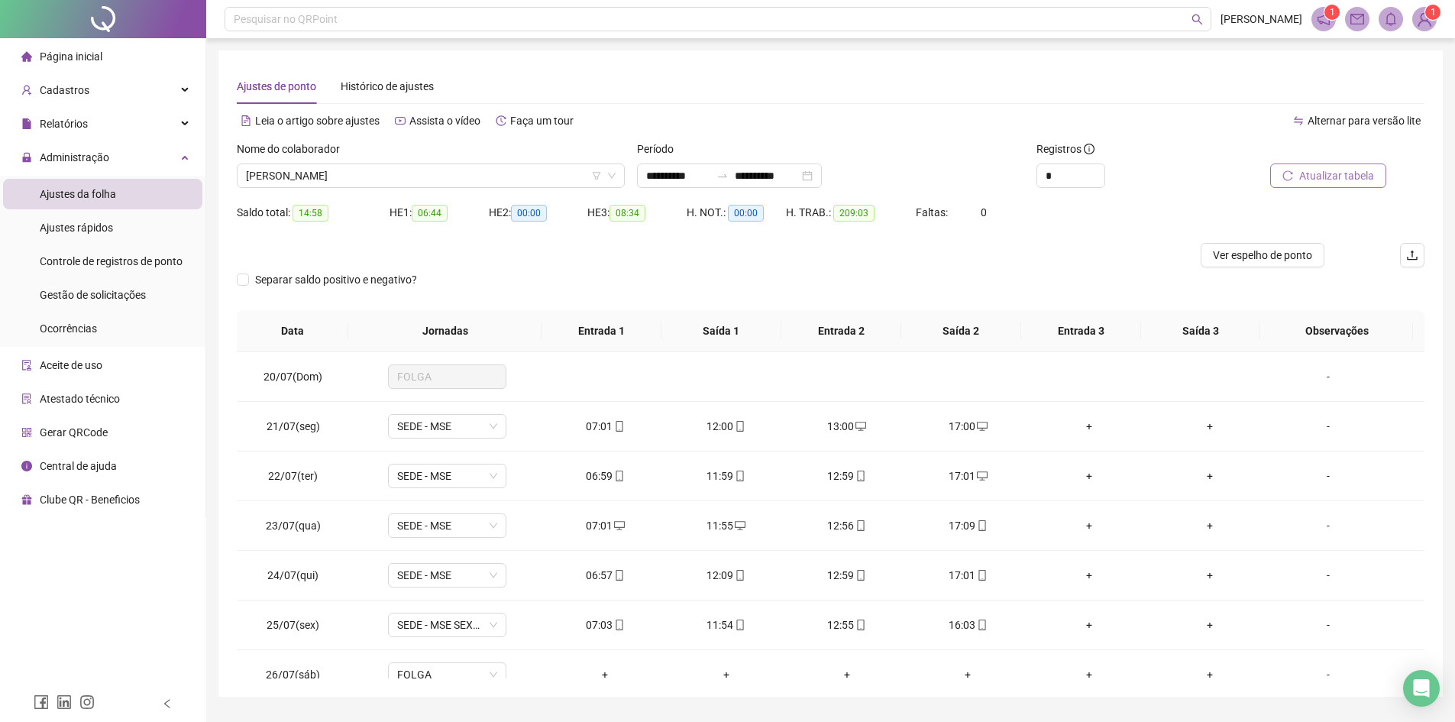
click at [1172, 177] on span "Atualizar tabela" at bounding box center [1336, 175] width 75 height 17
click at [402, 173] on span "[PERSON_NAME]" at bounding box center [431, 175] width 370 height 23
click at [425, 173] on span "[PERSON_NAME]" at bounding box center [431, 175] width 370 height 23
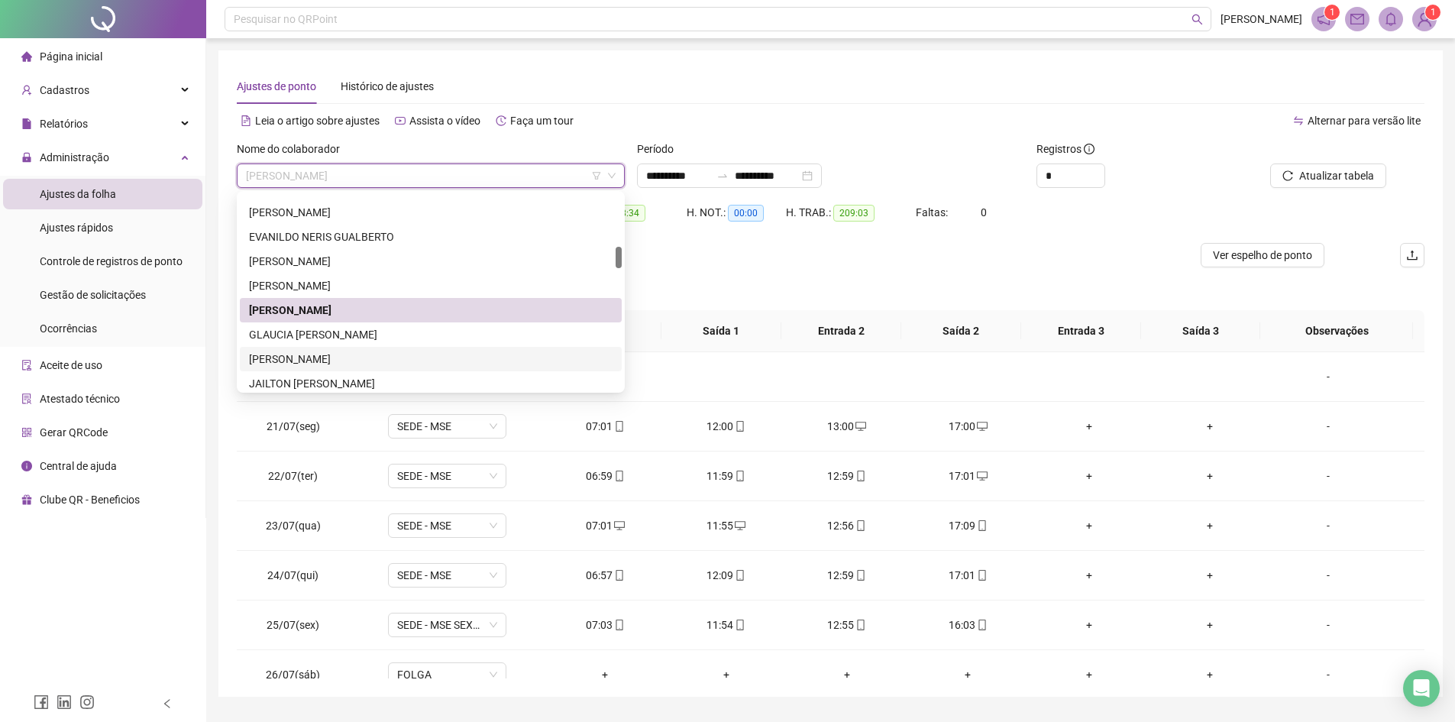
click at [346, 358] on div "[PERSON_NAME]" at bounding box center [431, 359] width 364 height 17
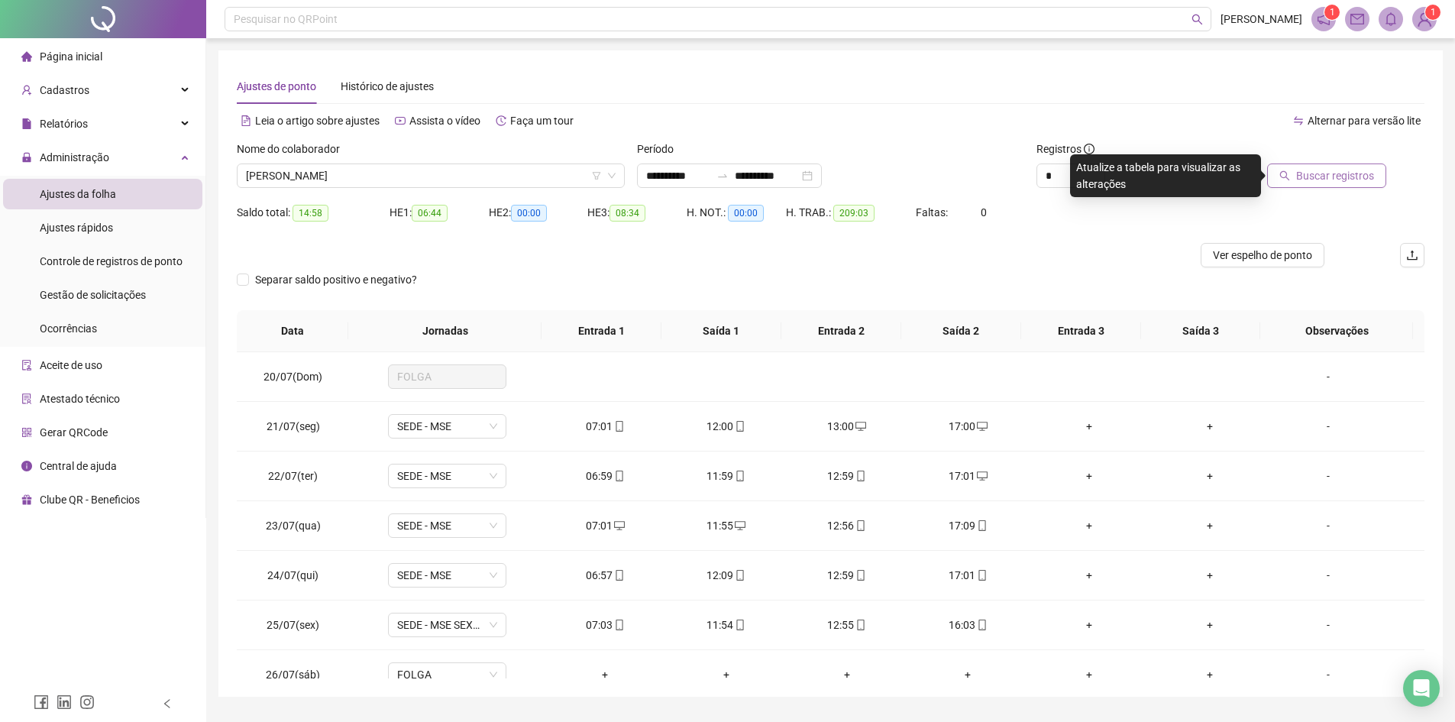
click at [1172, 179] on span "Buscar registros" at bounding box center [1335, 175] width 78 height 17
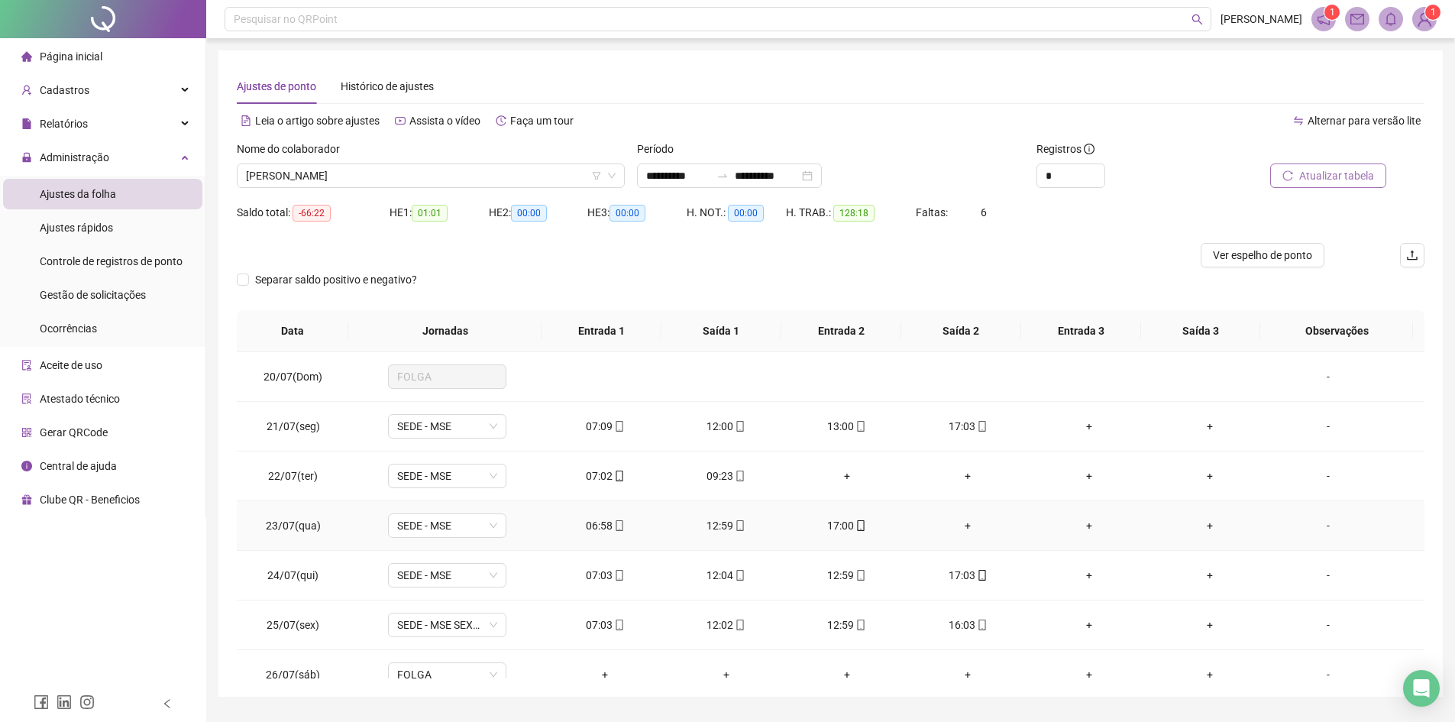
click at [962, 524] on div "+" at bounding box center [968, 525] width 96 height 17
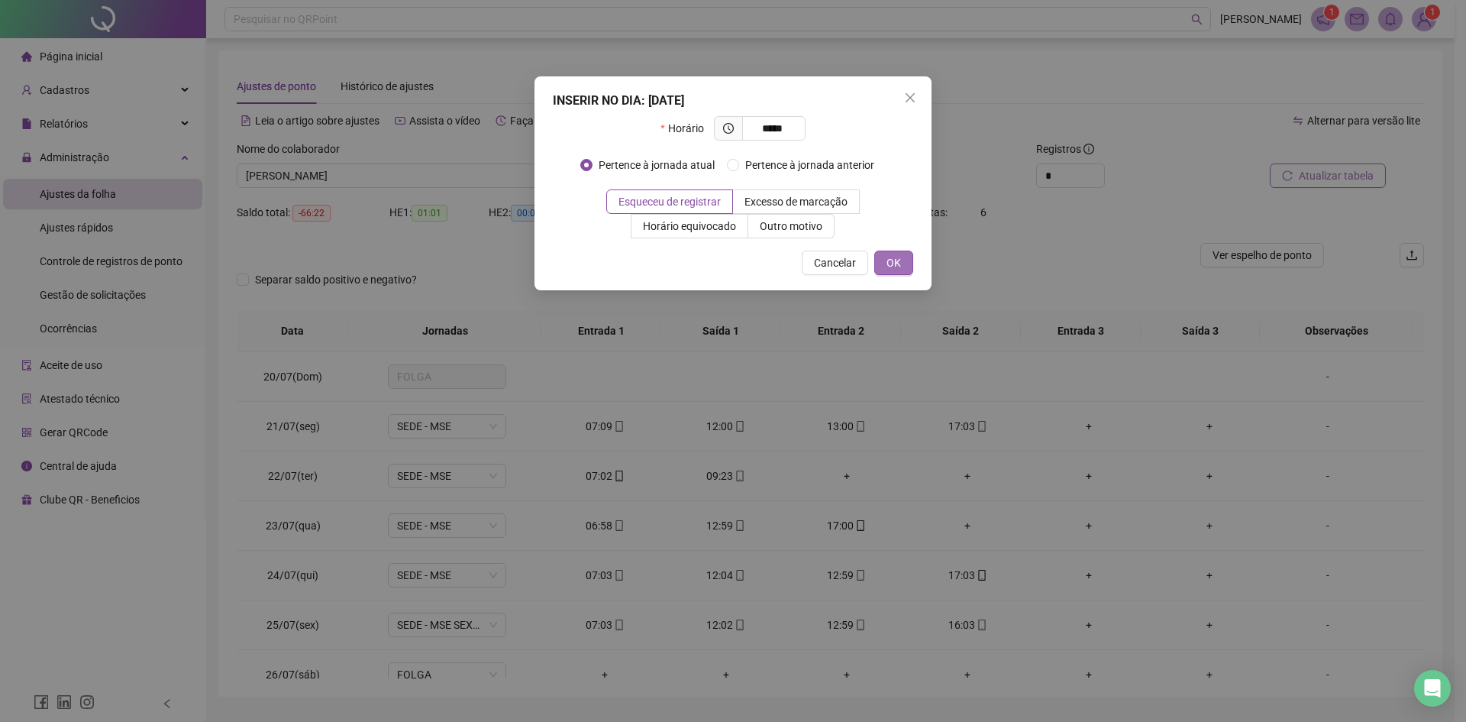
type input "*****"
click at [888, 265] on span "OK" at bounding box center [894, 262] width 15 height 17
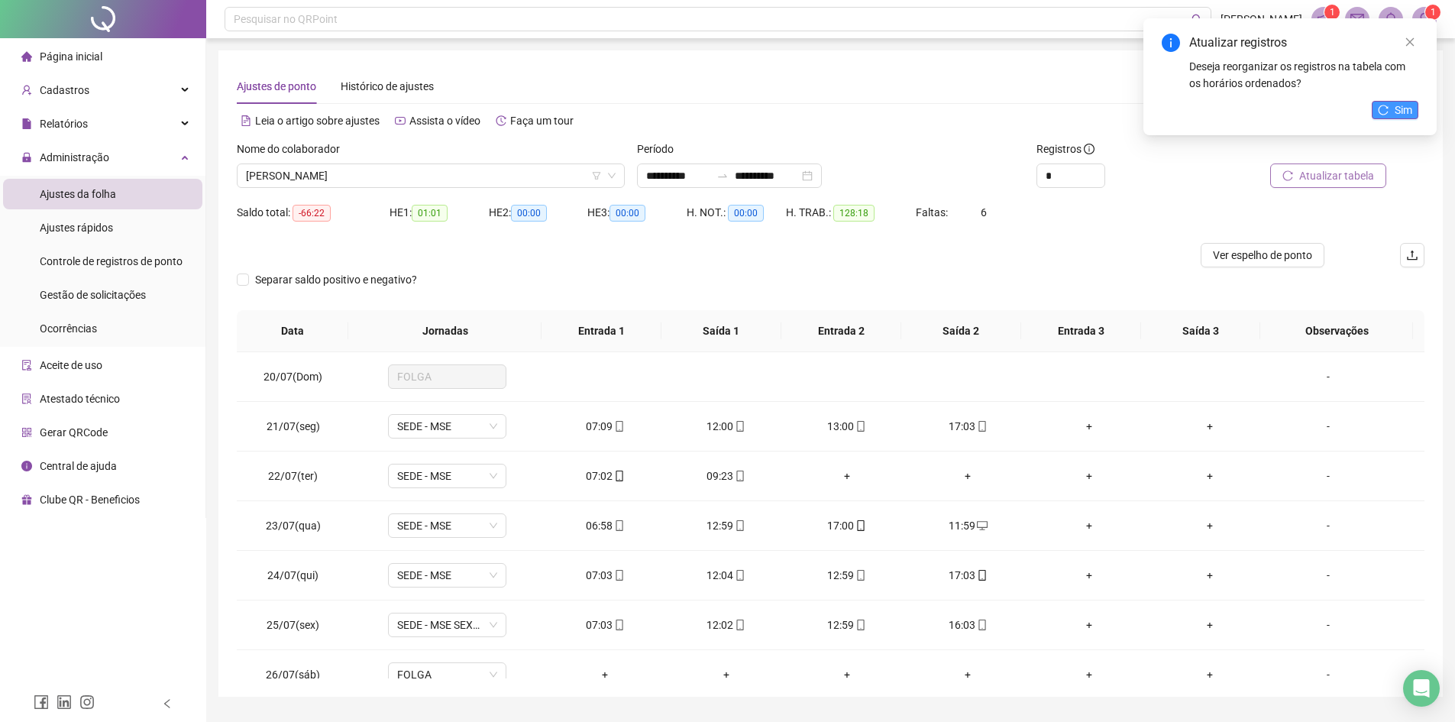
click at [1172, 108] on span "Sim" at bounding box center [1404, 110] width 18 height 17
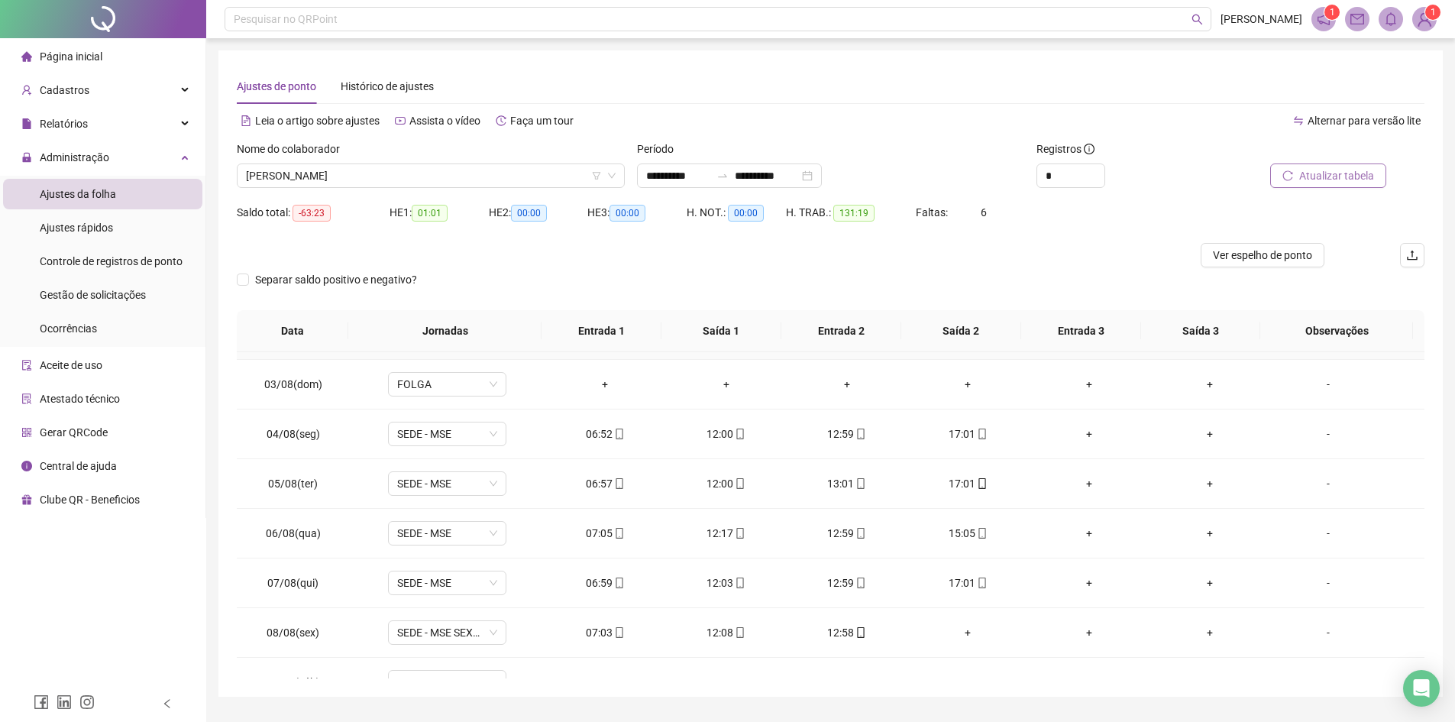
scroll to position [764, 0]
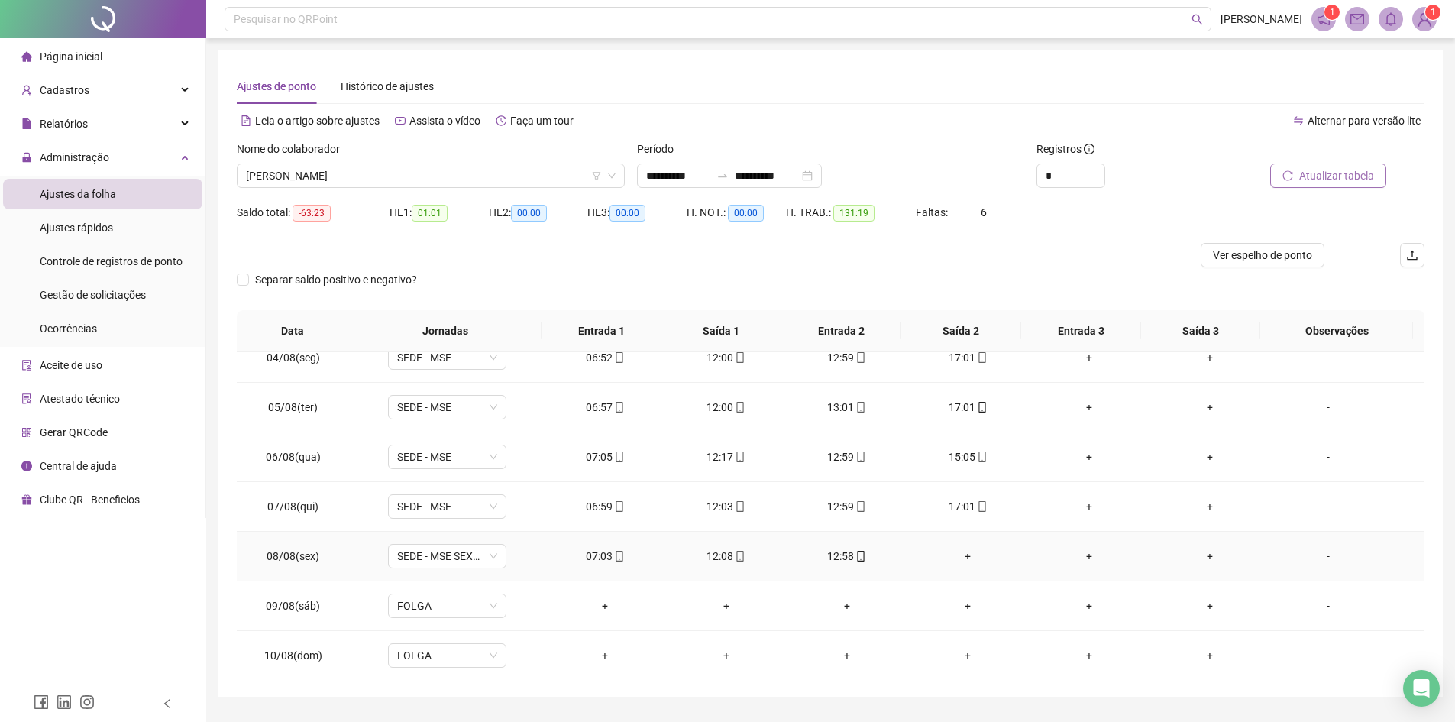
click at [961, 556] on div "+" at bounding box center [968, 556] width 96 height 17
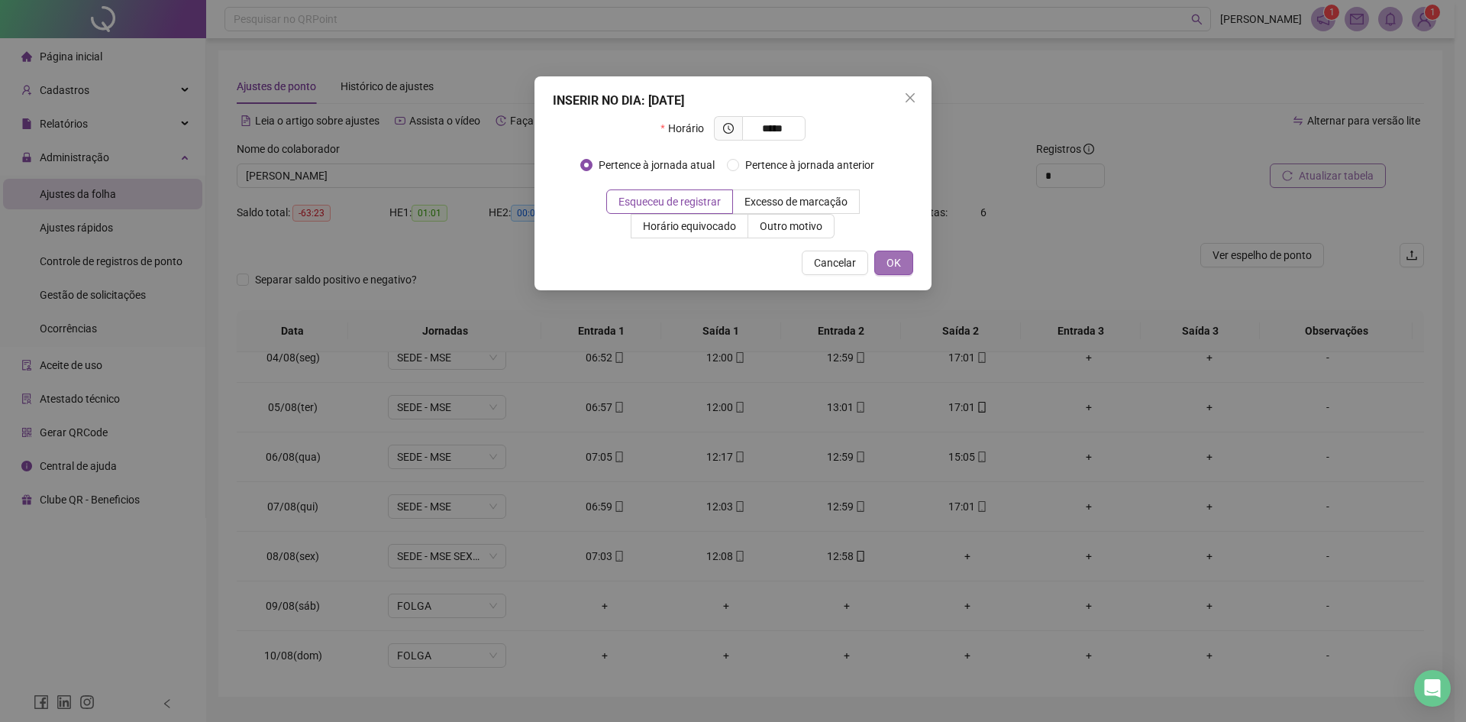
type input "*****"
click at [899, 267] on span "OK" at bounding box center [894, 262] width 15 height 17
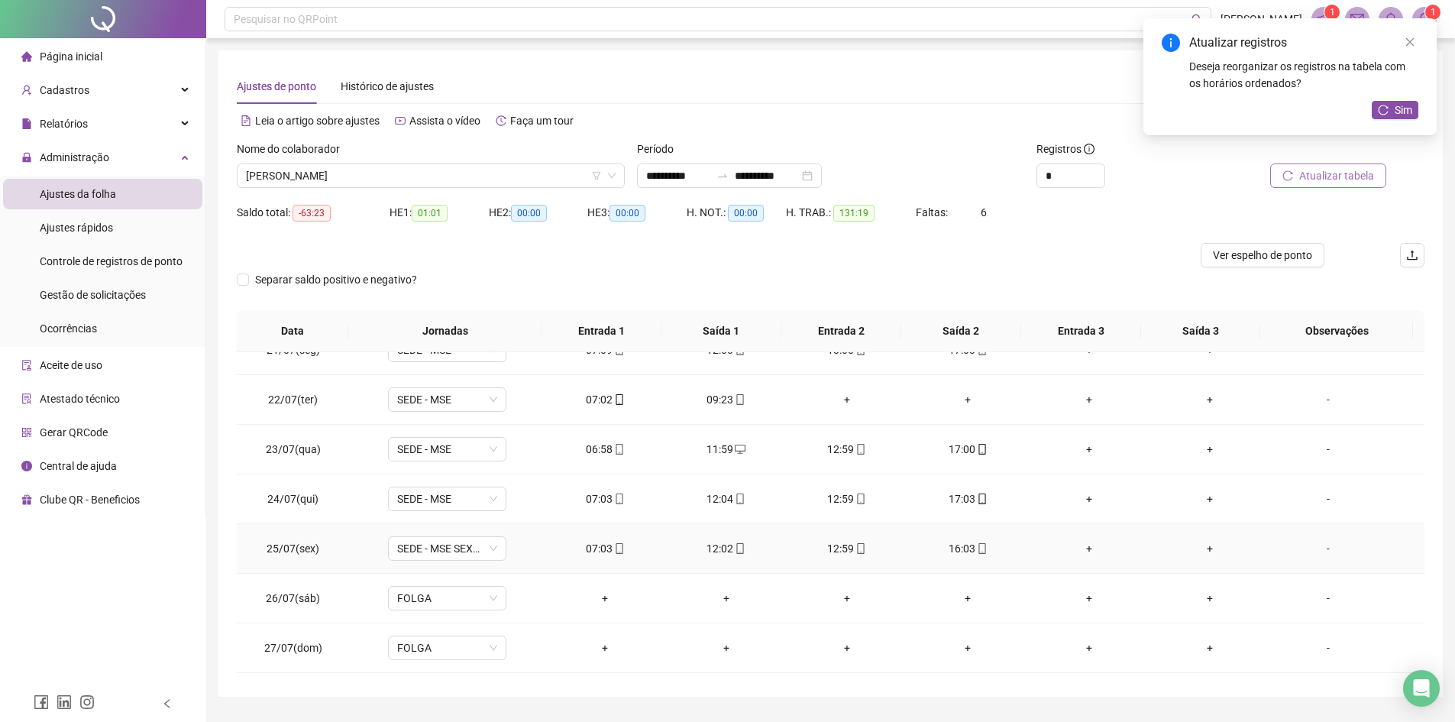
scroll to position [0, 0]
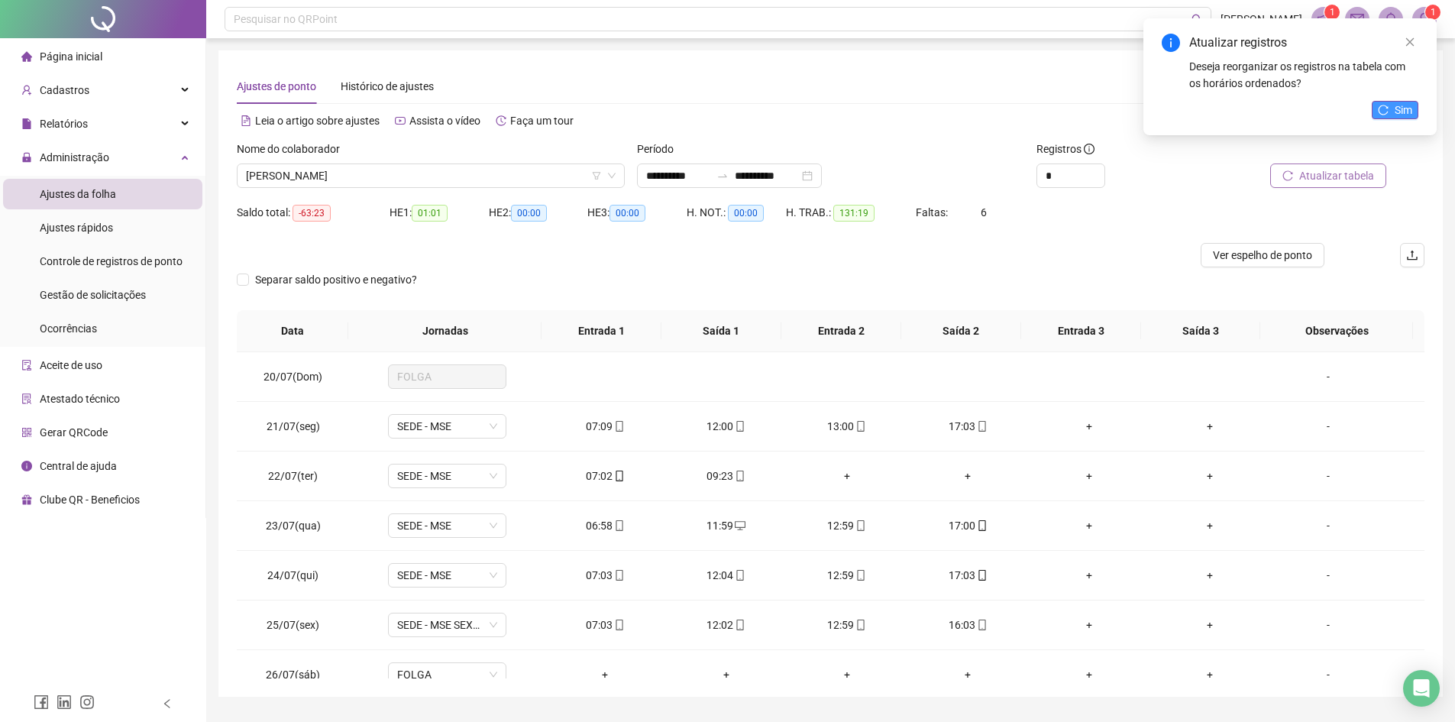
click at [1172, 111] on span "Sim" at bounding box center [1404, 110] width 18 height 17
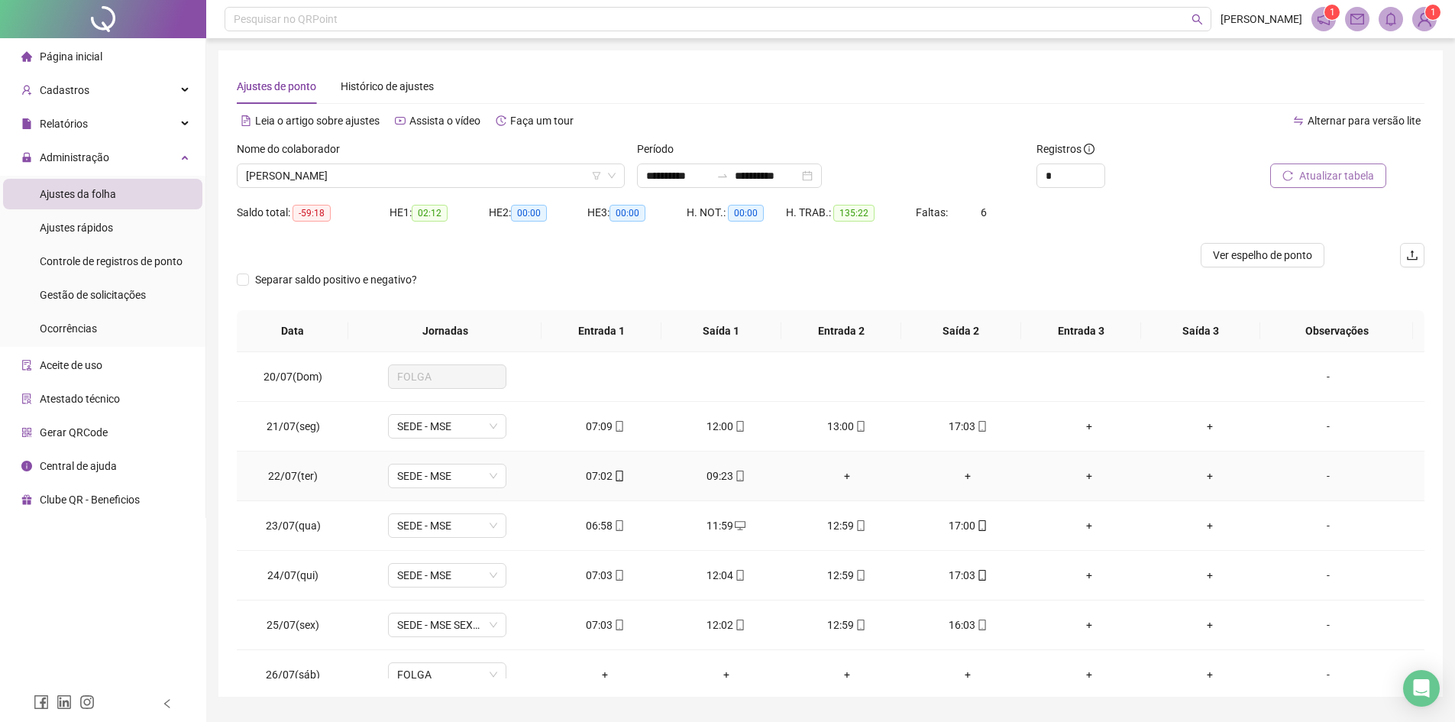
click at [1172, 474] on div "-" at bounding box center [1328, 475] width 90 height 17
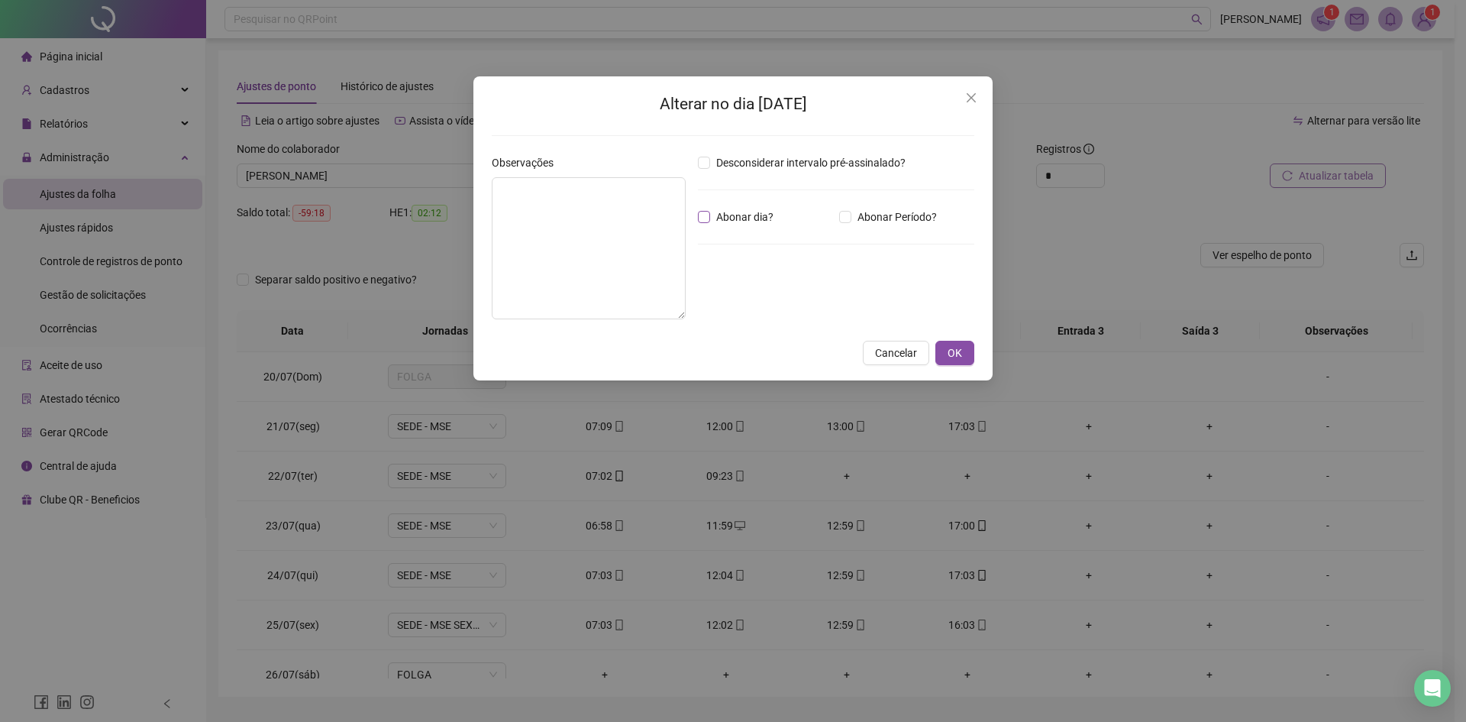
click at [710, 216] on span "Abonar dia?" at bounding box center [745, 217] width 70 height 17
click at [600, 215] on textarea at bounding box center [589, 248] width 194 height 142
type textarea "******"
click at [965, 357] on button "OK" at bounding box center [955, 353] width 39 height 24
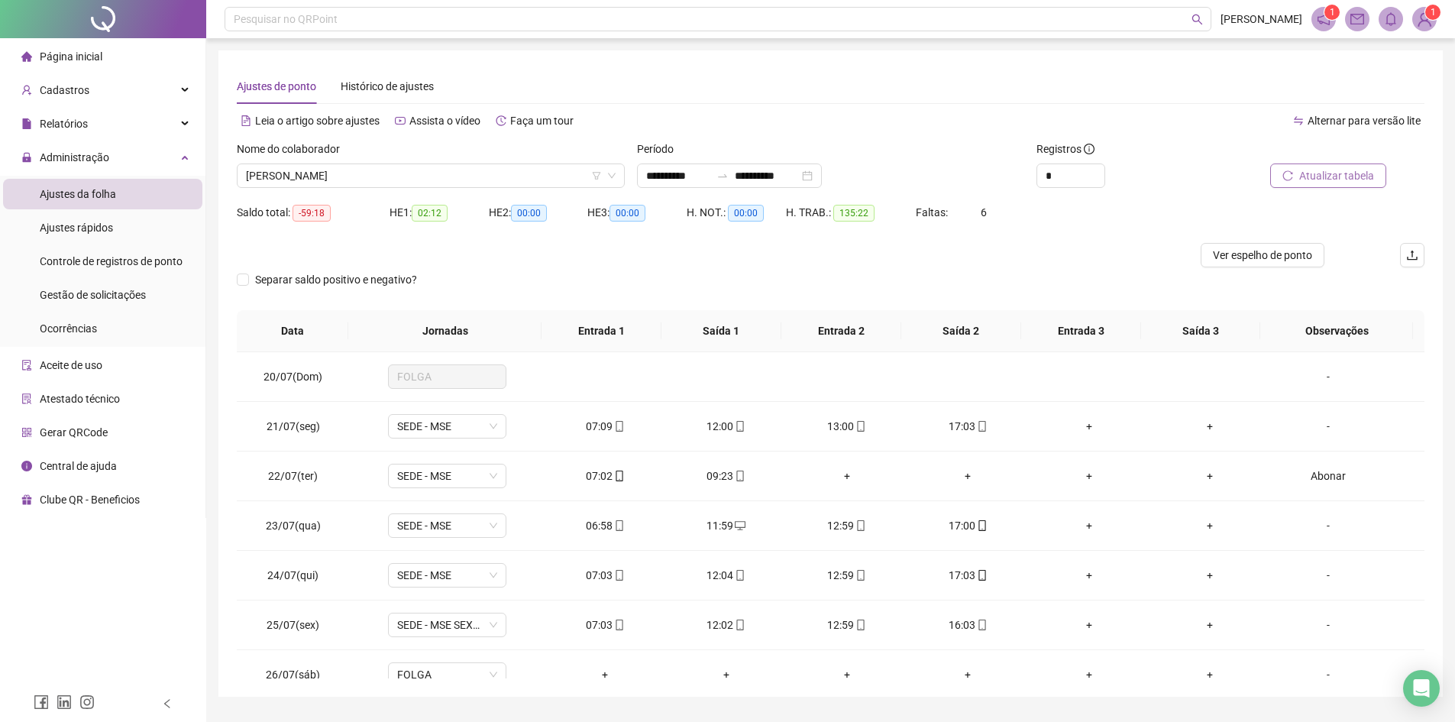
click at [1172, 173] on span "Atualizar tabela" at bounding box center [1336, 175] width 75 height 17
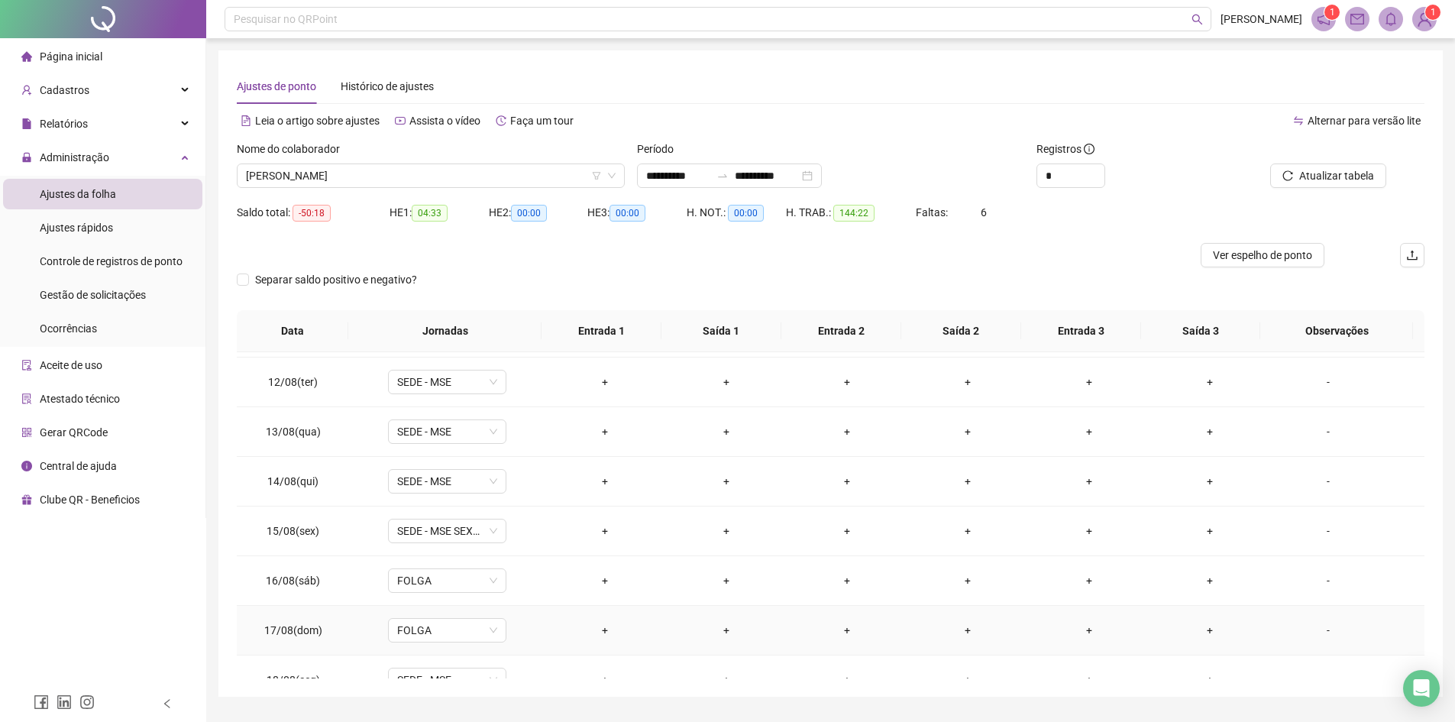
scroll to position [1060, 0]
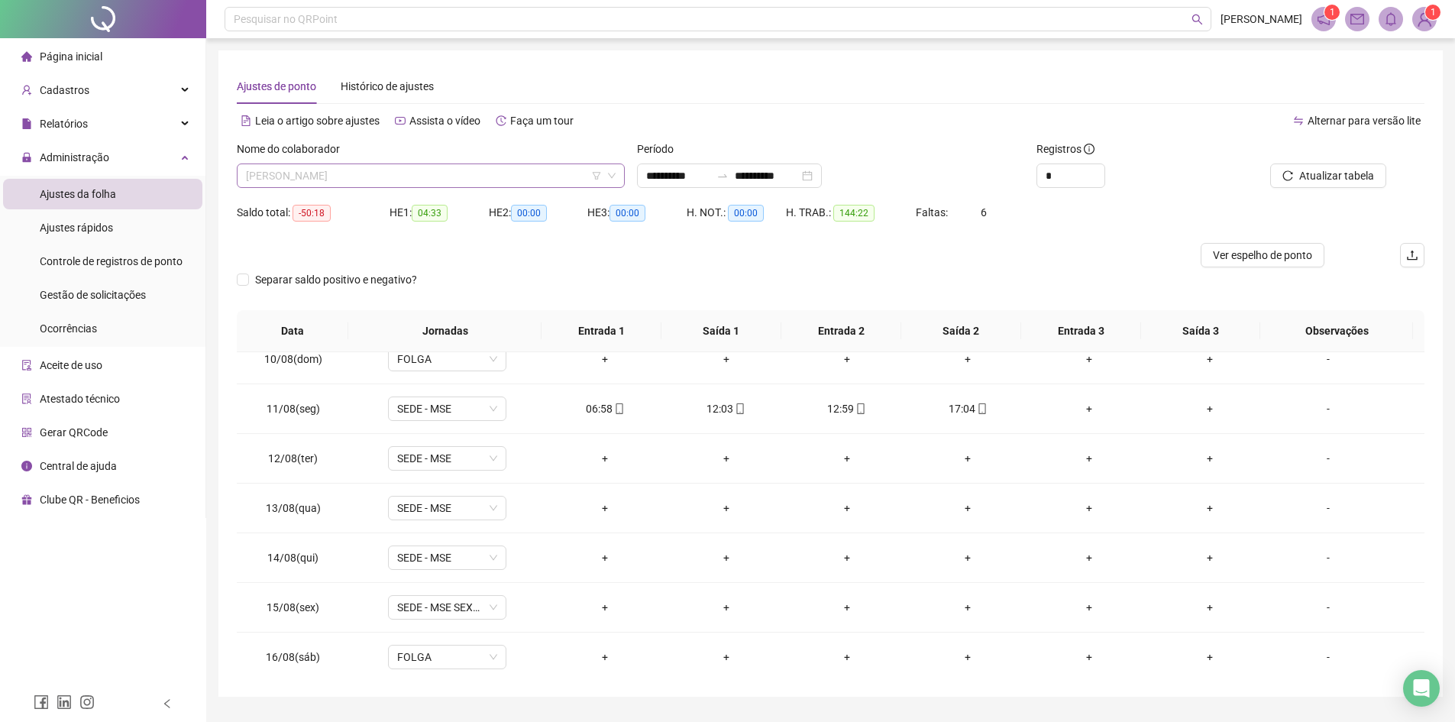
click at [429, 172] on span "[PERSON_NAME]" at bounding box center [431, 175] width 370 height 23
click at [461, 177] on span "[PERSON_NAME]" at bounding box center [431, 175] width 370 height 23
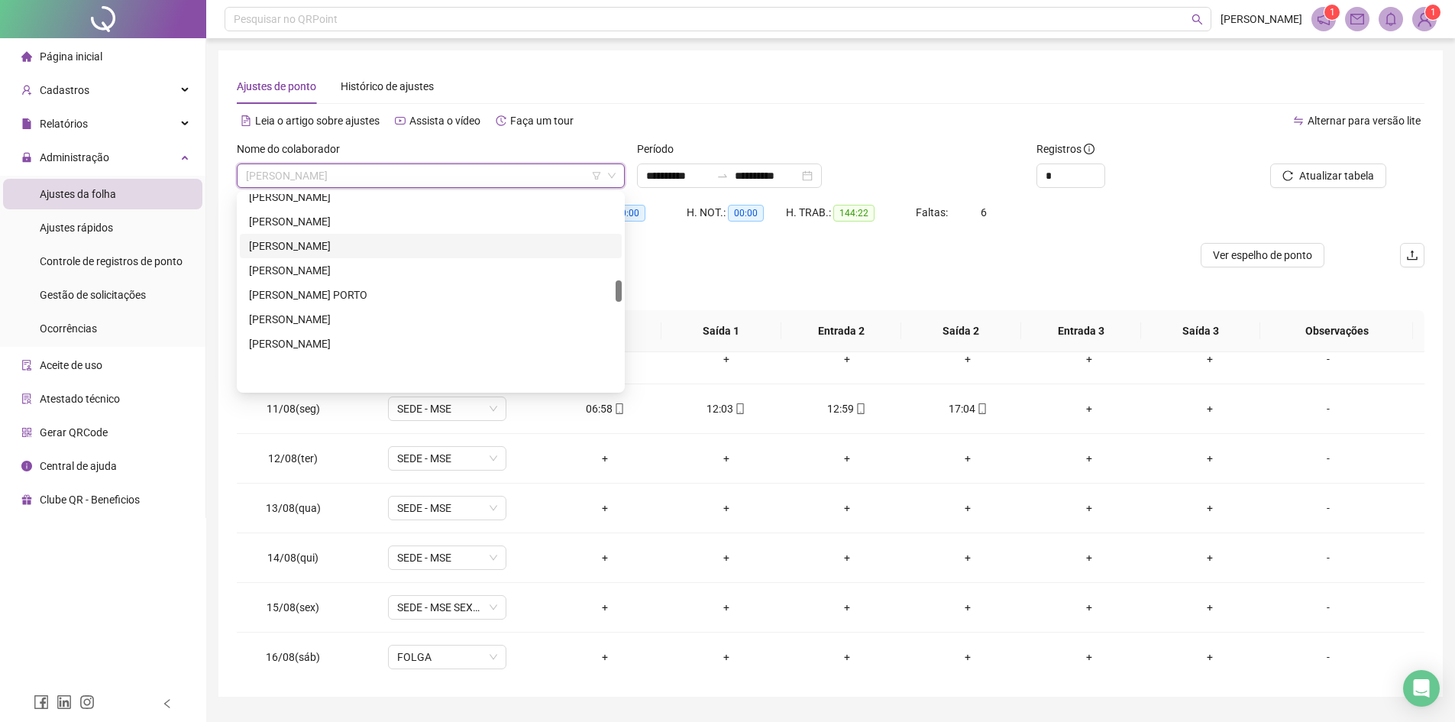
scroll to position [712, 0]
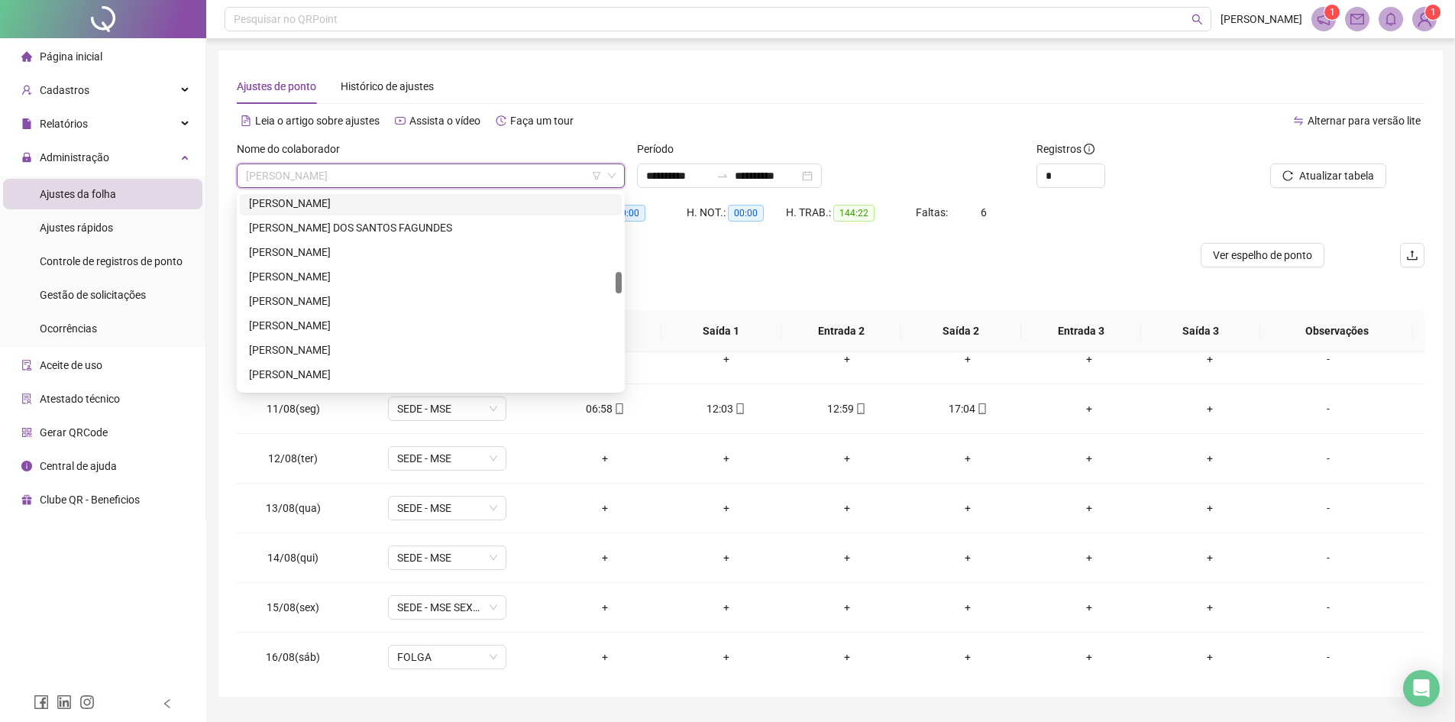
click at [331, 202] on div "[PERSON_NAME]" at bounding box center [431, 203] width 364 height 17
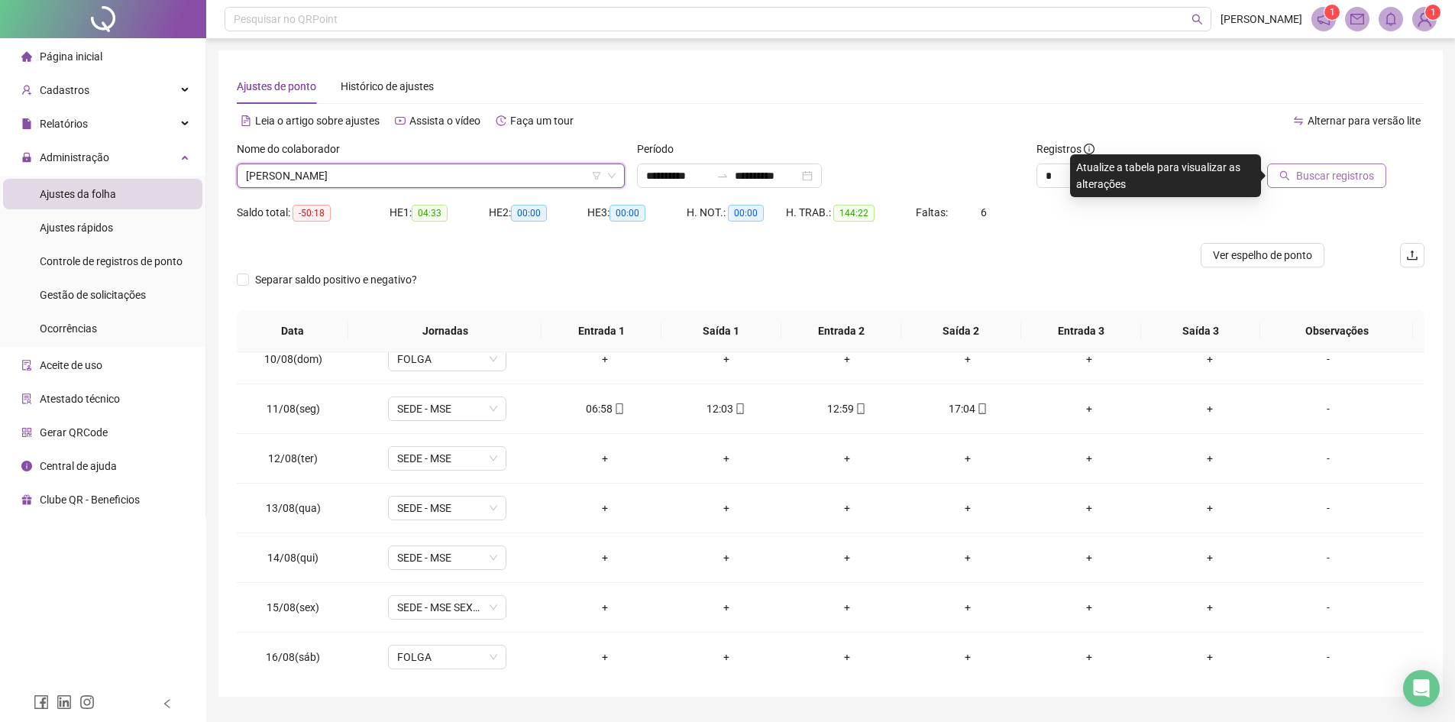
click at [1172, 173] on span "Buscar registros" at bounding box center [1335, 175] width 78 height 17
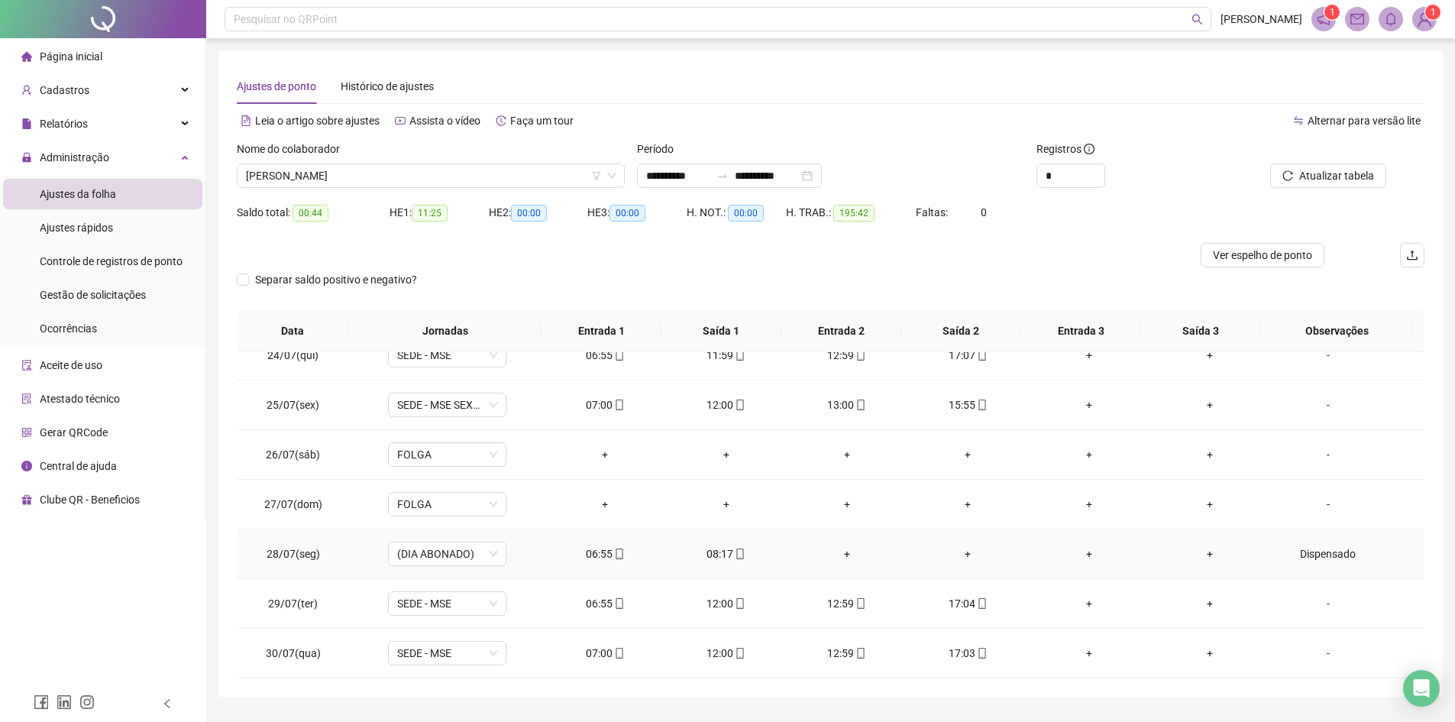
scroll to position [449, 0]
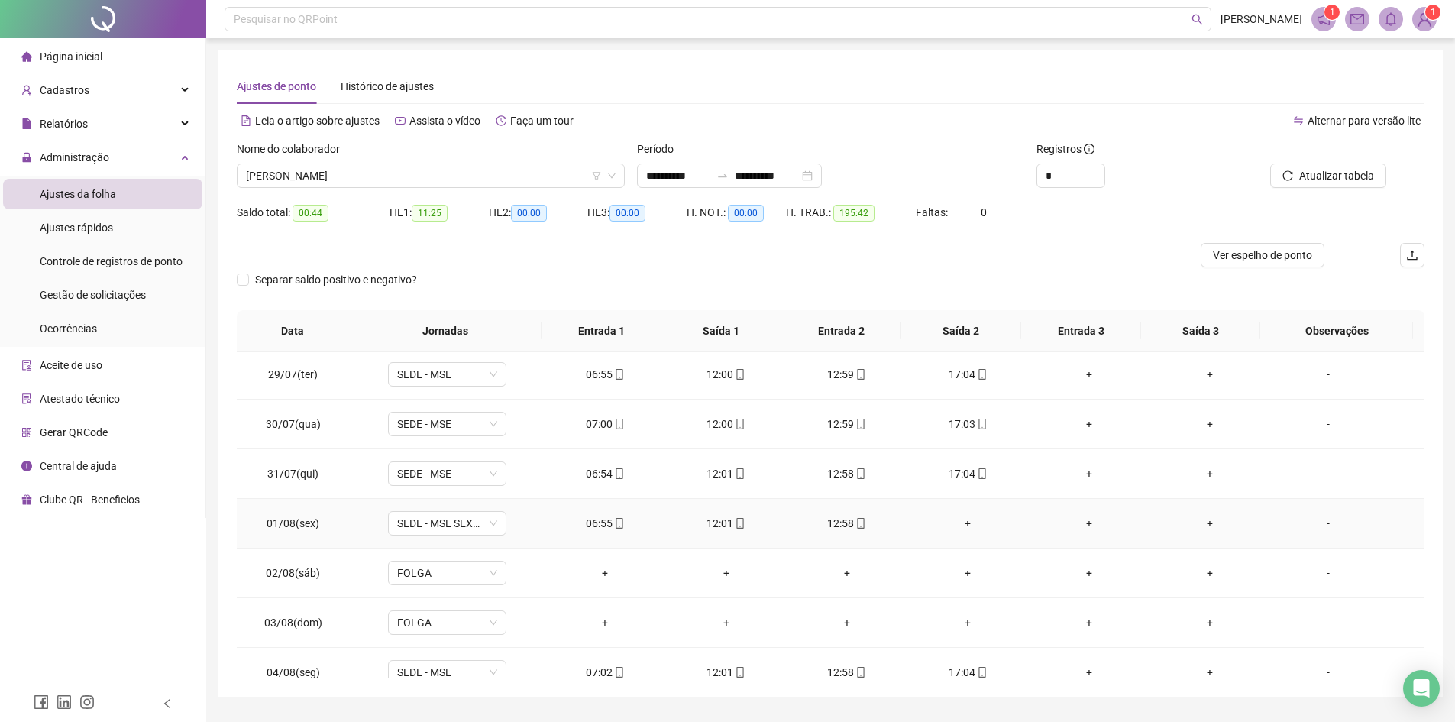
click at [959, 522] on div "+" at bounding box center [968, 523] width 96 height 17
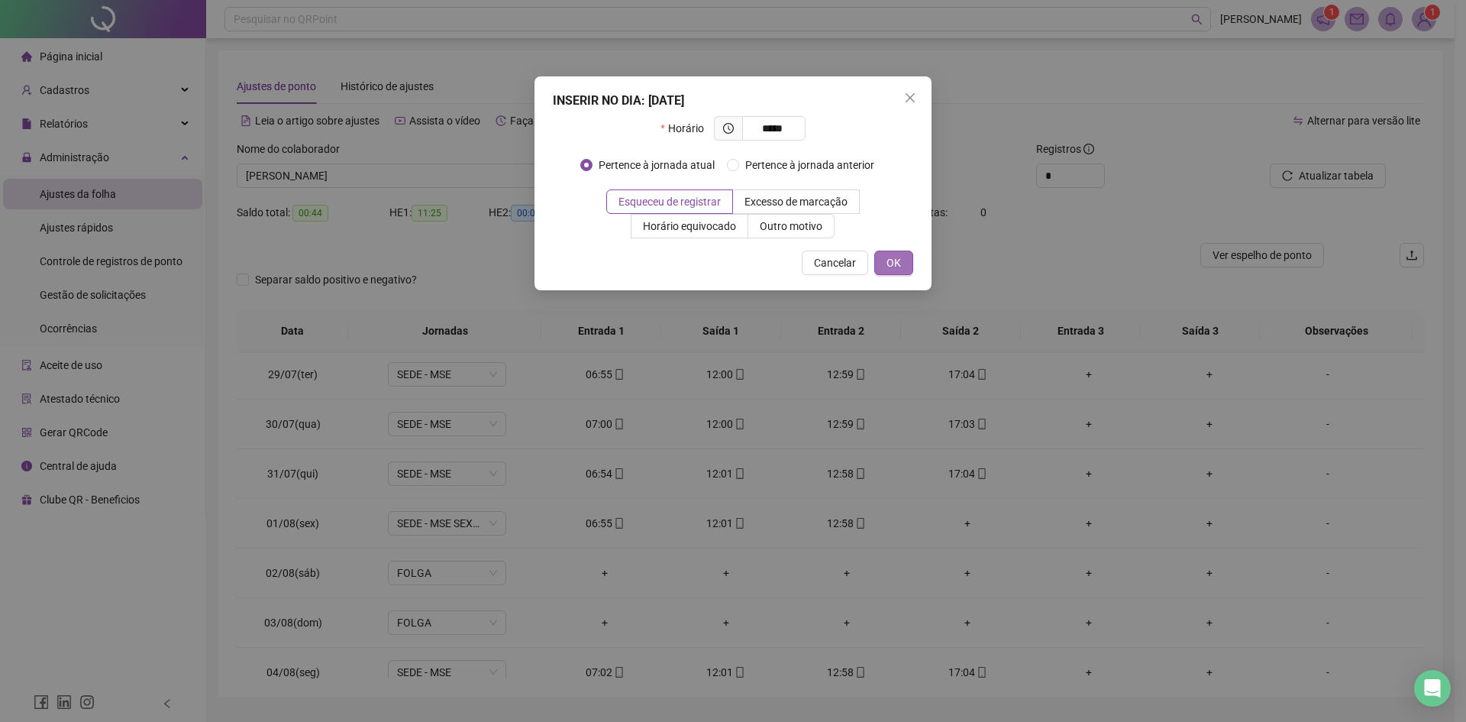
type input "*****"
click at [897, 260] on span "OK" at bounding box center [894, 262] width 15 height 17
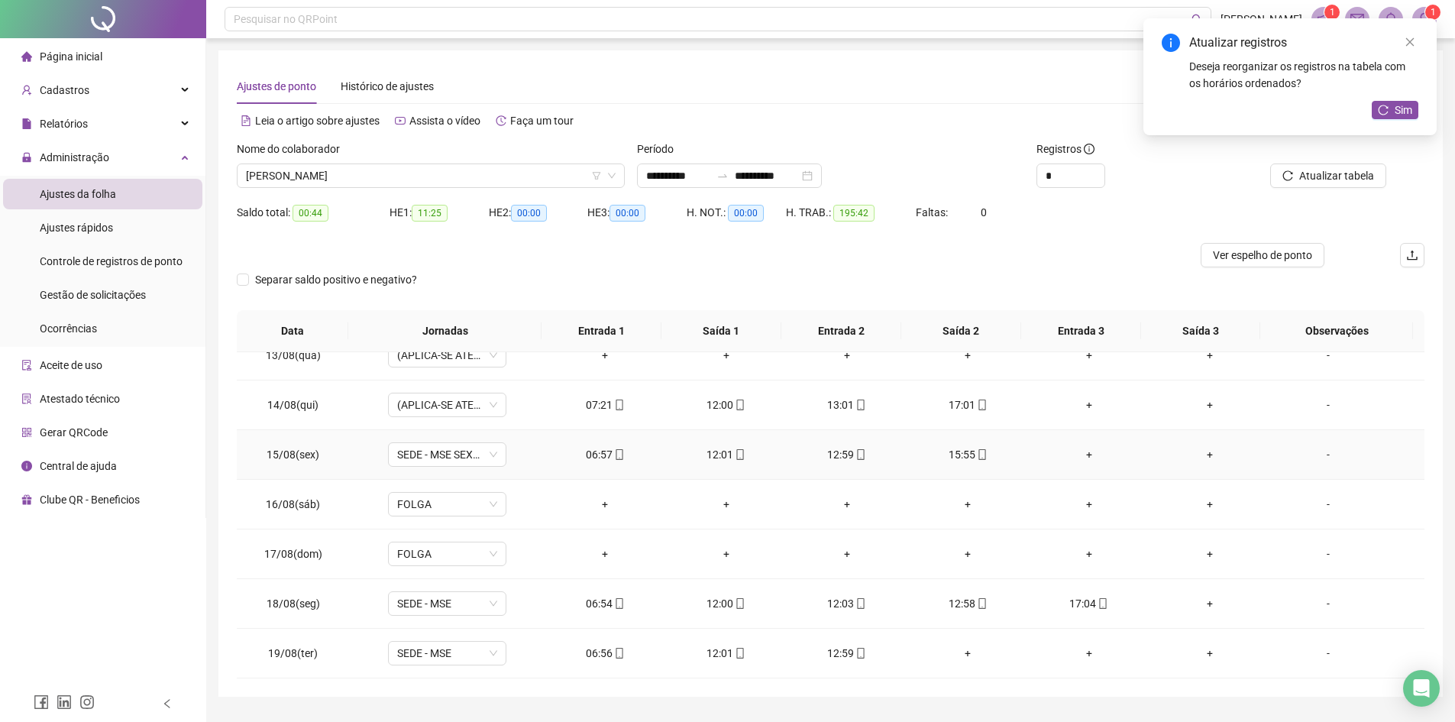
scroll to position [40, 0]
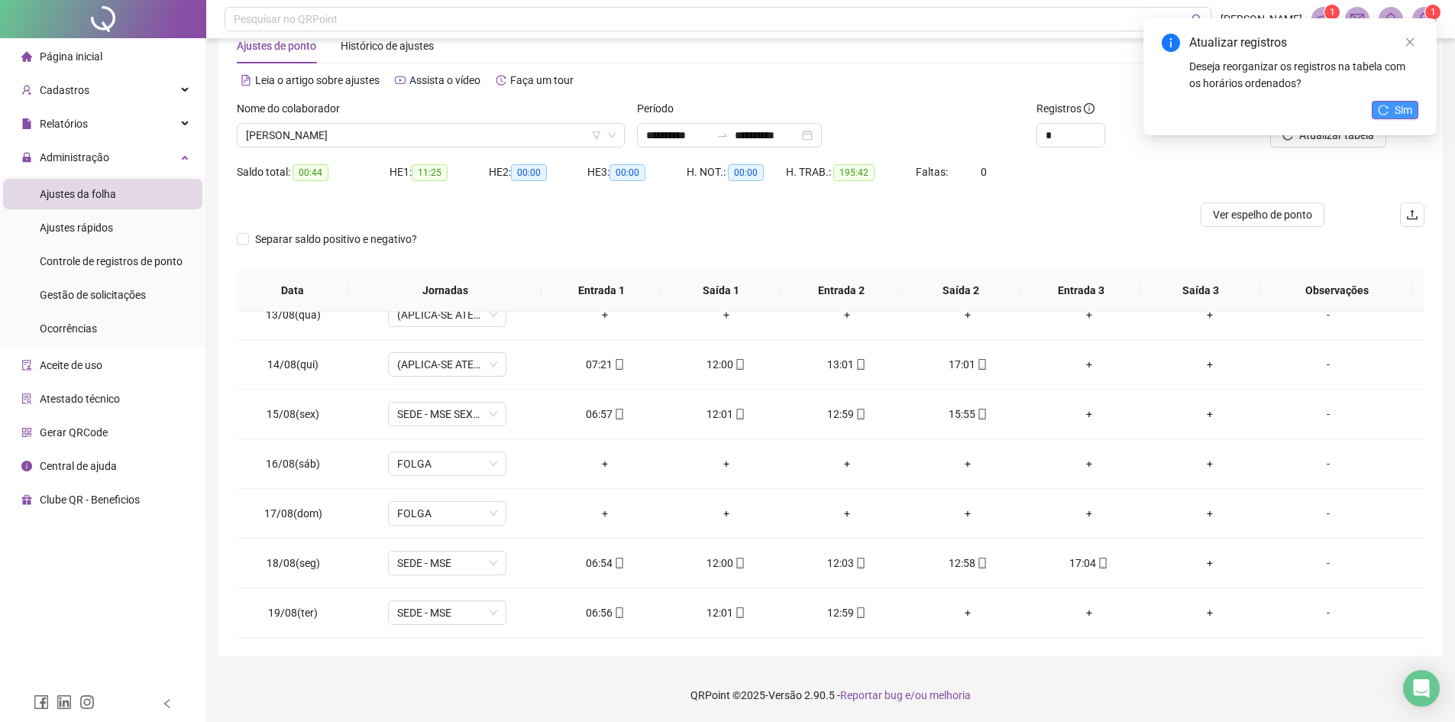
click at [1172, 111] on button "Sim" at bounding box center [1395, 110] width 47 height 18
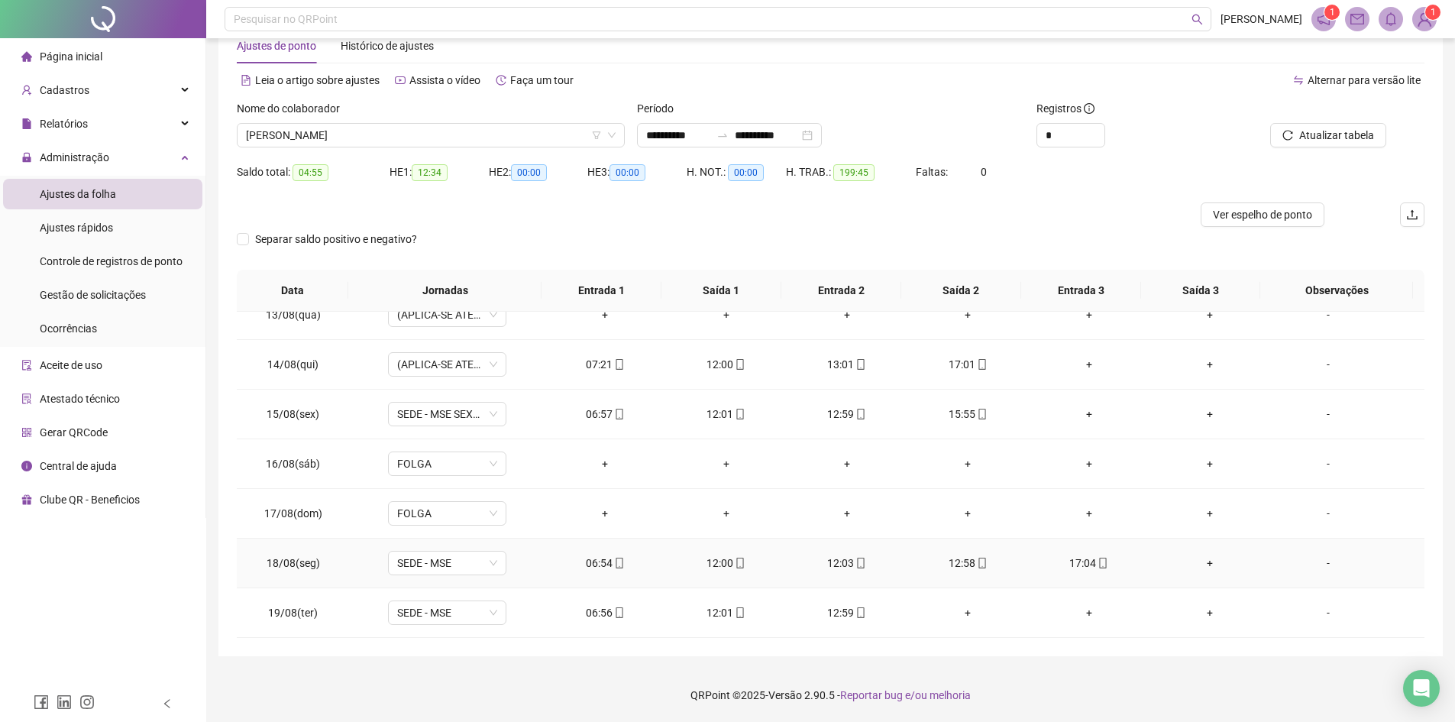
click at [719, 557] on div "12:00" at bounding box center [725, 563] width 96 height 17
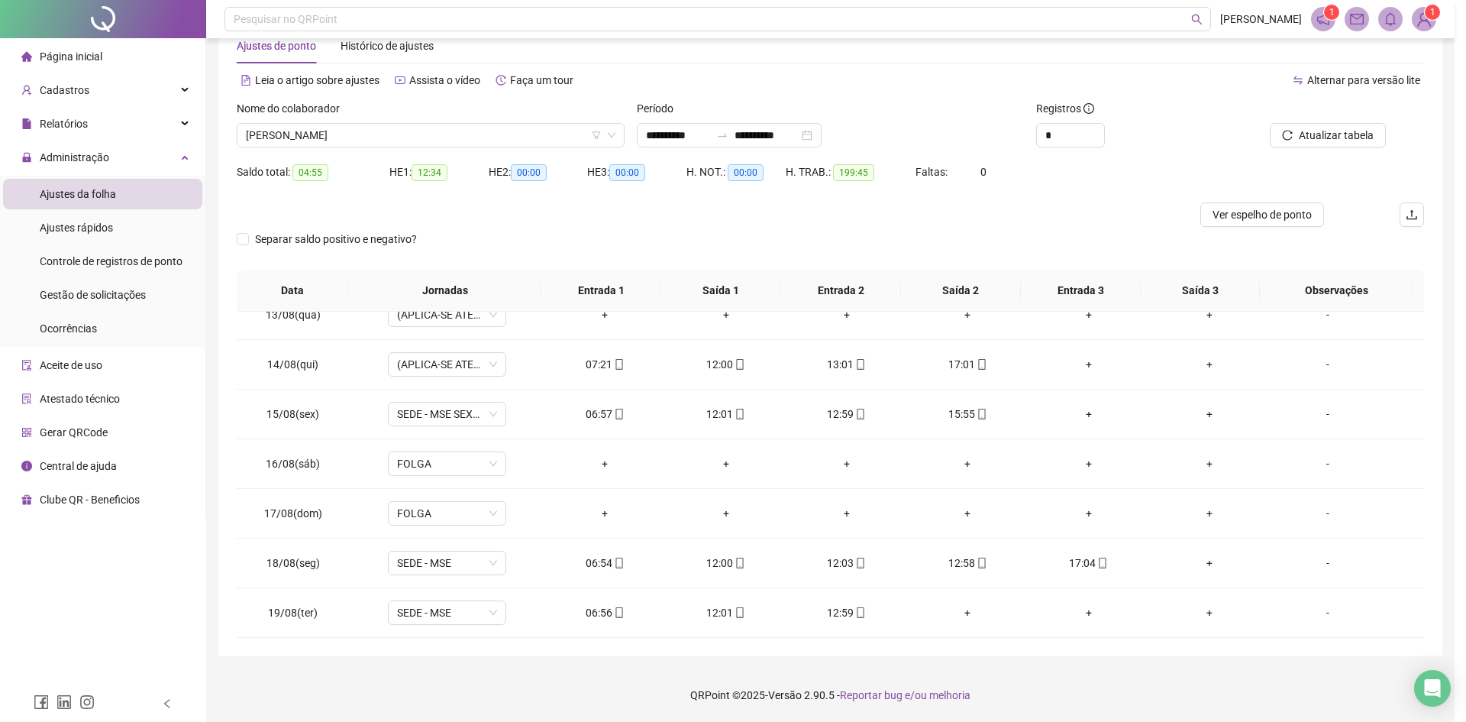
type input "**********"
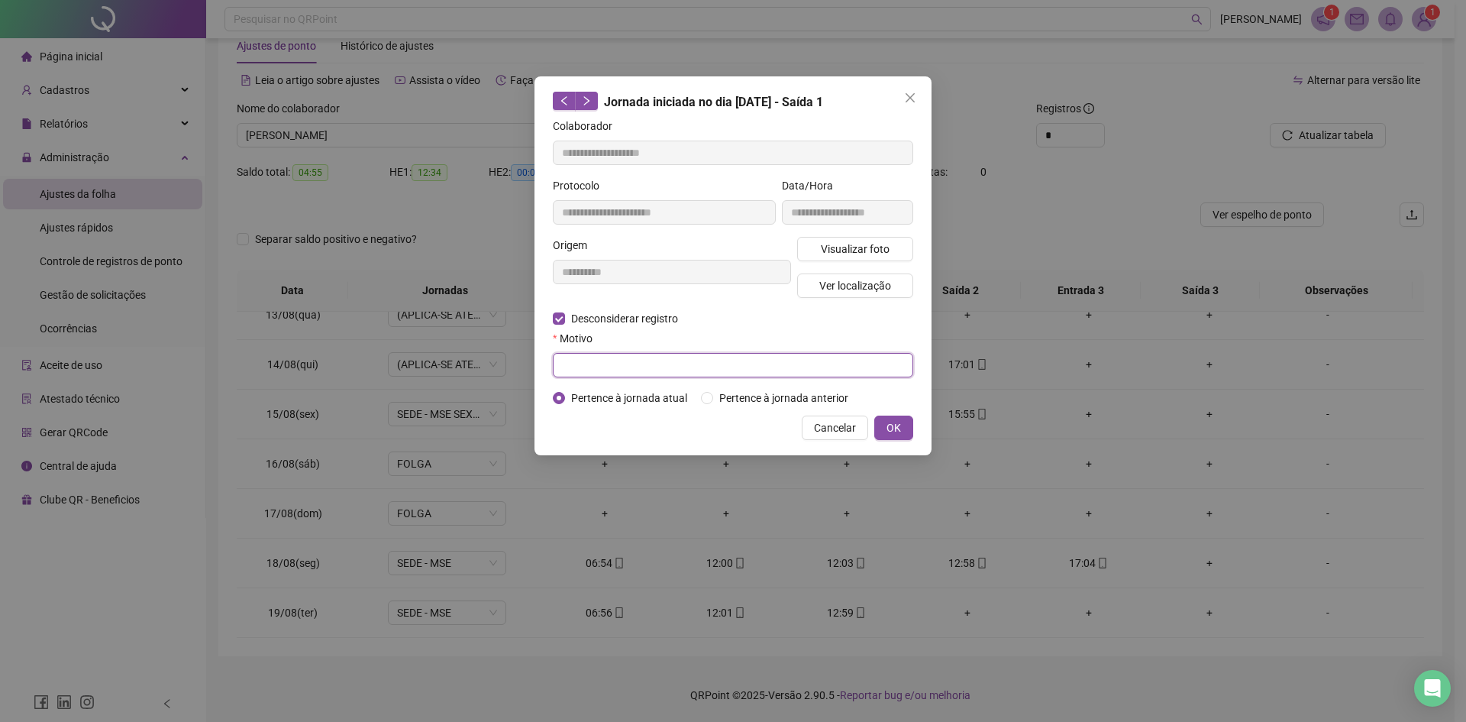
click at [578, 367] on input "text" at bounding box center [733, 365] width 361 height 24
type input "****"
click at [889, 430] on span "OK" at bounding box center [894, 427] width 15 height 17
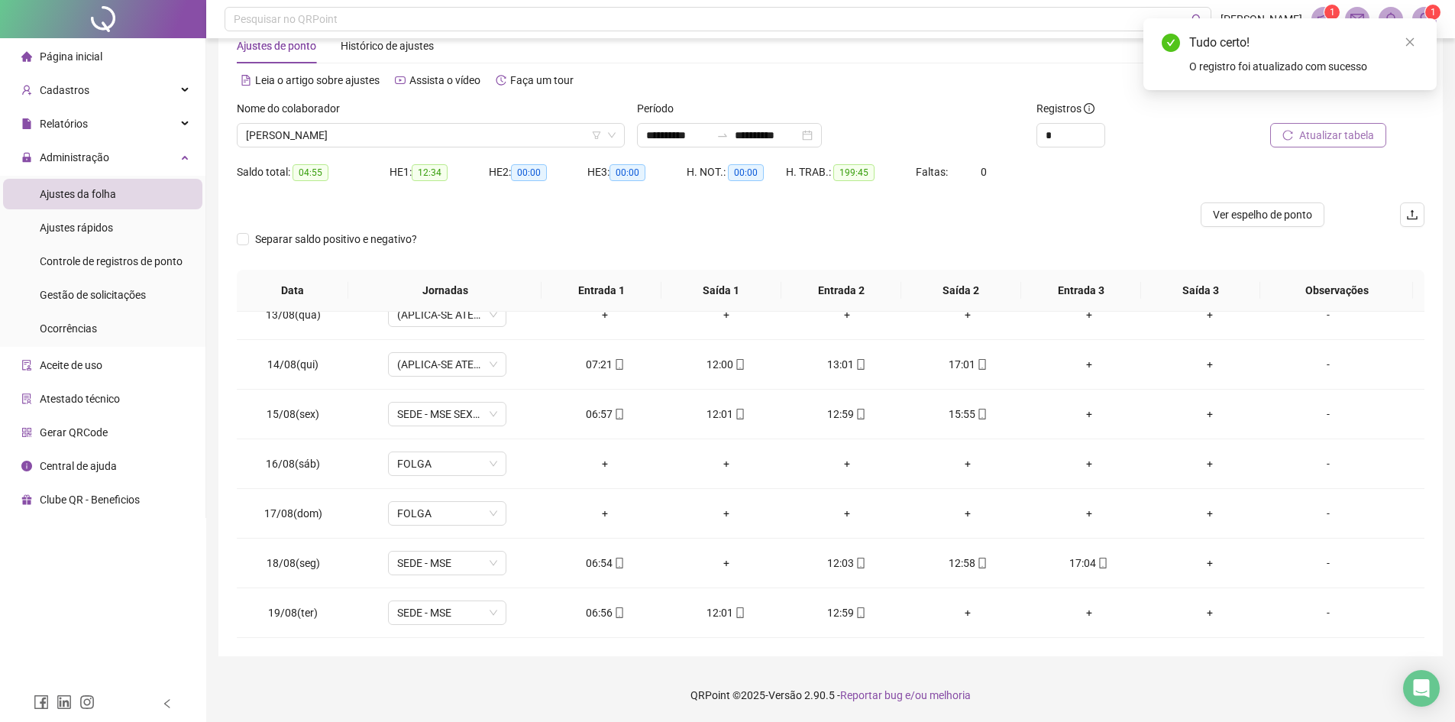
click at [1172, 135] on span "Atualizar tabela" at bounding box center [1336, 135] width 75 height 17
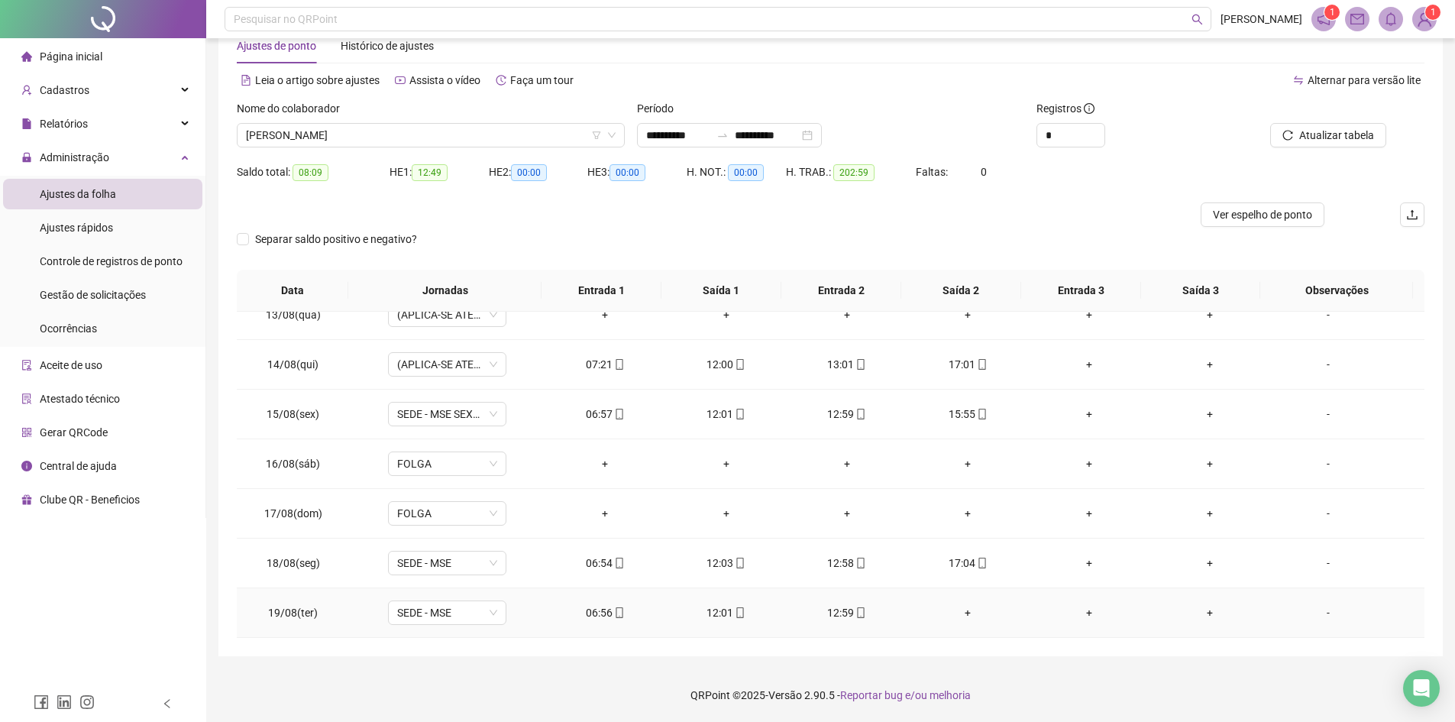
click at [953, 557] on div "+" at bounding box center [968, 612] width 96 height 17
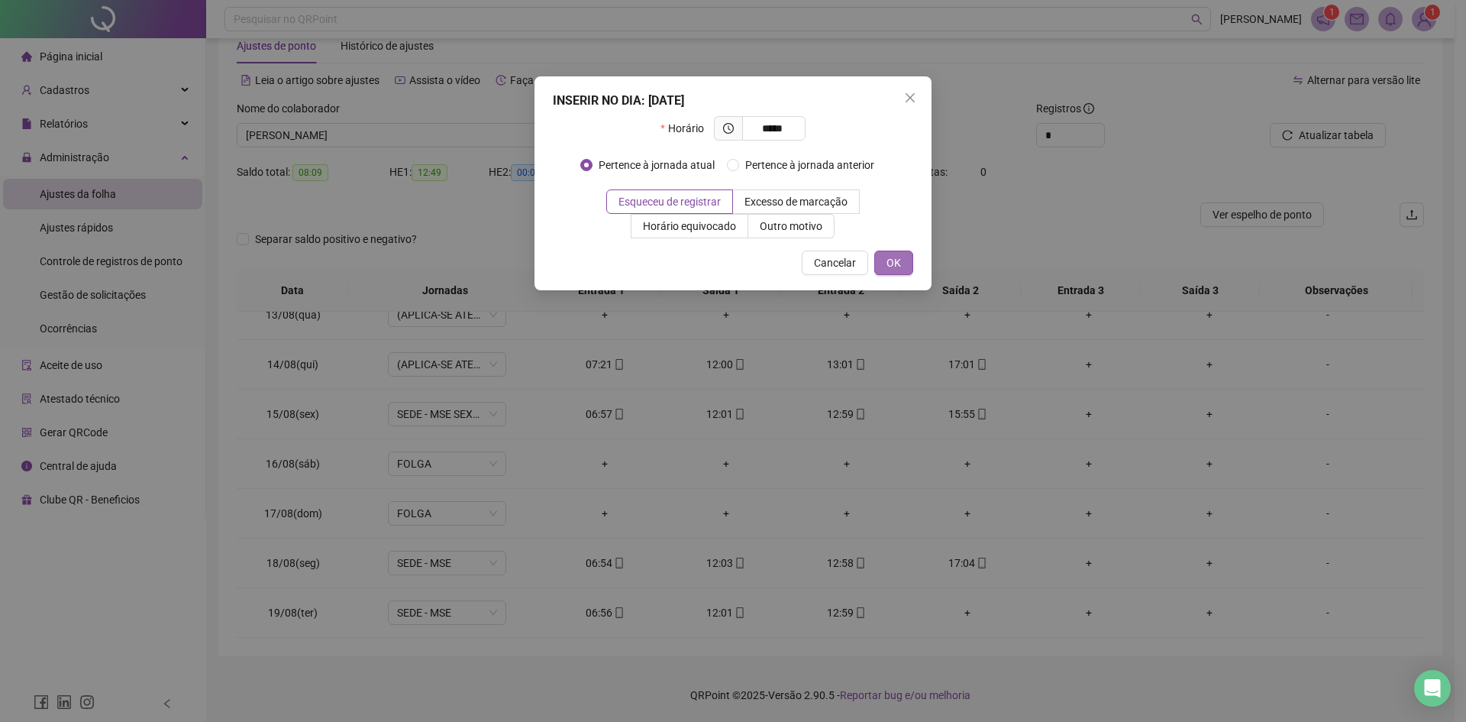
type input "*****"
click at [891, 271] on button "OK" at bounding box center [894, 263] width 39 height 24
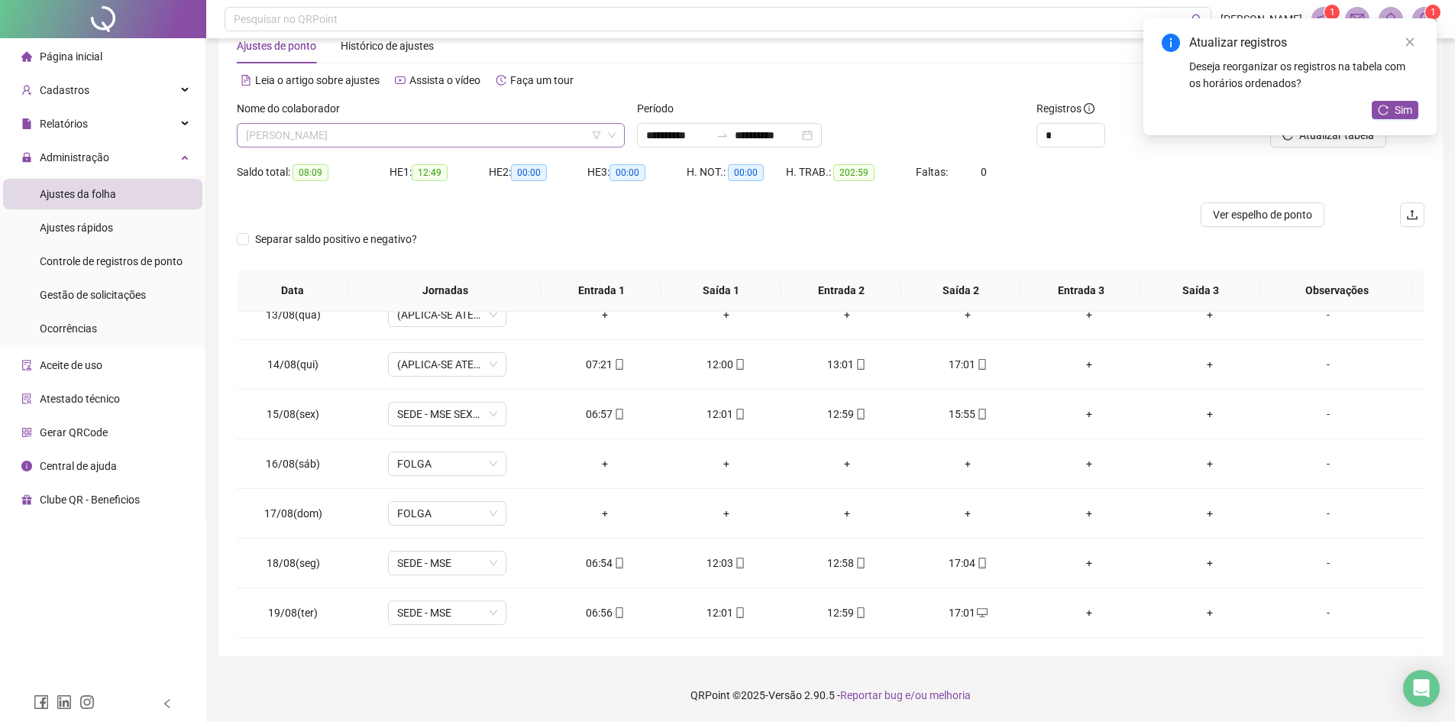
click at [392, 134] on span "[PERSON_NAME]" at bounding box center [431, 135] width 370 height 23
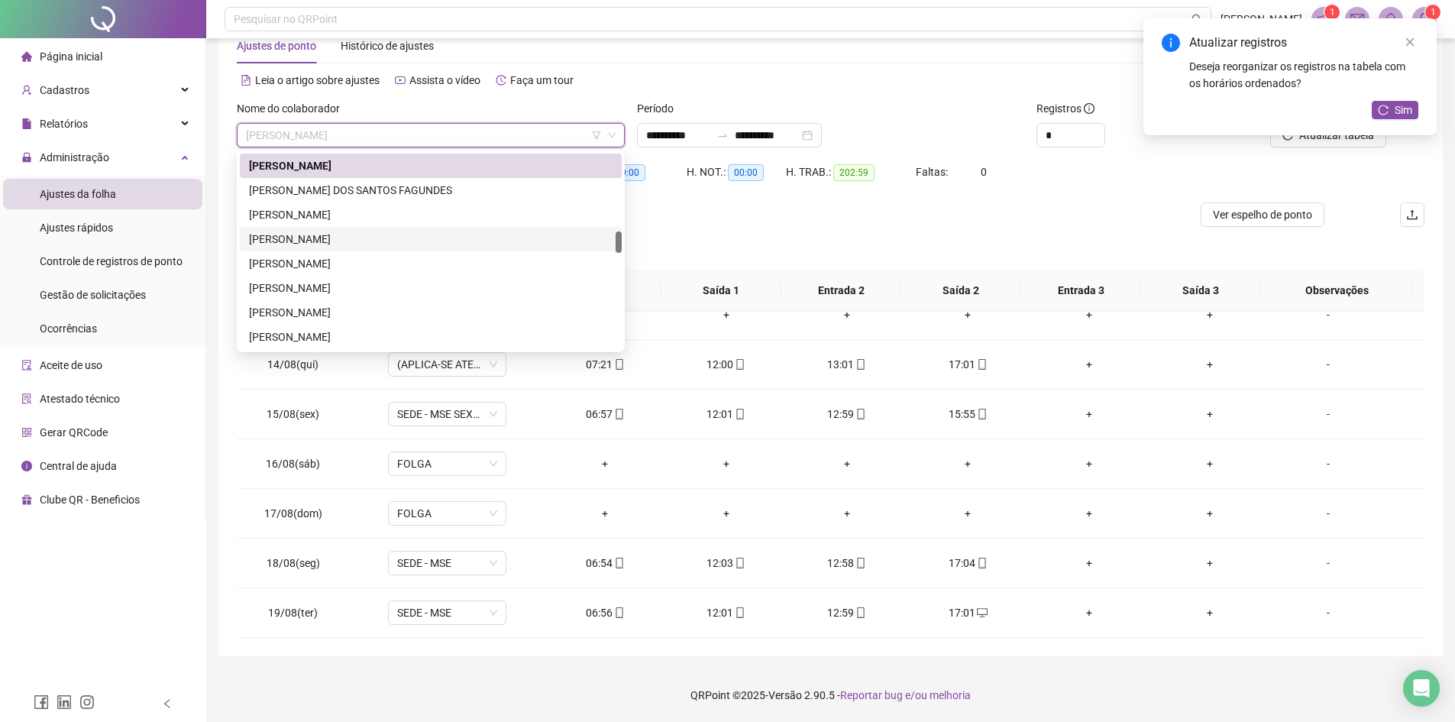
click at [370, 244] on div "[PERSON_NAME]" at bounding box center [431, 239] width 364 height 17
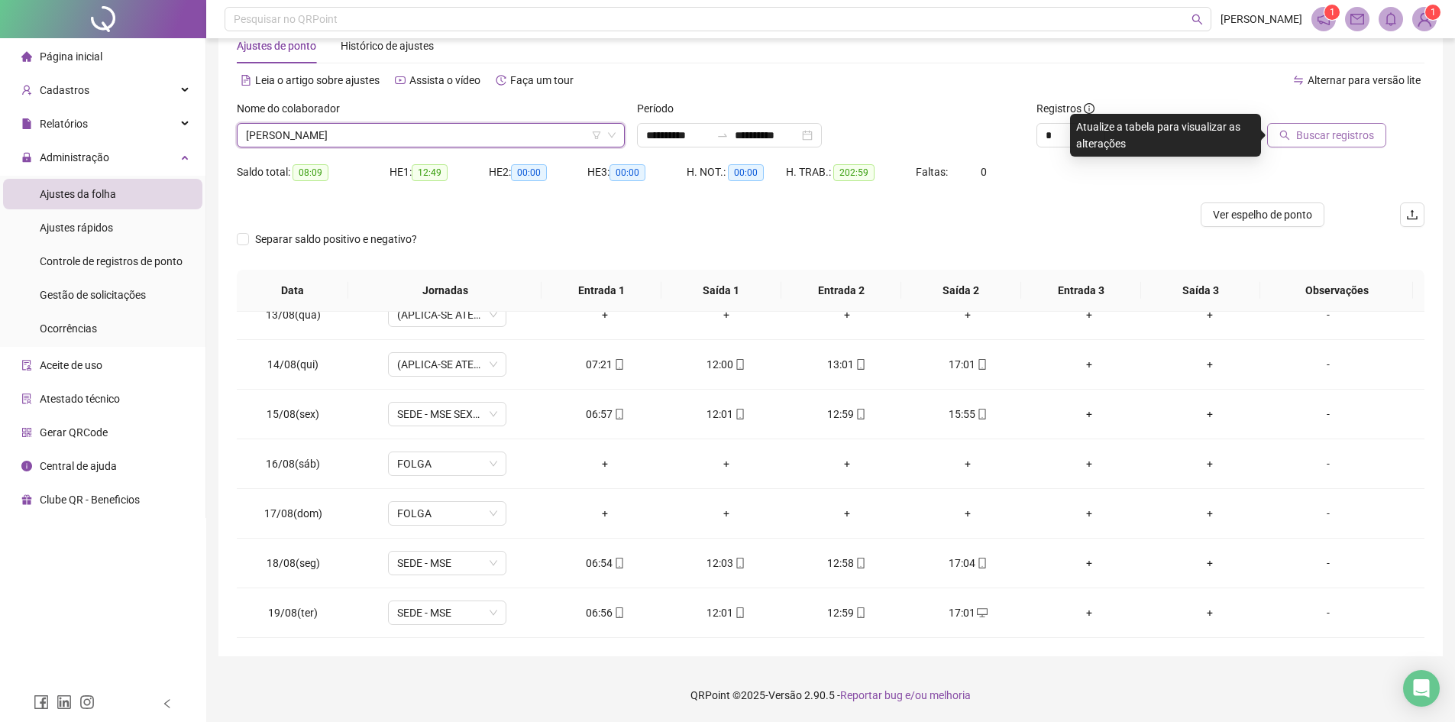
click at [1172, 140] on span "Buscar registros" at bounding box center [1335, 135] width 78 height 17
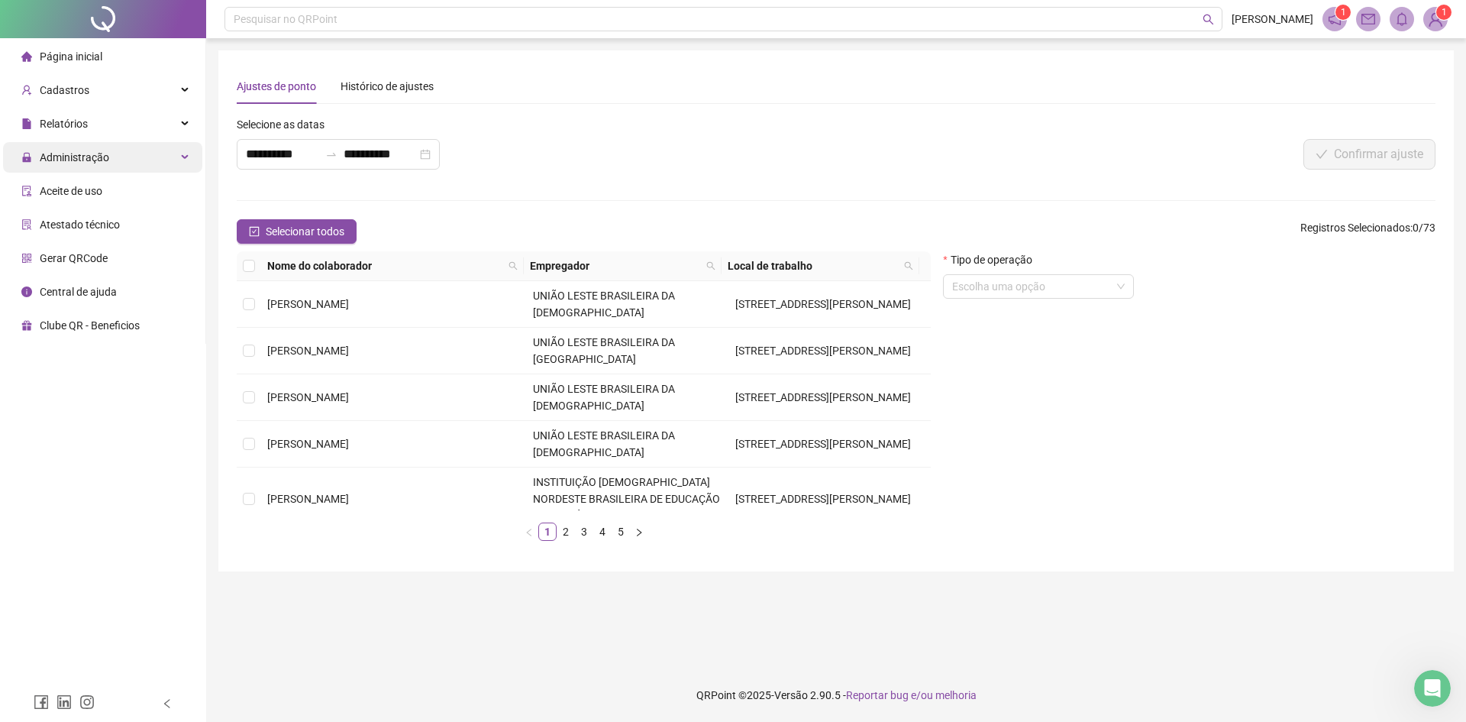
click at [139, 154] on div "Administração" at bounding box center [102, 157] width 199 height 31
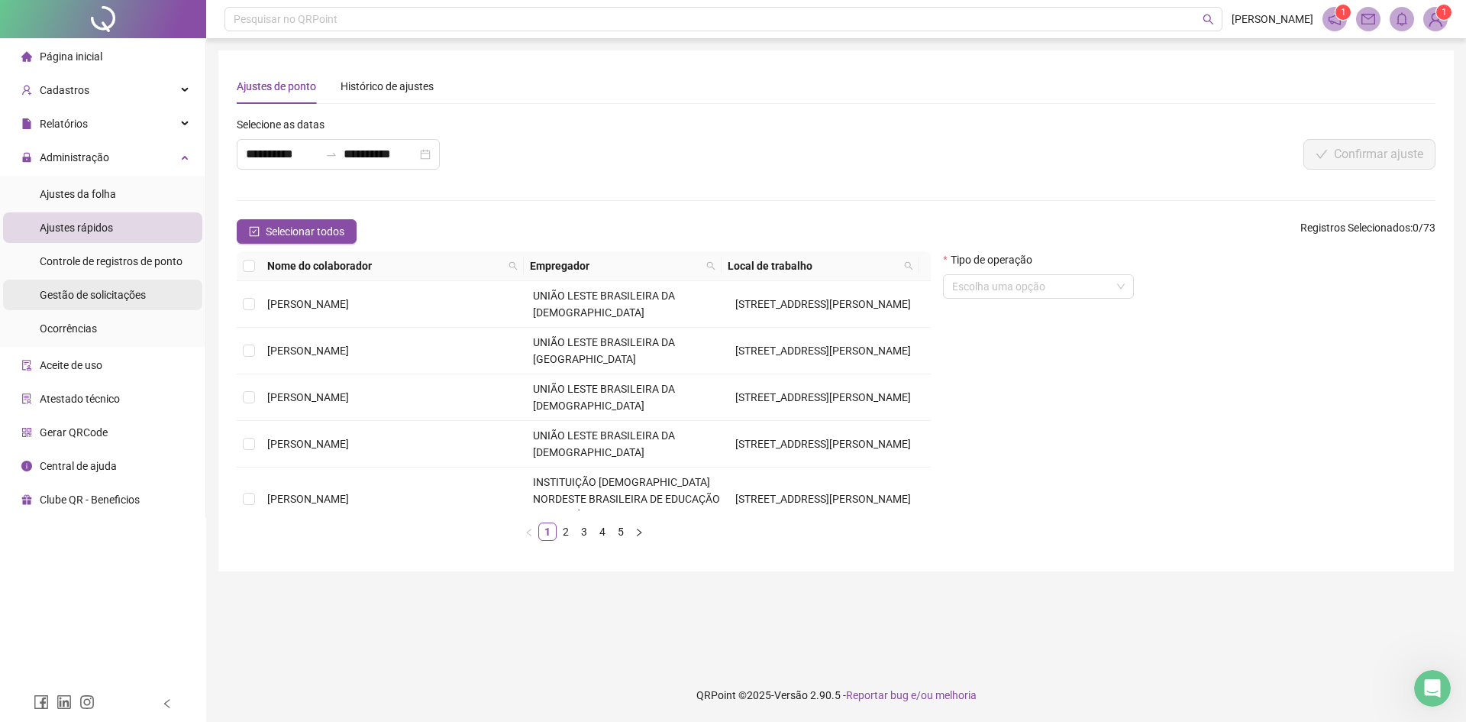
click at [118, 292] on span "Gestão de solicitações" at bounding box center [93, 295] width 106 height 12
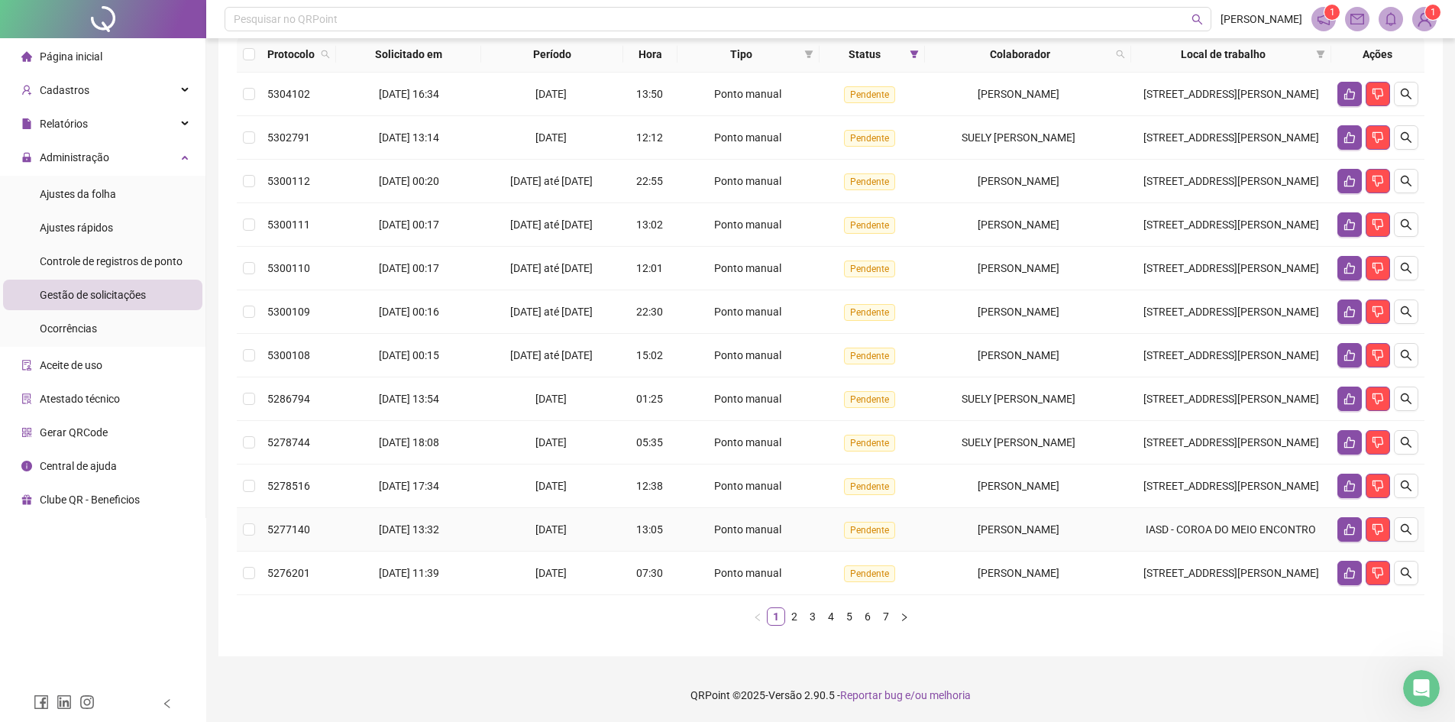
scroll to position [229, 0]
click at [799, 557] on link "2" at bounding box center [794, 616] width 17 height 17
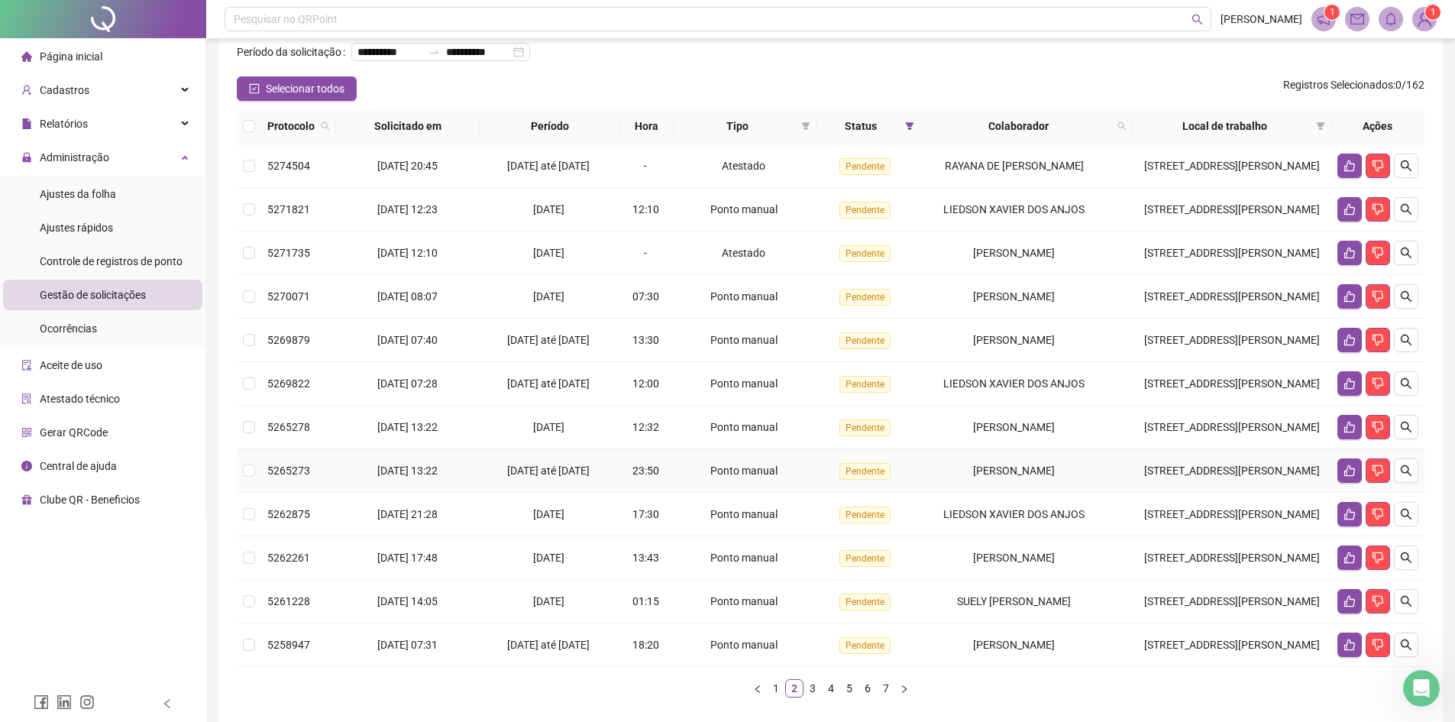
scroll to position [283, 0]
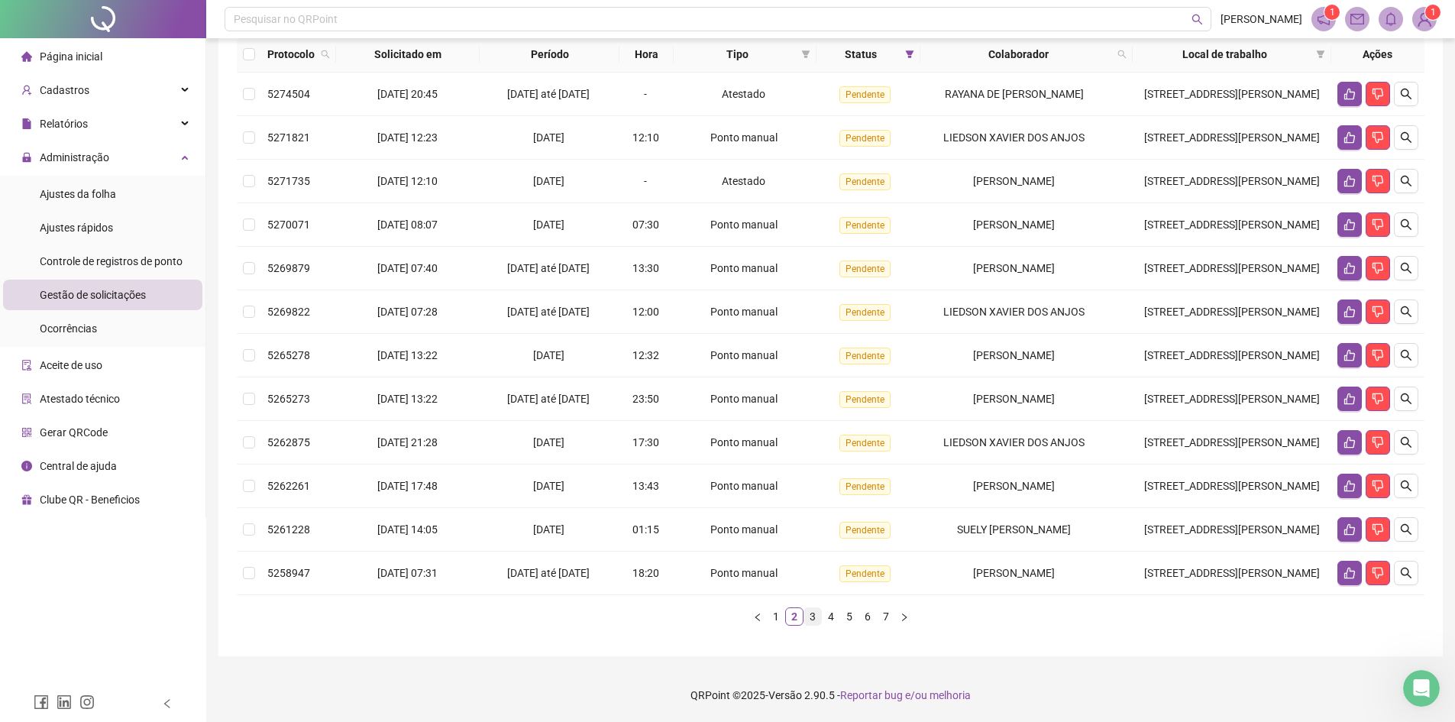
click at [809, 557] on link "3" at bounding box center [812, 616] width 17 height 17
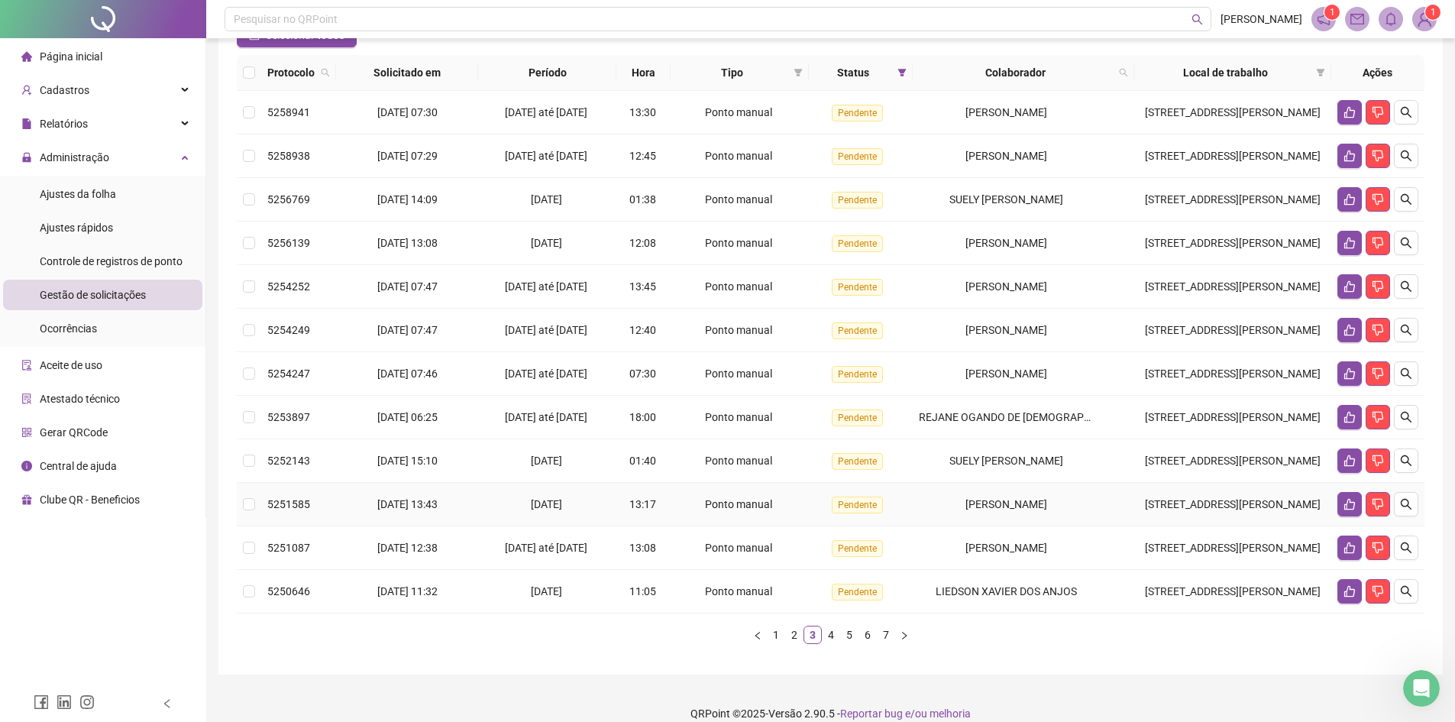
scroll to position [206, 0]
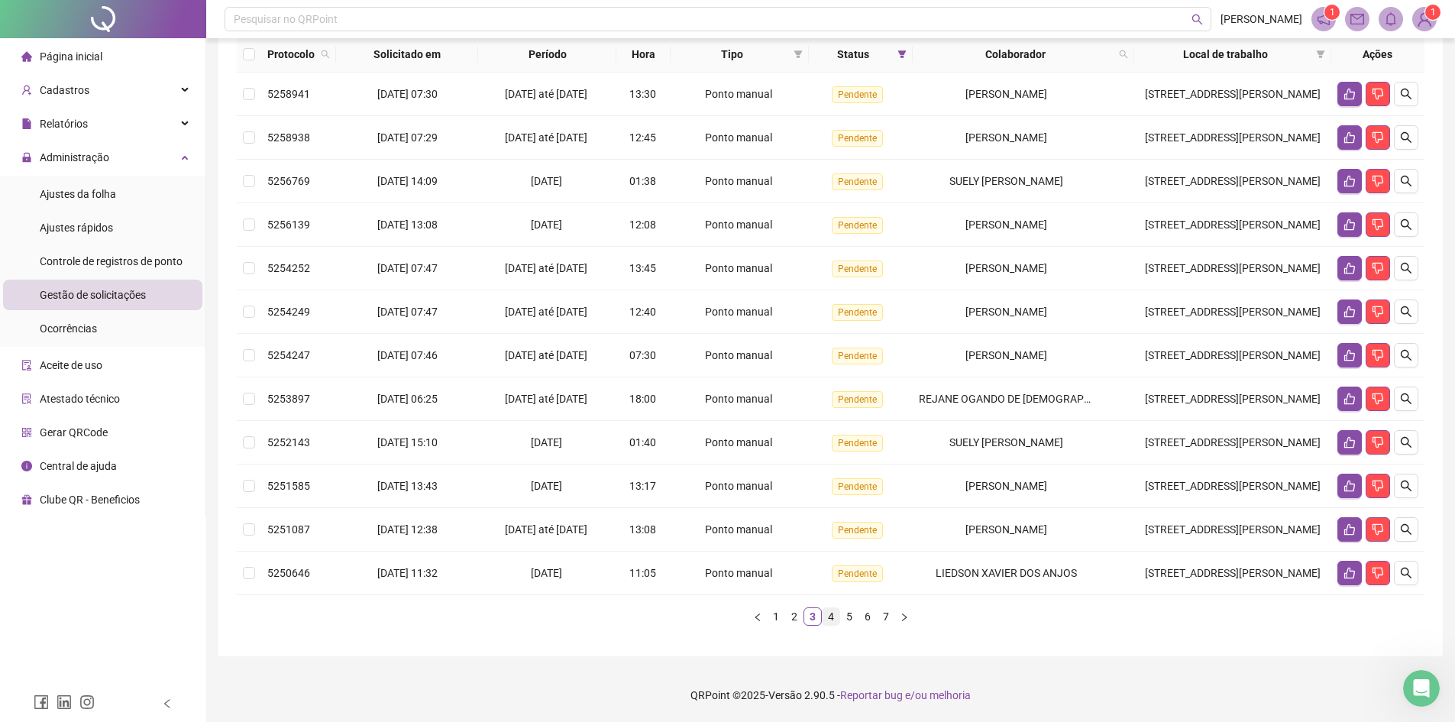
click at [828, 557] on link "4" at bounding box center [831, 616] width 17 height 17
click at [846, 557] on link "5" at bounding box center [849, 616] width 17 height 17
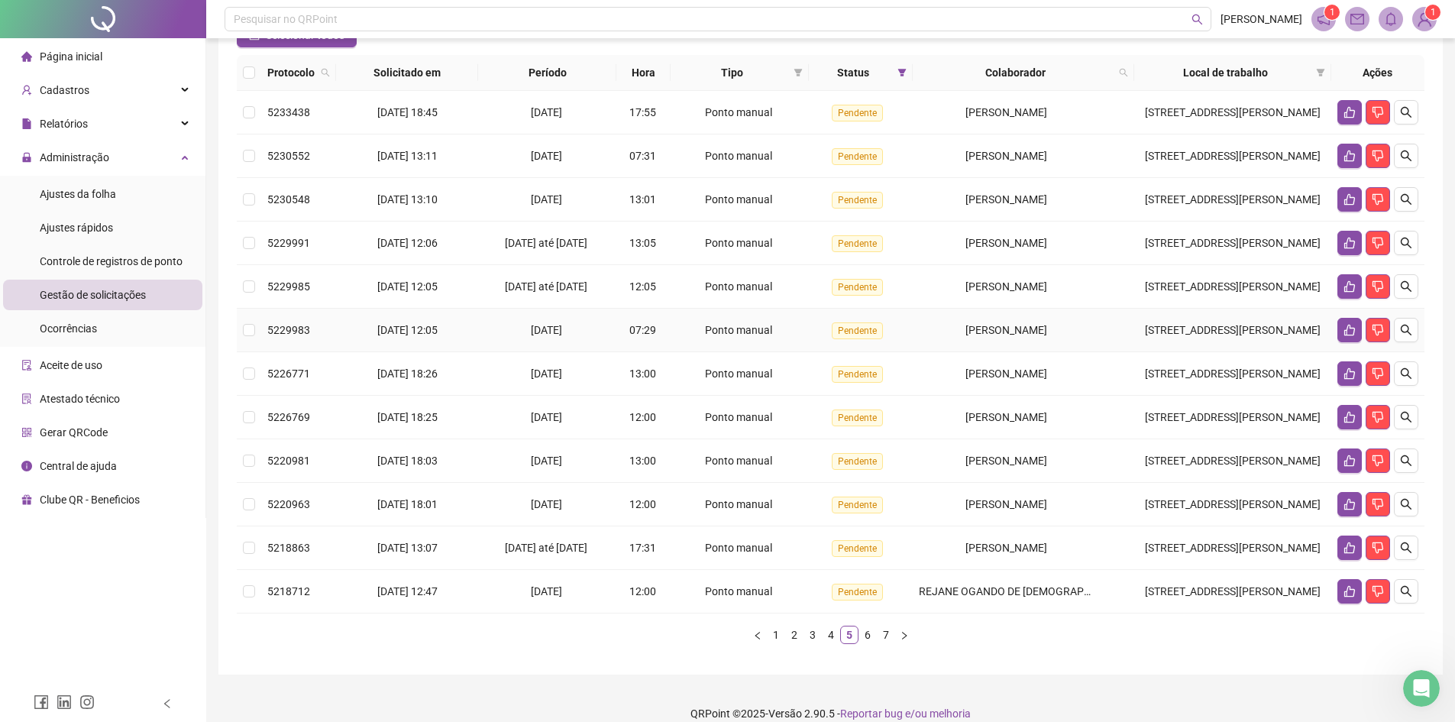
scroll to position [283, 0]
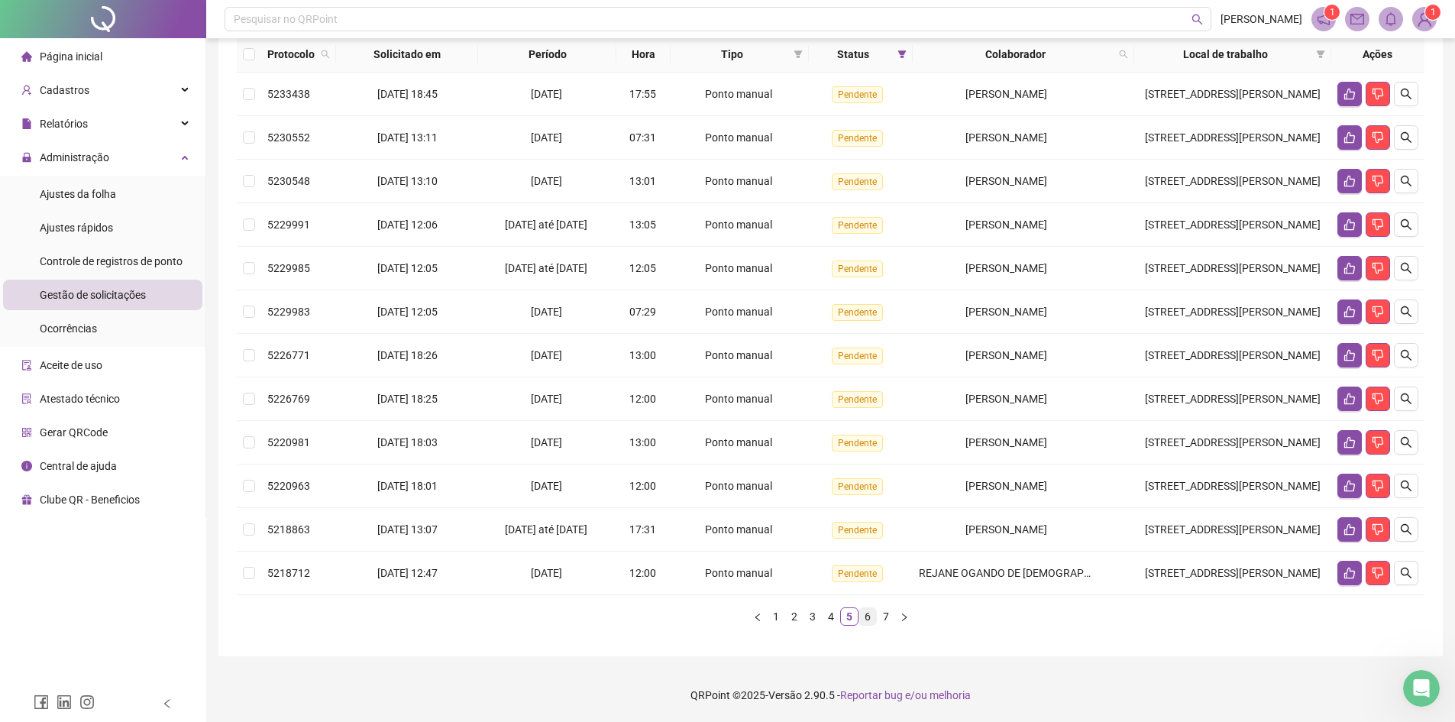
click at [868, 557] on link "6" at bounding box center [867, 616] width 17 height 17
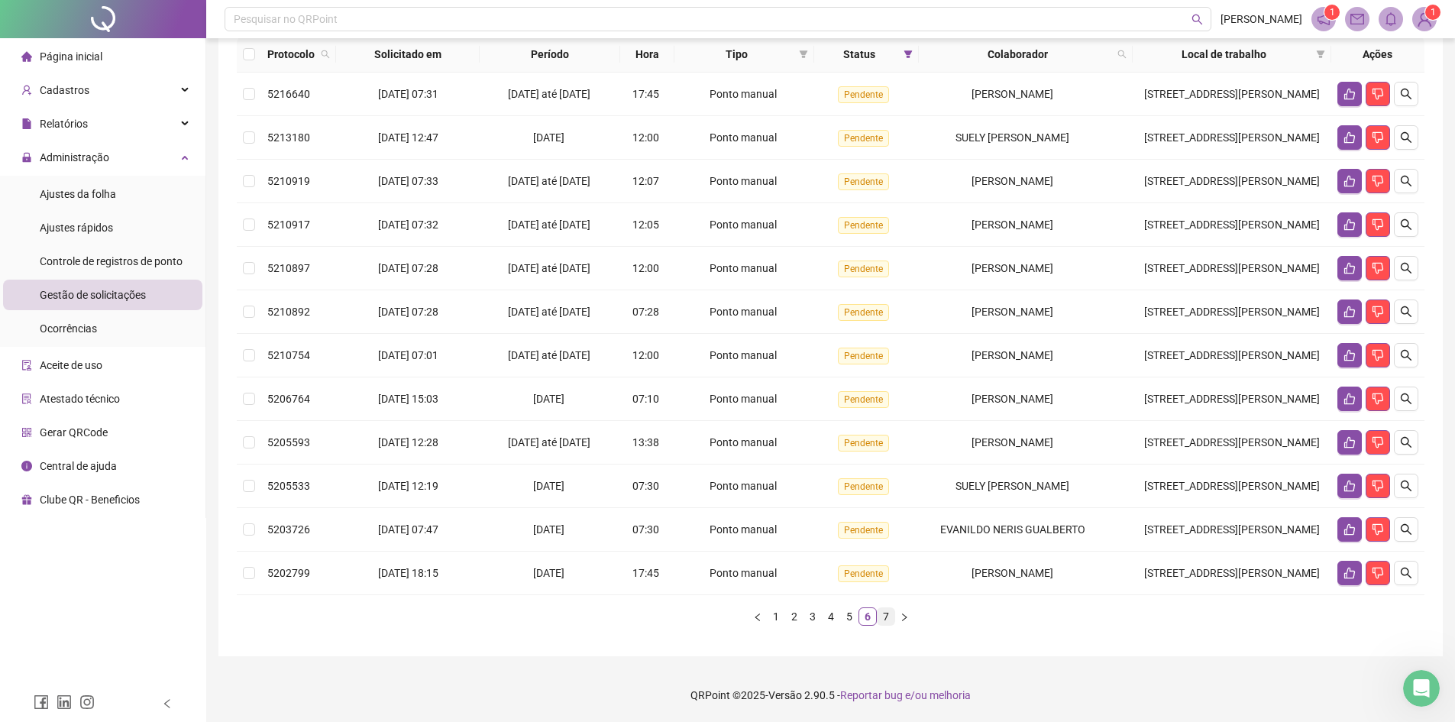
click at [884, 557] on link "7" at bounding box center [886, 616] width 17 height 17
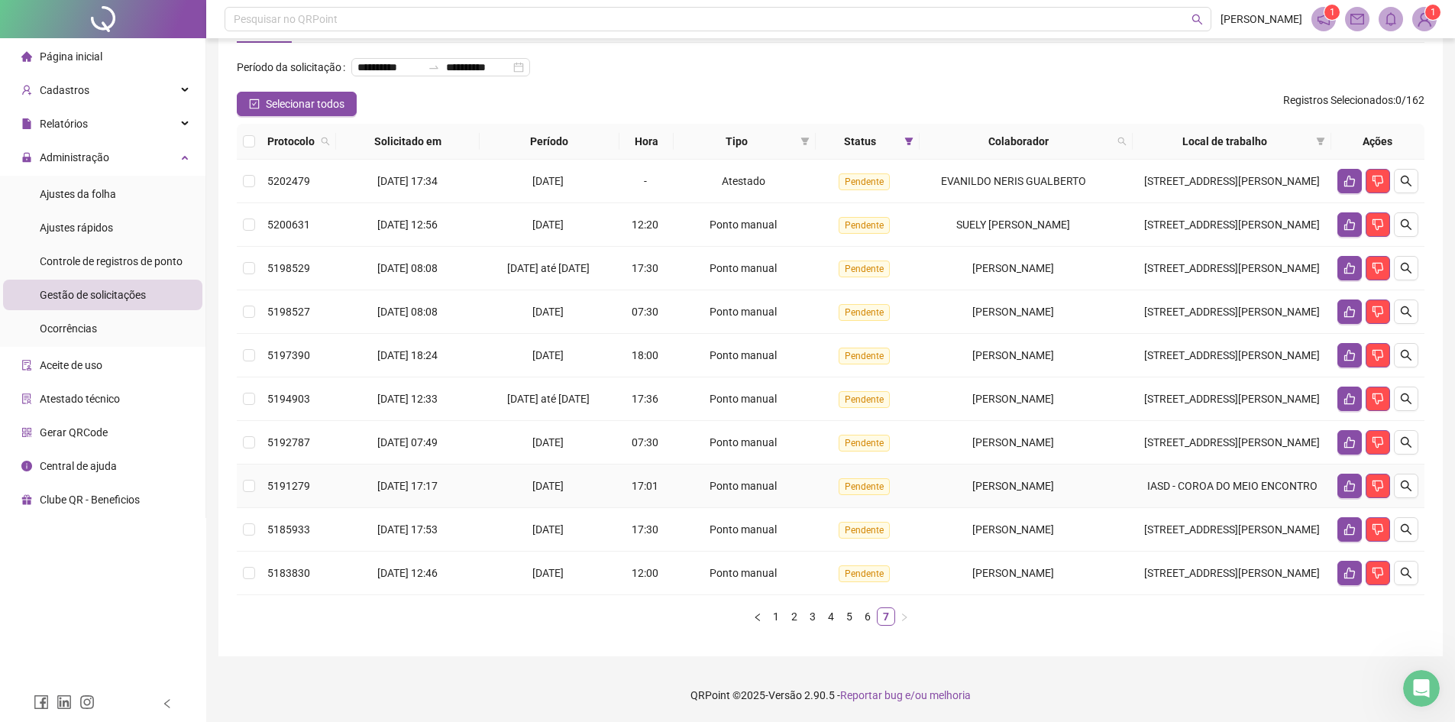
scroll to position [177, 0]
click at [90, 196] on span "Ajustes da folha" at bounding box center [78, 194] width 76 height 12
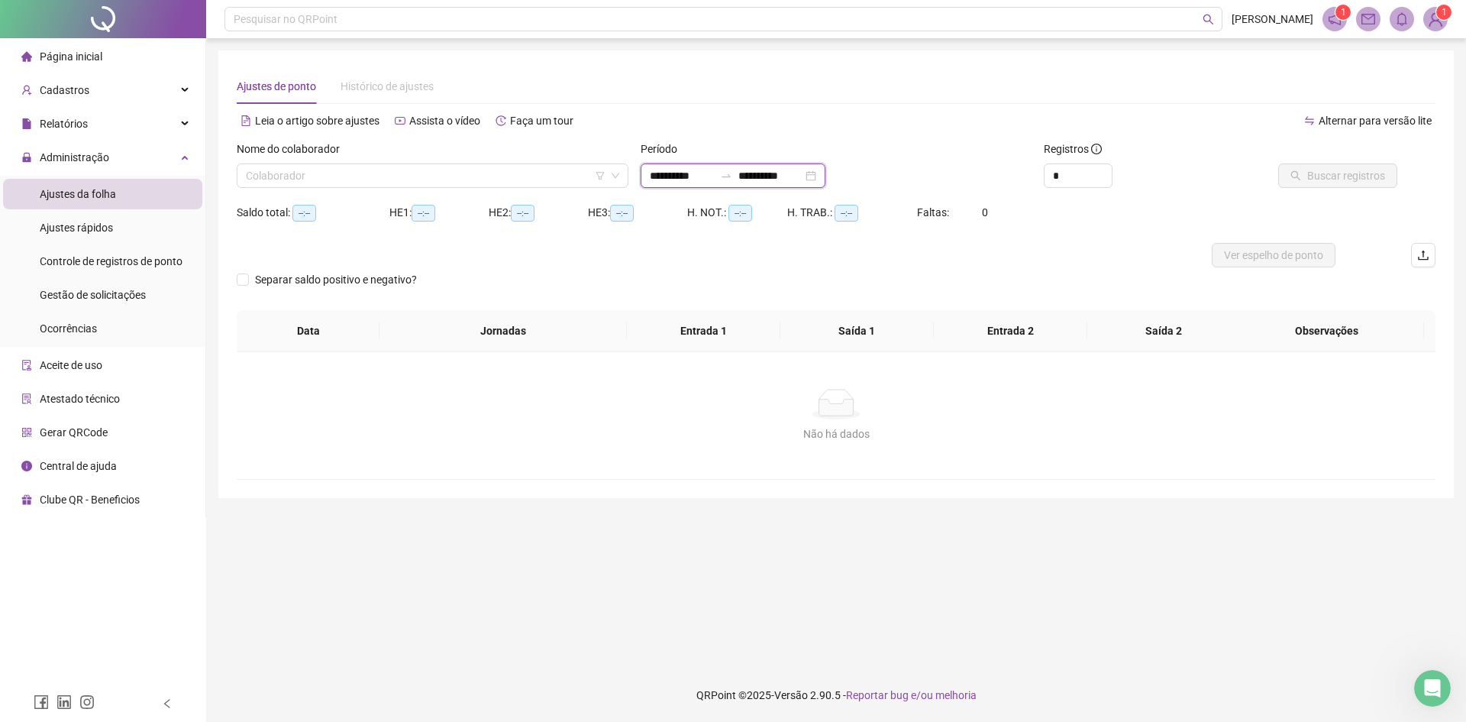
click at [671, 176] on input "**********" at bounding box center [682, 175] width 64 height 17
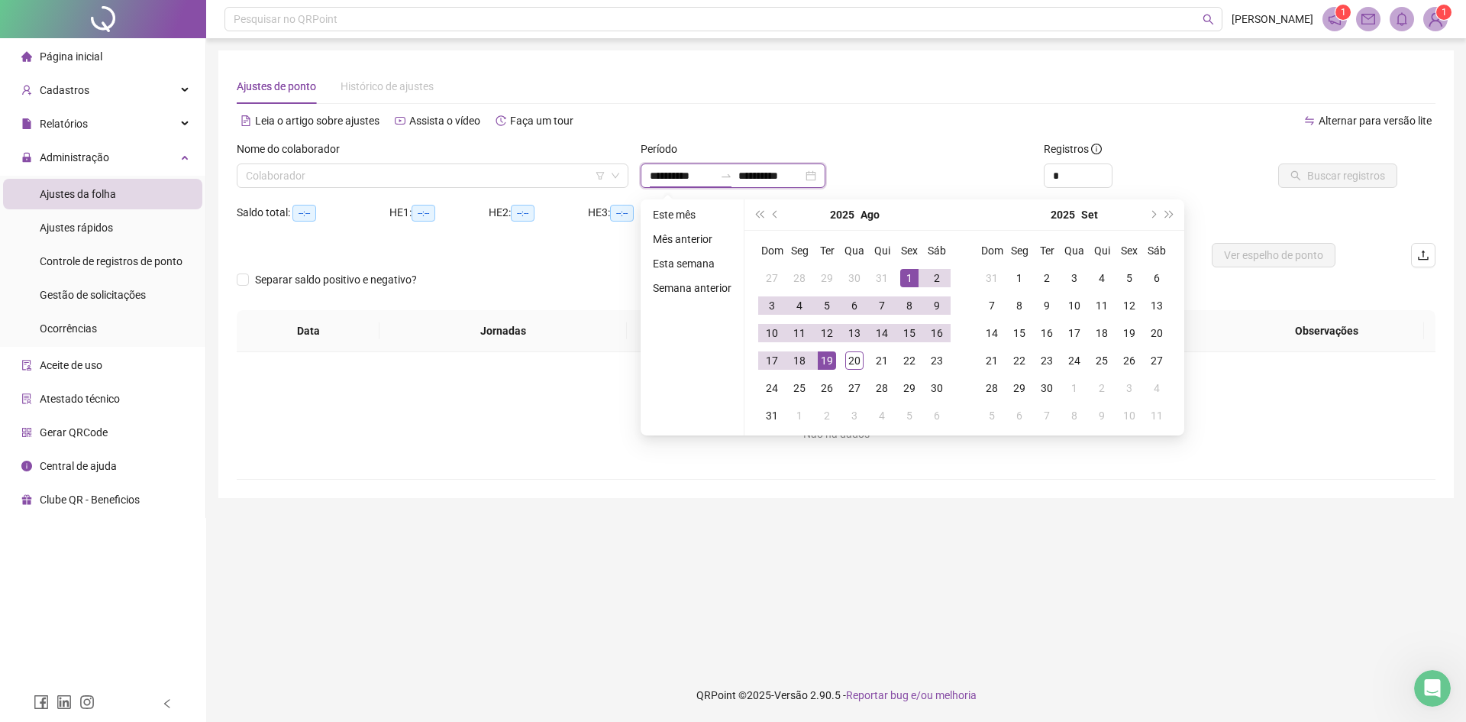
type input "**********"
click at [774, 215] on span "prev-year" at bounding box center [777, 215] width 8 height 8
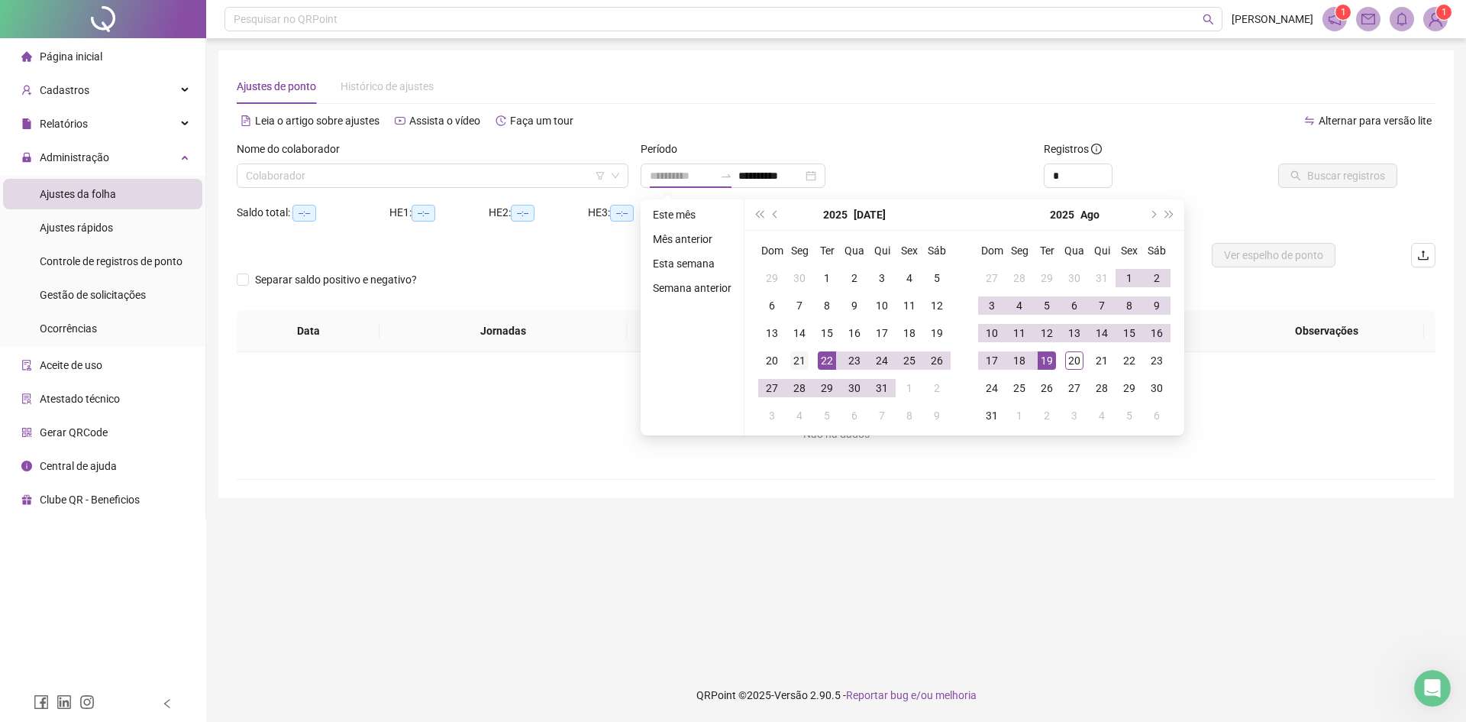
type input "**********"
click at [797, 364] on div "21" at bounding box center [800, 360] width 18 height 18
type input "**********"
click at [1077, 357] on div "20" at bounding box center [1075, 360] width 18 height 18
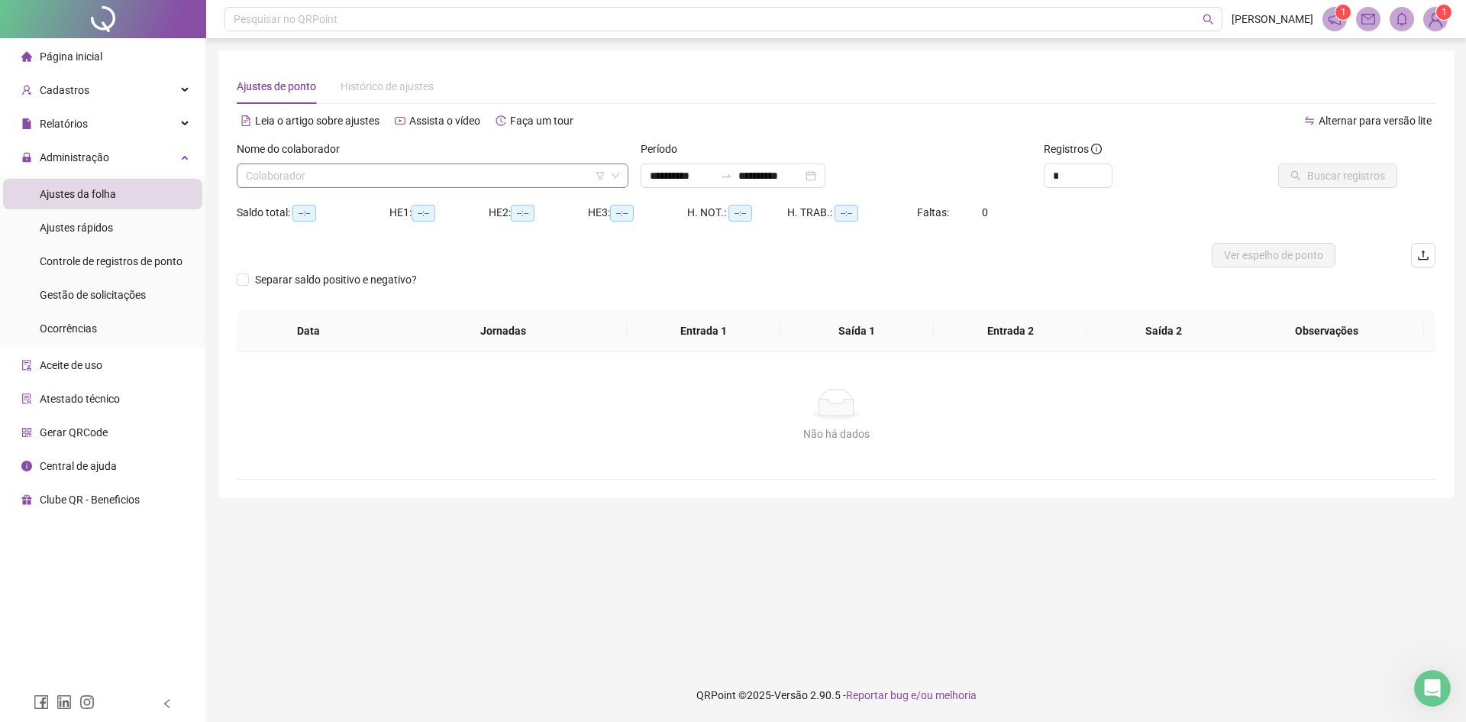
click at [391, 179] on input "search" at bounding box center [426, 175] width 360 height 23
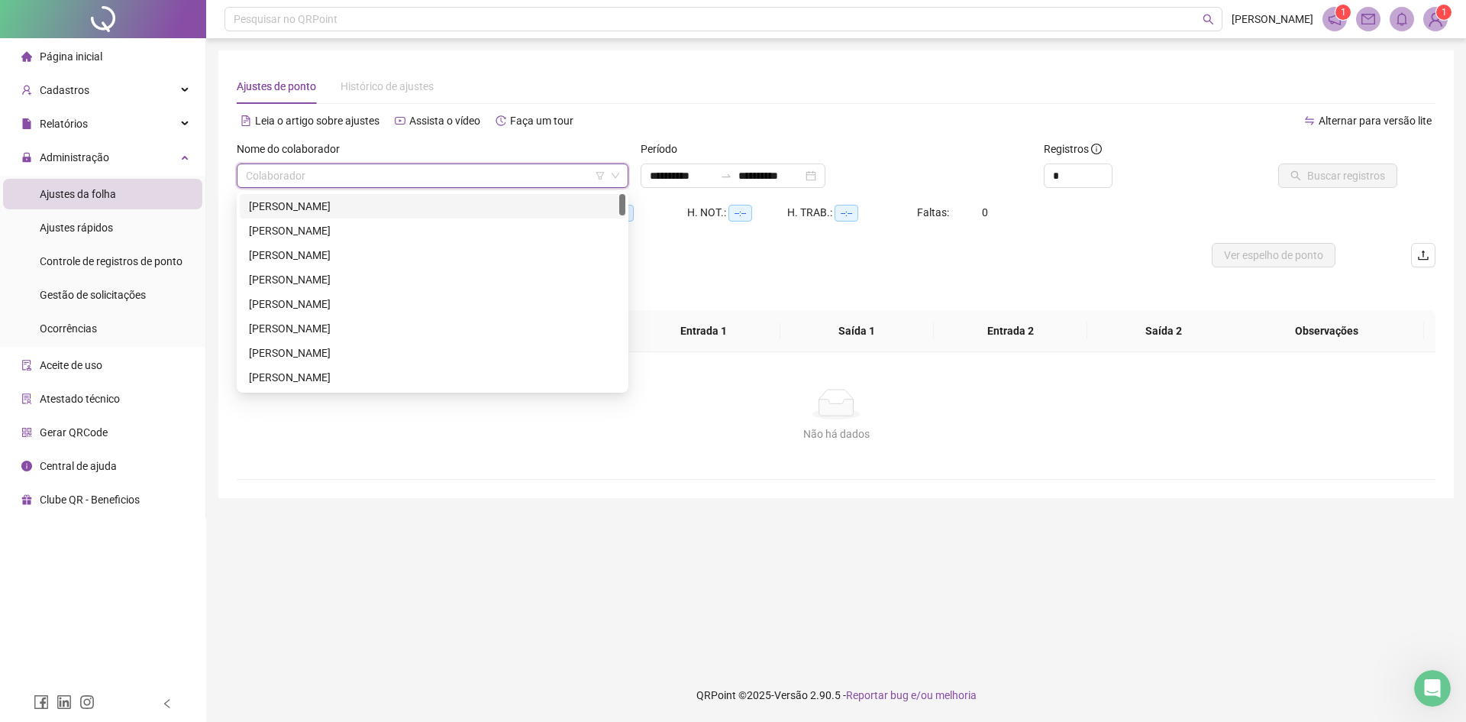
click at [358, 206] on div "[PERSON_NAME]" at bounding box center [432, 206] width 367 height 17
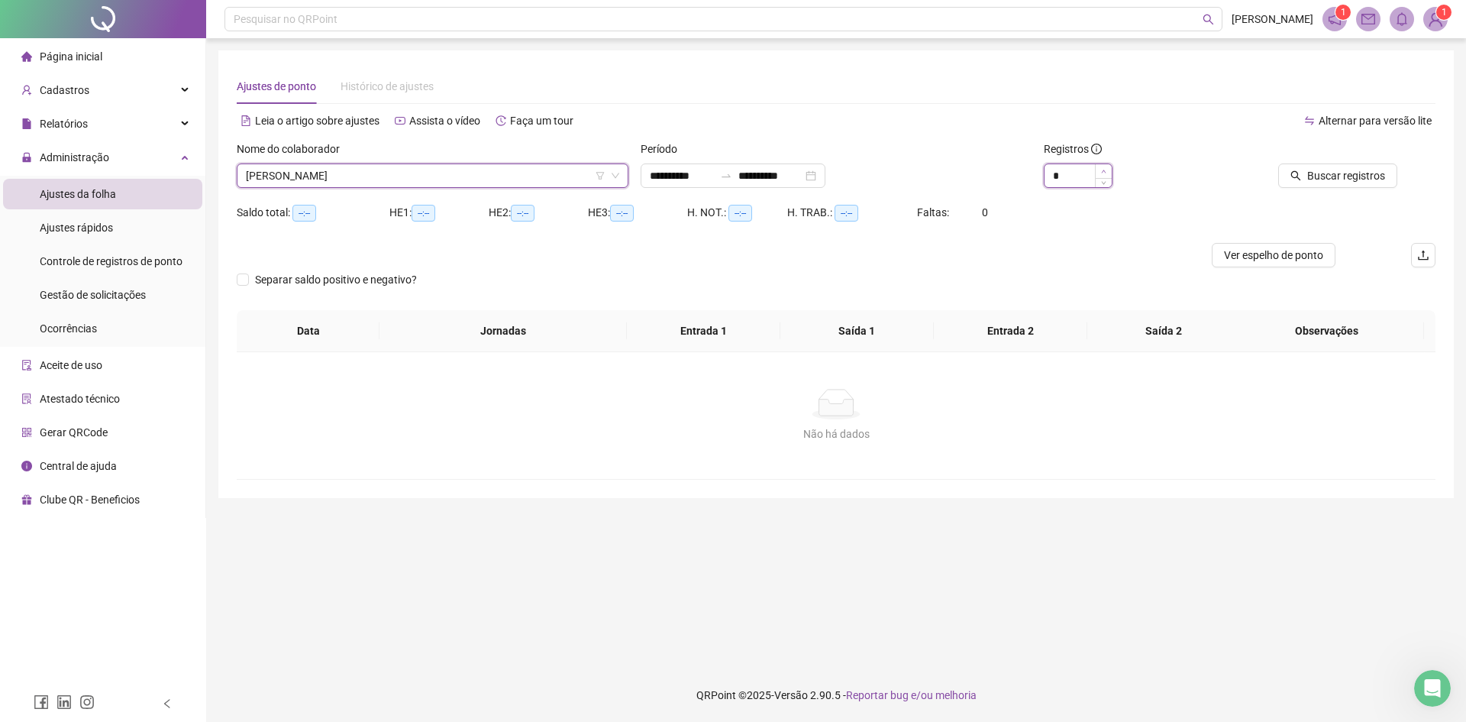
type input "*"
click at [1104, 171] on icon "up" at bounding box center [1104, 171] width 5 height 3
click at [1161, 178] on span "Buscar registros" at bounding box center [1347, 175] width 78 height 17
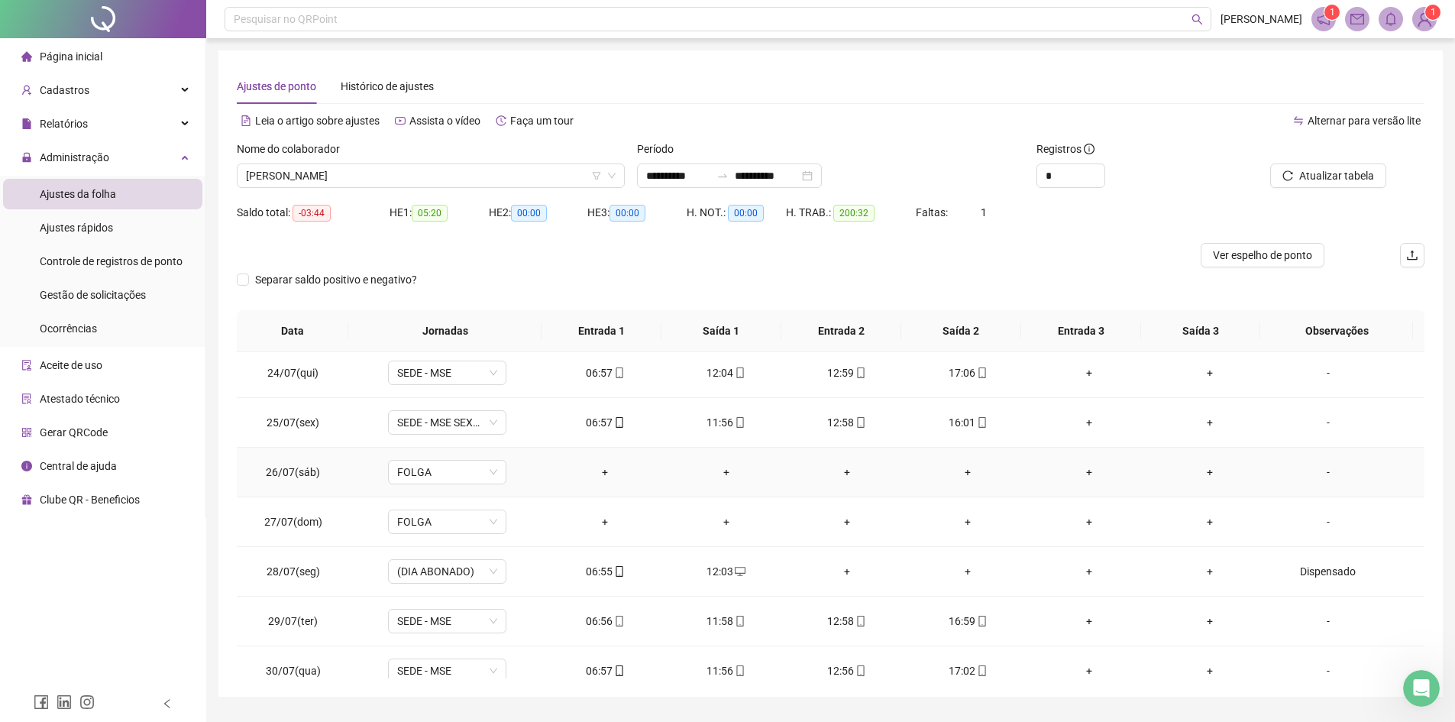
scroll to position [229, 0]
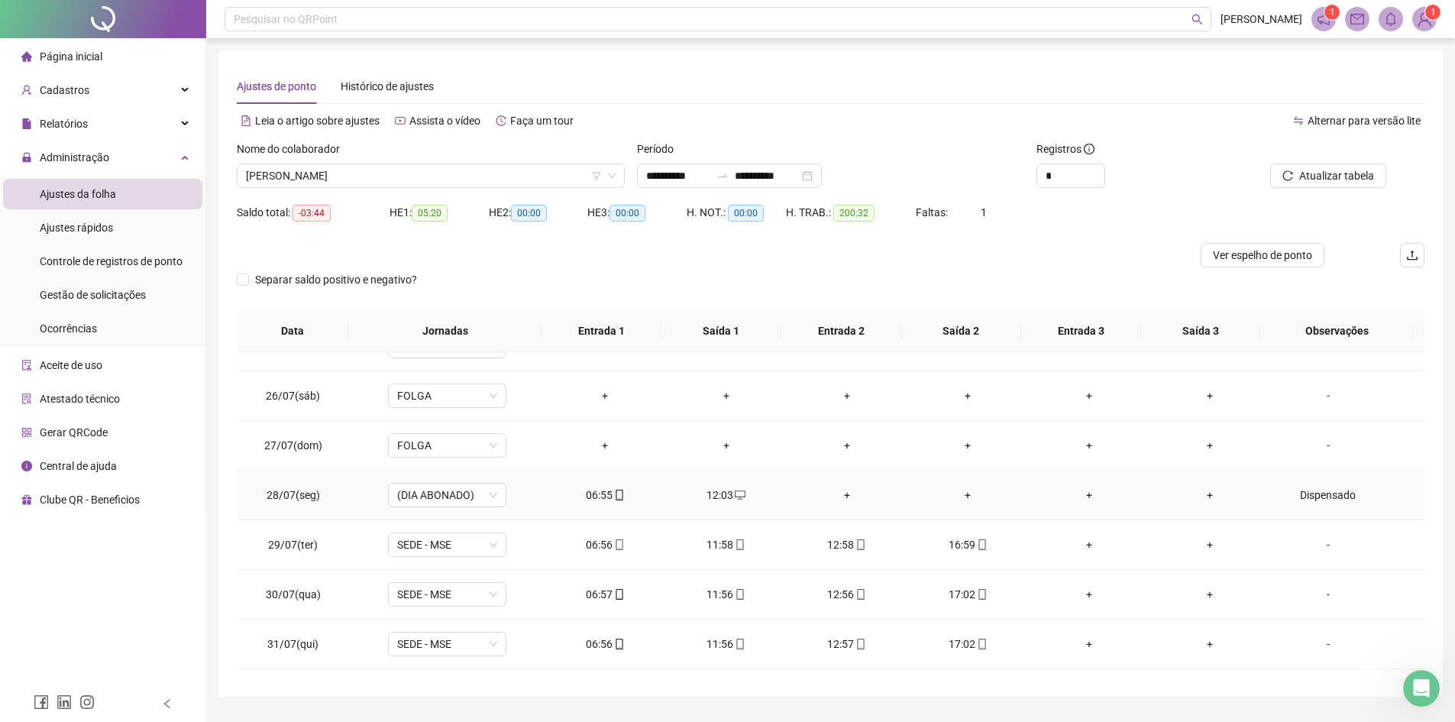
click at [851, 495] on div "+" at bounding box center [847, 495] width 96 height 17
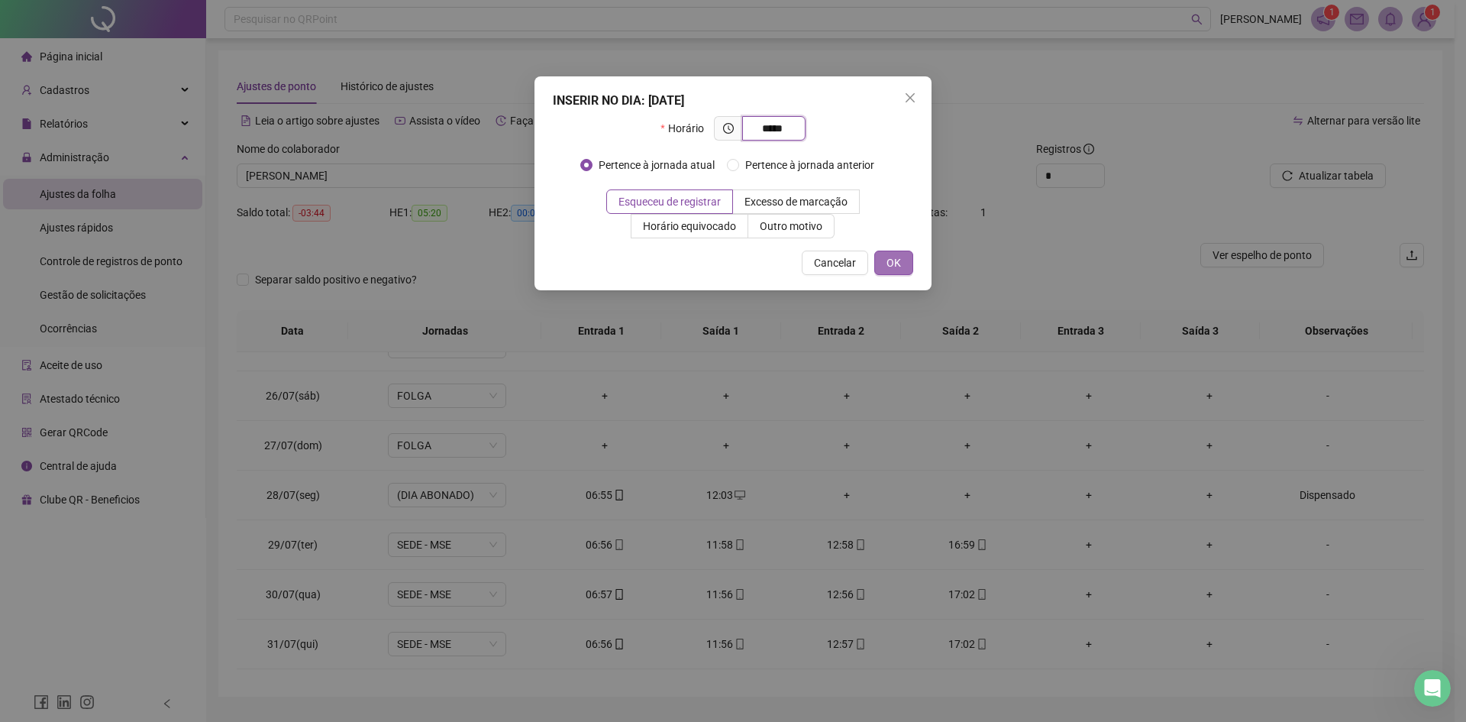
type input "*****"
click at [897, 264] on span "OK" at bounding box center [894, 262] width 15 height 17
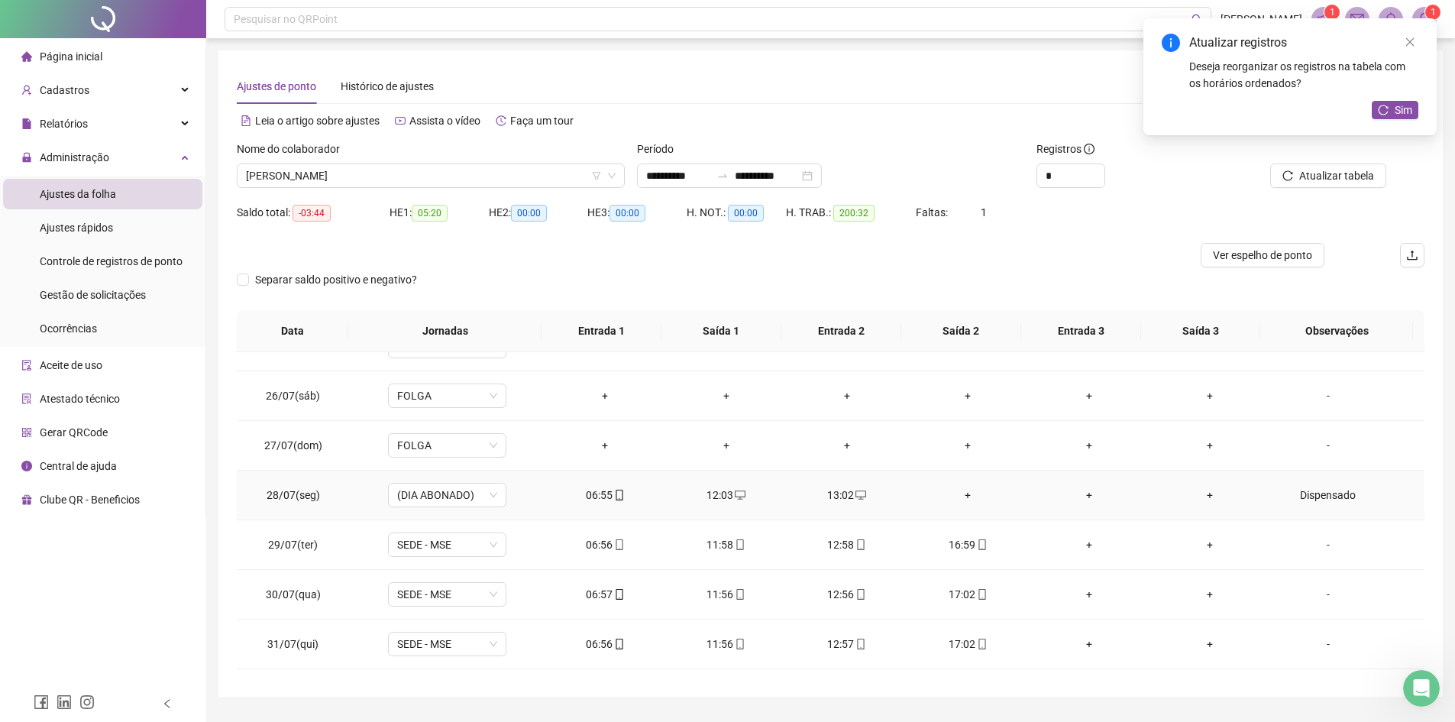
click at [964, 491] on div "+" at bounding box center [968, 495] width 96 height 17
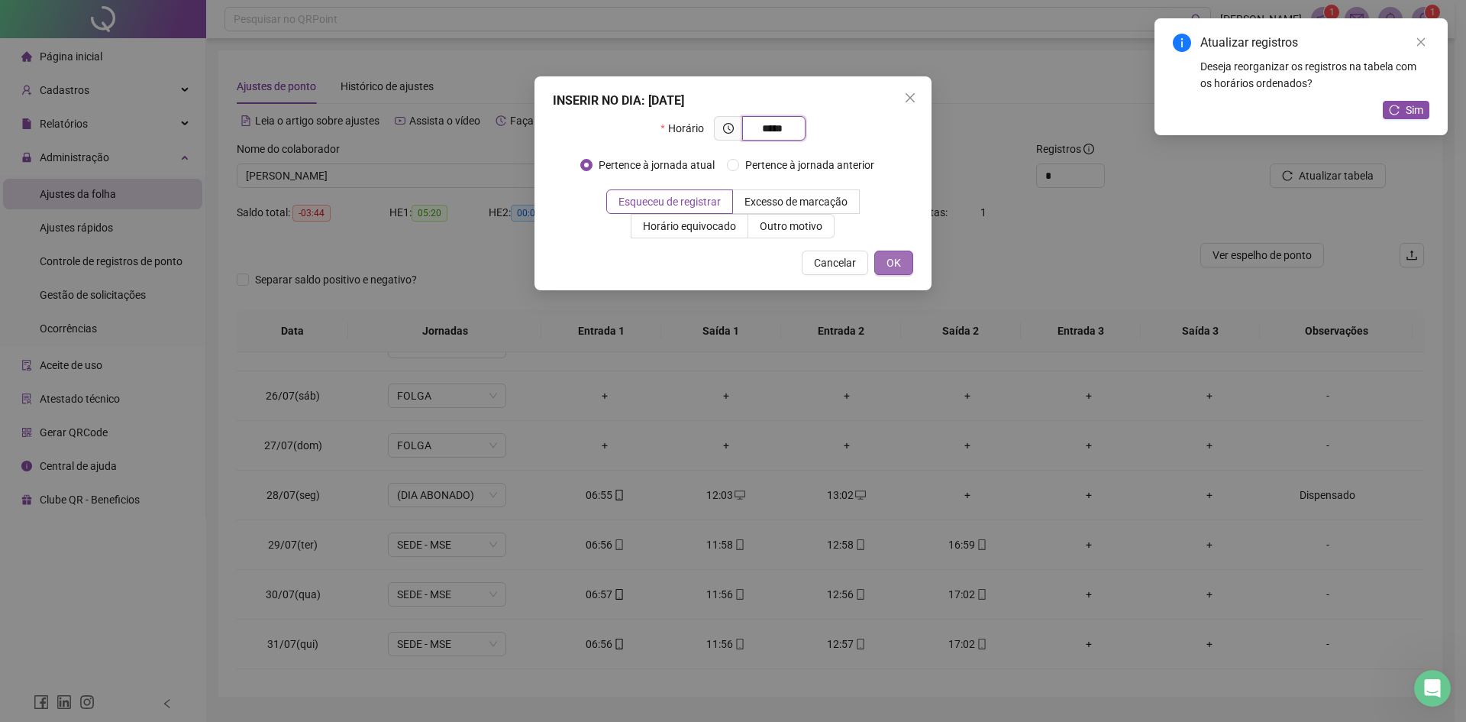
type input "*****"
click at [893, 270] on span "OK" at bounding box center [894, 262] width 15 height 17
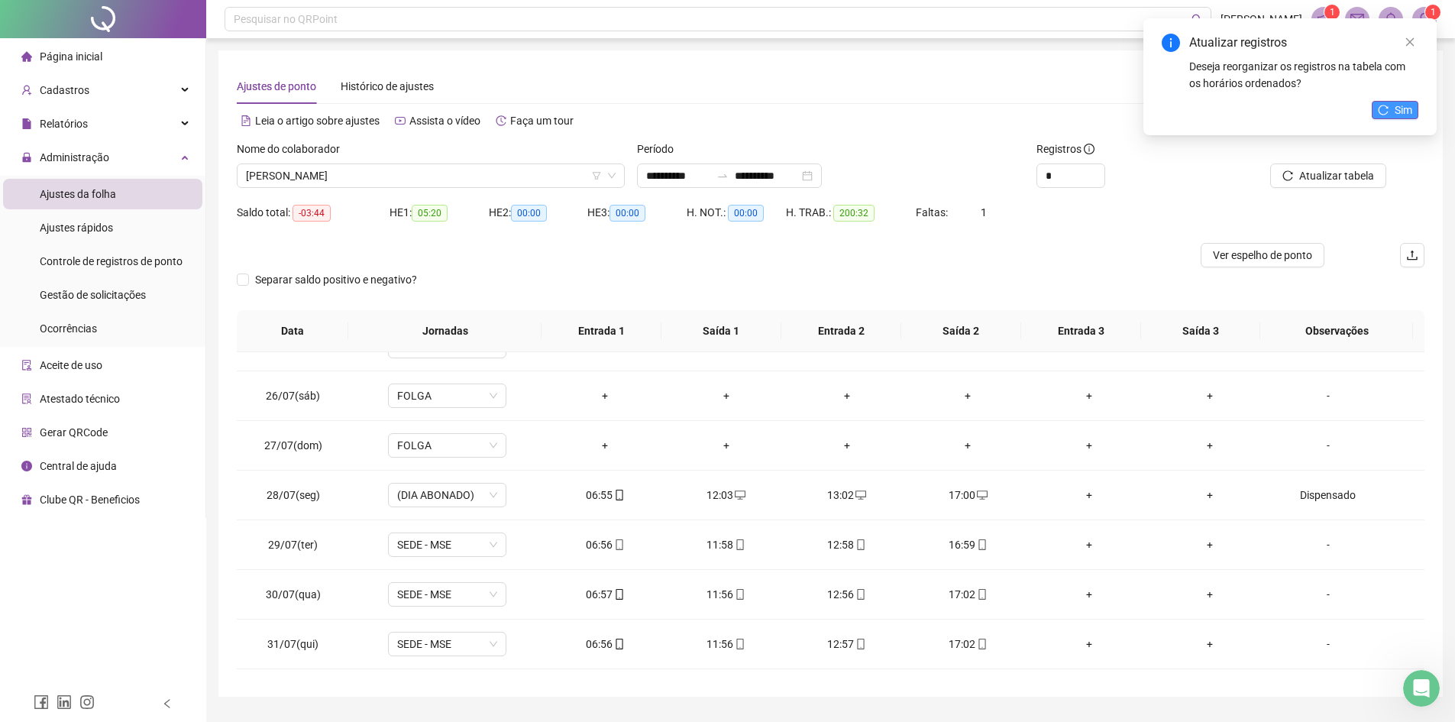
click at [1161, 113] on span "Sim" at bounding box center [1404, 110] width 18 height 17
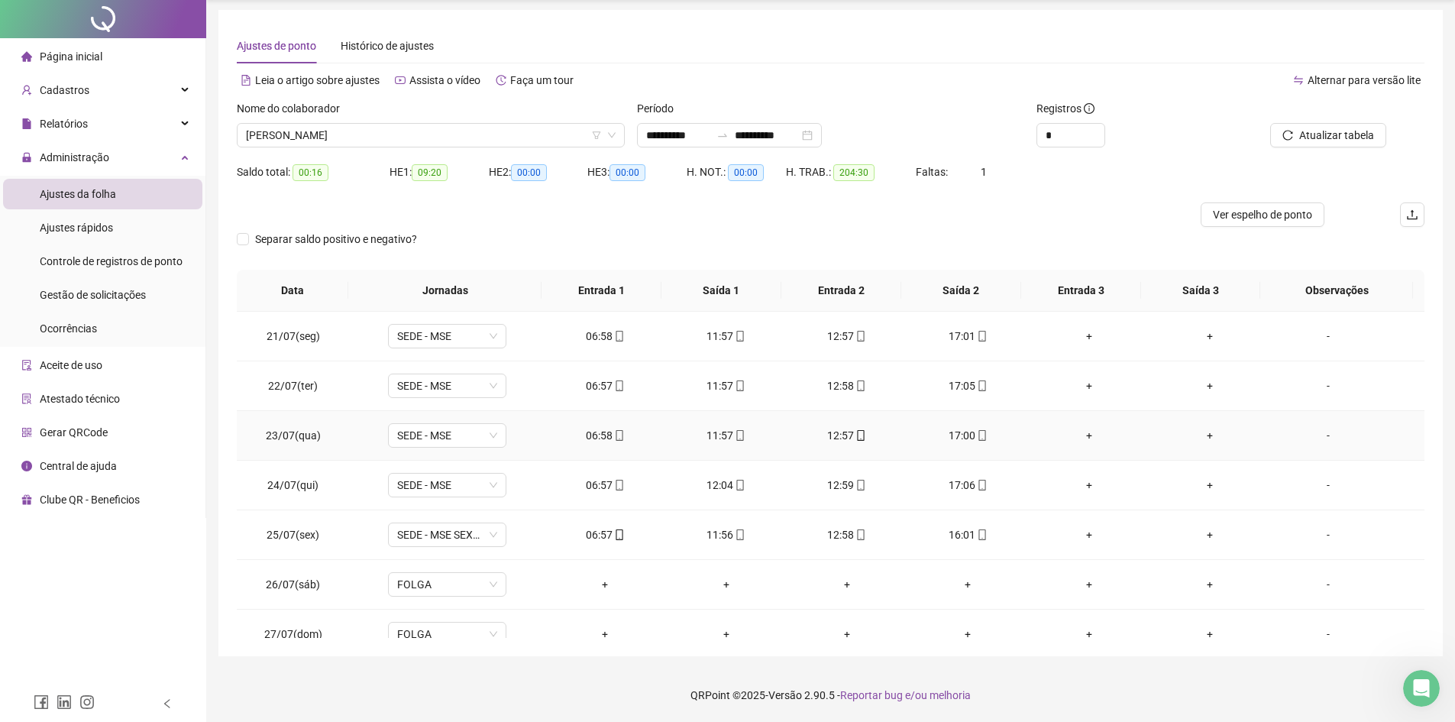
scroll to position [0, 0]
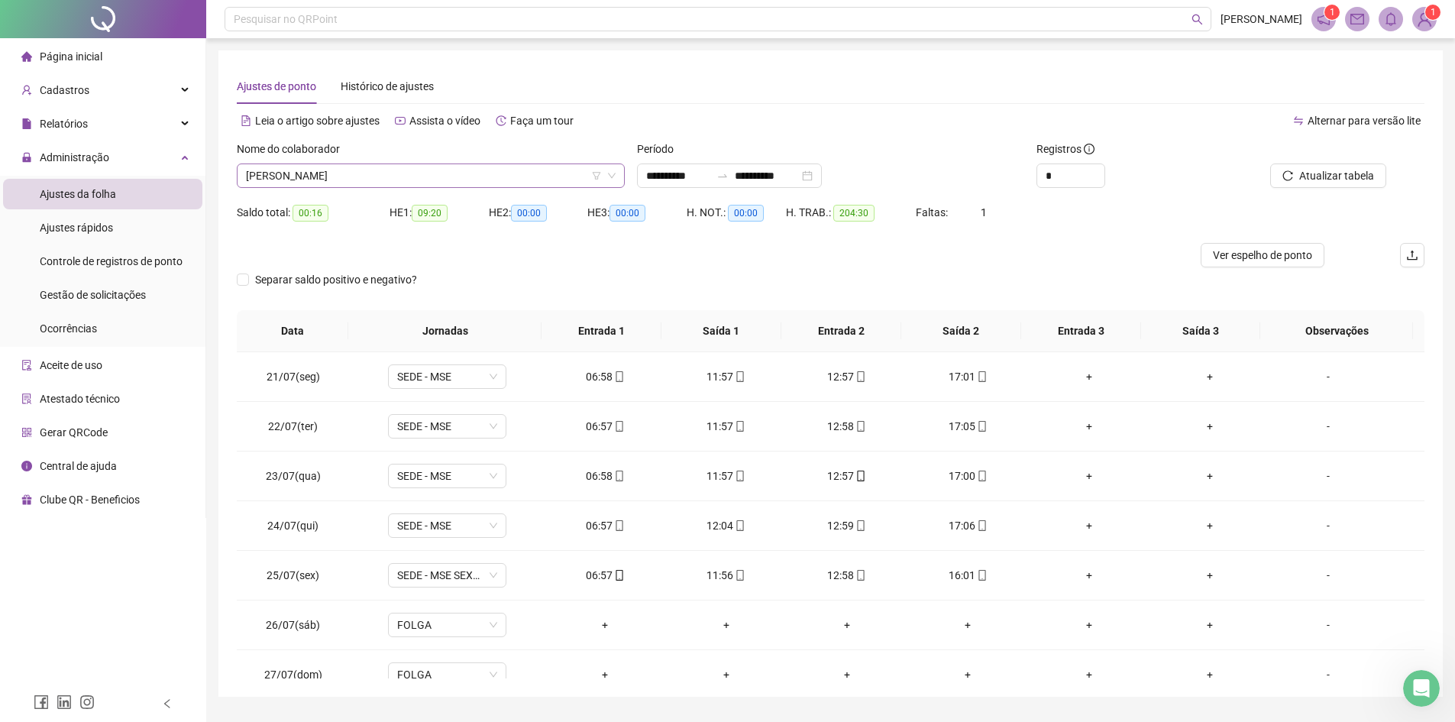
click at [610, 175] on icon "down" at bounding box center [612, 175] width 8 height 5
click at [520, 183] on span "[PERSON_NAME]" at bounding box center [431, 175] width 370 height 23
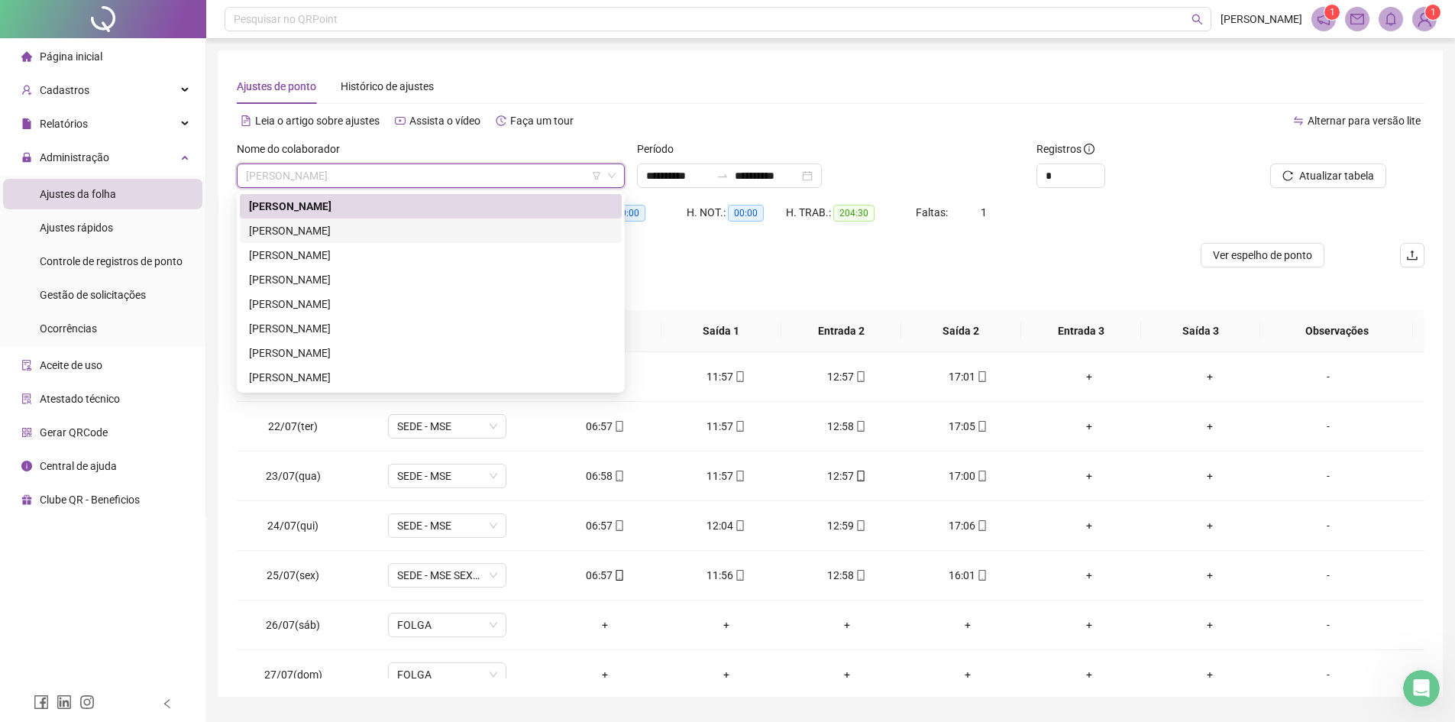
click at [395, 236] on div "[PERSON_NAME]" at bounding box center [431, 230] width 364 height 17
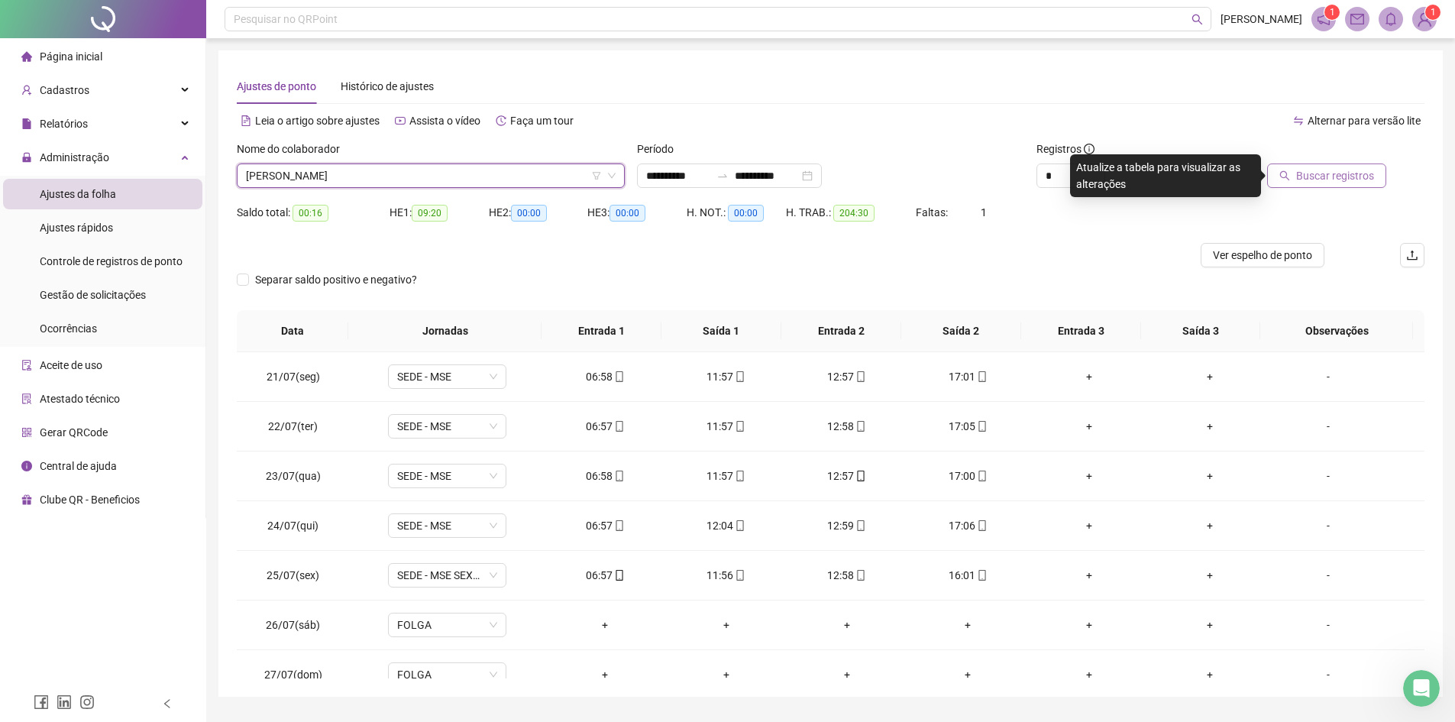
click at [1161, 183] on span "Buscar registros" at bounding box center [1335, 175] width 78 height 17
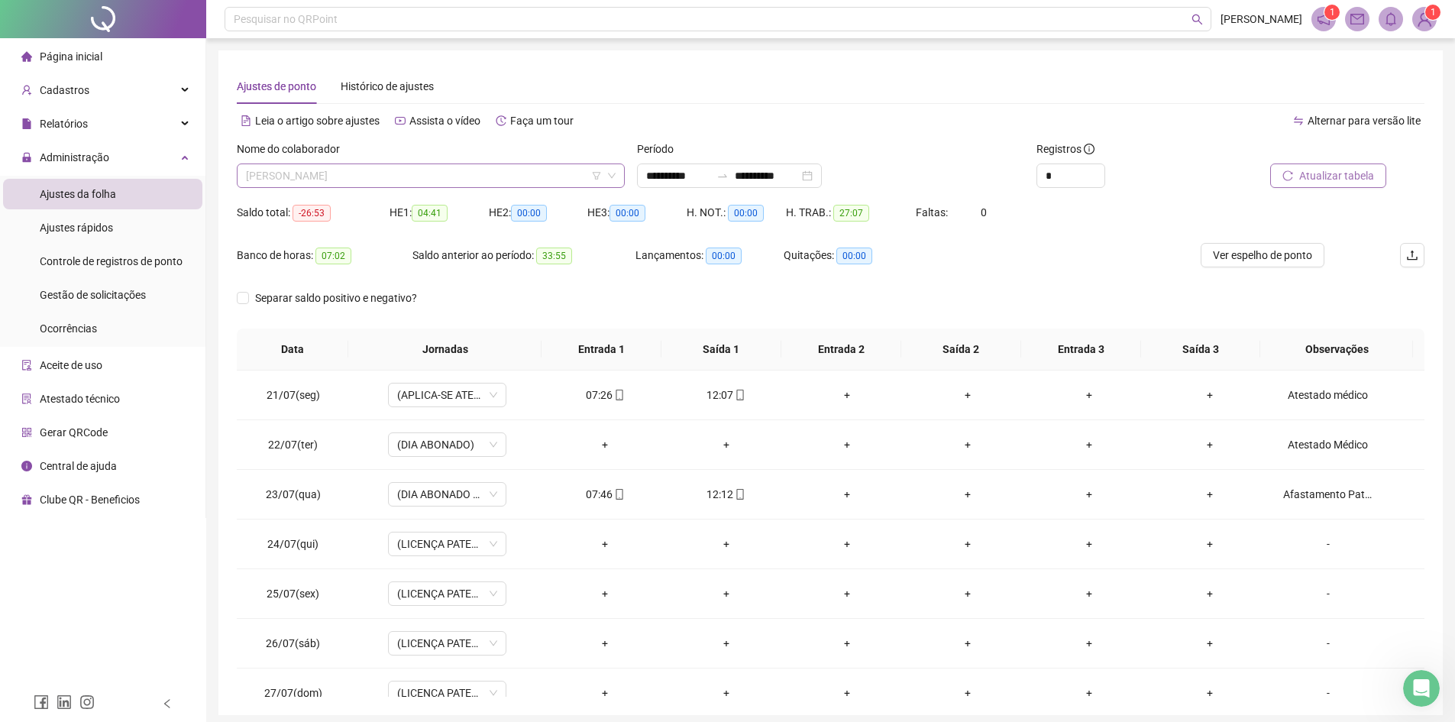
click at [558, 177] on span "[PERSON_NAME]" at bounding box center [431, 175] width 370 height 23
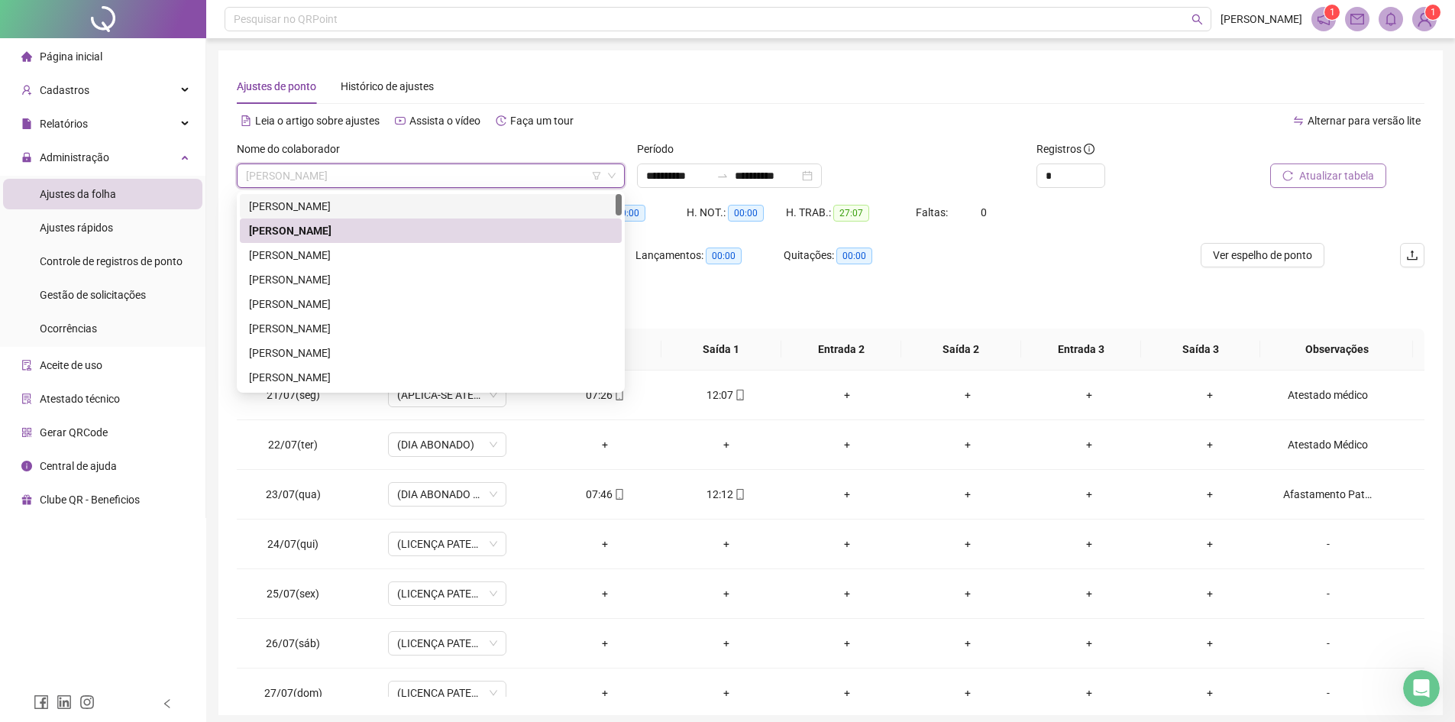
click at [398, 209] on div "[PERSON_NAME]" at bounding box center [431, 206] width 364 height 17
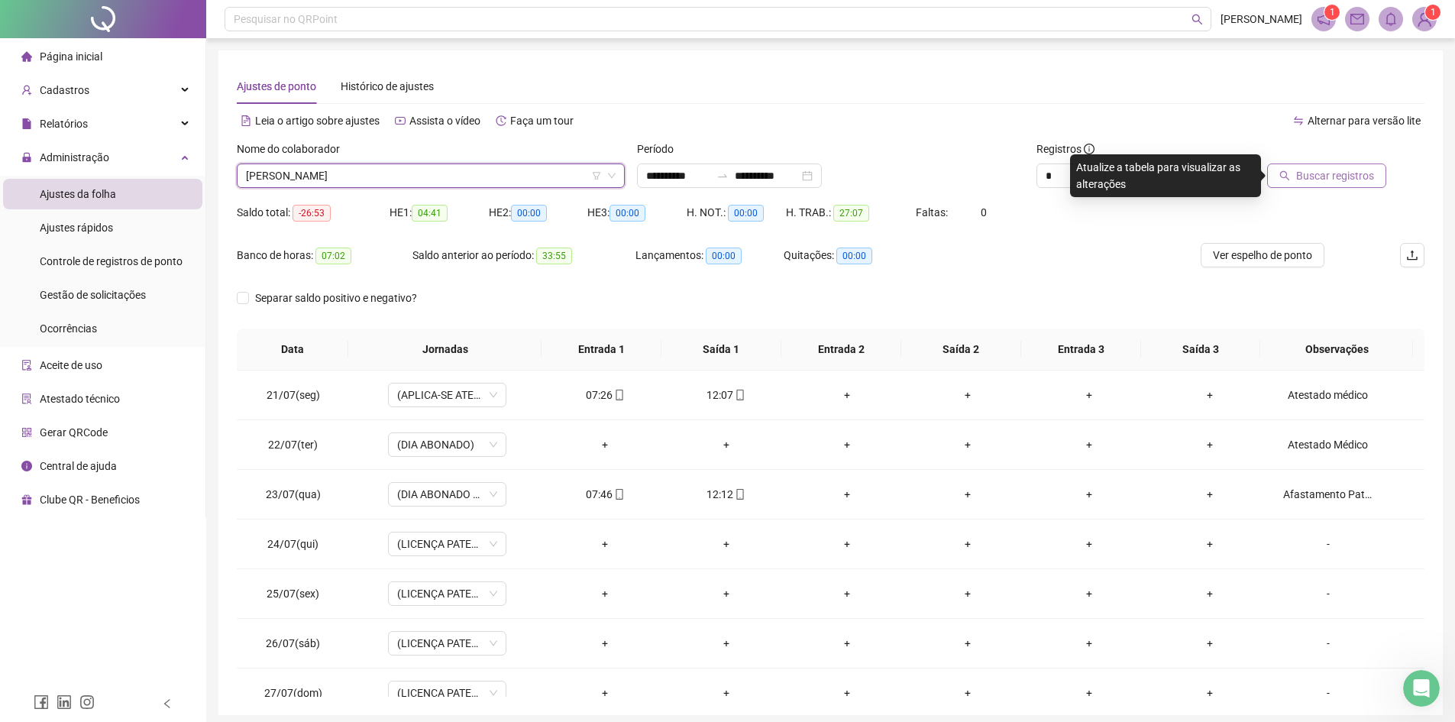
click at [1161, 175] on span "Buscar registros" at bounding box center [1335, 175] width 78 height 17
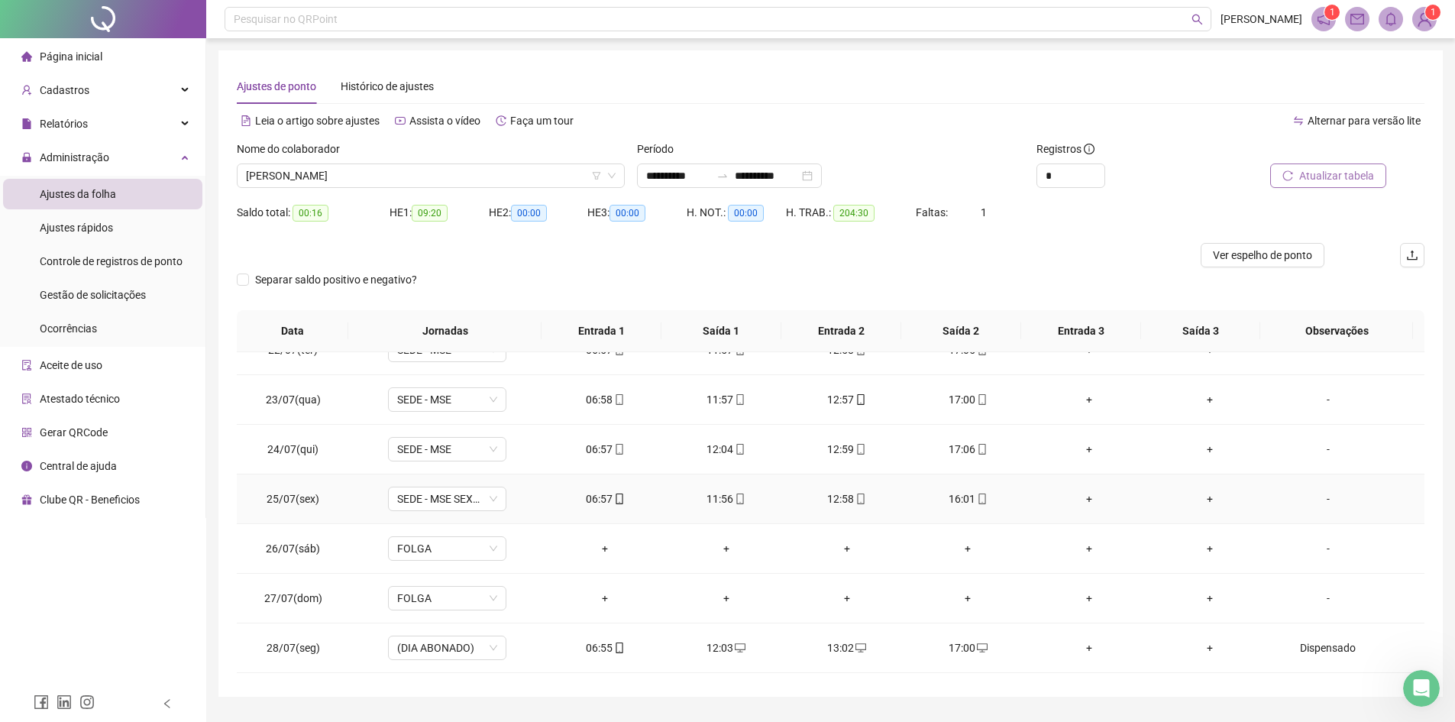
scroll to position [229, 0]
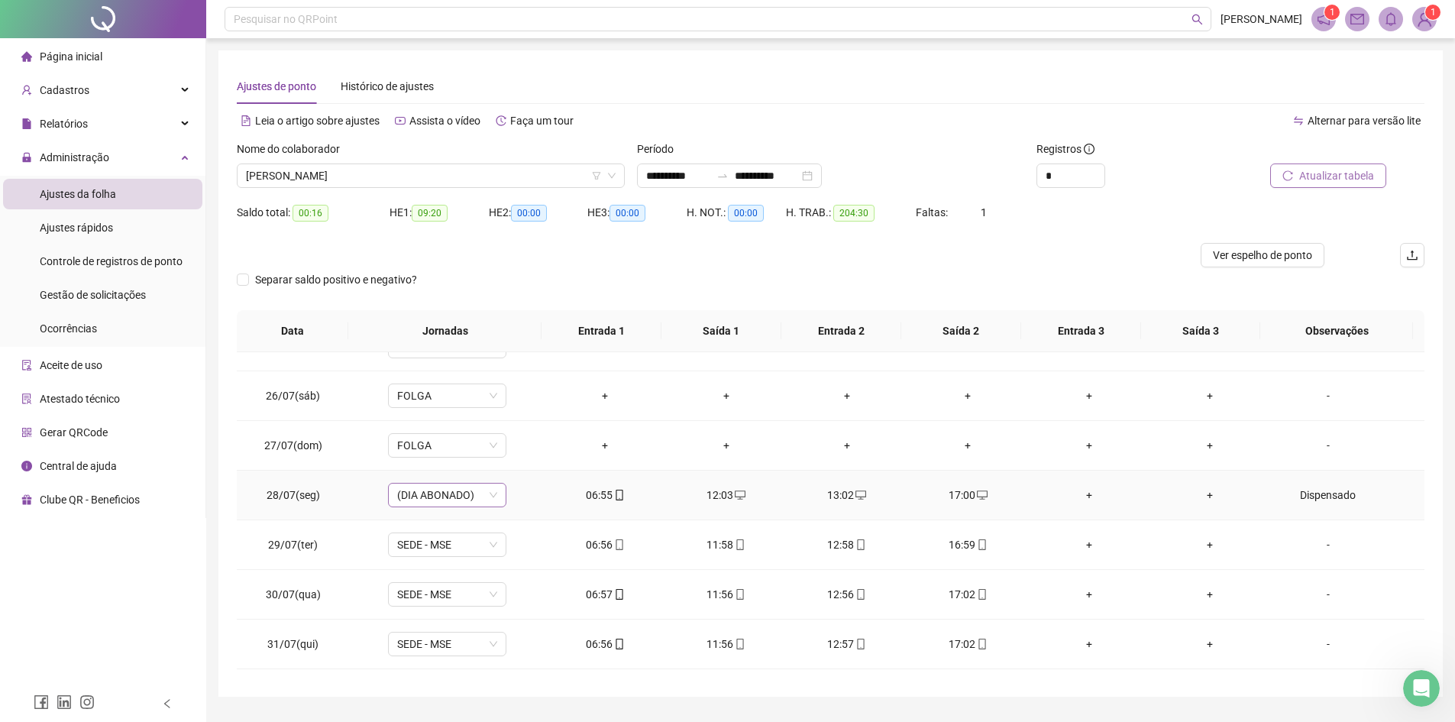
click at [494, 493] on span "(DIA ABONADO)" at bounding box center [447, 494] width 100 height 23
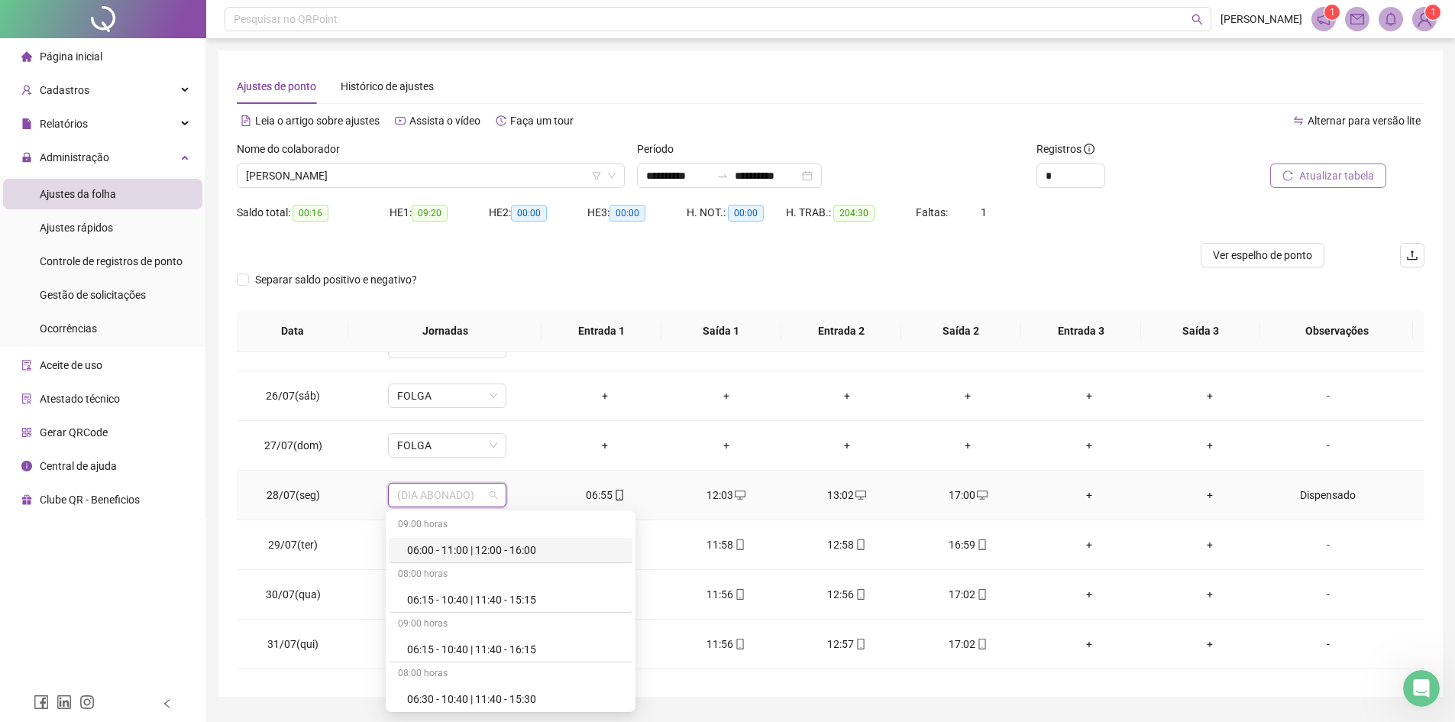
click at [496, 493] on div "(DIA ABONADO)" at bounding box center [447, 495] width 118 height 24
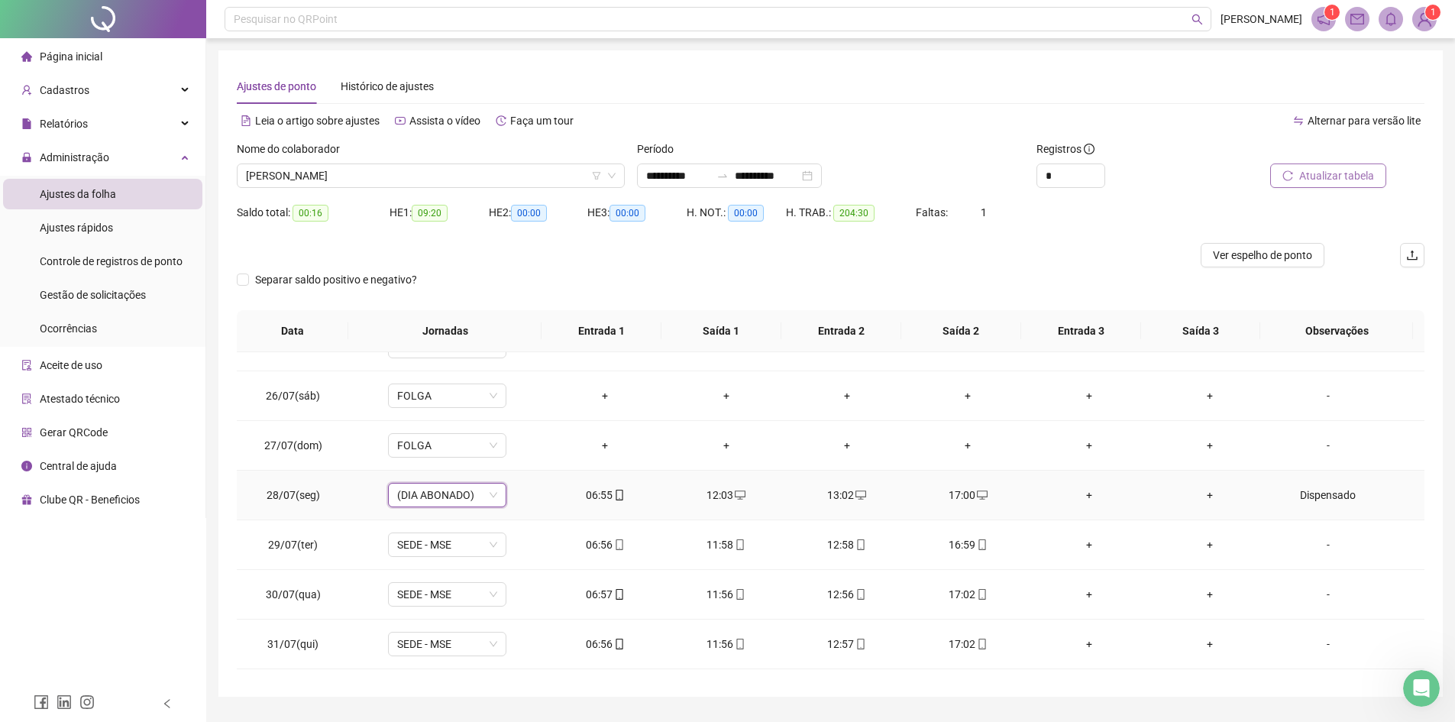
click at [1161, 496] on div "Dispensado" at bounding box center [1328, 495] width 90 height 17
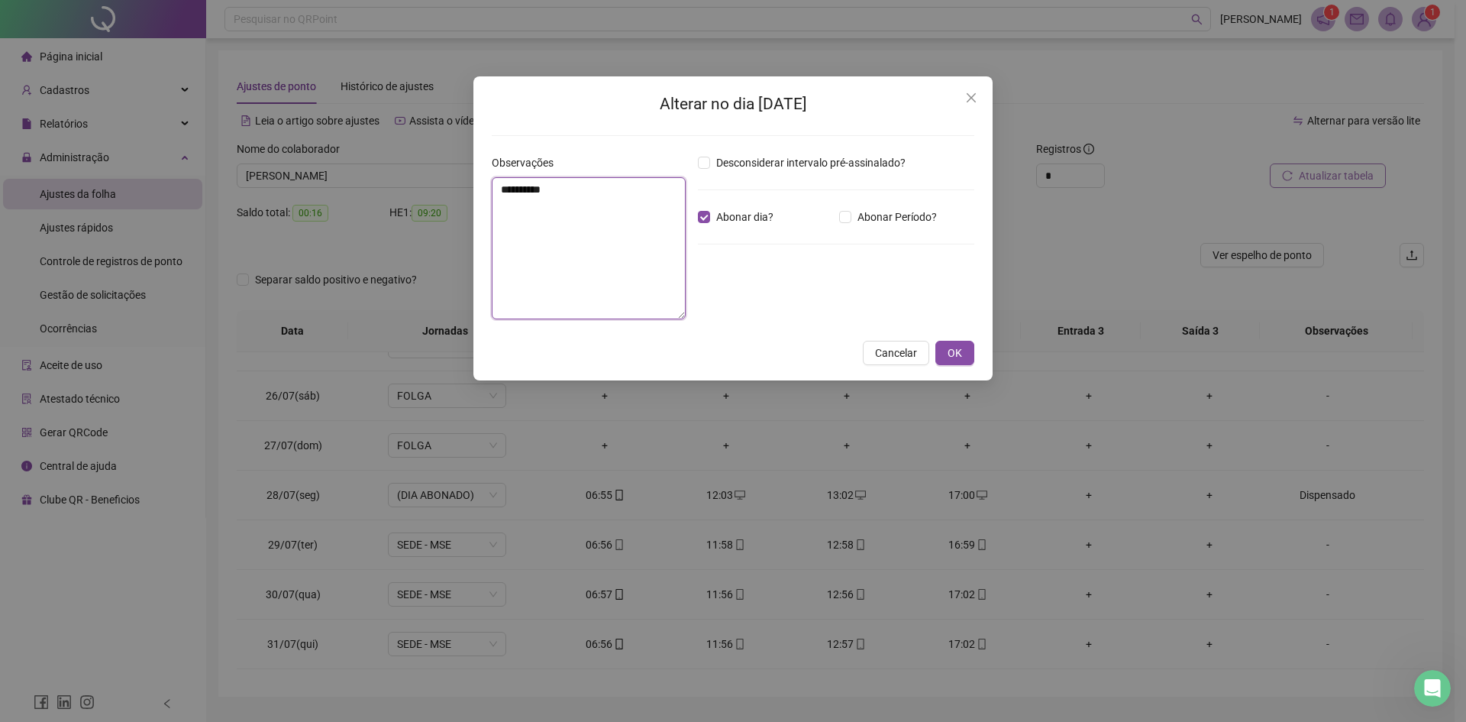
drag, startPoint x: 604, startPoint y: 189, endPoint x: 448, endPoint y: 199, distance: 156.9
click at [449, 198] on div "**********" at bounding box center [733, 361] width 1466 height 722
type textarea "******"
click at [956, 357] on span "OK" at bounding box center [955, 352] width 15 height 17
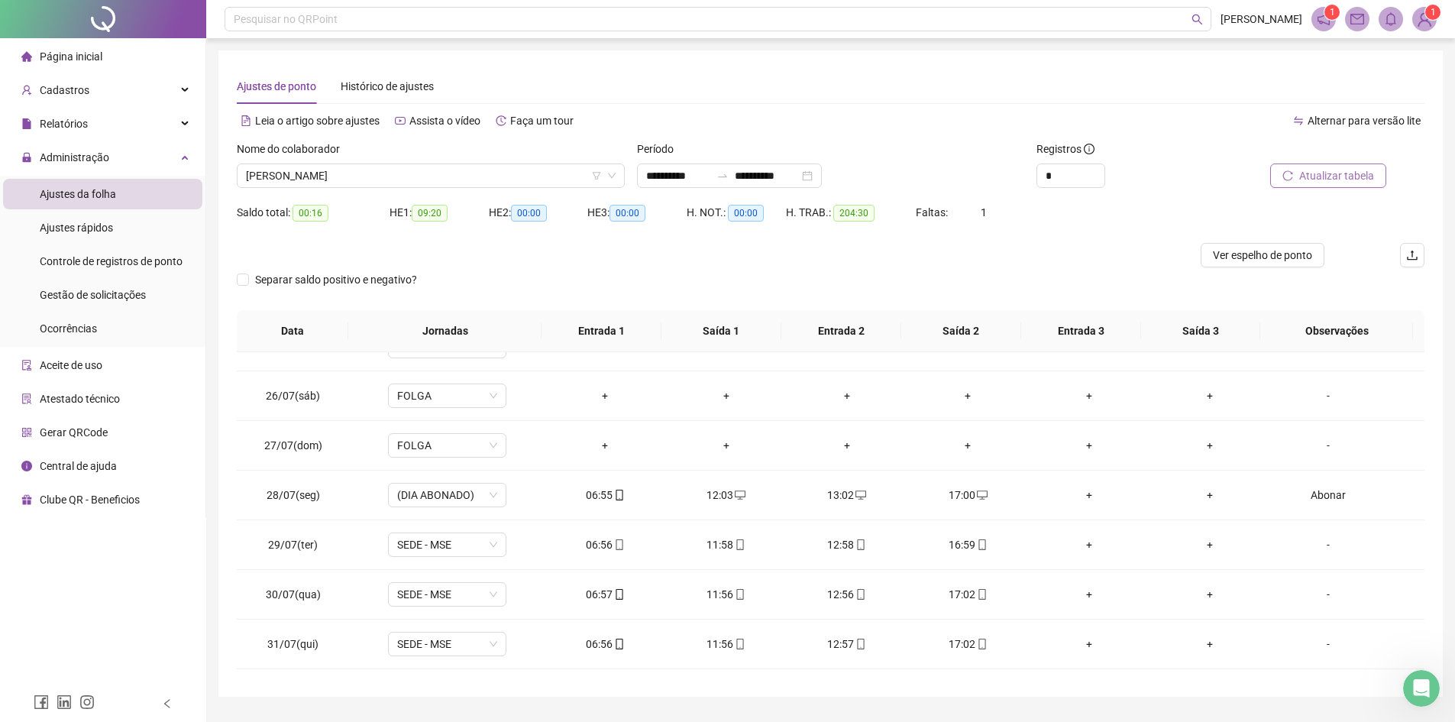
click at [1161, 178] on span "Atualizar tabela" at bounding box center [1336, 175] width 75 height 17
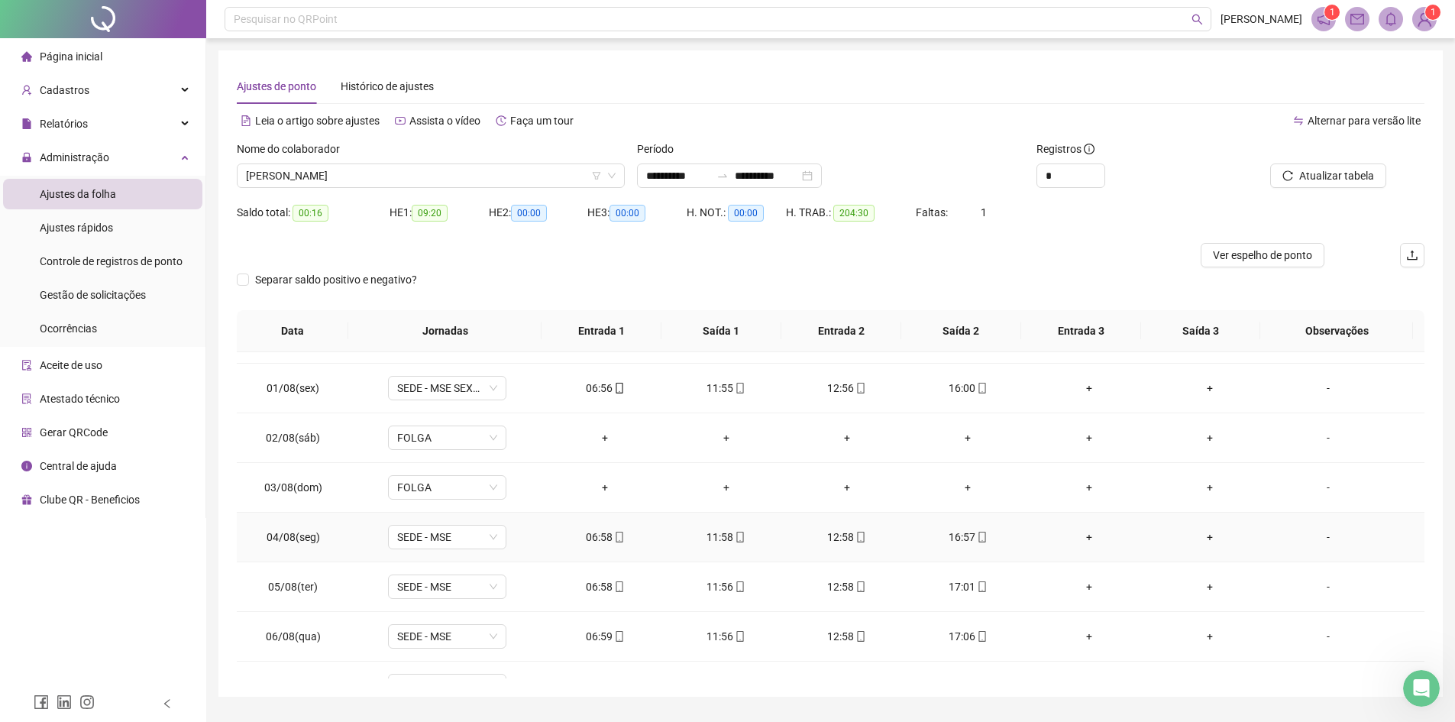
scroll to position [611, 0]
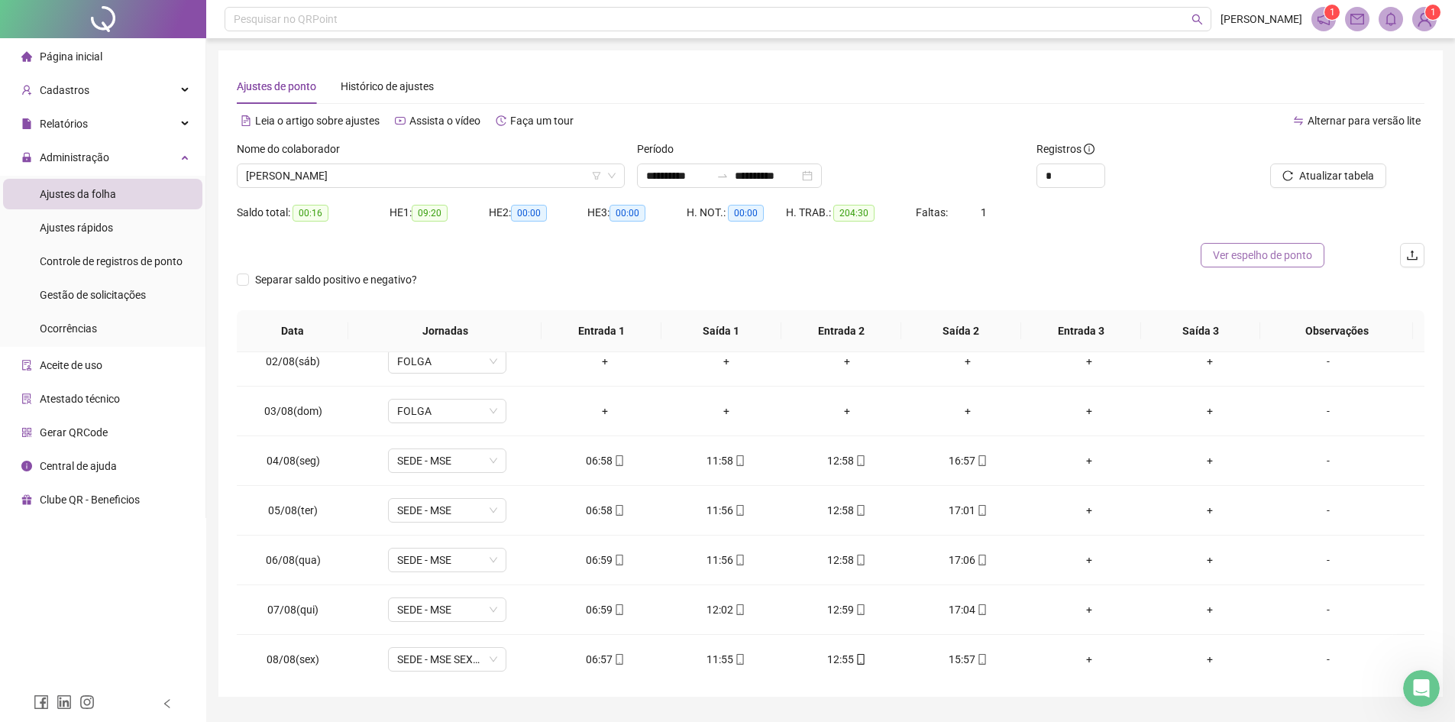
click at [1161, 258] on span "Ver espelho de ponto" at bounding box center [1262, 255] width 99 height 17
click at [1161, 259] on span "Ver espelho de ponto" at bounding box center [1262, 255] width 99 height 17
click at [799, 170] on input "**********" at bounding box center [767, 175] width 64 height 17
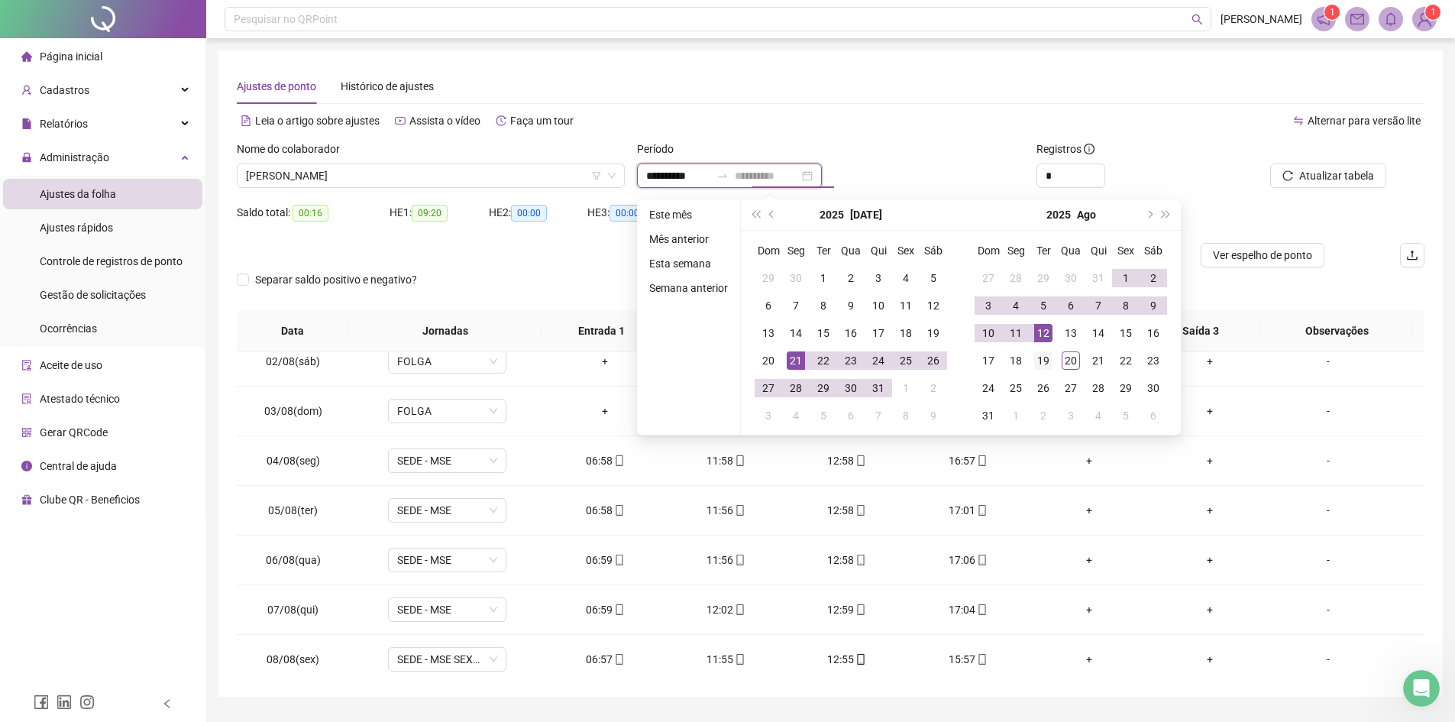
type input "**********"
click at [1044, 364] on div "19" at bounding box center [1043, 360] width 18 height 18
type input "**********"
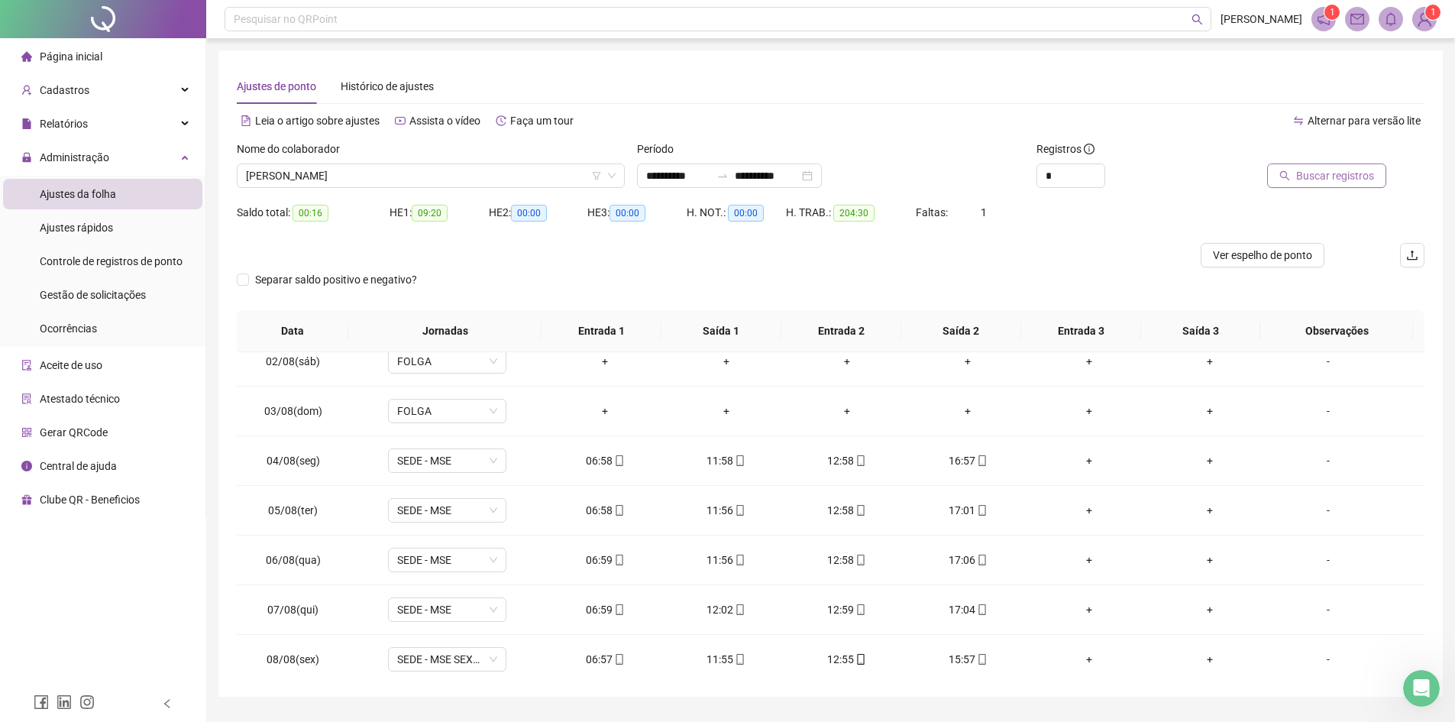
click at [1161, 177] on span "Buscar registros" at bounding box center [1335, 175] width 78 height 17
click at [418, 167] on span "[PERSON_NAME]" at bounding box center [431, 175] width 370 height 23
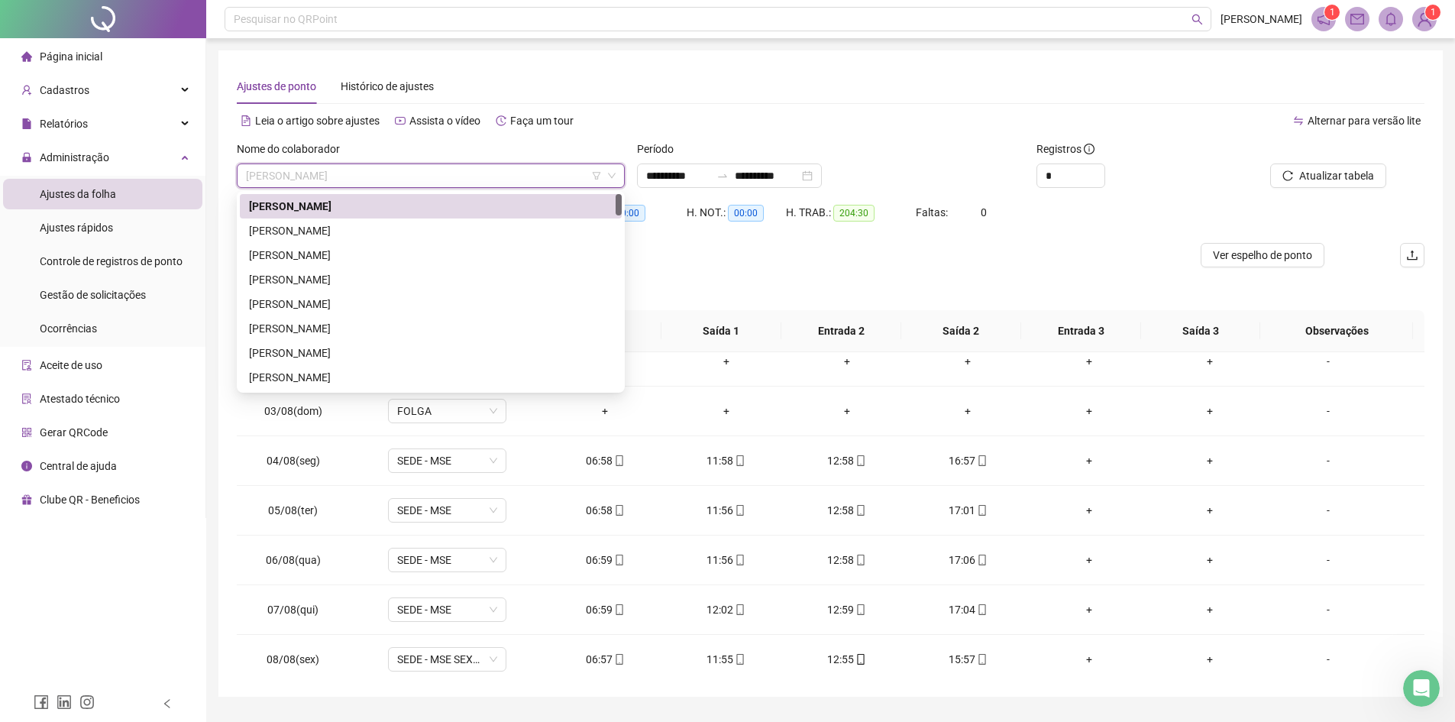
click at [429, 173] on span "[PERSON_NAME]" at bounding box center [431, 175] width 370 height 23
click at [408, 254] on div "[PERSON_NAME]" at bounding box center [431, 255] width 364 height 17
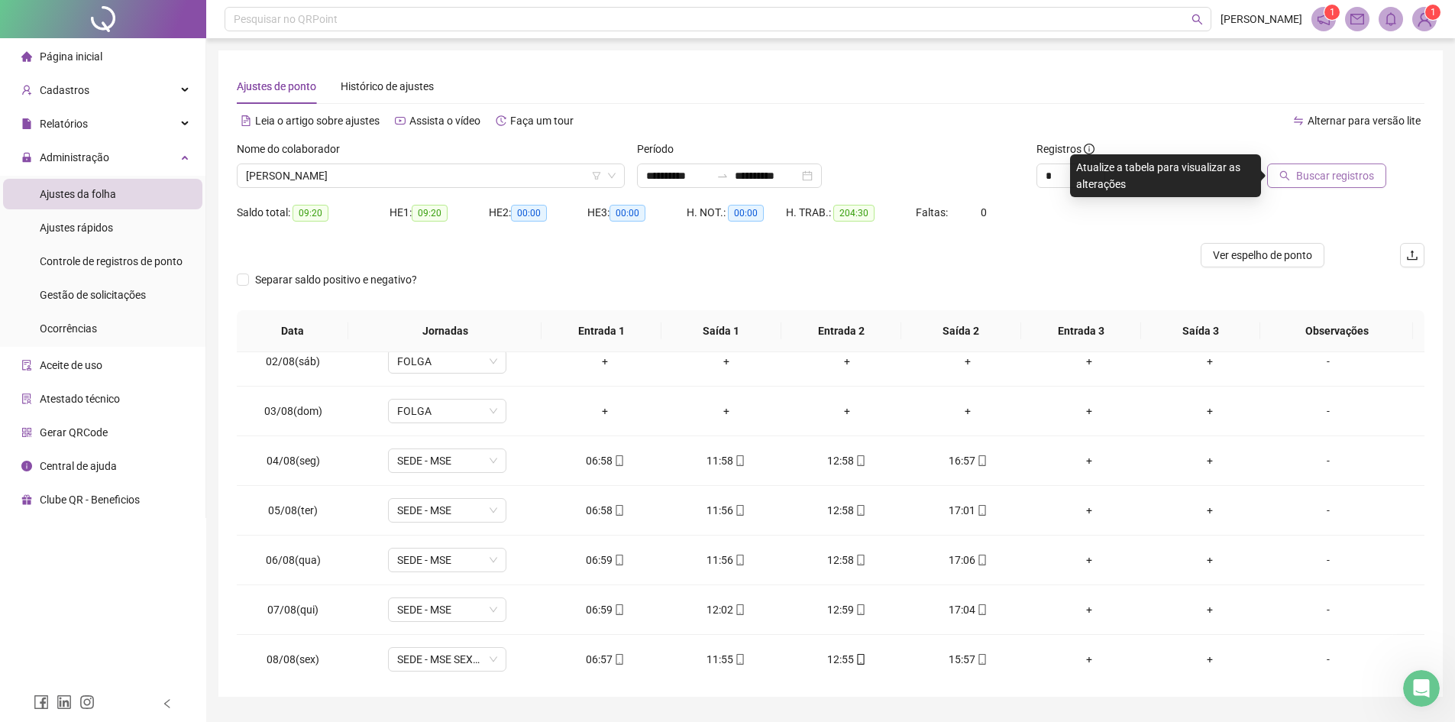
click at [1161, 179] on span "Buscar registros" at bounding box center [1335, 175] width 78 height 17
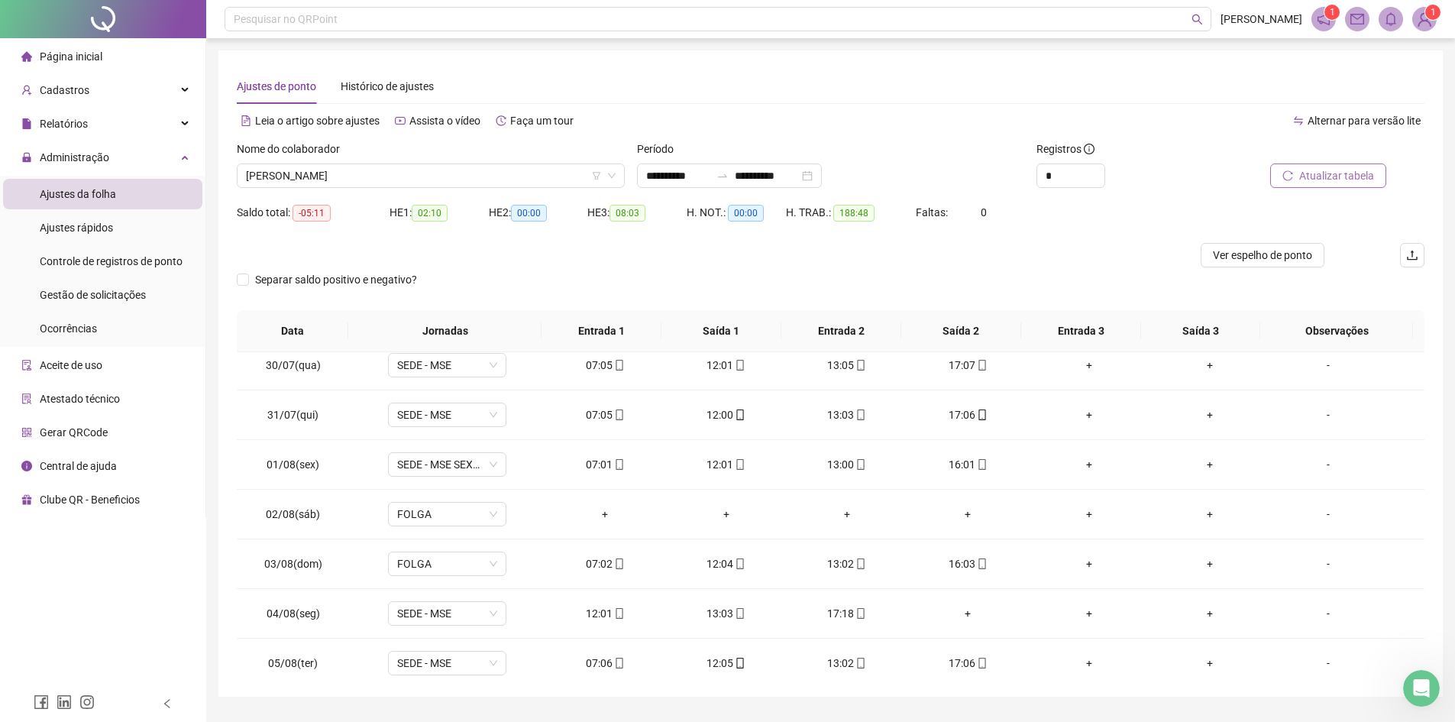
scroll to position [535, 0]
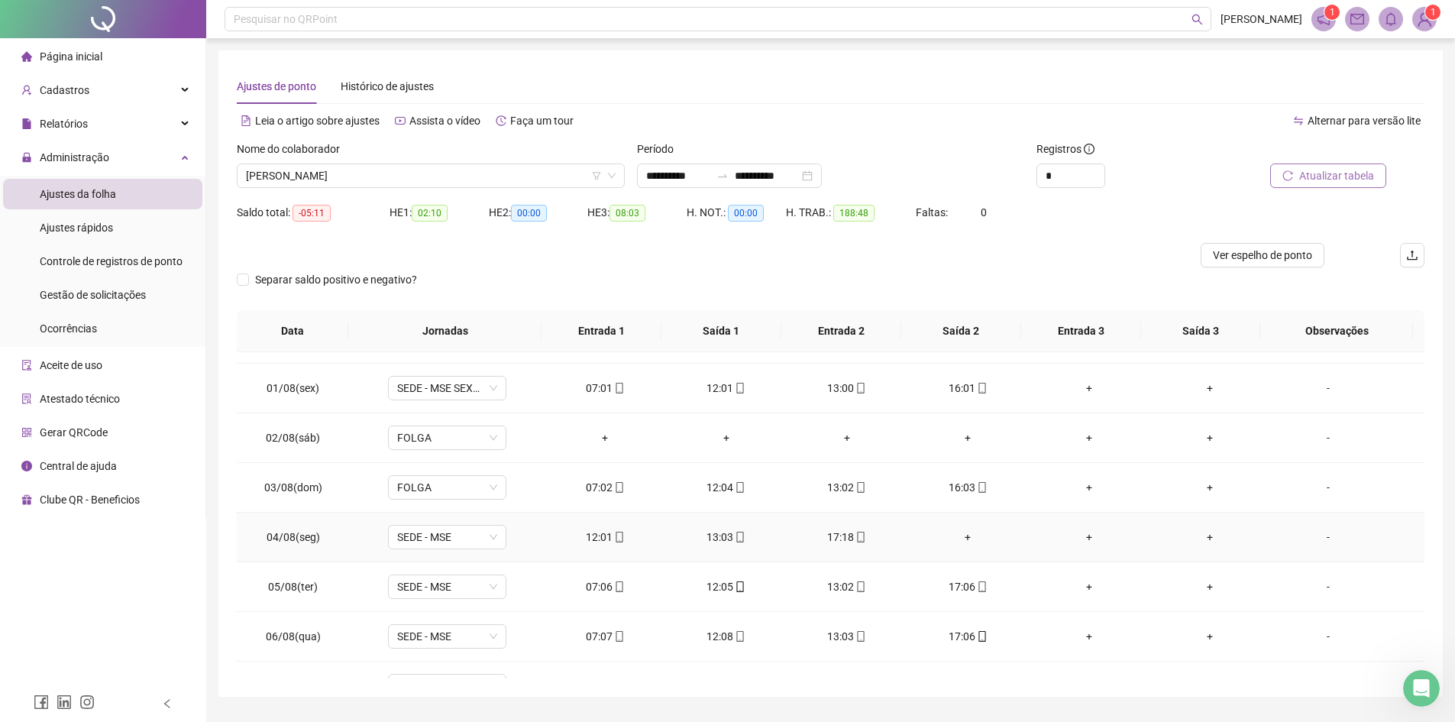
click at [964, 536] on div "+" at bounding box center [968, 537] width 96 height 17
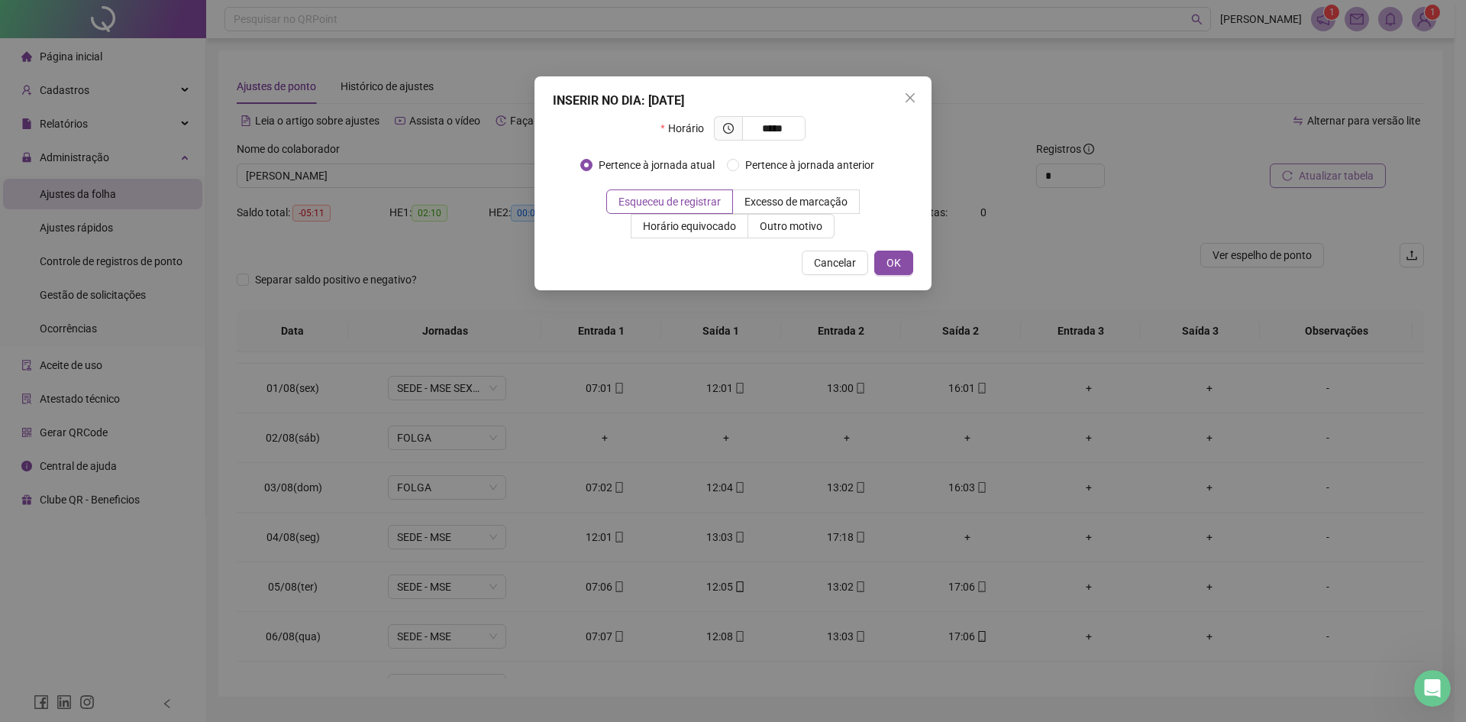
type input "*****"
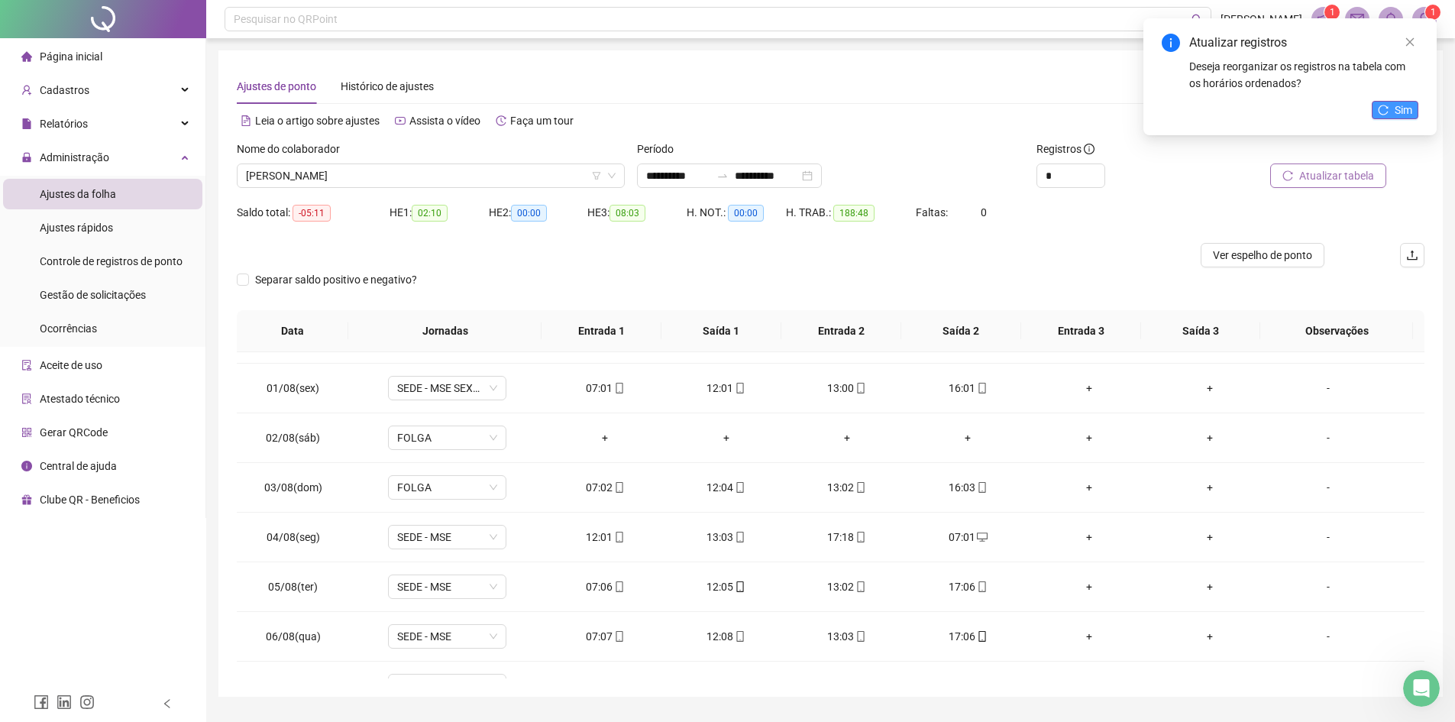
click at [1161, 111] on span "Sim" at bounding box center [1404, 110] width 18 height 17
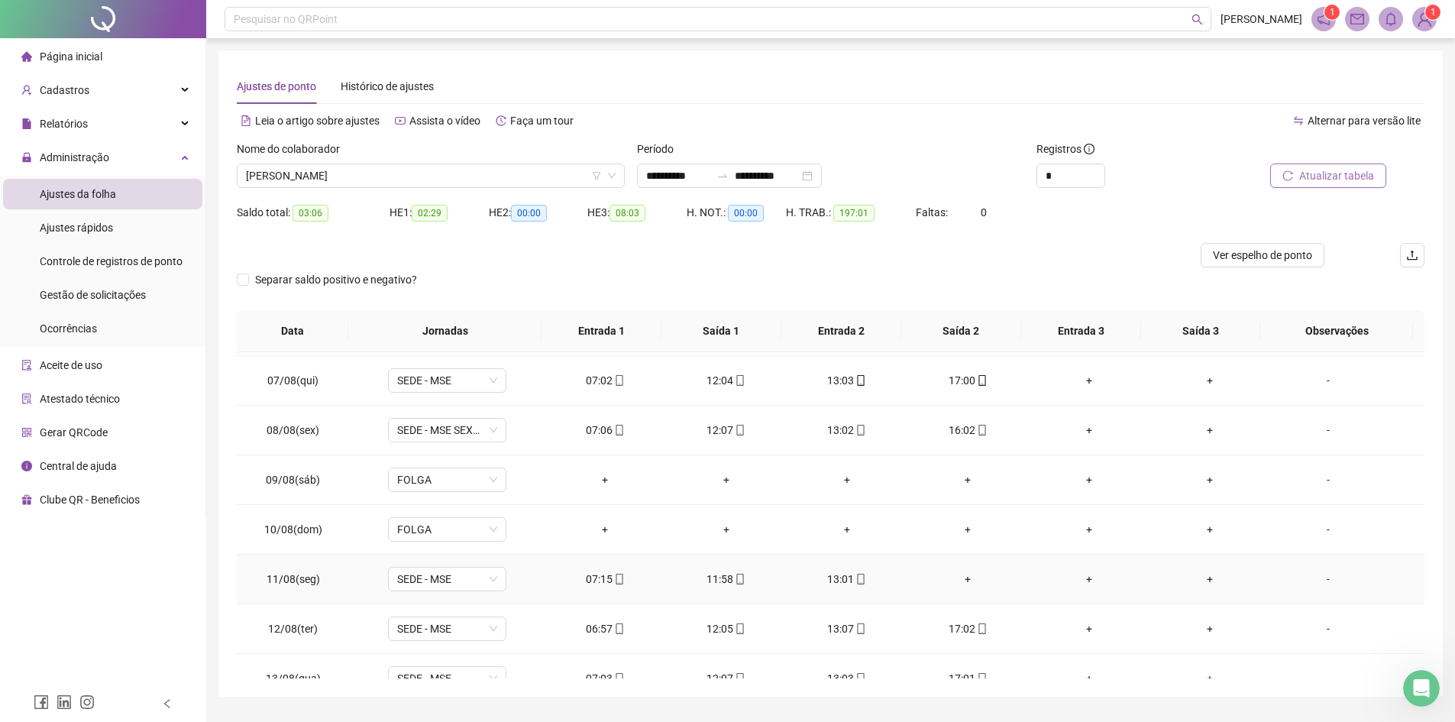
scroll to position [917, 0]
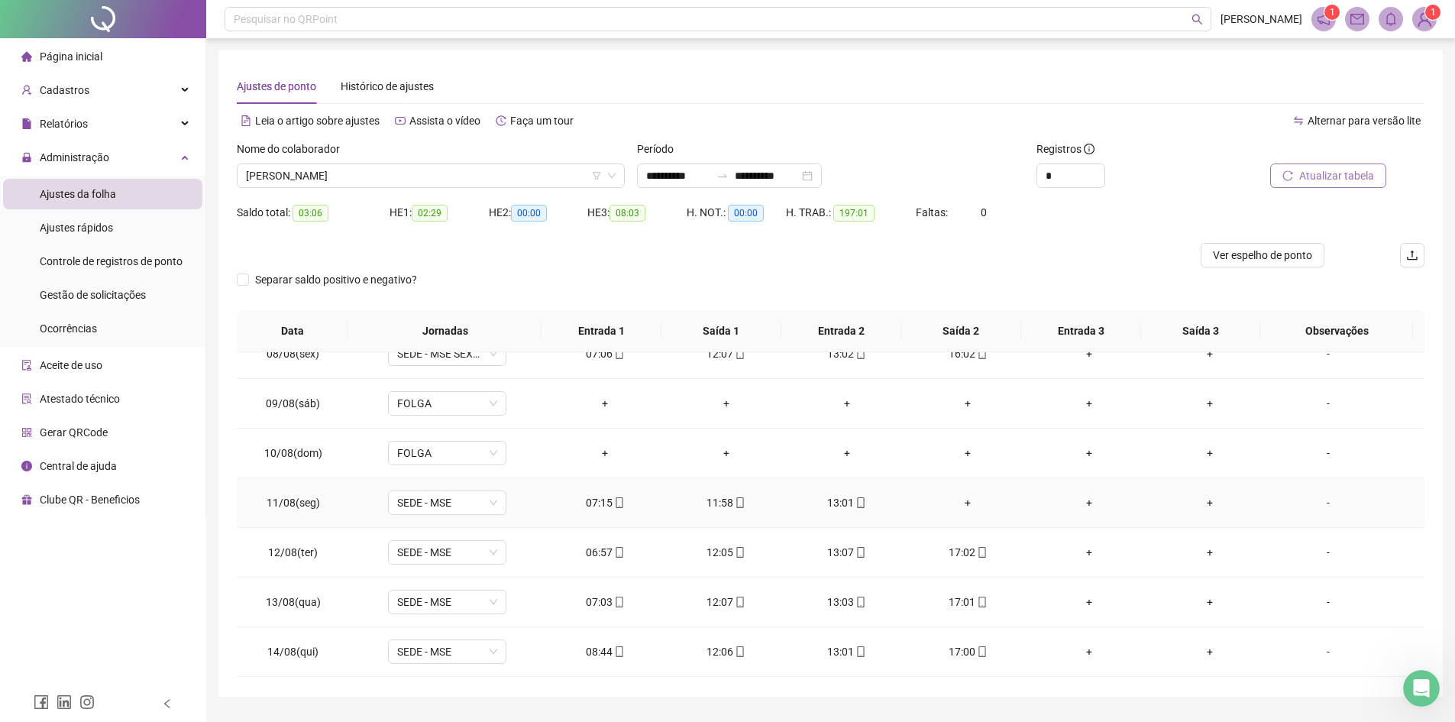
click at [968, 503] on div "+" at bounding box center [968, 502] width 96 height 17
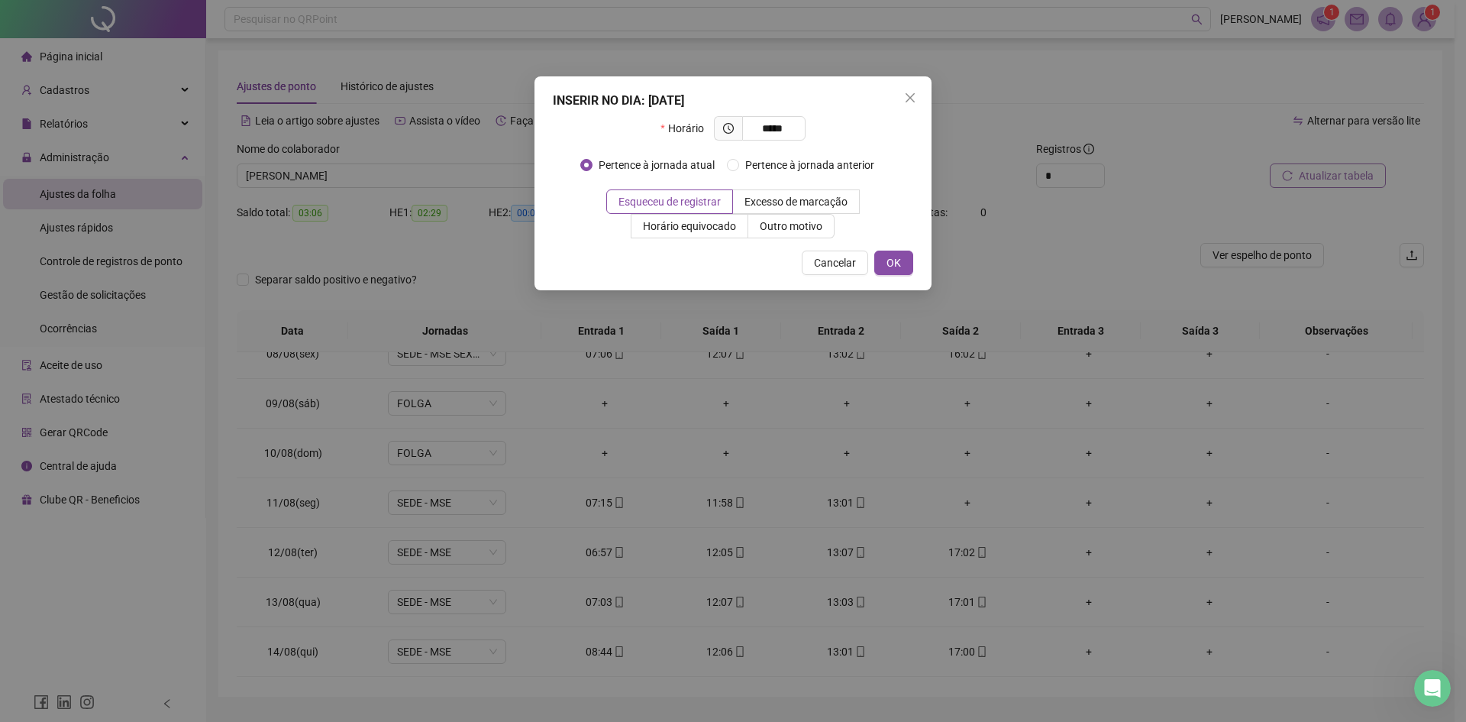
type input "*****"
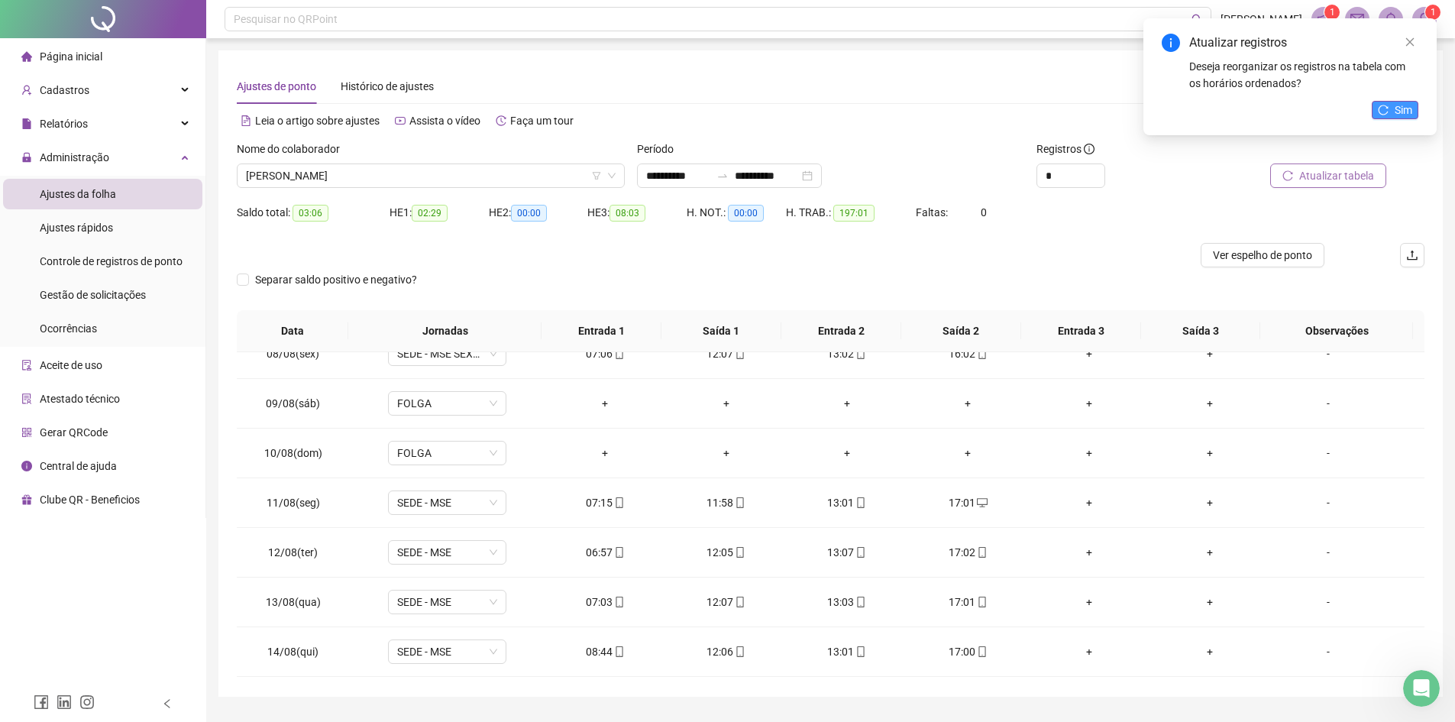
click at [1161, 110] on span "Sim" at bounding box center [1404, 110] width 18 height 17
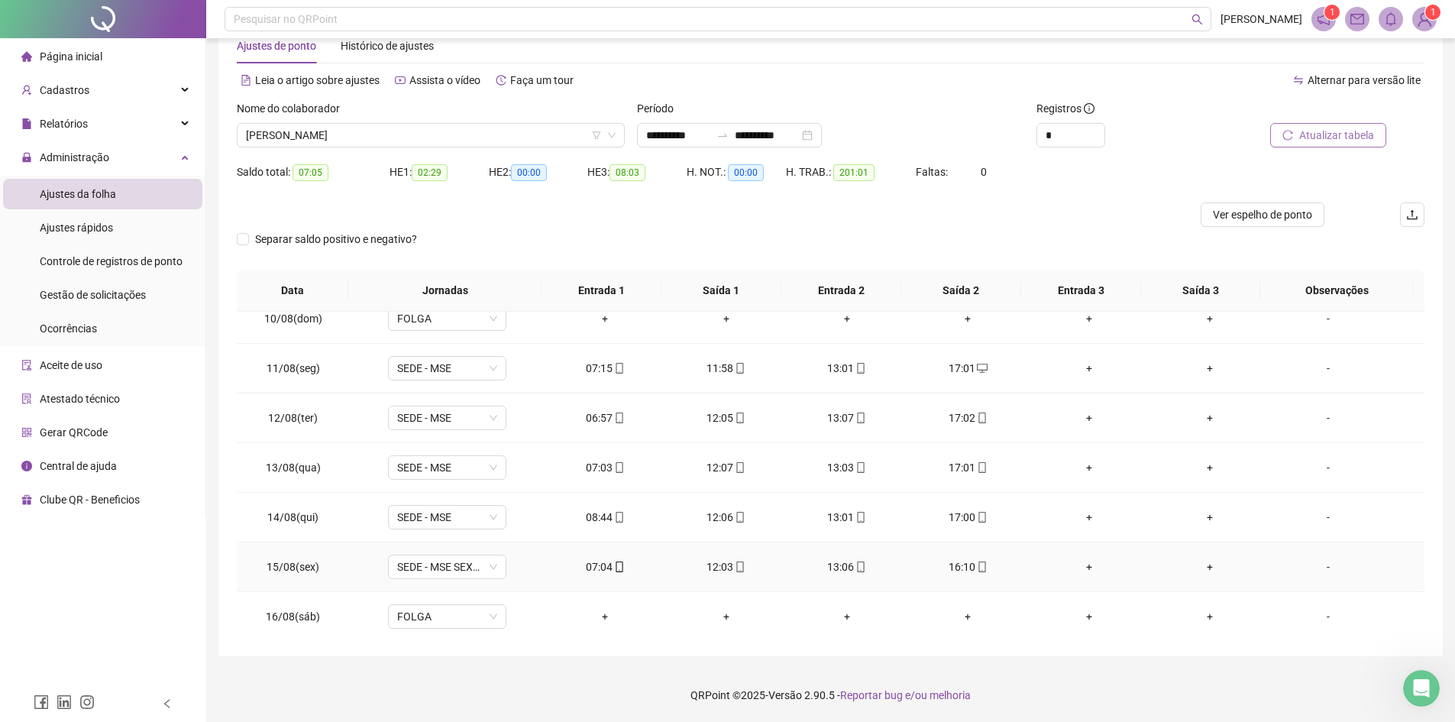
scroll to position [705, 0]
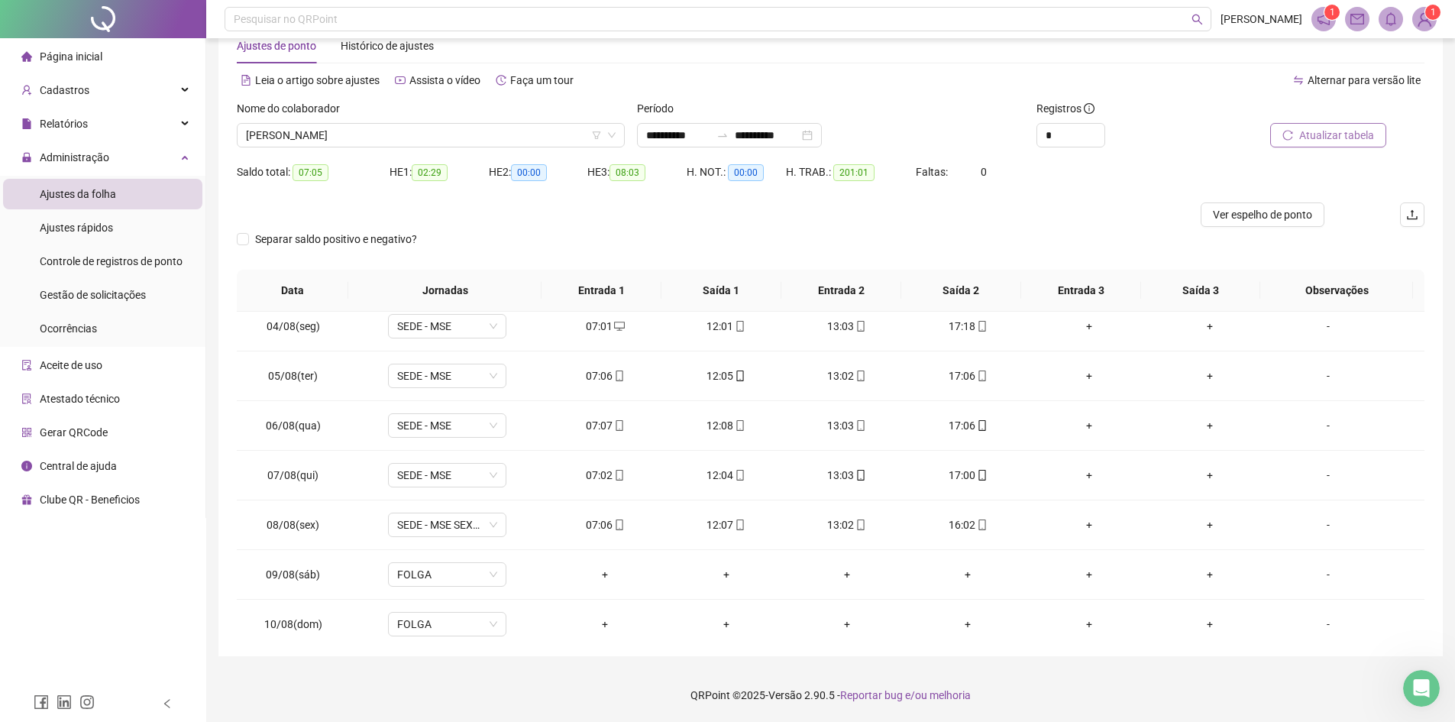
click at [1161, 136] on span "Atualizar tabela" at bounding box center [1336, 135] width 75 height 17
click at [458, 133] on span "[PERSON_NAME]" at bounding box center [431, 135] width 370 height 23
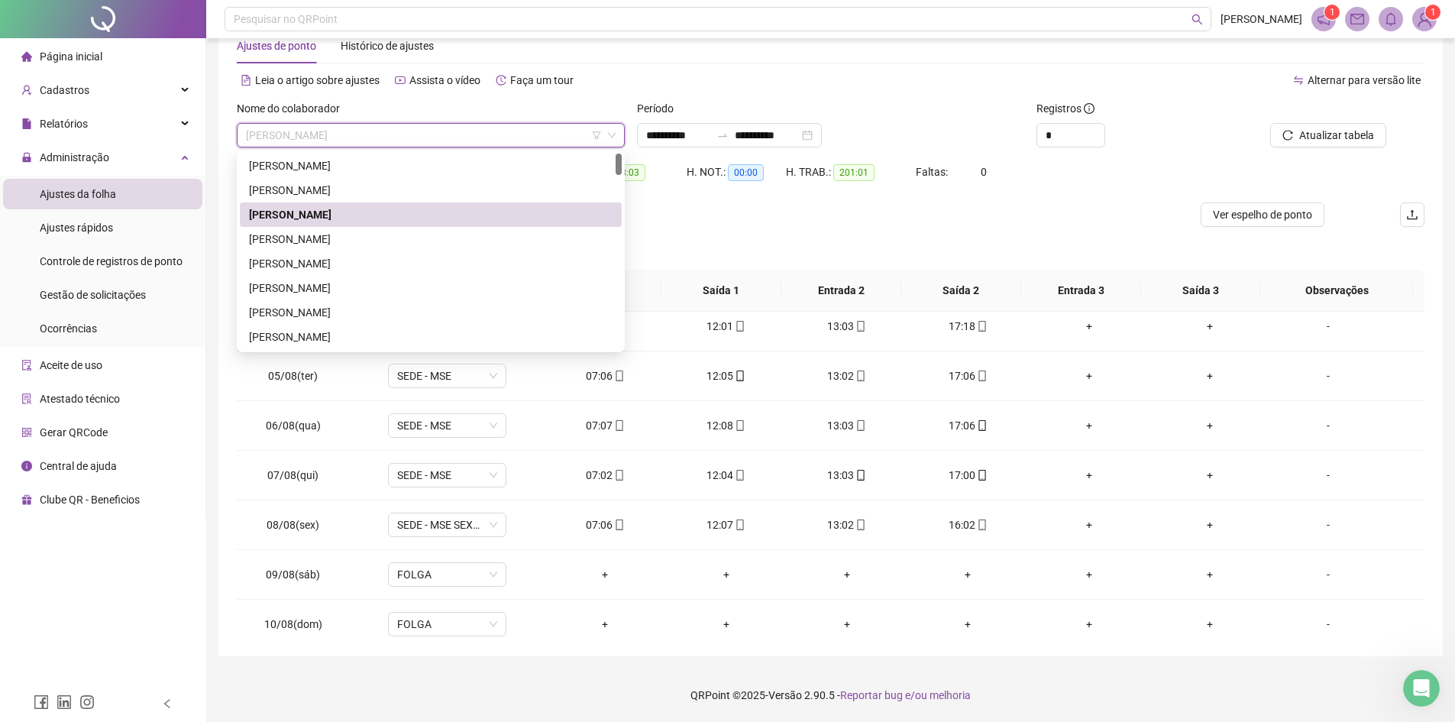
click at [527, 134] on span "[PERSON_NAME]" at bounding box center [431, 135] width 370 height 23
click at [418, 240] on div "[PERSON_NAME]" at bounding box center [431, 239] width 364 height 17
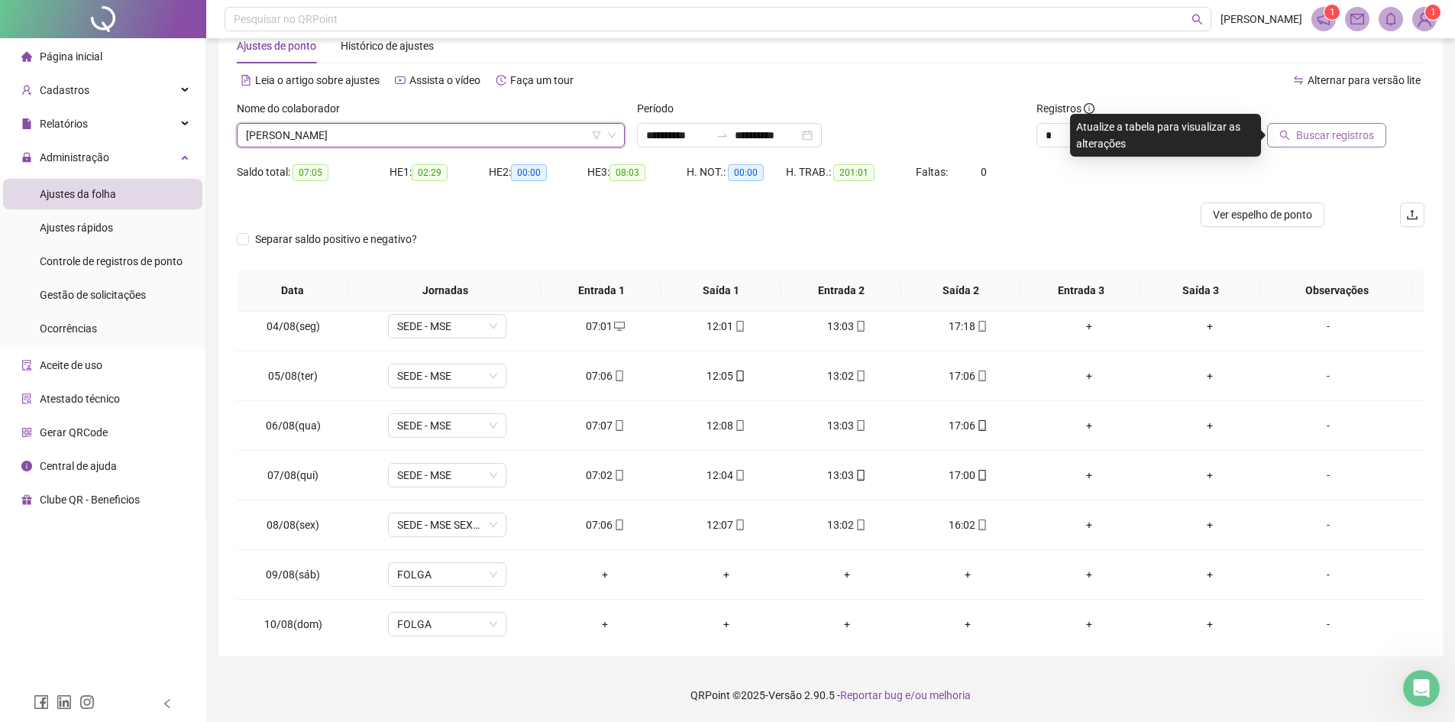
click at [1161, 135] on span "Buscar registros" at bounding box center [1335, 135] width 78 height 17
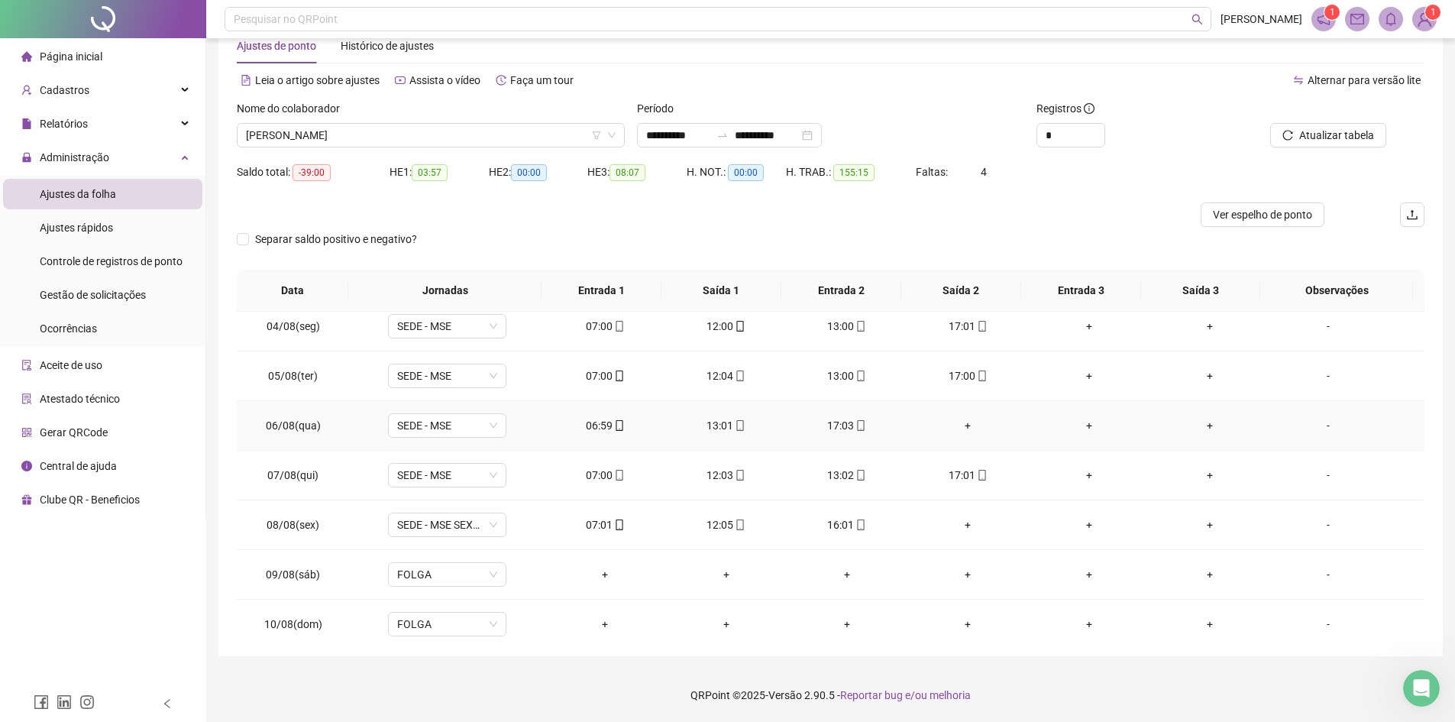
click at [962, 428] on div "+" at bounding box center [968, 425] width 96 height 17
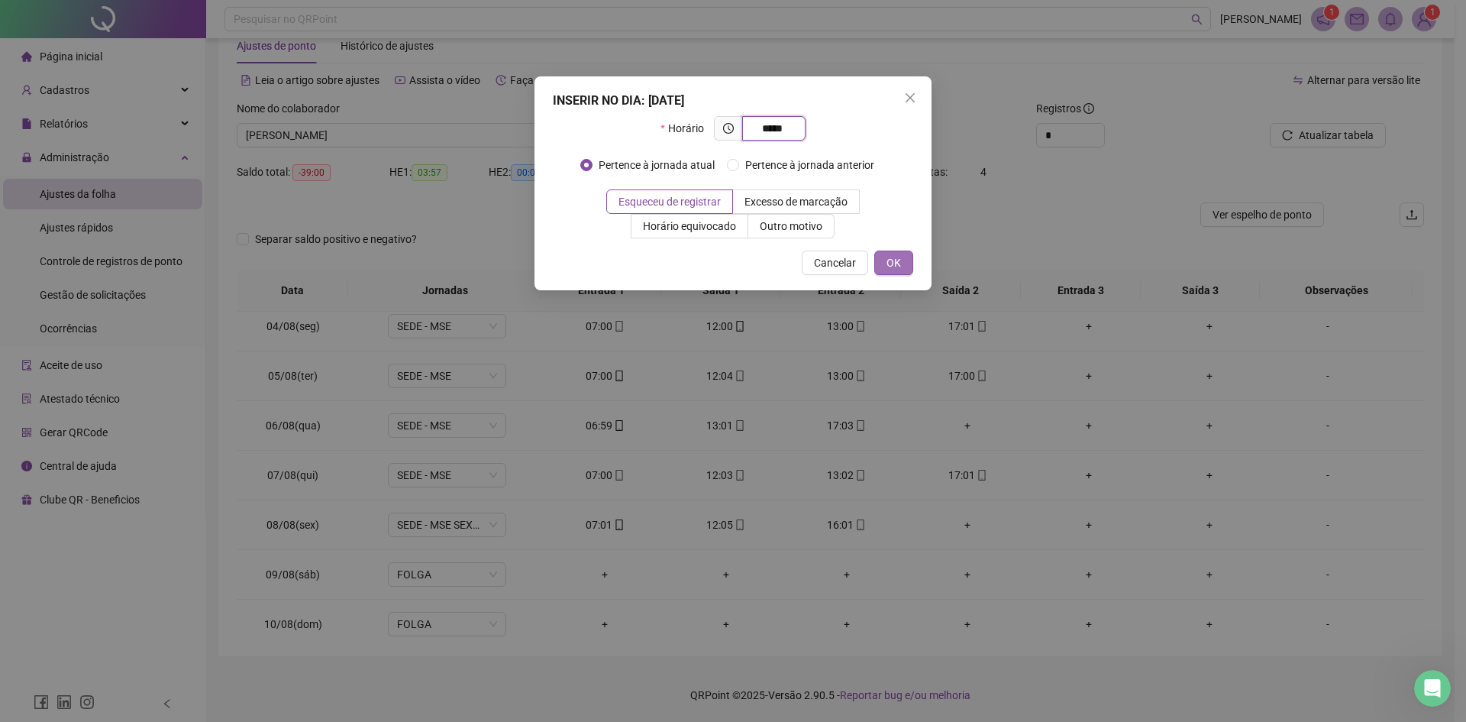
type input "*****"
click at [901, 267] on button "OK" at bounding box center [894, 263] width 39 height 24
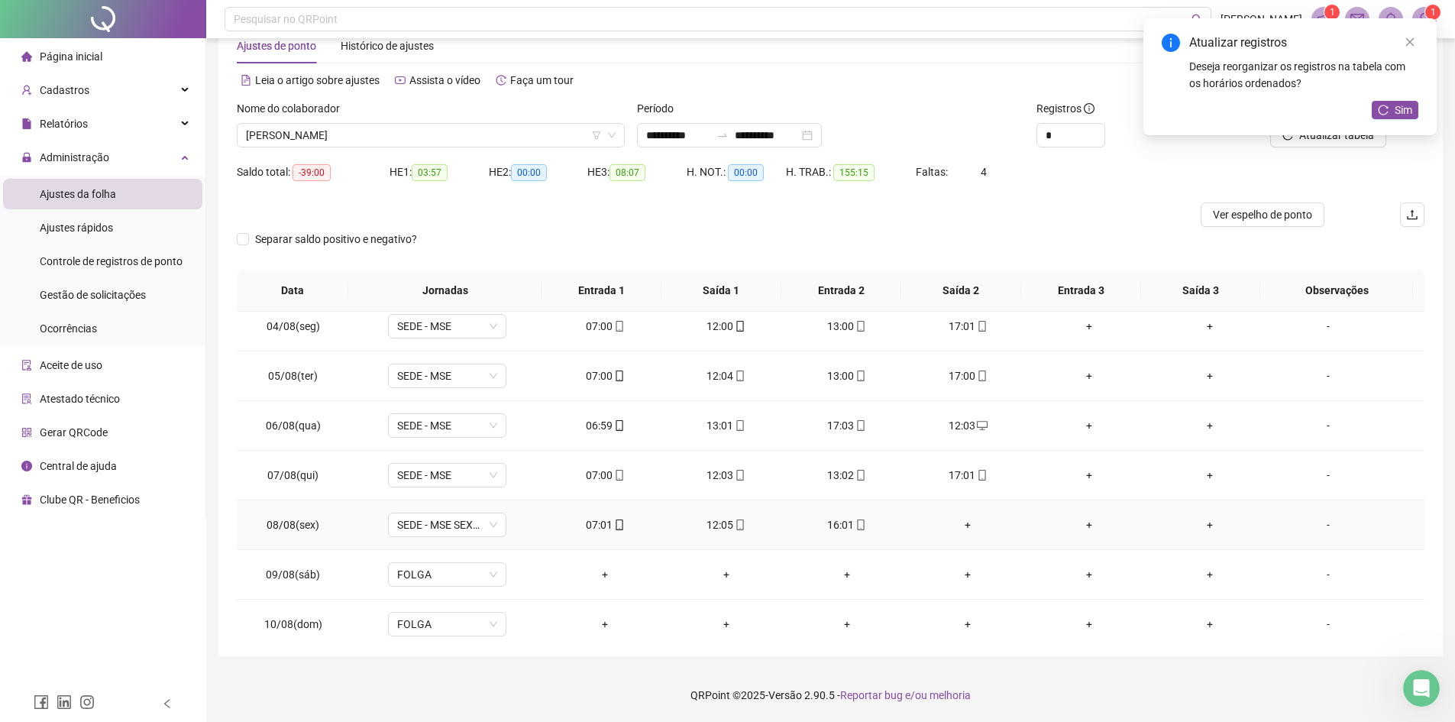
click at [962, 527] on div "+" at bounding box center [968, 524] width 96 height 17
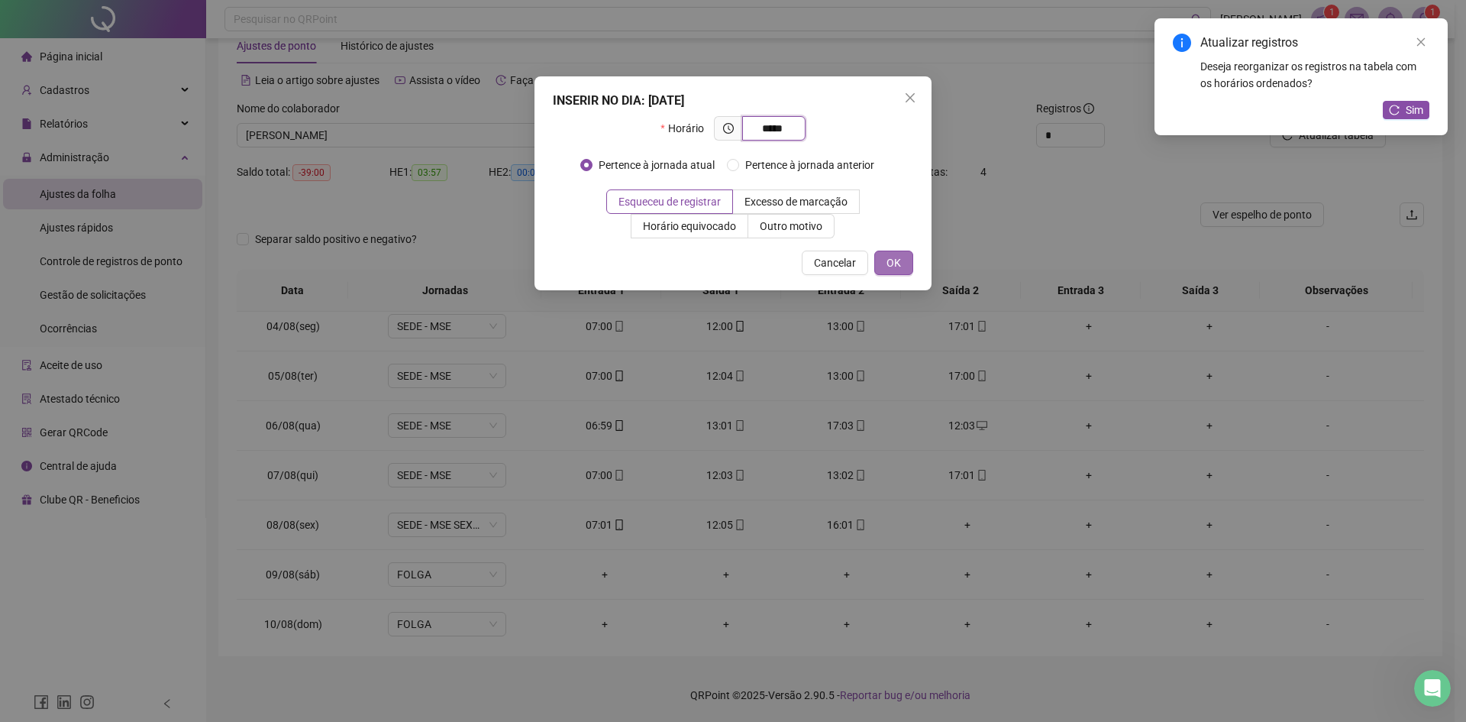
type input "*****"
click at [901, 263] on span "OK" at bounding box center [894, 262] width 15 height 17
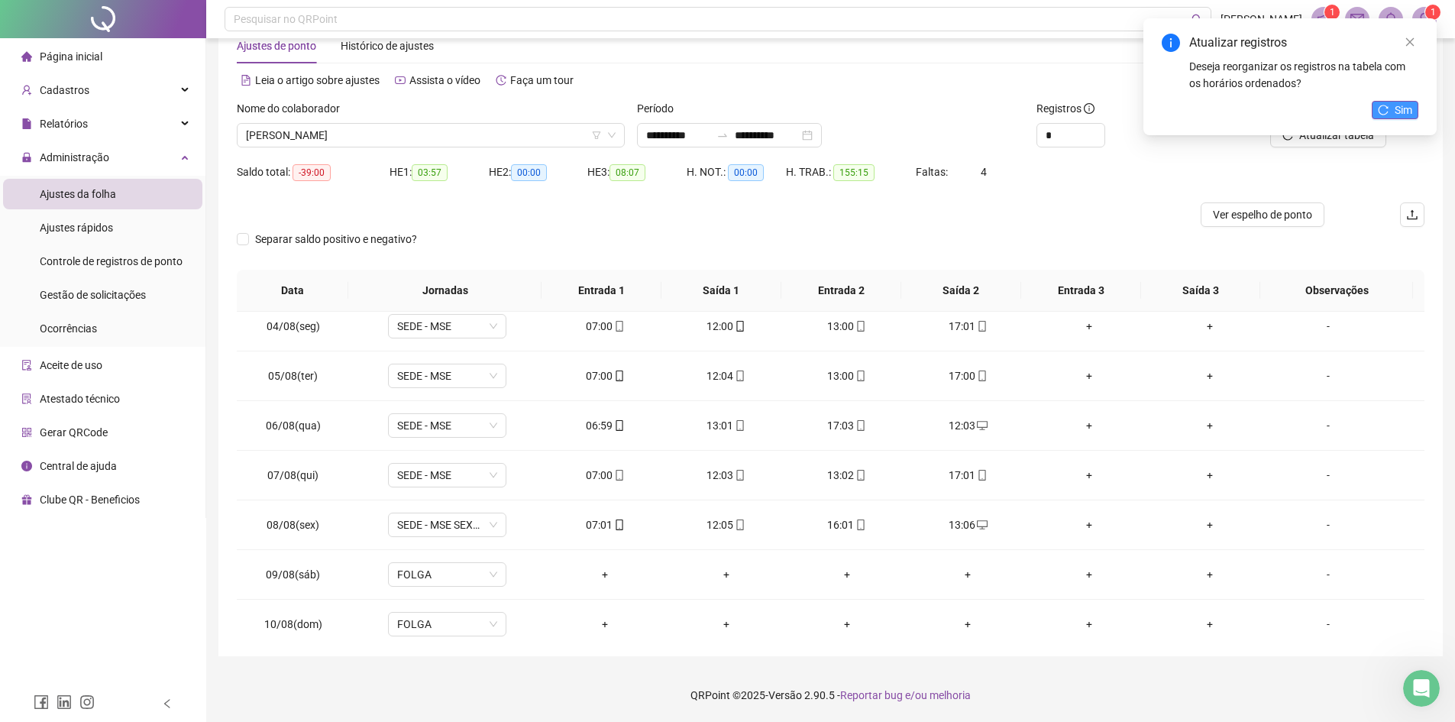
click at [1161, 108] on span "Sim" at bounding box center [1404, 110] width 18 height 17
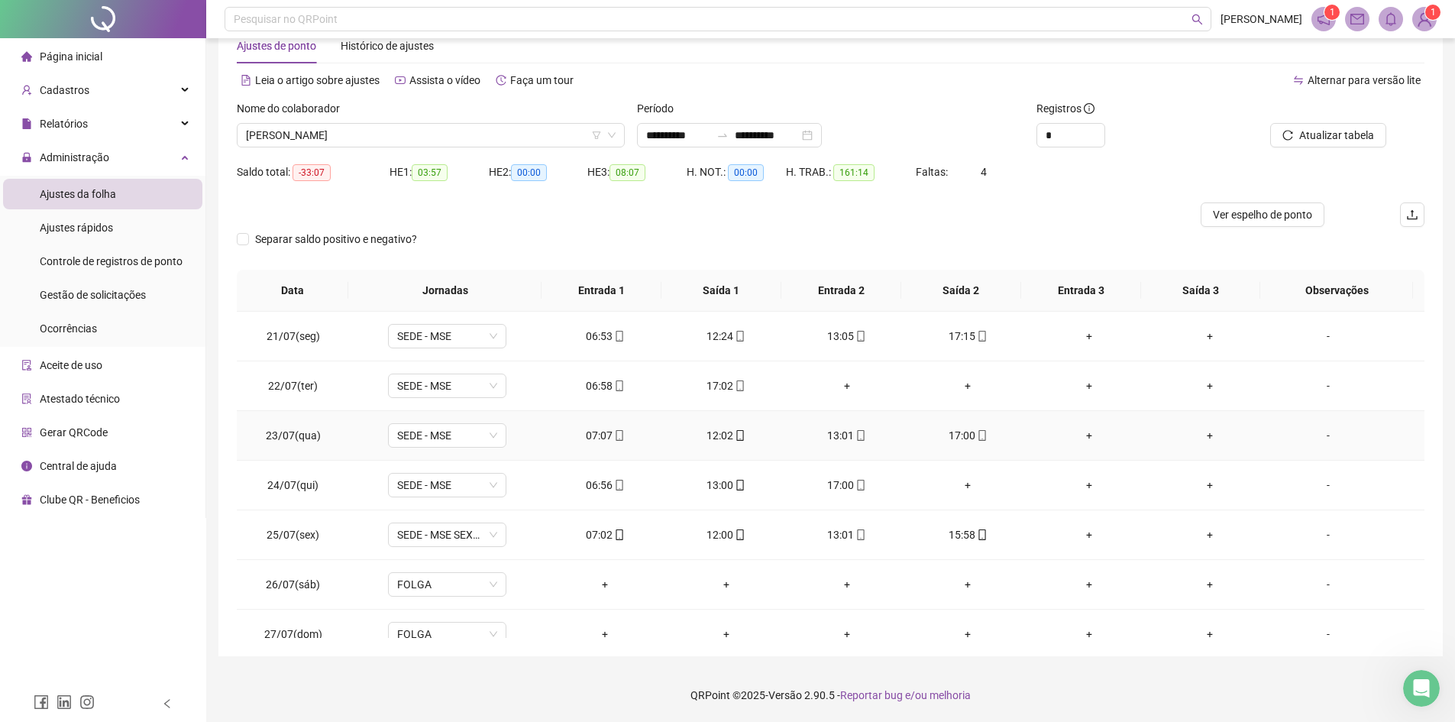
scroll to position [0, 0]
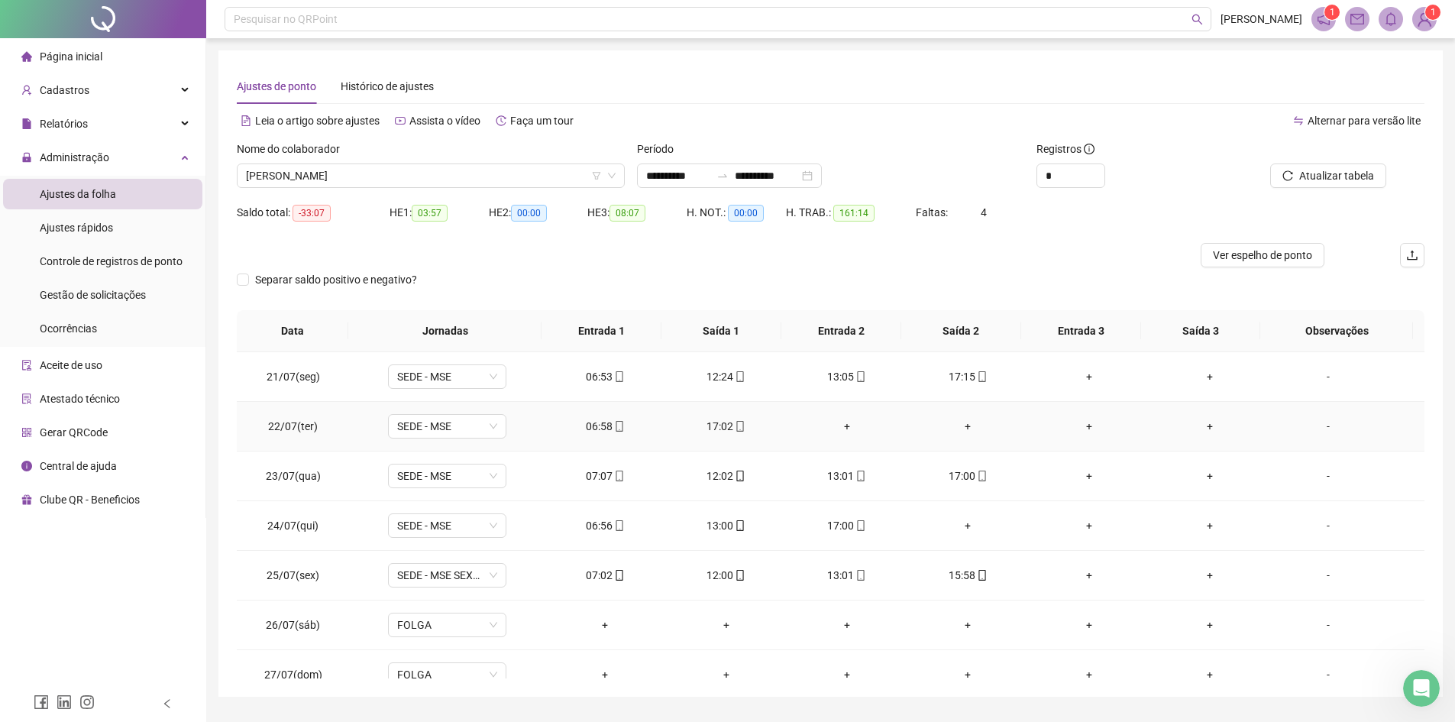
click at [844, 430] on div "+" at bounding box center [847, 426] width 96 height 17
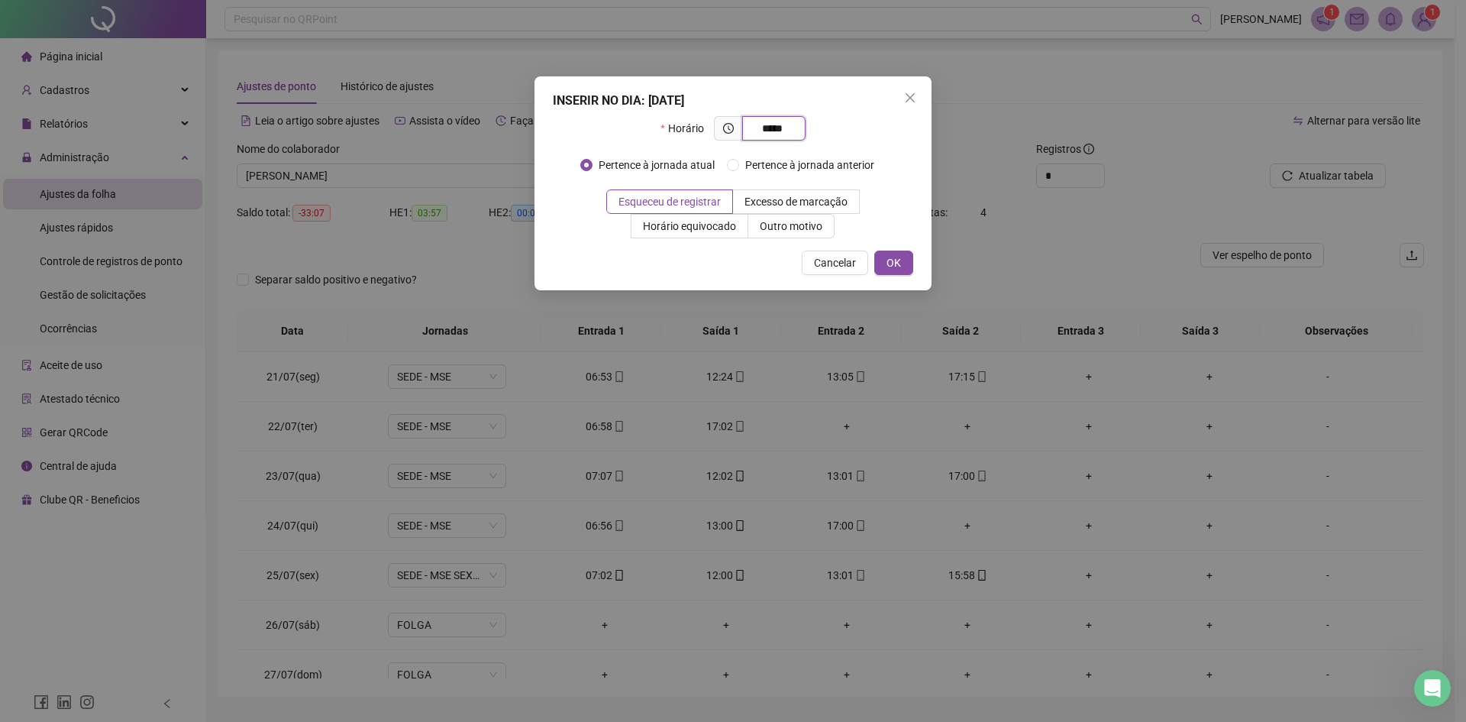
type input "*****"
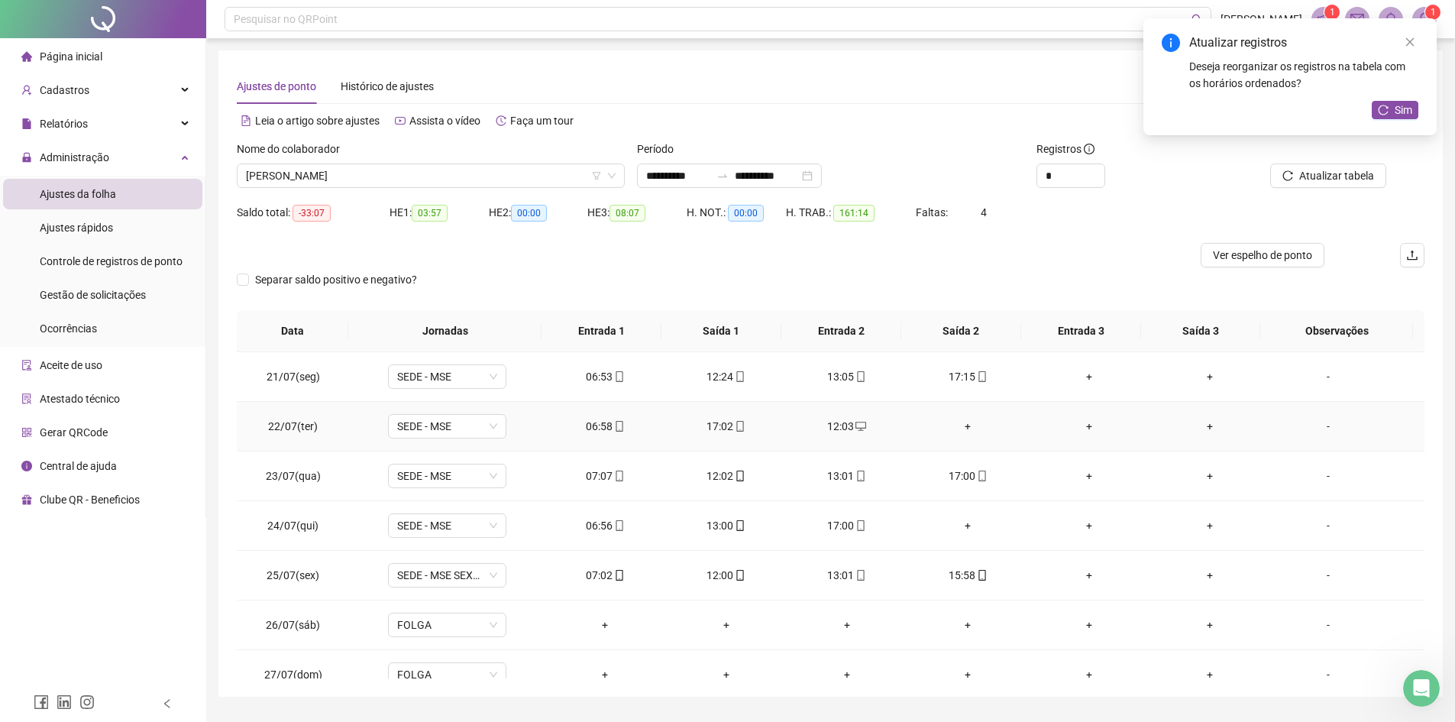
click at [962, 428] on div "+" at bounding box center [968, 426] width 96 height 17
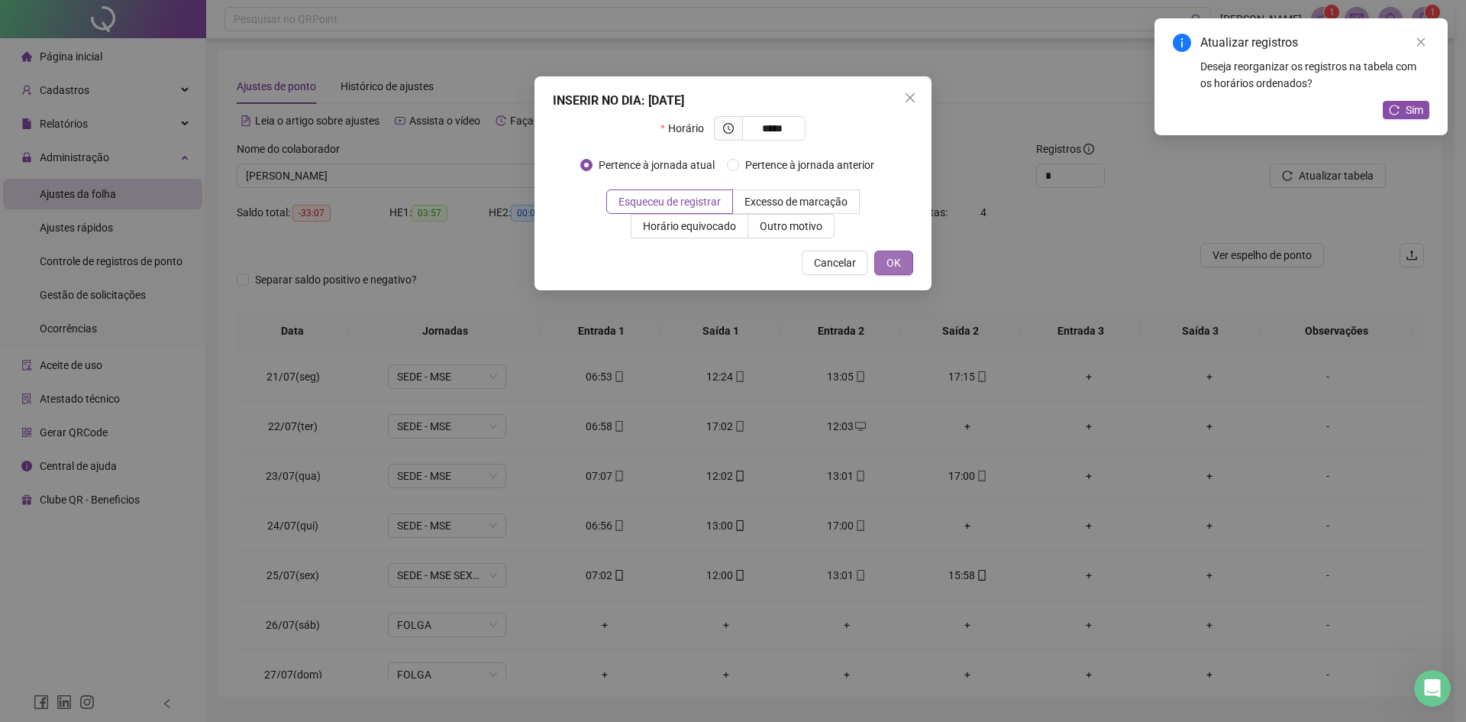
type input "*****"
click at [890, 263] on span "OK" at bounding box center [894, 262] width 15 height 17
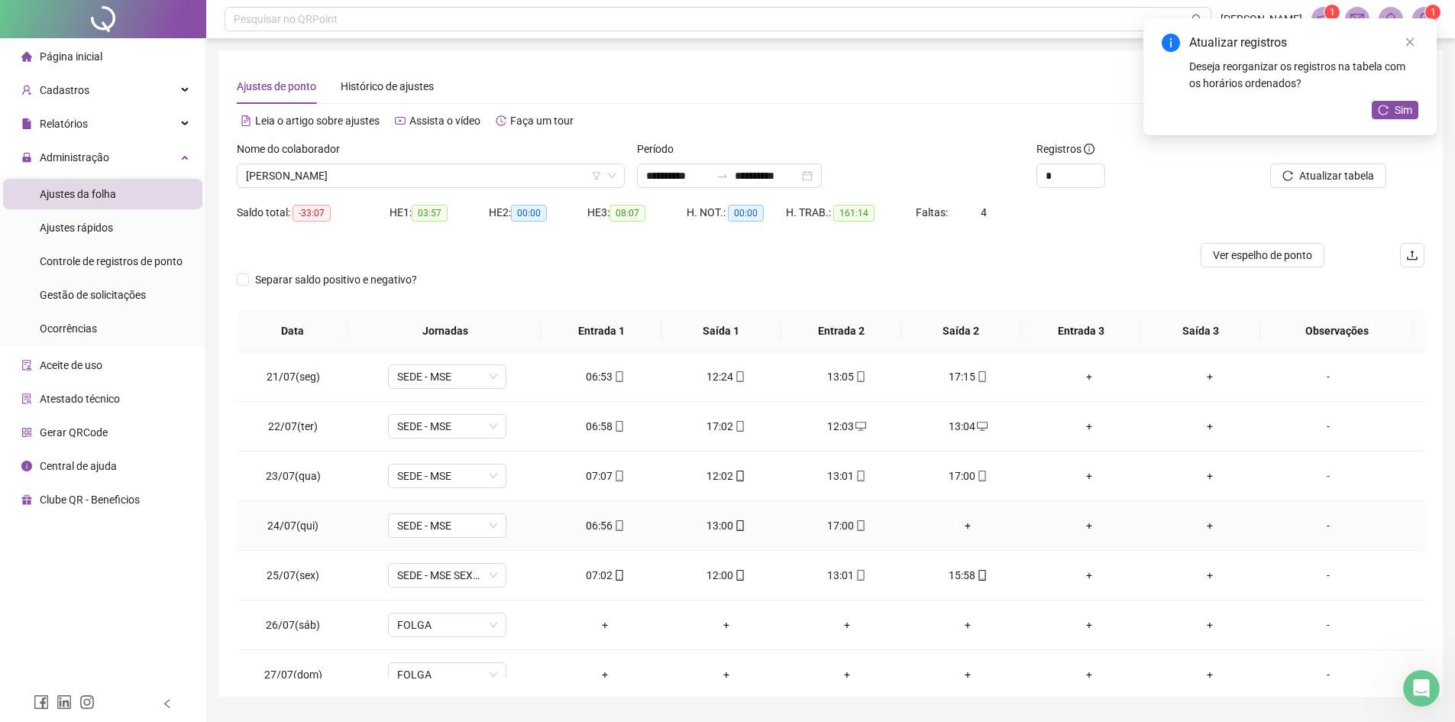
click at [962, 526] on div "+" at bounding box center [968, 525] width 96 height 17
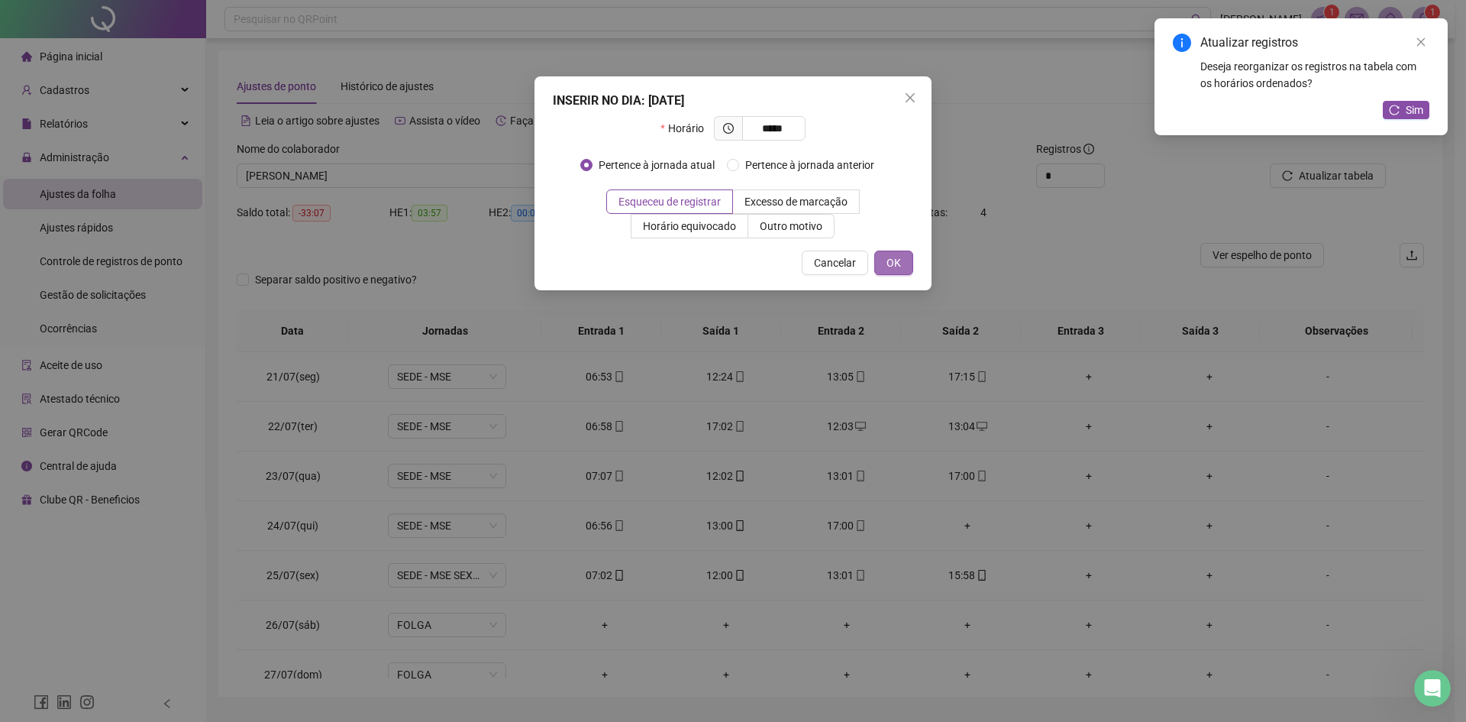
type input "*****"
click at [900, 264] on span "OK" at bounding box center [894, 262] width 15 height 17
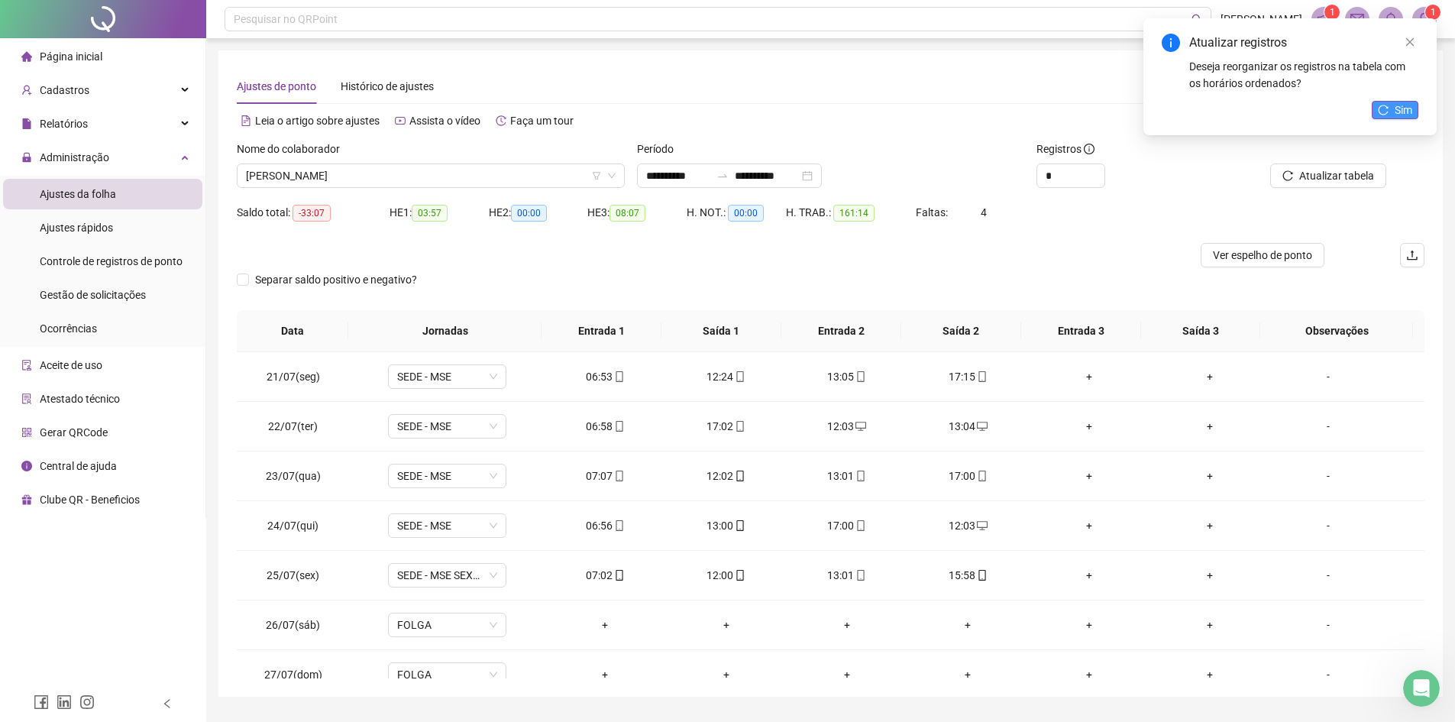
click at [1161, 108] on span "Sim" at bounding box center [1404, 110] width 18 height 17
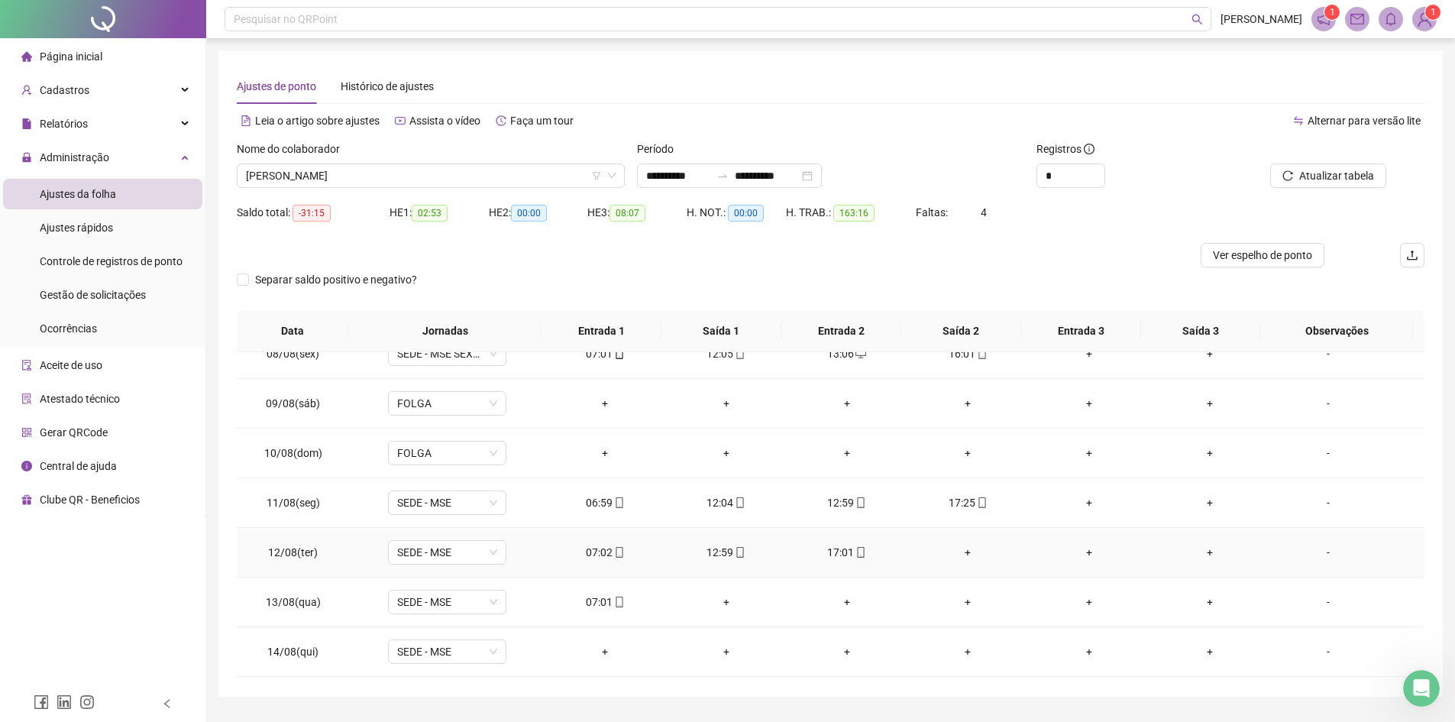
scroll to position [993, 0]
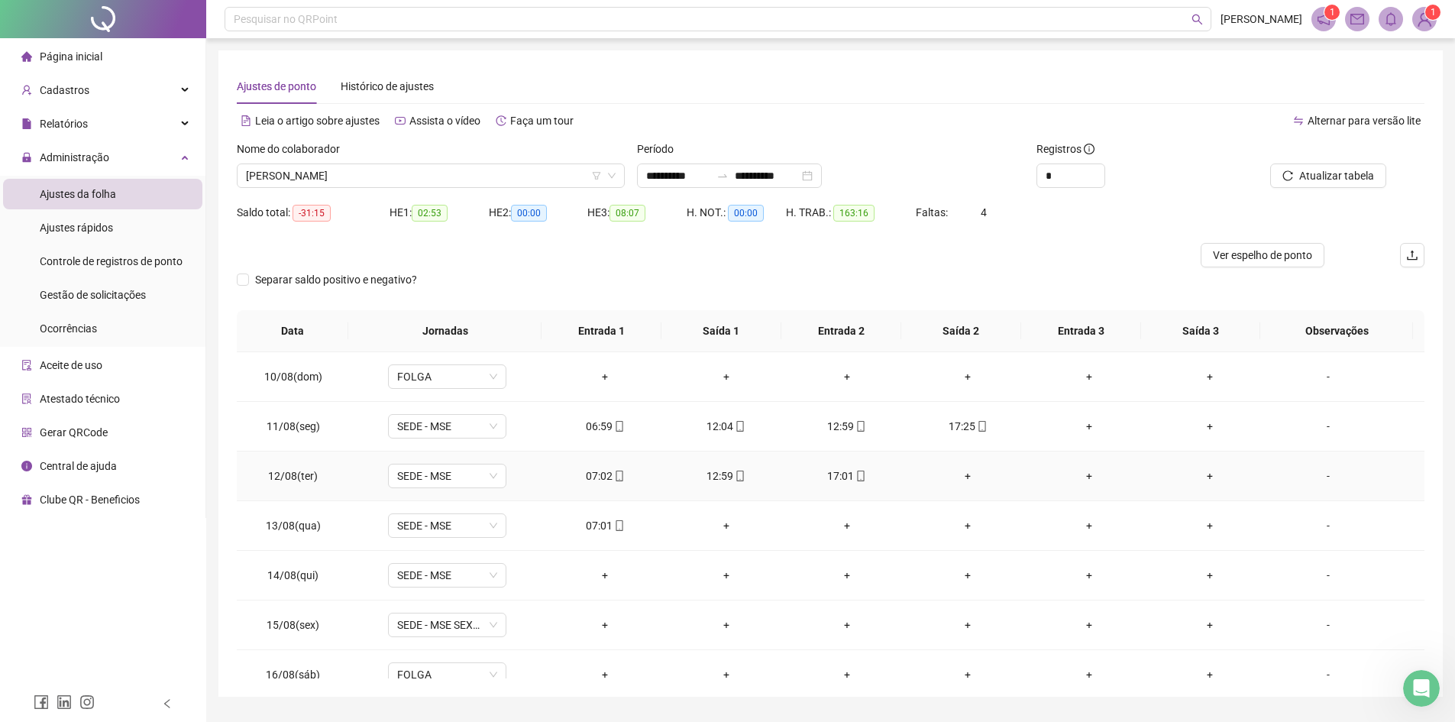
click at [962, 477] on div "+" at bounding box center [968, 475] width 96 height 17
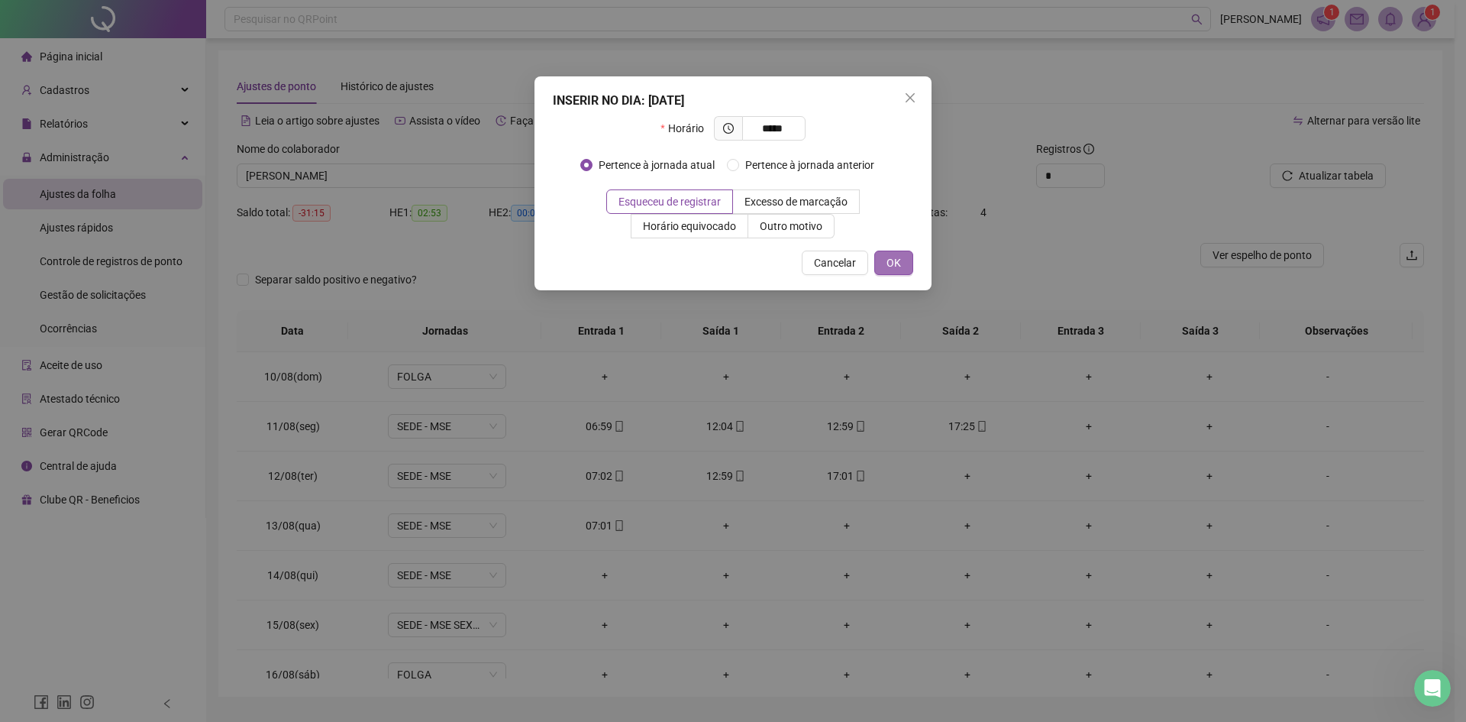
type input "*****"
click at [897, 266] on span "OK" at bounding box center [894, 262] width 15 height 17
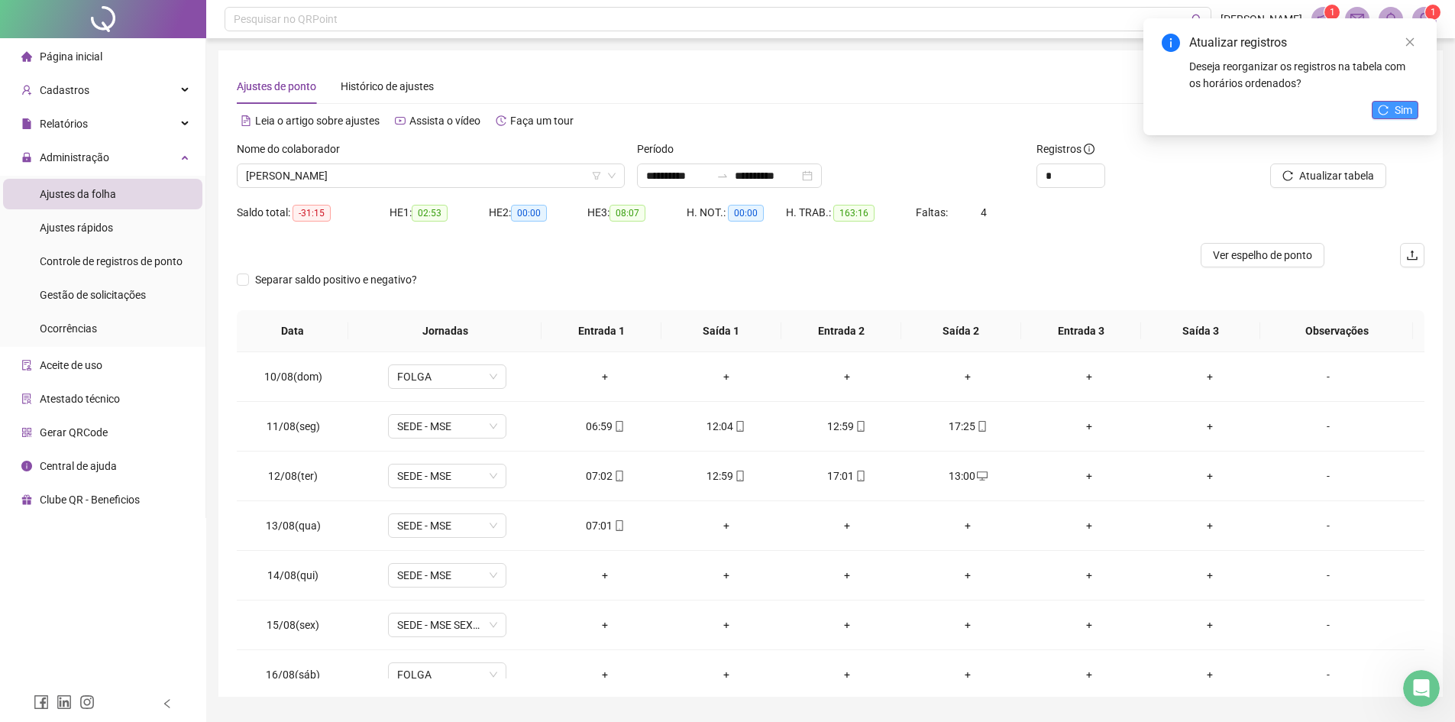
click at [1161, 113] on button "Sim" at bounding box center [1395, 110] width 47 height 18
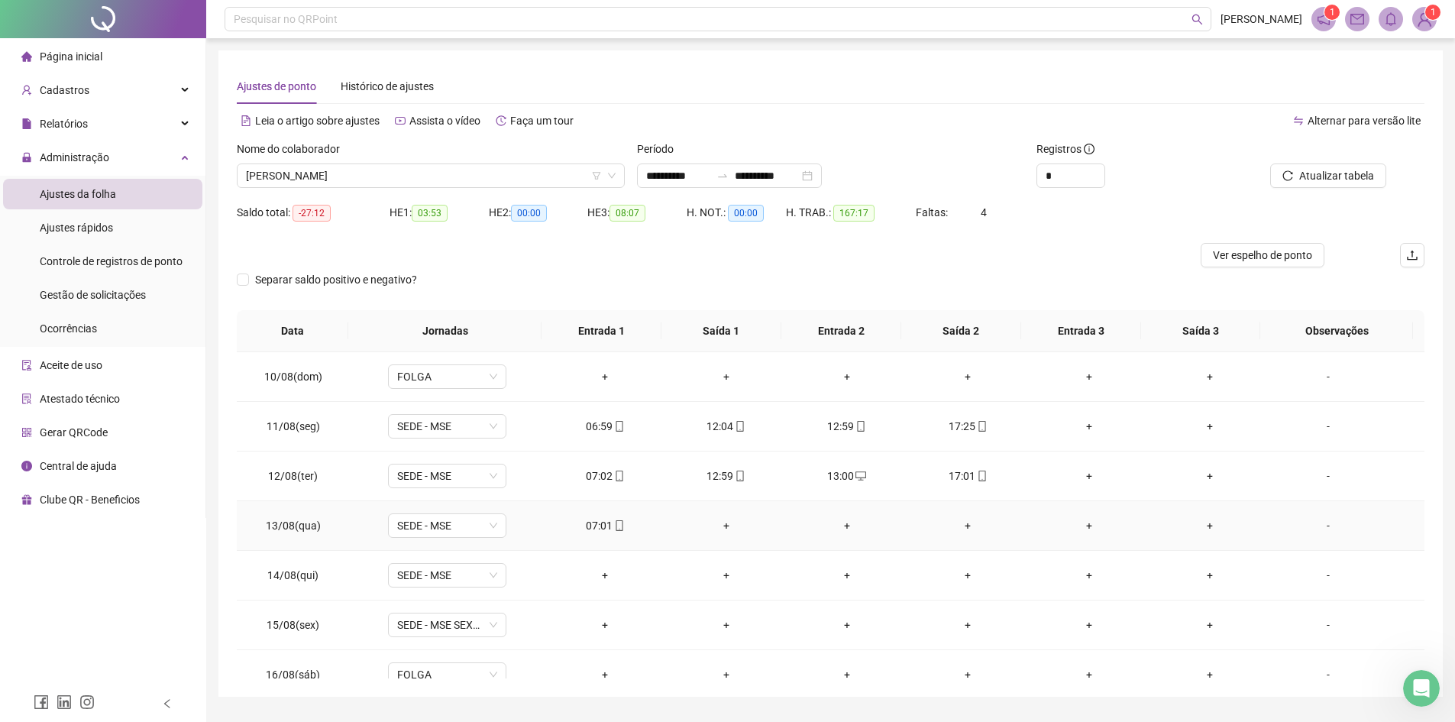
click at [724, 529] on div "+" at bounding box center [725, 525] width 96 height 17
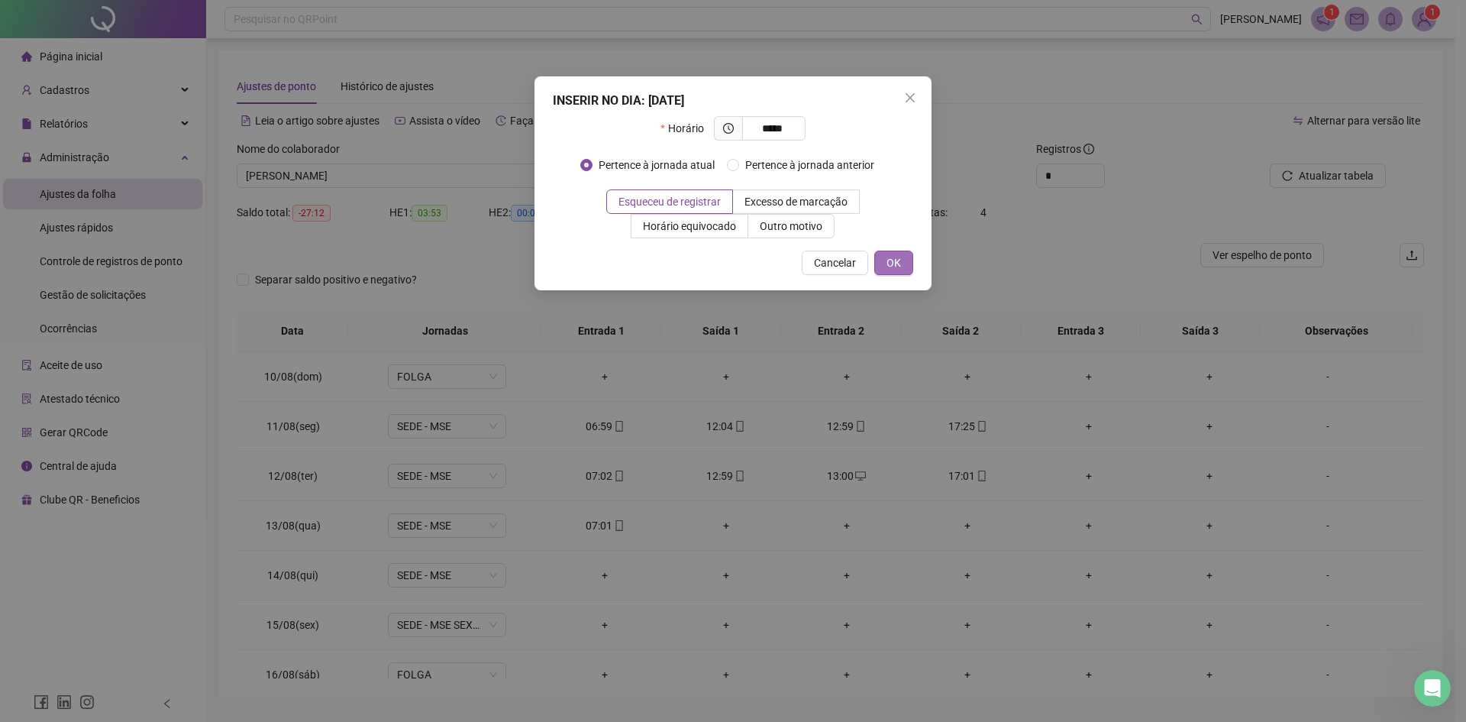
type input "*****"
click at [888, 264] on span "OK" at bounding box center [894, 262] width 15 height 17
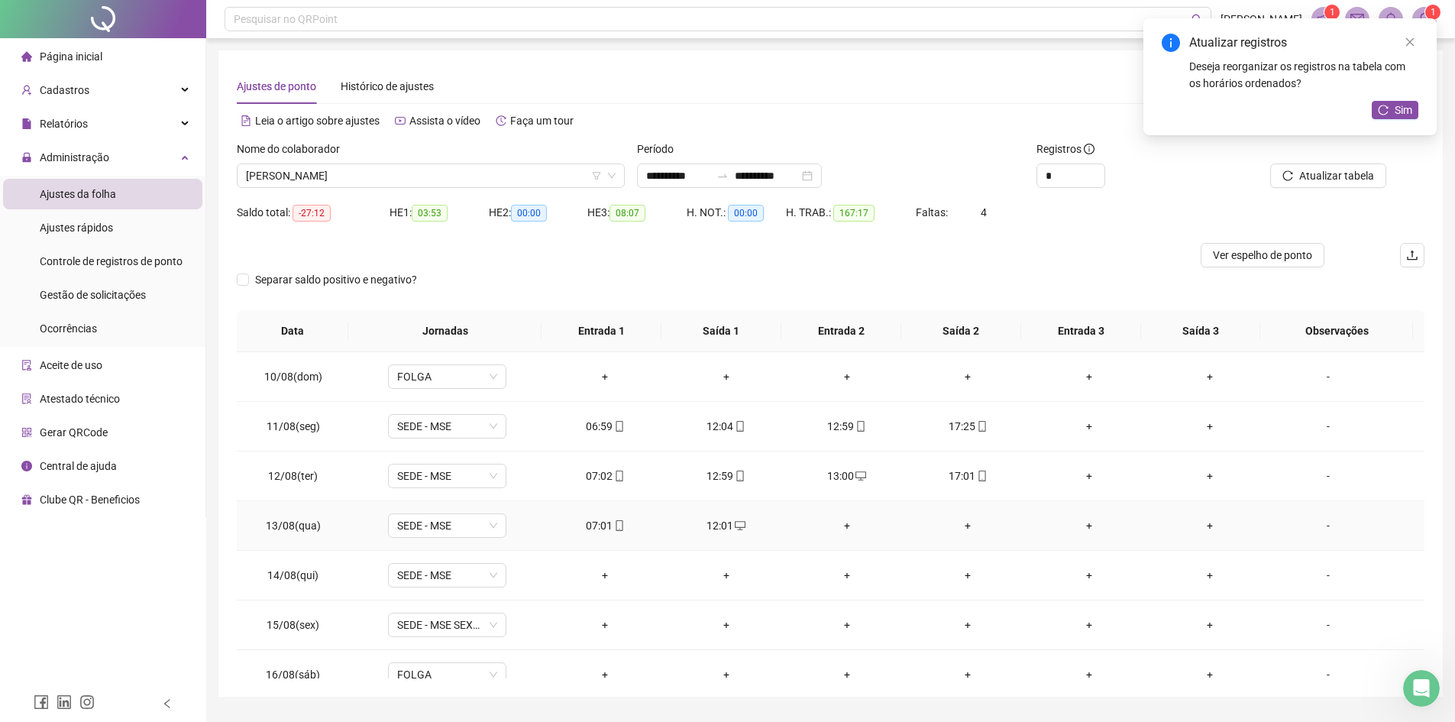
click at [836, 528] on div "+" at bounding box center [847, 525] width 96 height 17
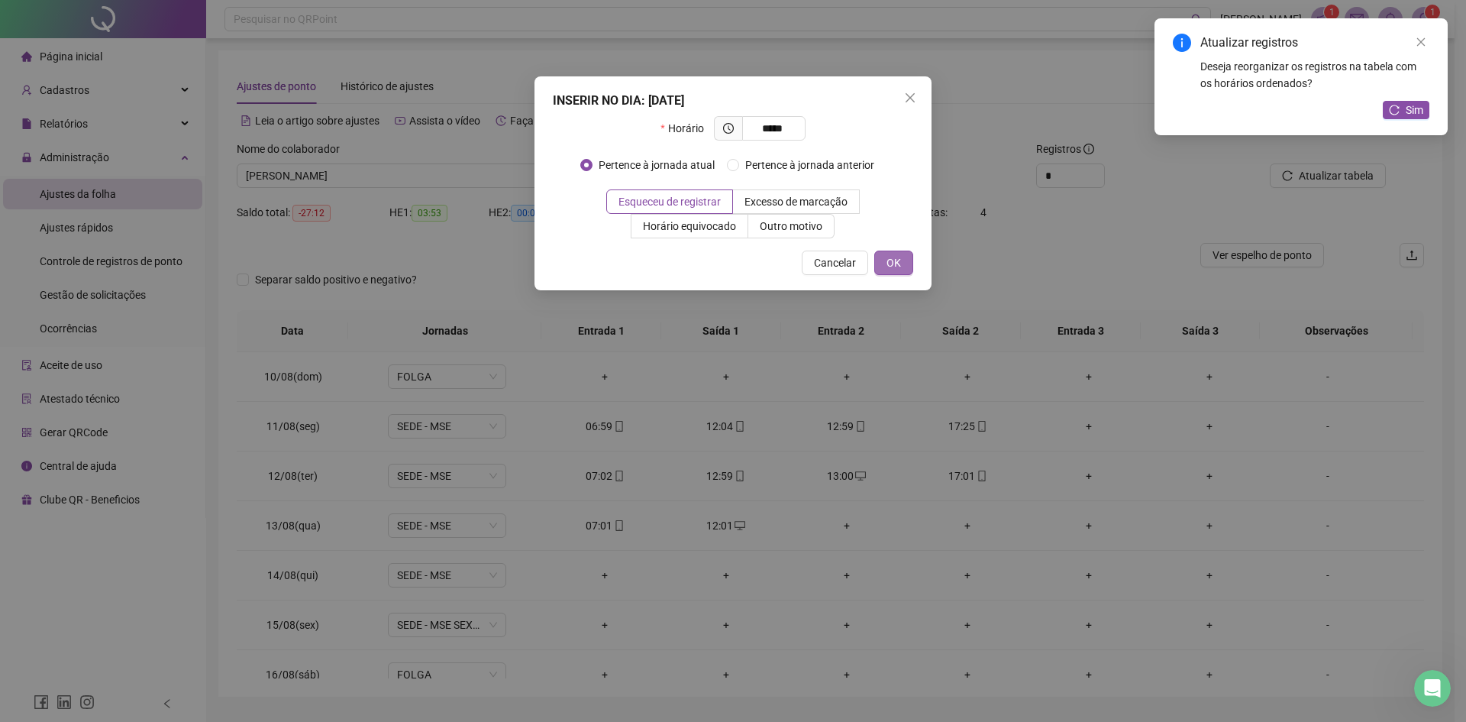
type input "*****"
click at [891, 265] on span "OK" at bounding box center [894, 262] width 15 height 17
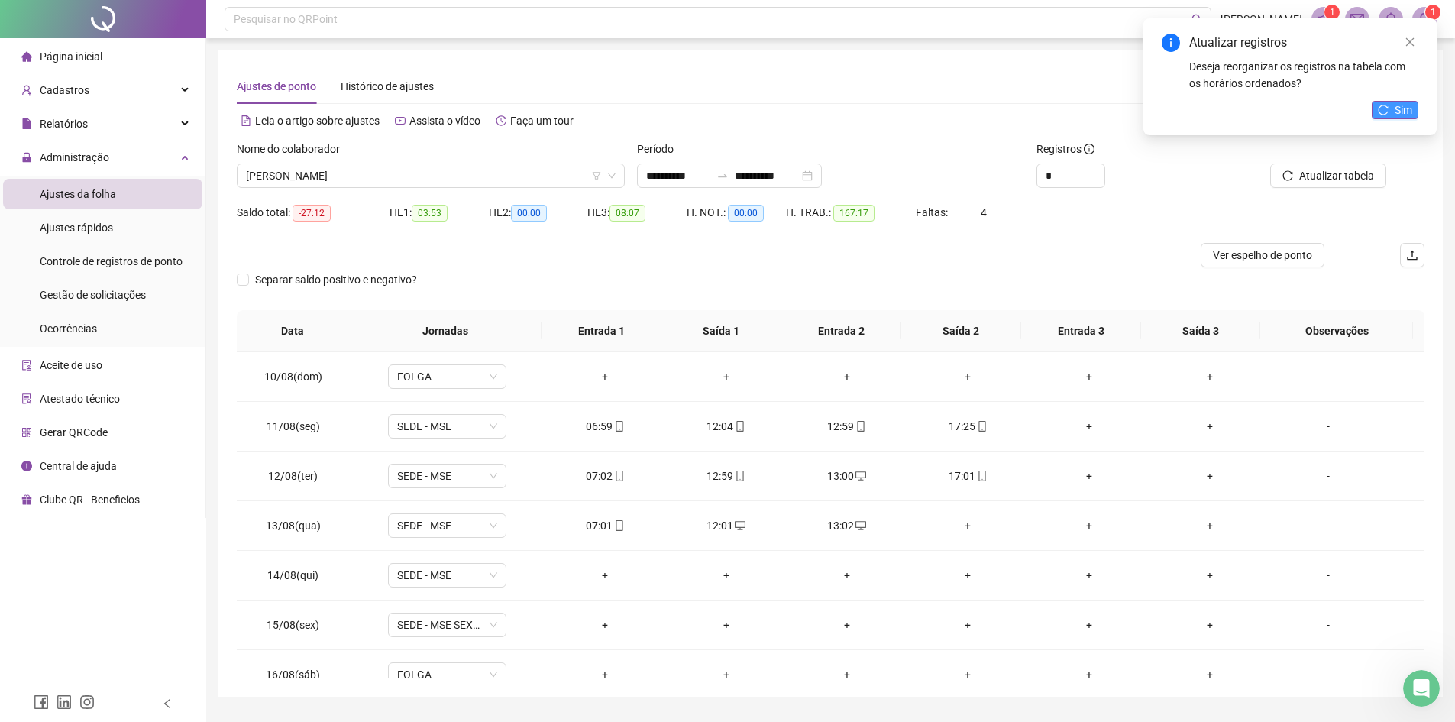
click at [1161, 112] on span "Sim" at bounding box center [1404, 110] width 18 height 17
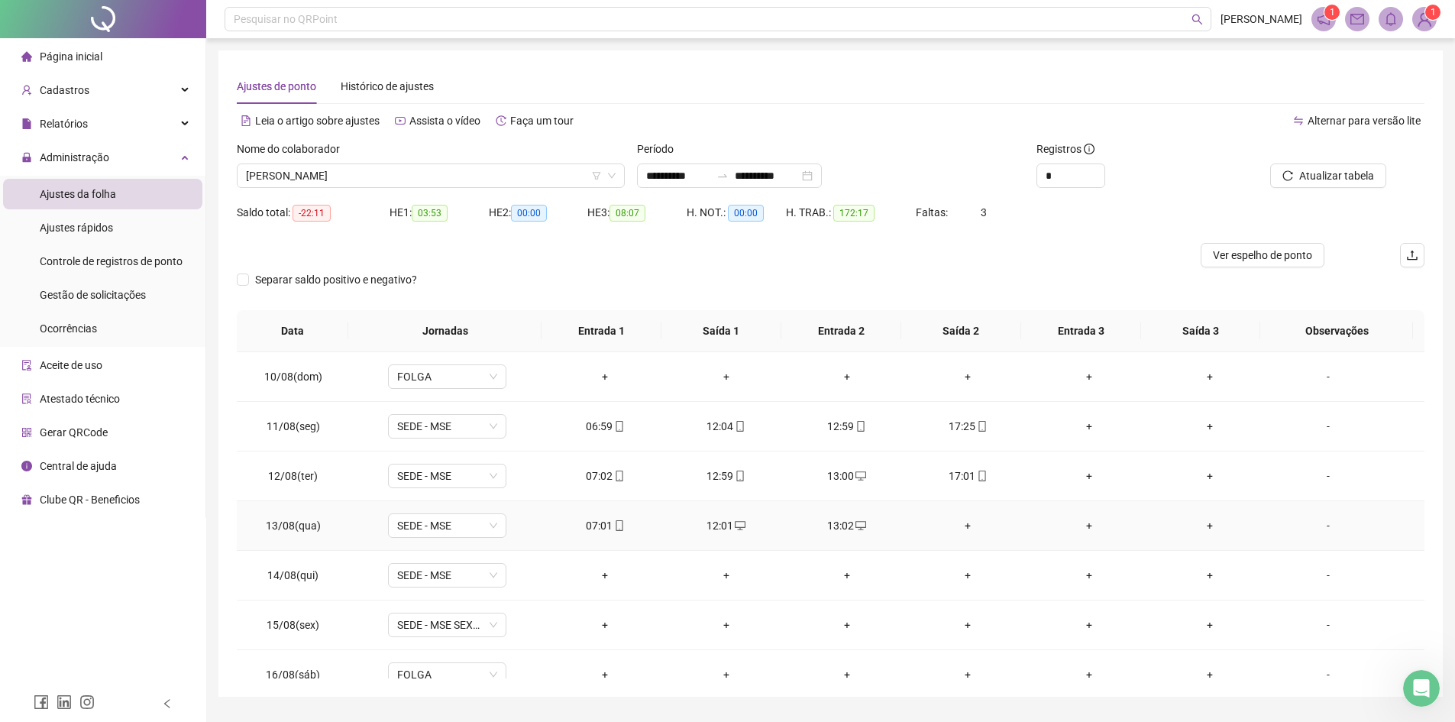
click at [962, 525] on div "+" at bounding box center [968, 525] width 96 height 17
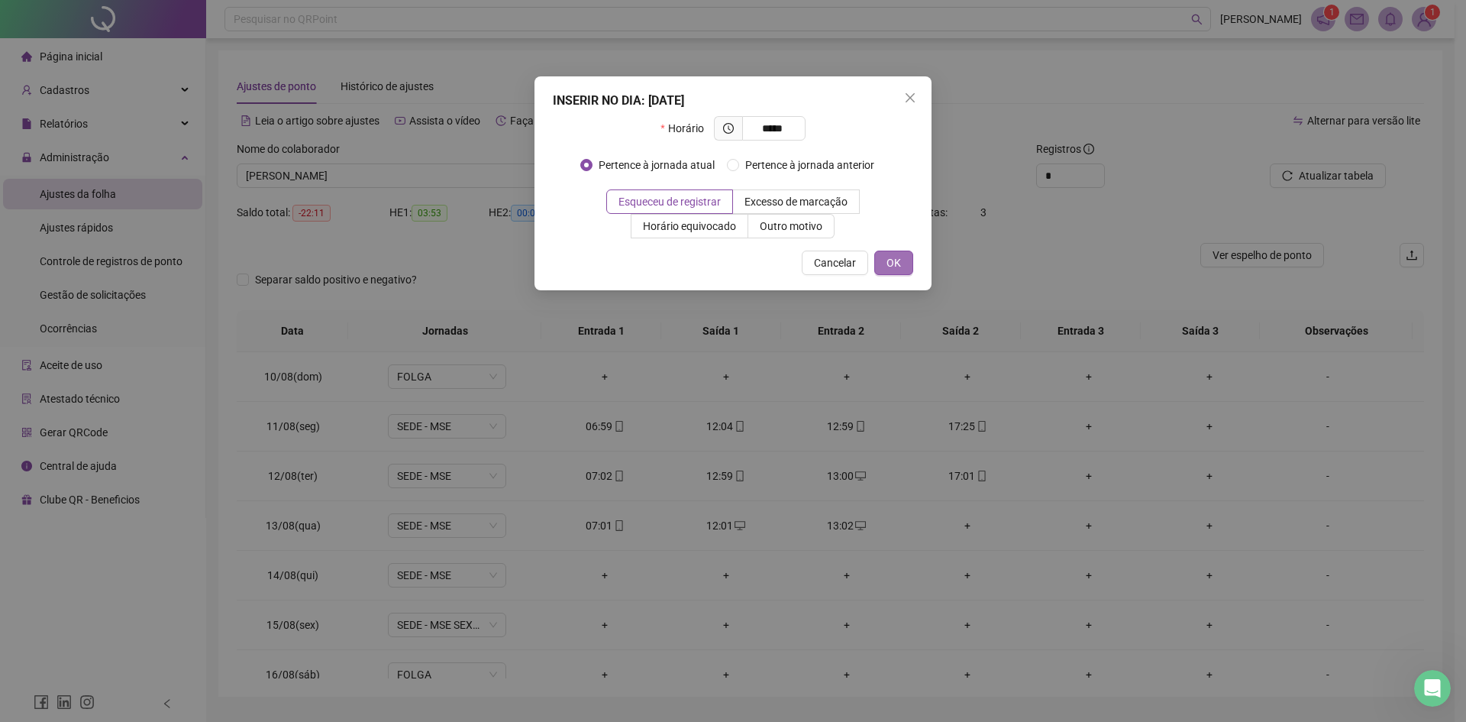
type input "*****"
click at [905, 264] on button "OK" at bounding box center [894, 263] width 39 height 24
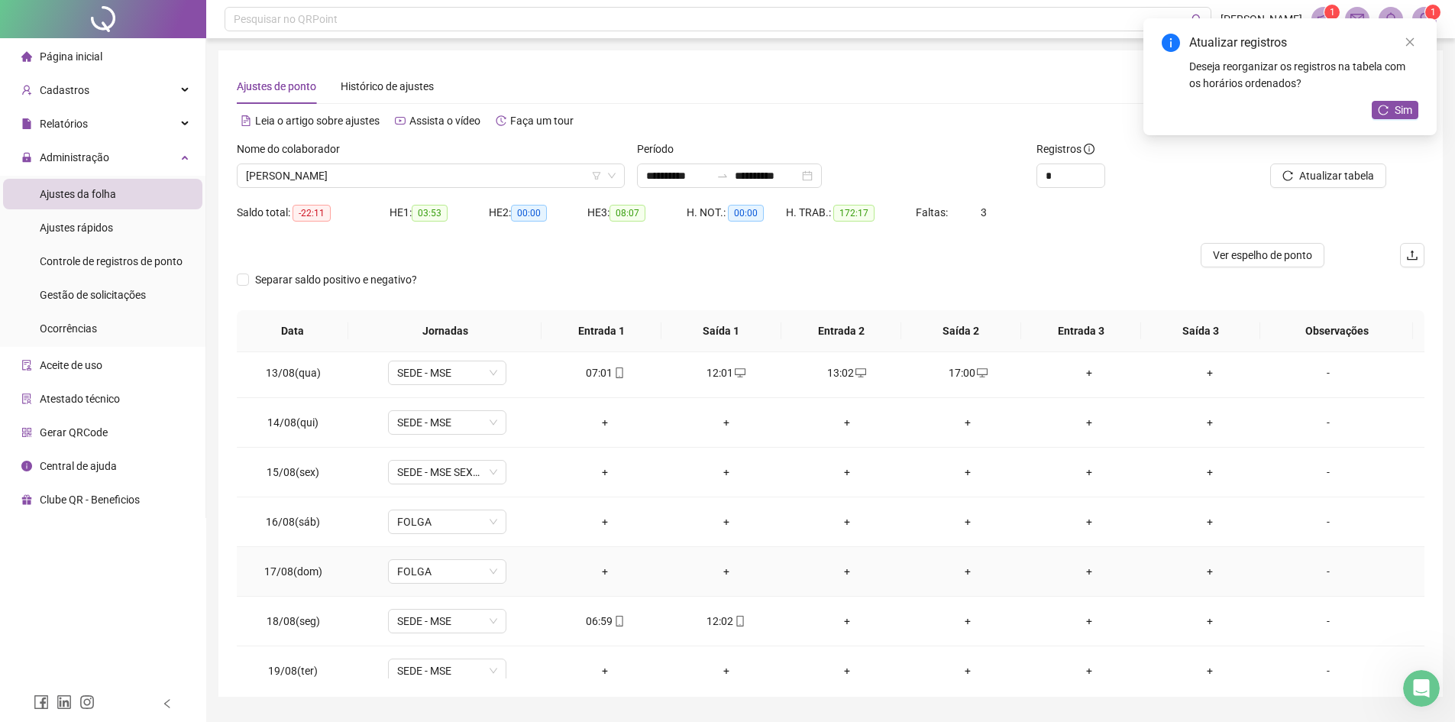
scroll to position [1163, 0]
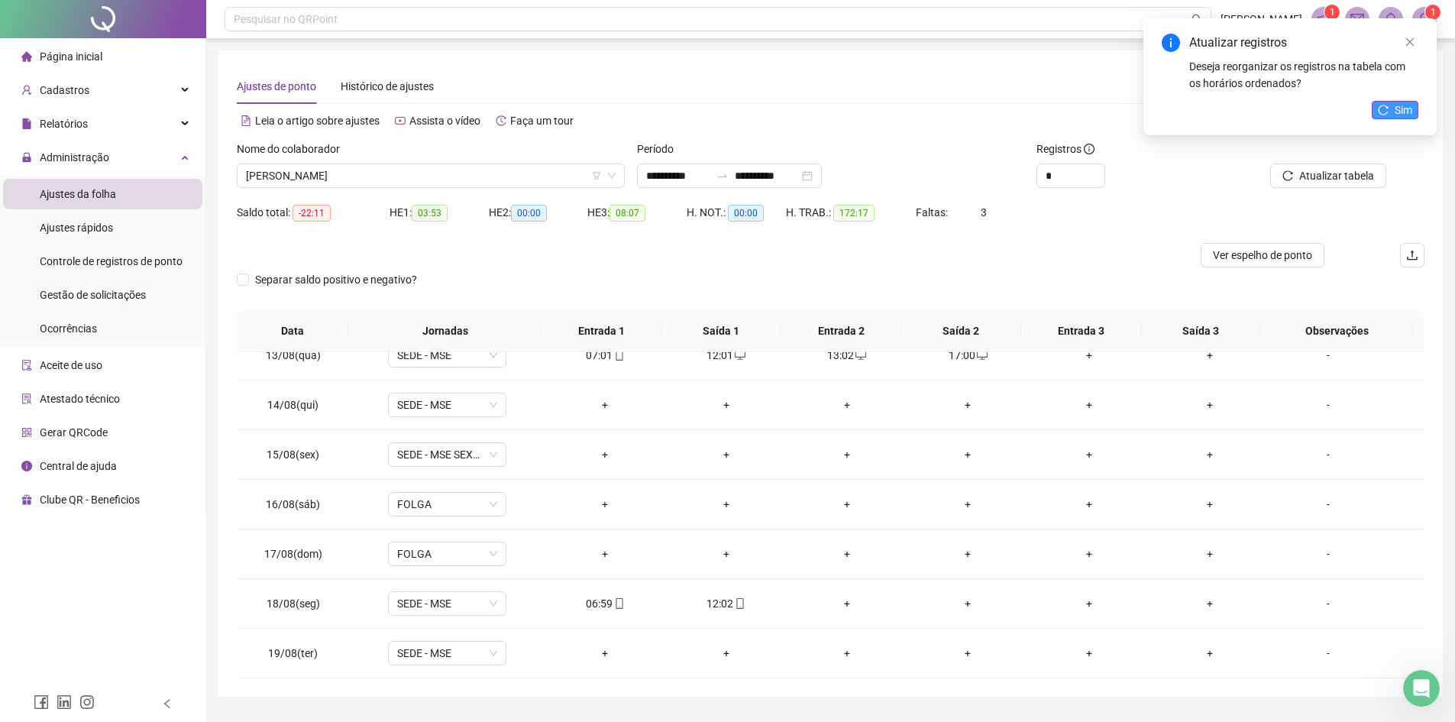
click at [1161, 115] on span "Sim" at bounding box center [1404, 110] width 18 height 17
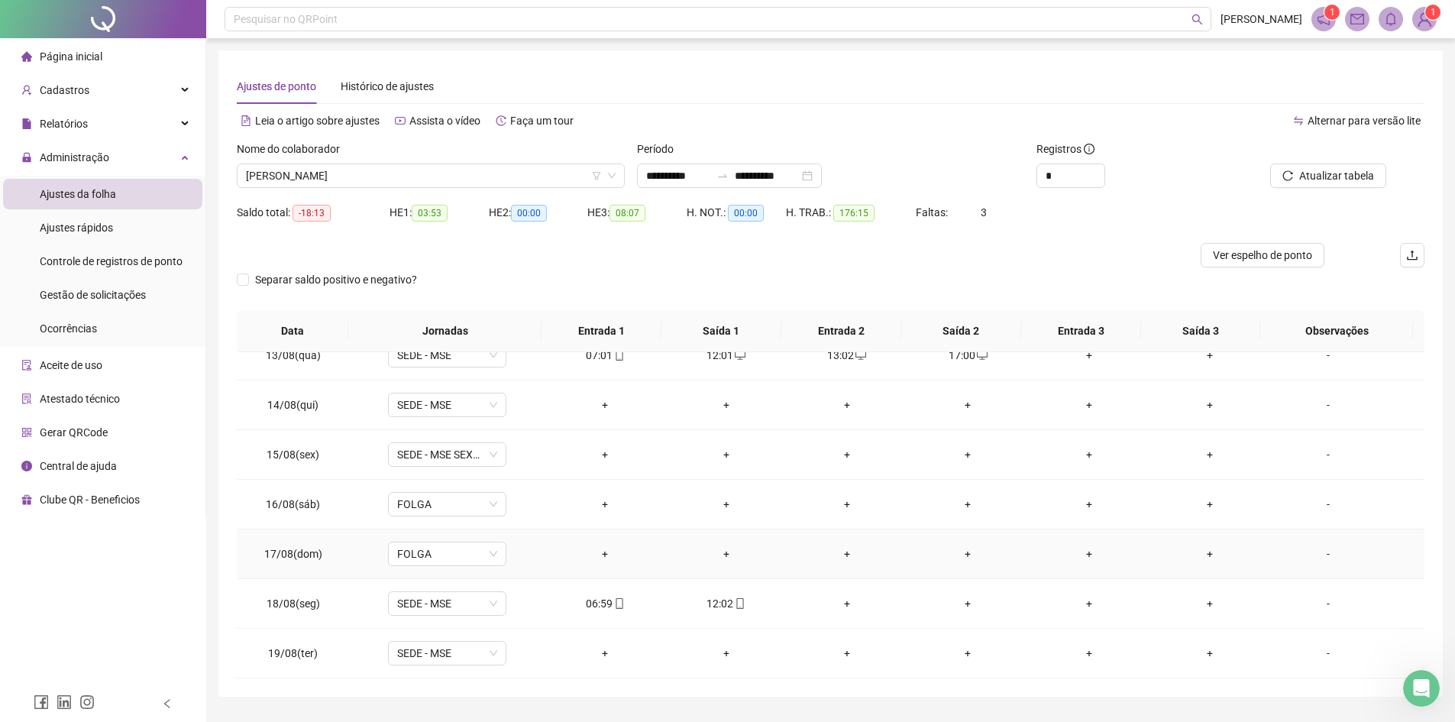
scroll to position [40, 0]
